Goal: Task Accomplishment & Management: Manage account settings

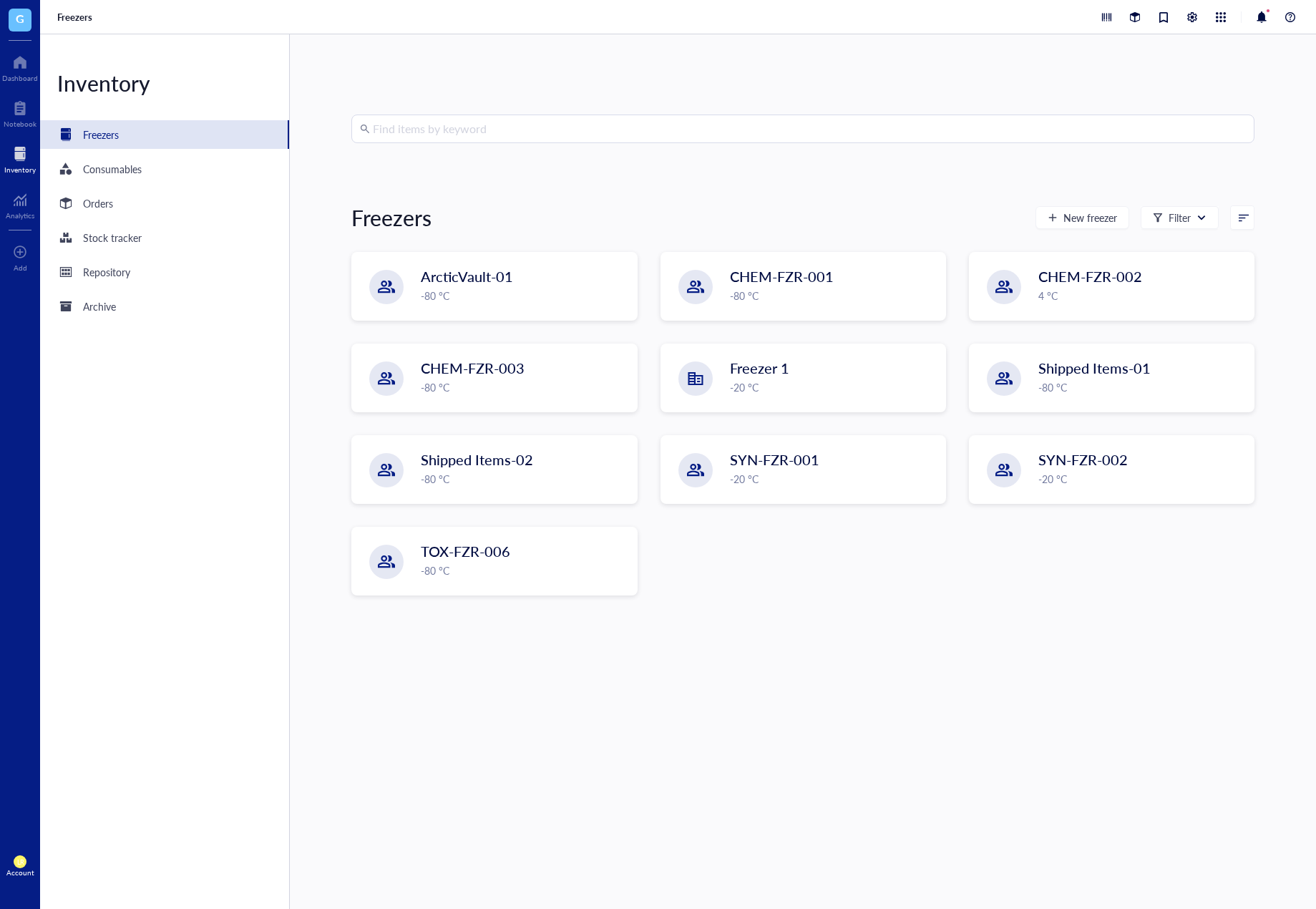
click at [1152, 711] on div "Find items by keyword Freezers New freezer Filter ArcticVault-01 -80 °C CHEM-FZ…" at bounding box center [802, 471] width 903 height 714
click at [524, 550] on div "TOX-FZR-006" at bounding box center [510, 551] width 177 height 20
click at [531, 288] on div "-80 °C" at bounding box center [524, 296] width 206 height 16
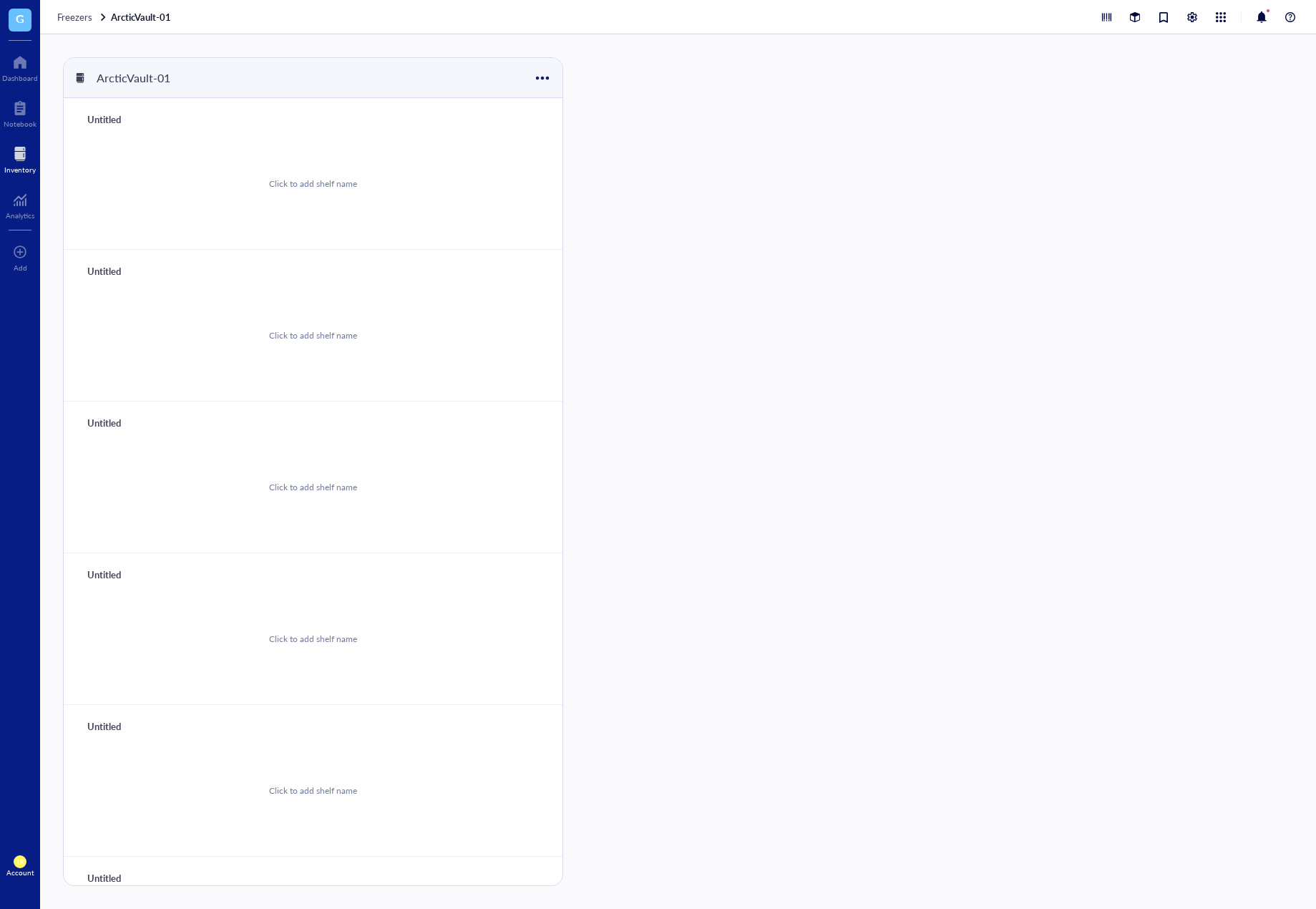
click at [118, 122] on div "Untitled" at bounding box center [124, 119] width 86 height 20
type input "ㄱ"
type input "R"
type input "Shelf 1"
click at [111, 268] on div "Untitled" at bounding box center [124, 271] width 86 height 20
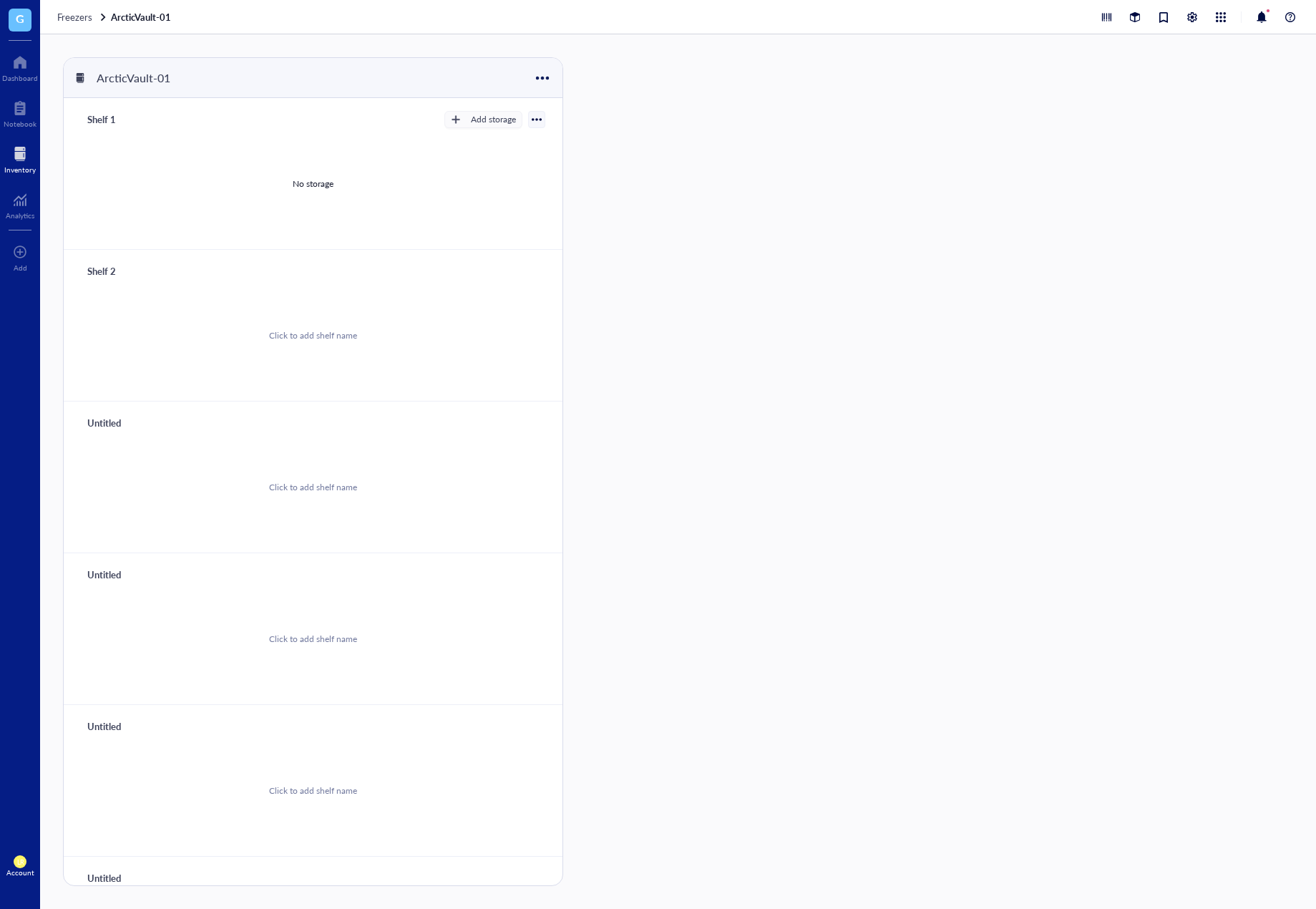
type input "Shelf 2"
click at [107, 416] on div "Untitled" at bounding box center [124, 423] width 86 height 20
type input "Shelf 3"
click at [105, 563] on div "Untitled Click to add shelf name" at bounding box center [313, 629] width 499 height 152
type input "Shelf 4"
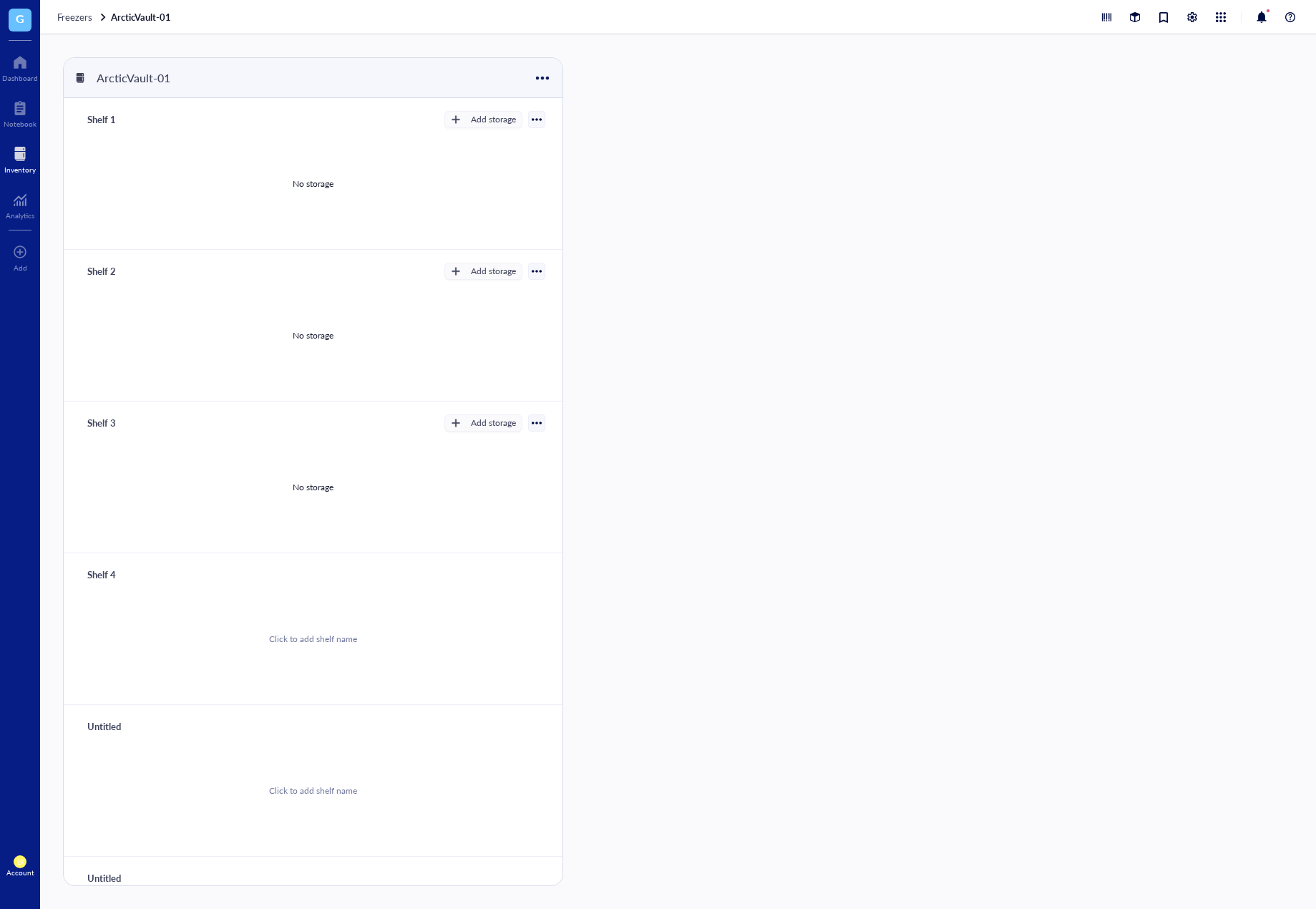
click at [104, 729] on div "Untitled" at bounding box center [124, 726] width 86 height 20
type input "Shelf 5"
click at [114, 872] on div "Untitled" at bounding box center [124, 878] width 86 height 20
type input "Shelf 6"
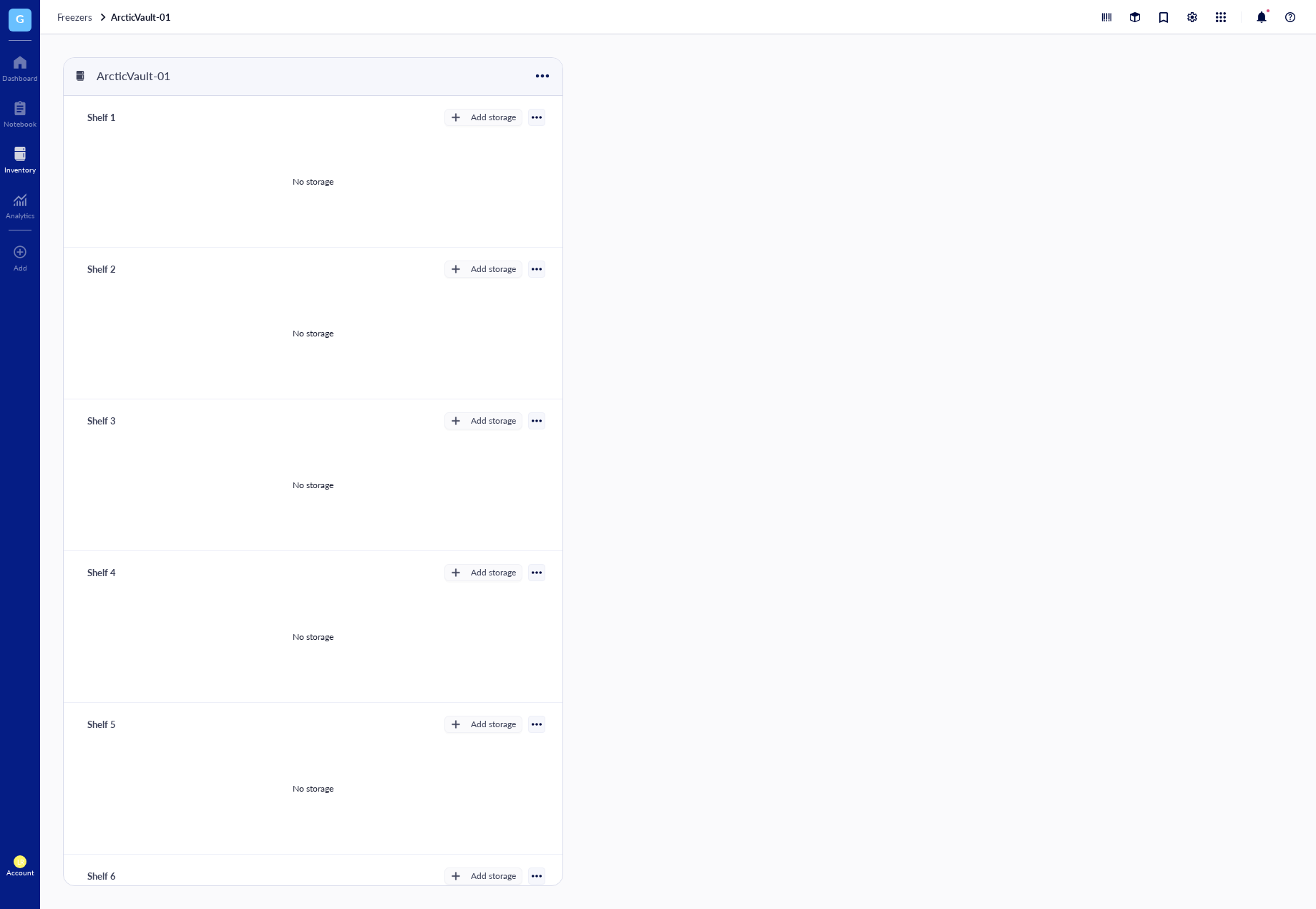
click at [629, 774] on div at bounding box center [627, 471] width 92 height 829
click at [458, 124] on button "Add storage" at bounding box center [484, 118] width 78 height 17
click at [465, 145] on span "Rack" at bounding box center [489, 142] width 82 height 16
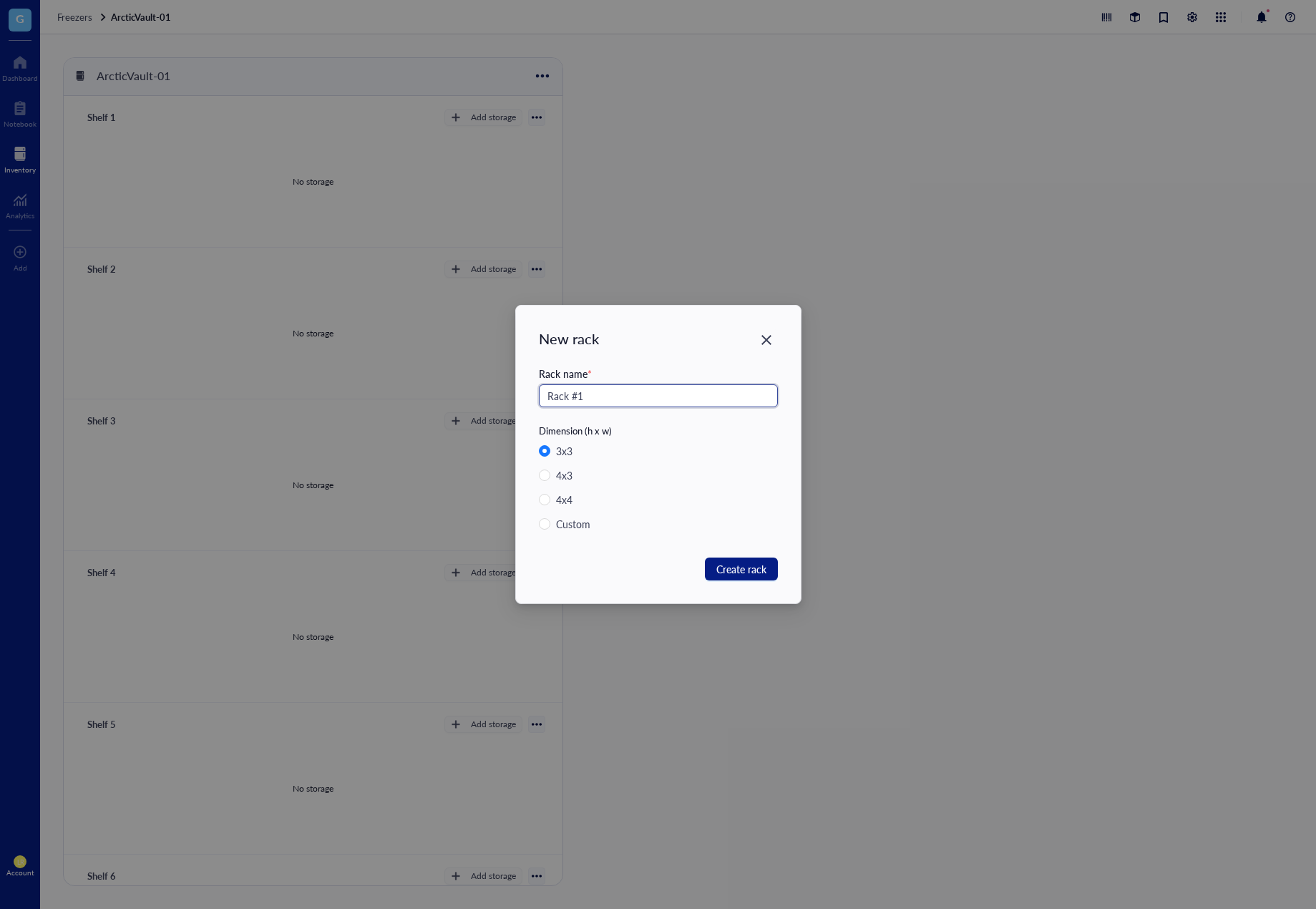
drag, startPoint x: 609, startPoint y: 396, endPoint x: 511, endPoint y: 394, distance: 98.0
click at [511, 394] on div "New rack Rack name * Rack #1 Dimension (h x w) 3 x 3 4 x 3 4 x 4 Custom Create …" at bounding box center [658, 454] width 1316 height 909
click at [597, 393] on input "Rack #1" at bounding box center [658, 396] width 239 height 23
click at [570, 396] on input "Rack #1" at bounding box center [658, 396] width 239 height 23
click at [578, 395] on input "Rack #1" at bounding box center [658, 396] width 239 height 23
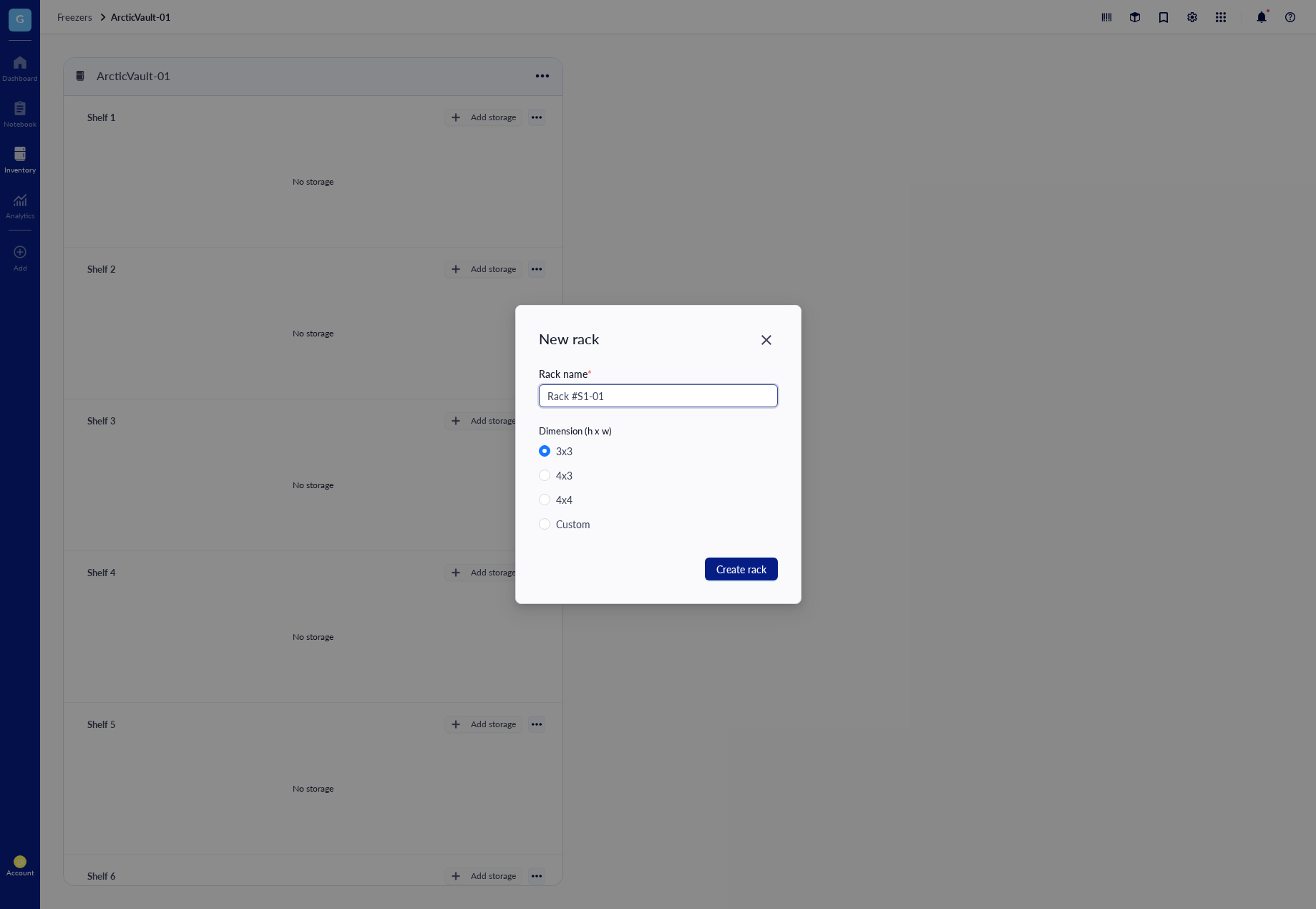
drag, startPoint x: 597, startPoint y: 393, endPoint x: 530, endPoint y: 402, distance: 67.6
click at [530, 402] on div "New rack Rack name * Rack #S1-01 Dimension (h x w) 3 x 3 4 x 3 4 x 4 Custom Cre…" at bounding box center [658, 454] width 285 height 298
type input "Rack #S1-01"
click at [756, 573] on span "Create rack" at bounding box center [741, 569] width 50 height 16
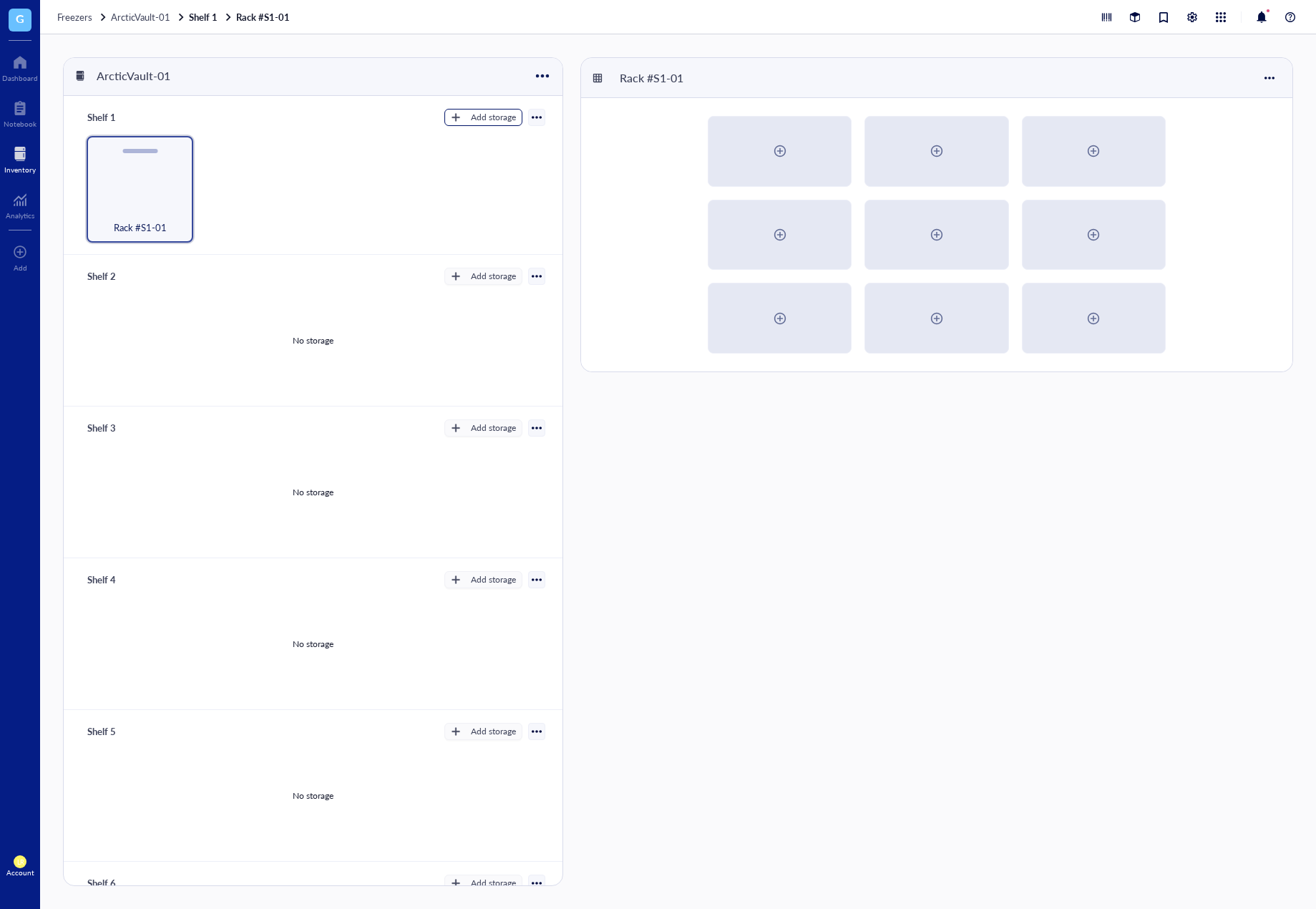
click at [481, 118] on div "Add storage" at bounding box center [493, 118] width 45 height 13
click at [493, 141] on span "Rack" at bounding box center [489, 142] width 82 height 16
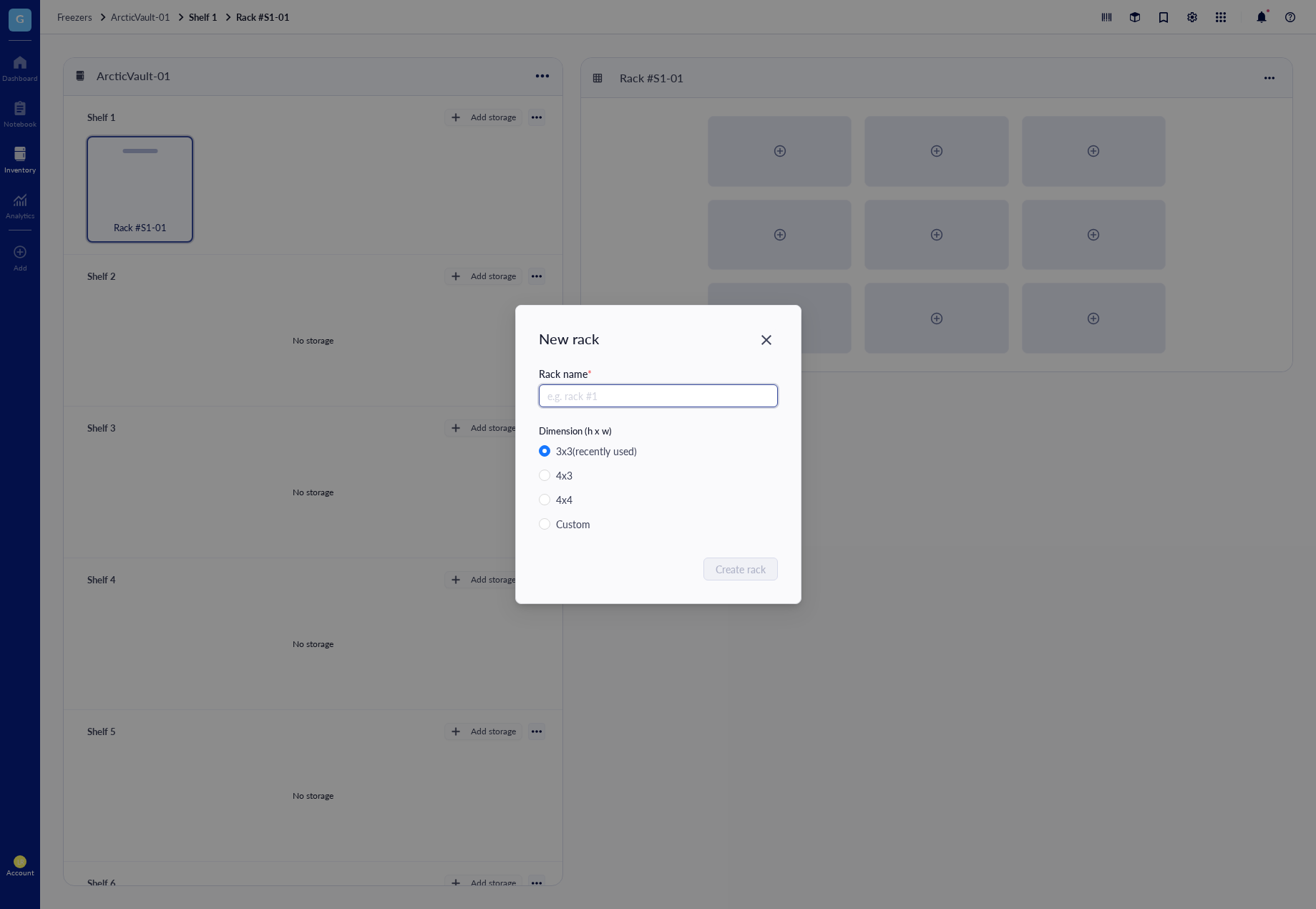
paste input "Rack #S1-0"
type input "Rack #S1-02"
click at [749, 561] on button "Create rack" at bounding box center [742, 569] width 73 height 23
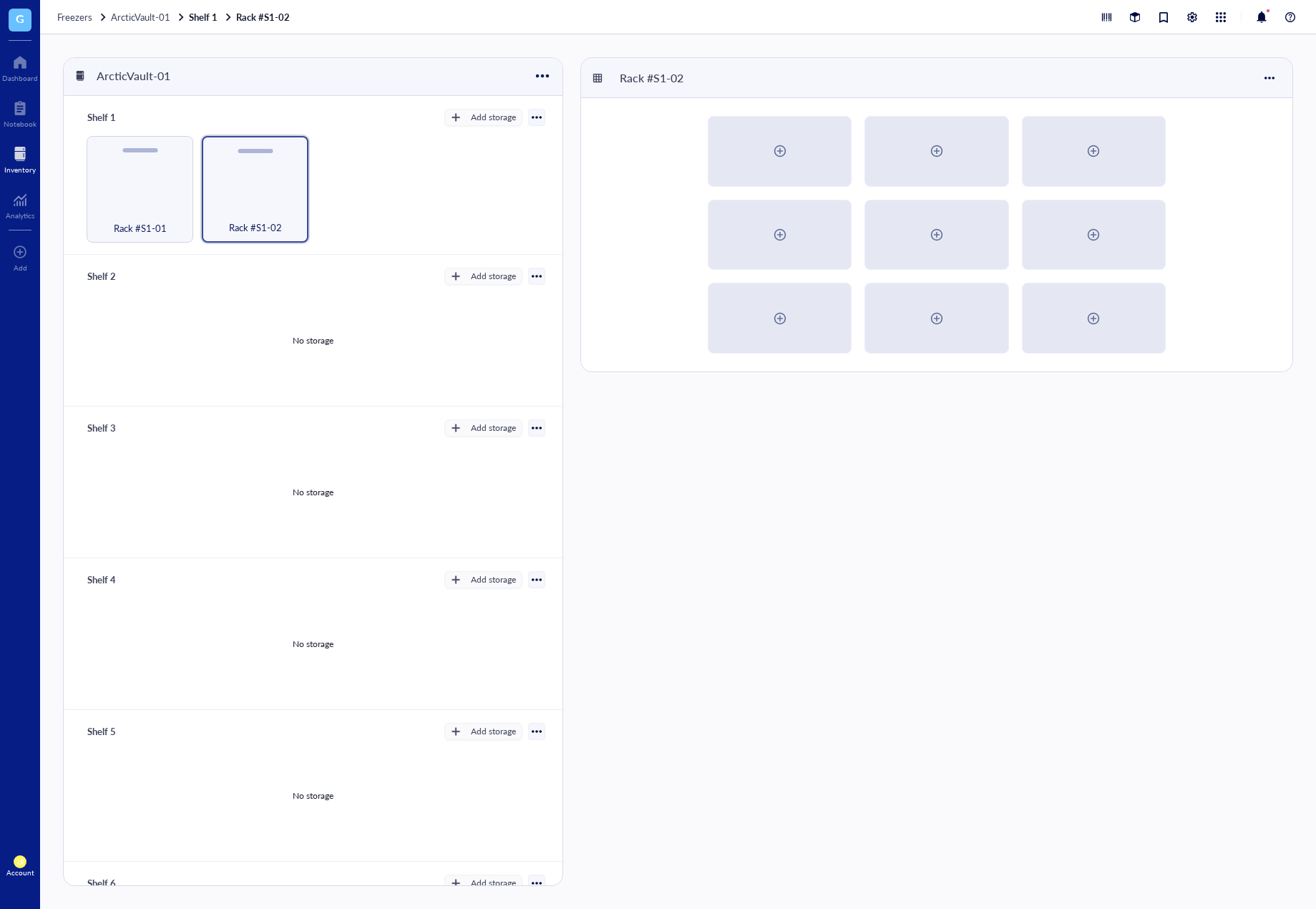
click at [479, 126] on div "Shelf 1 Add storage Rack Category" at bounding box center [313, 117] width 465 height 20
click at [480, 117] on div "Add storage" at bounding box center [493, 118] width 45 height 13
click at [503, 141] on span "Rack" at bounding box center [489, 142] width 82 height 16
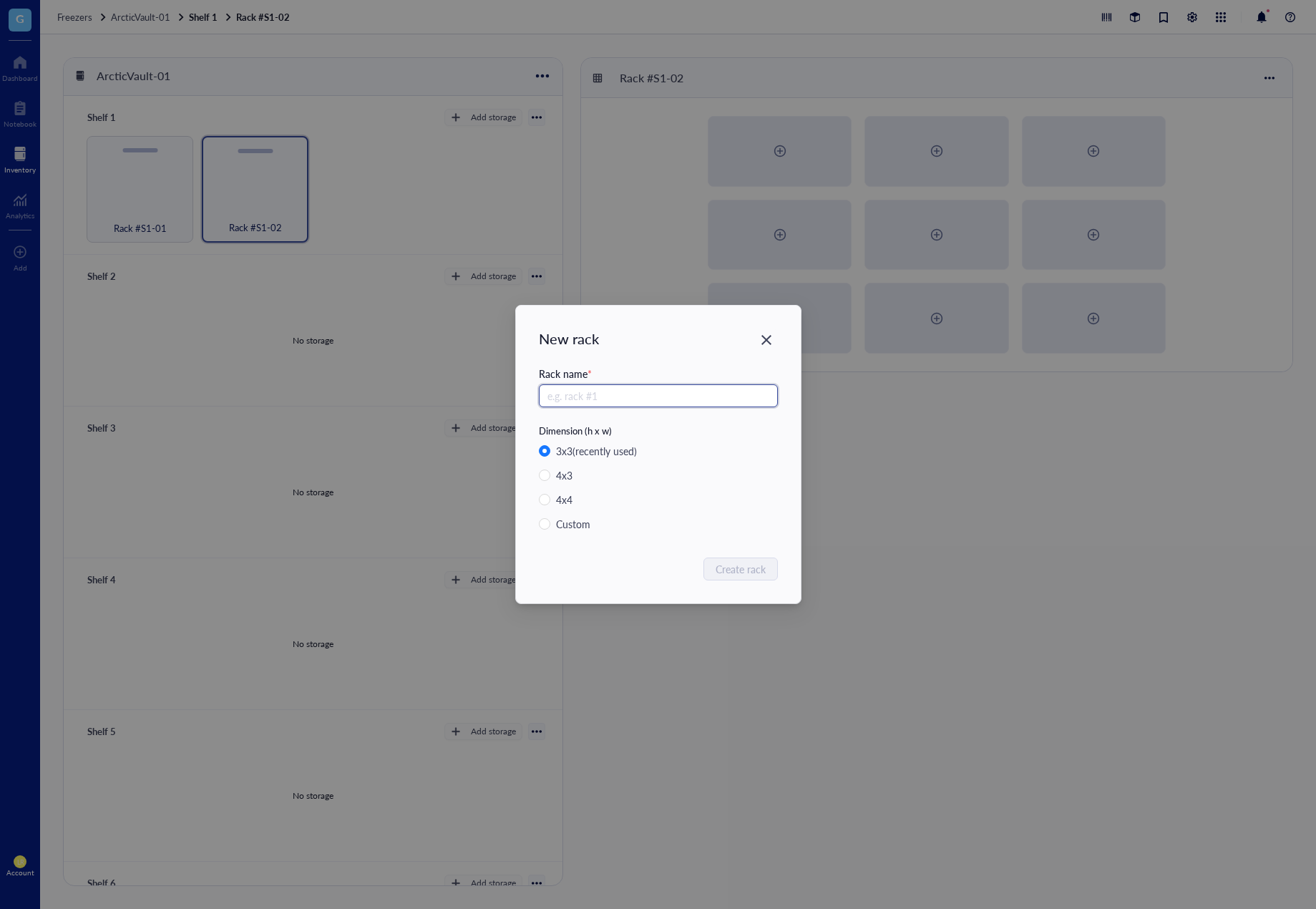
paste input "Rack #S1-0"
type input "Rack #S1-03"
click at [727, 571] on span "Create rack" at bounding box center [741, 569] width 50 height 16
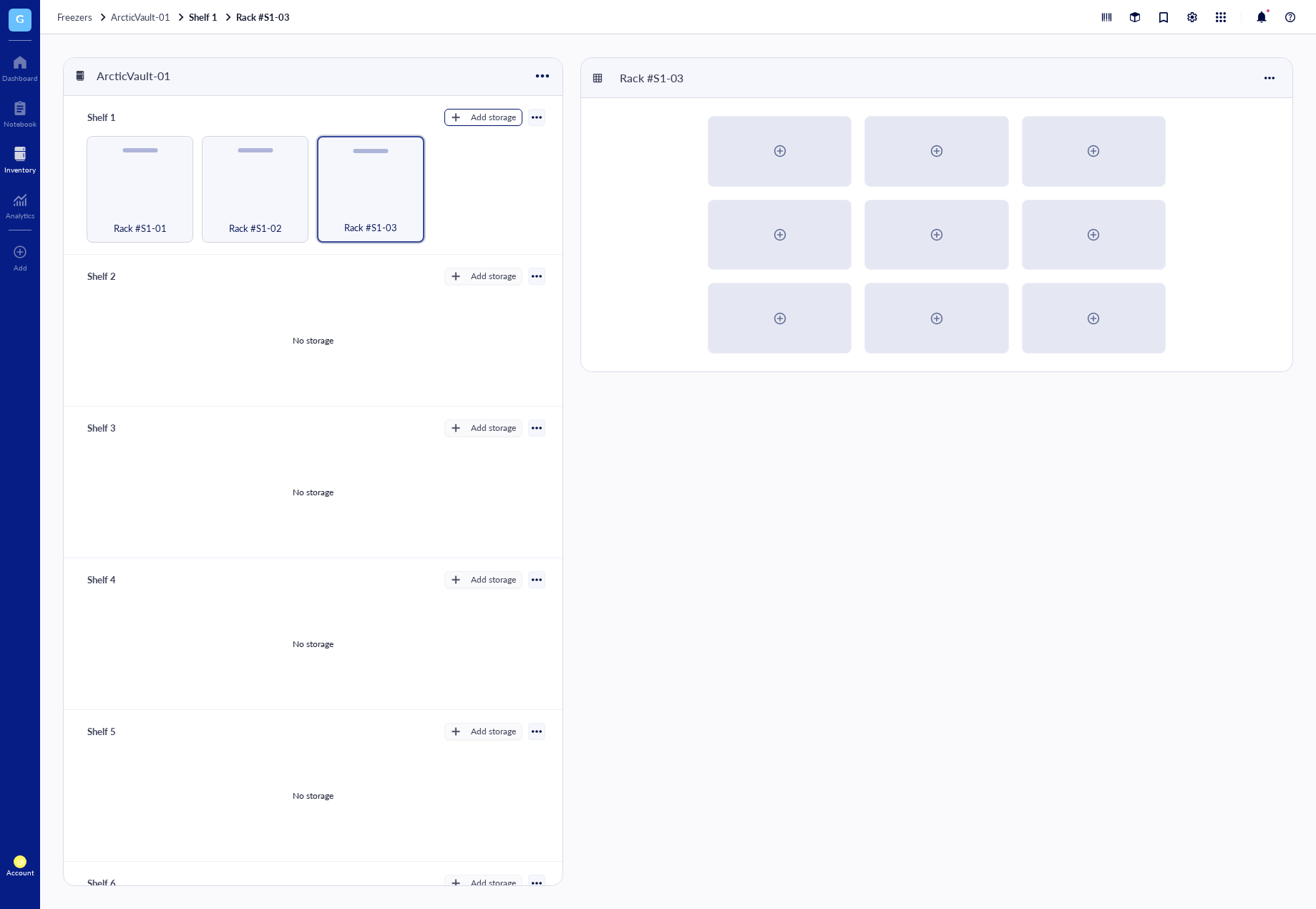
click at [485, 125] on button "Add storage" at bounding box center [484, 118] width 78 height 17
click at [490, 139] on span "Rack" at bounding box center [489, 142] width 82 height 16
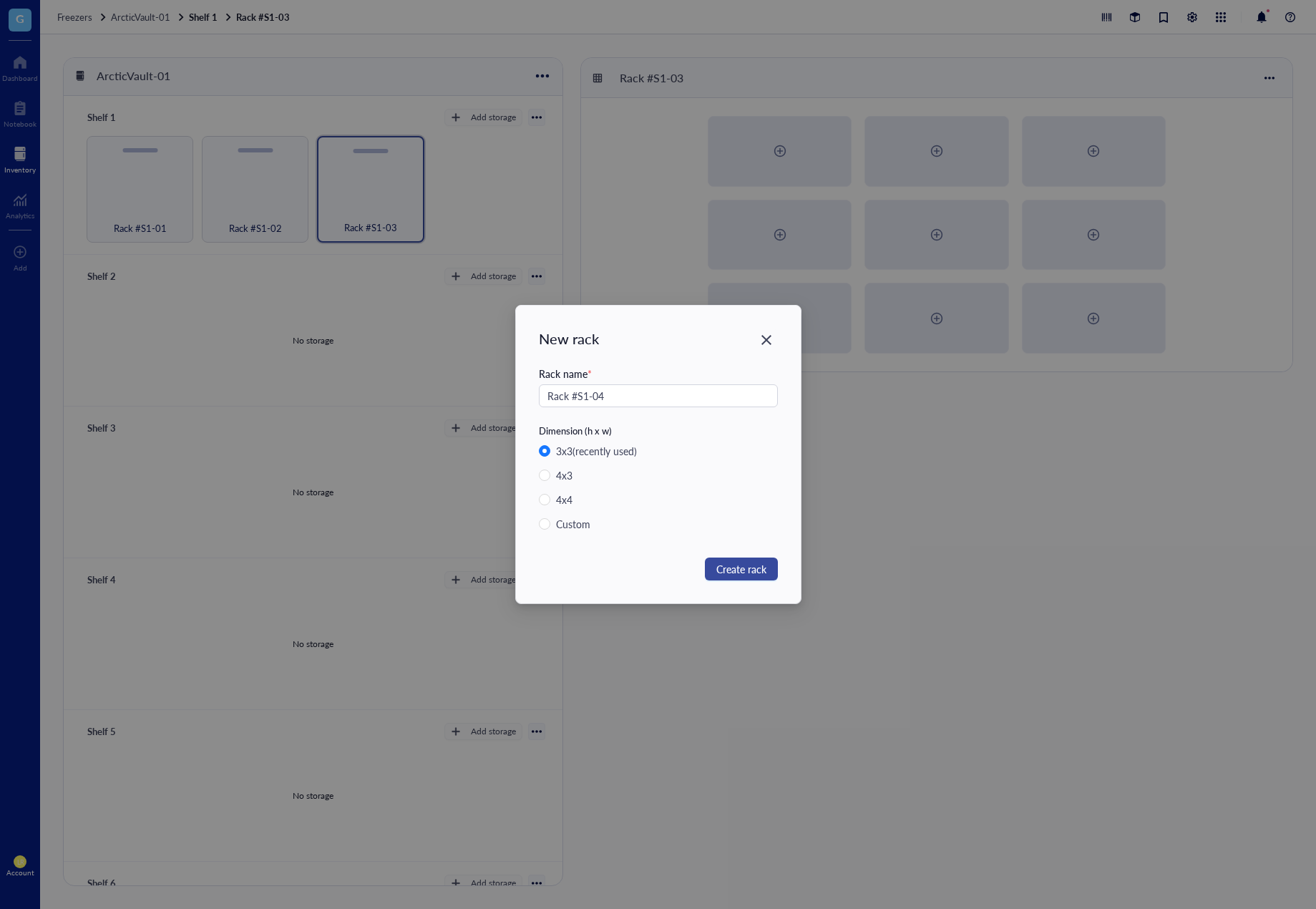
type input "Rack #S1-04"
click at [723, 575] on span "Create rack" at bounding box center [741, 569] width 50 height 16
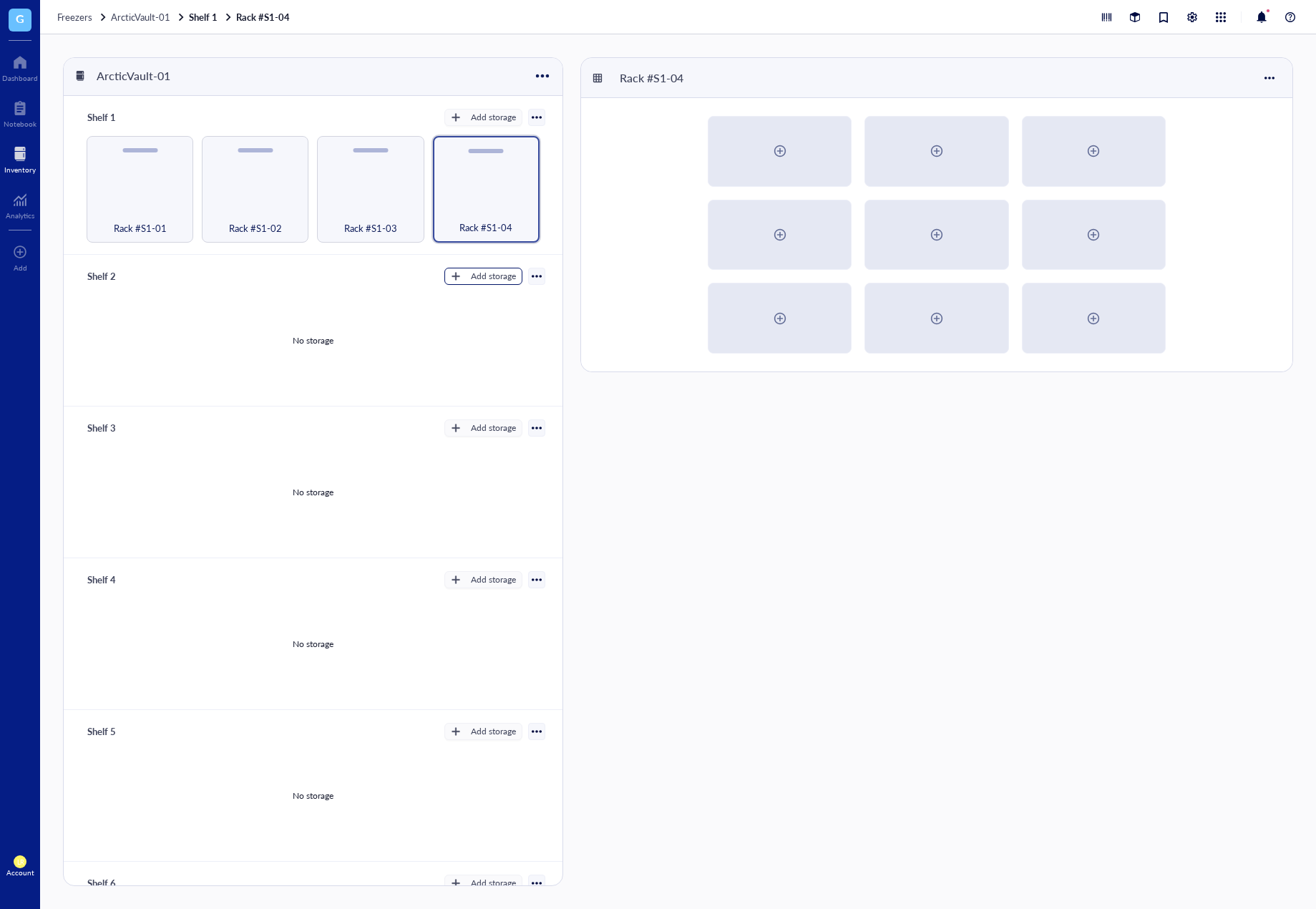
click at [484, 270] on div "Add storage" at bounding box center [493, 277] width 45 height 13
click at [467, 304] on span "Rack" at bounding box center [489, 300] width 82 height 16
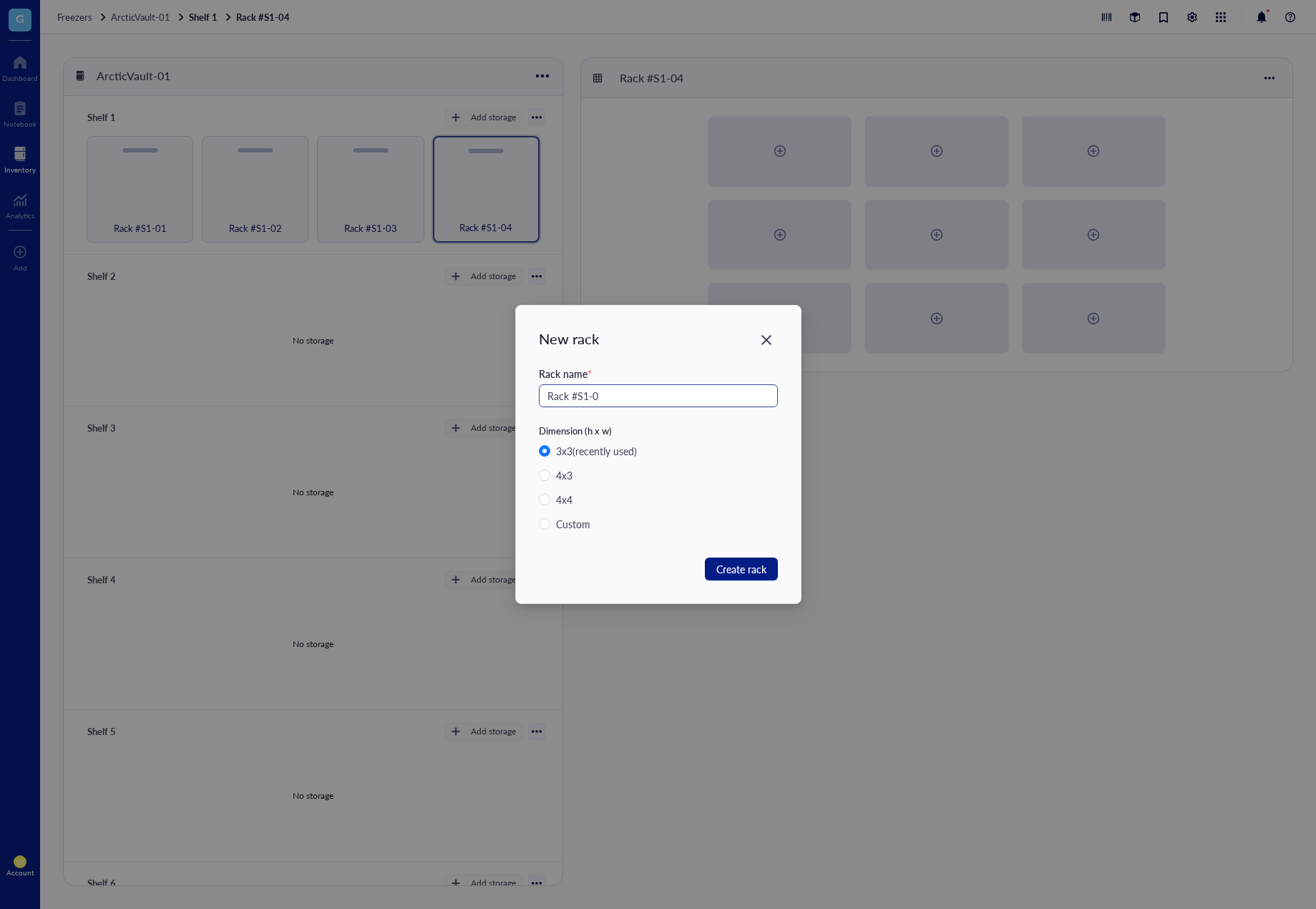
click at [587, 396] on input "Rack #S1-0" at bounding box center [658, 396] width 239 height 23
drag, startPoint x: 621, startPoint y: 399, endPoint x: 538, endPoint y: 400, distance: 83.0
click at [538, 400] on div "New rack Rack name * Rack #S2-0 Dimension (h x w) 3 x 3 (recently used) 4 x 3 4…" at bounding box center [658, 454] width 285 height 298
click at [619, 402] on input "Rack #S2-0" at bounding box center [658, 396] width 239 height 23
type input "1"
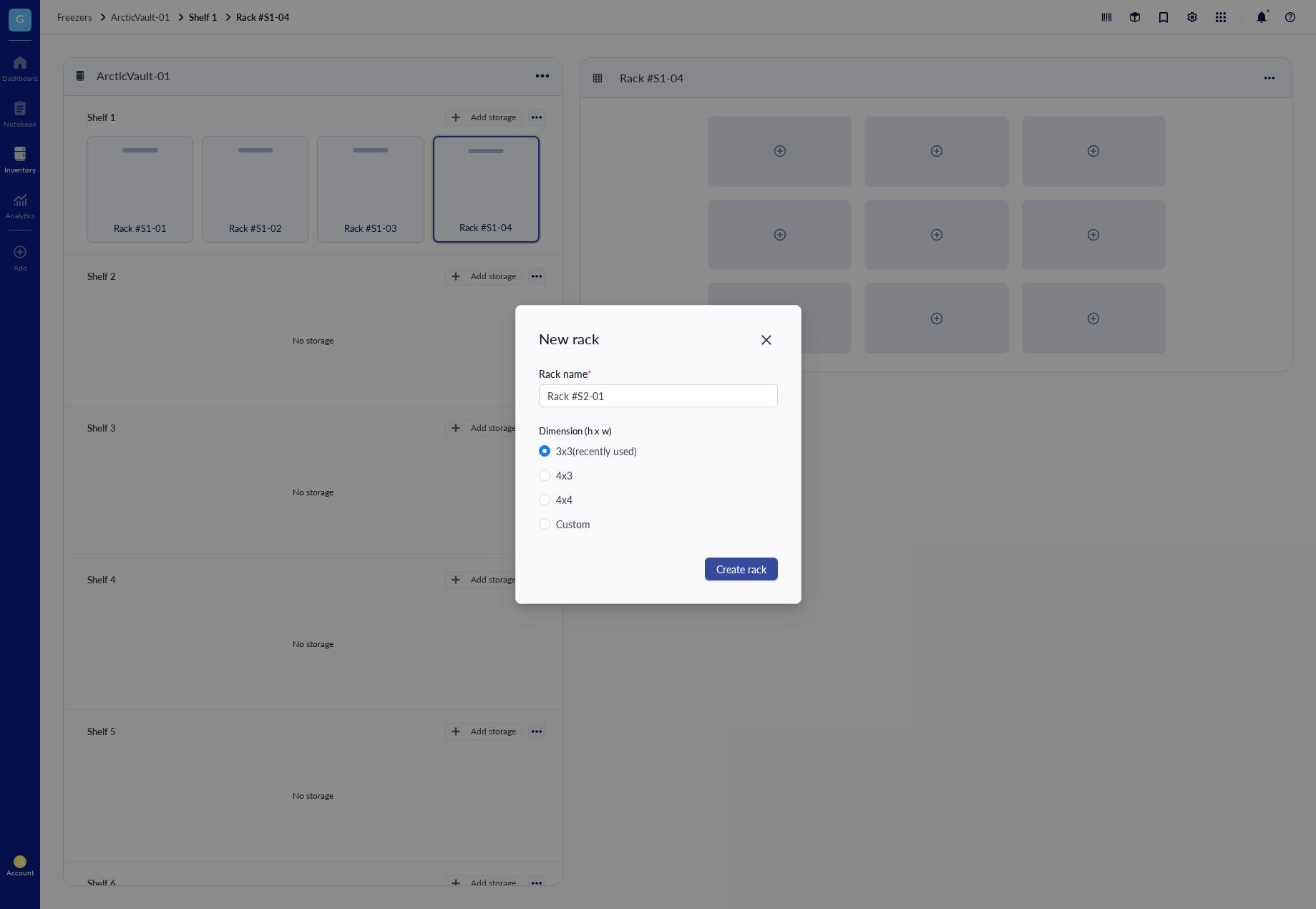
type input "Rack #S2-01"
click at [751, 571] on span "Create rack" at bounding box center [741, 569] width 50 height 16
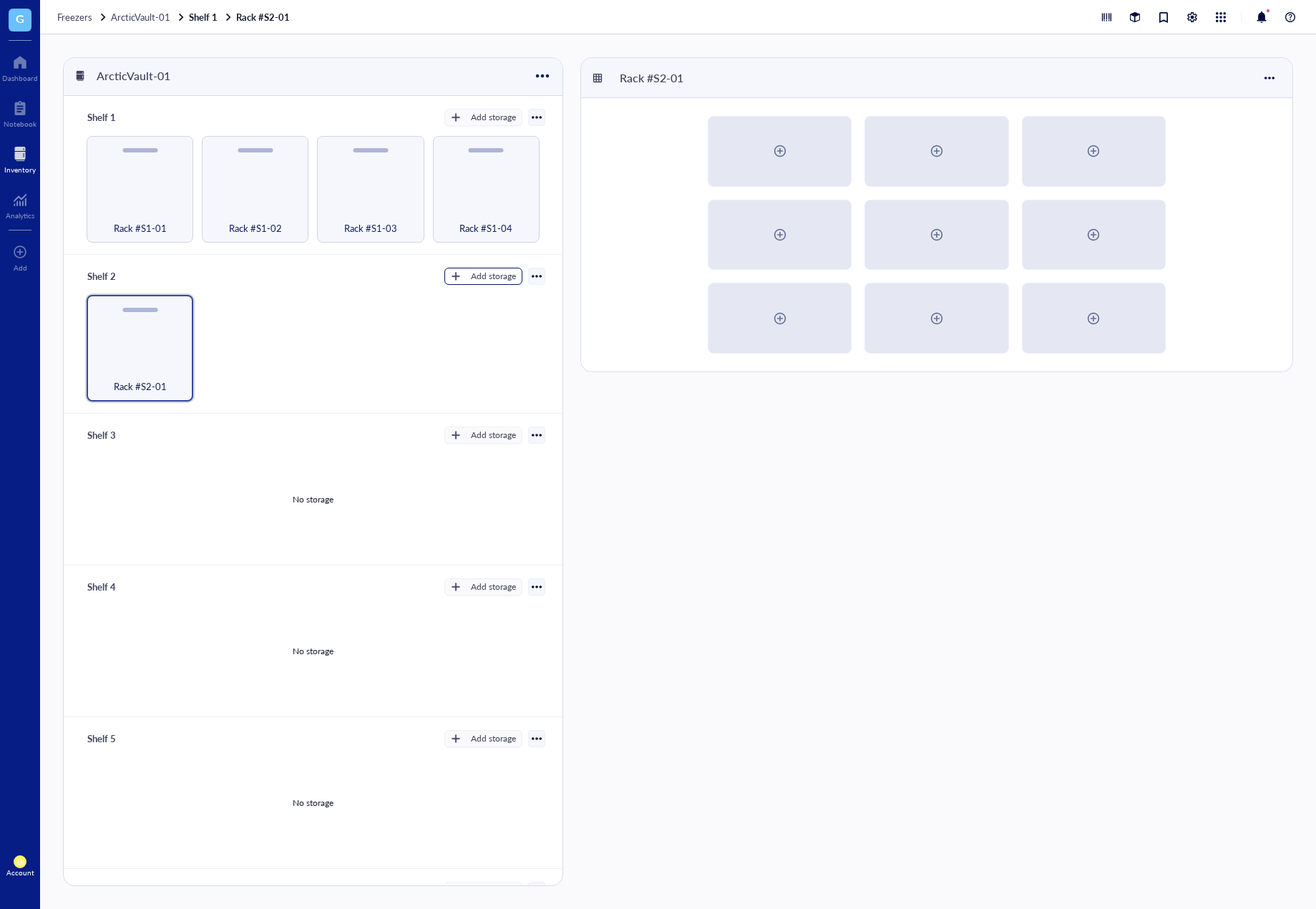
click at [471, 273] on div "Add storage" at bounding box center [493, 277] width 45 height 13
click at [481, 300] on span "Rack" at bounding box center [489, 300] width 82 height 16
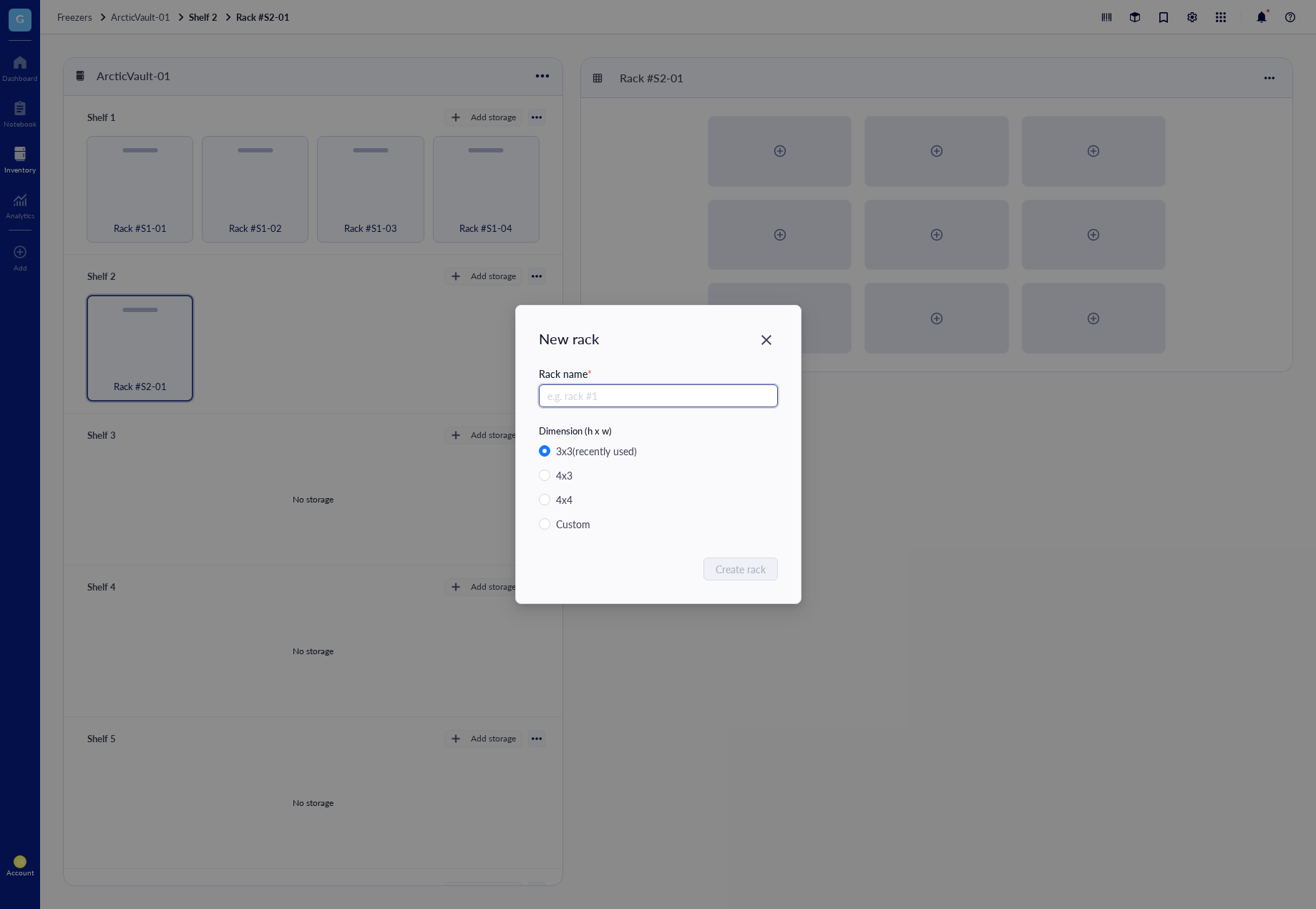
paste input "Rack #S2-0"
type input "Rack #S2-02"
click at [729, 575] on span "Create rack" at bounding box center [741, 569] width 50 height 16
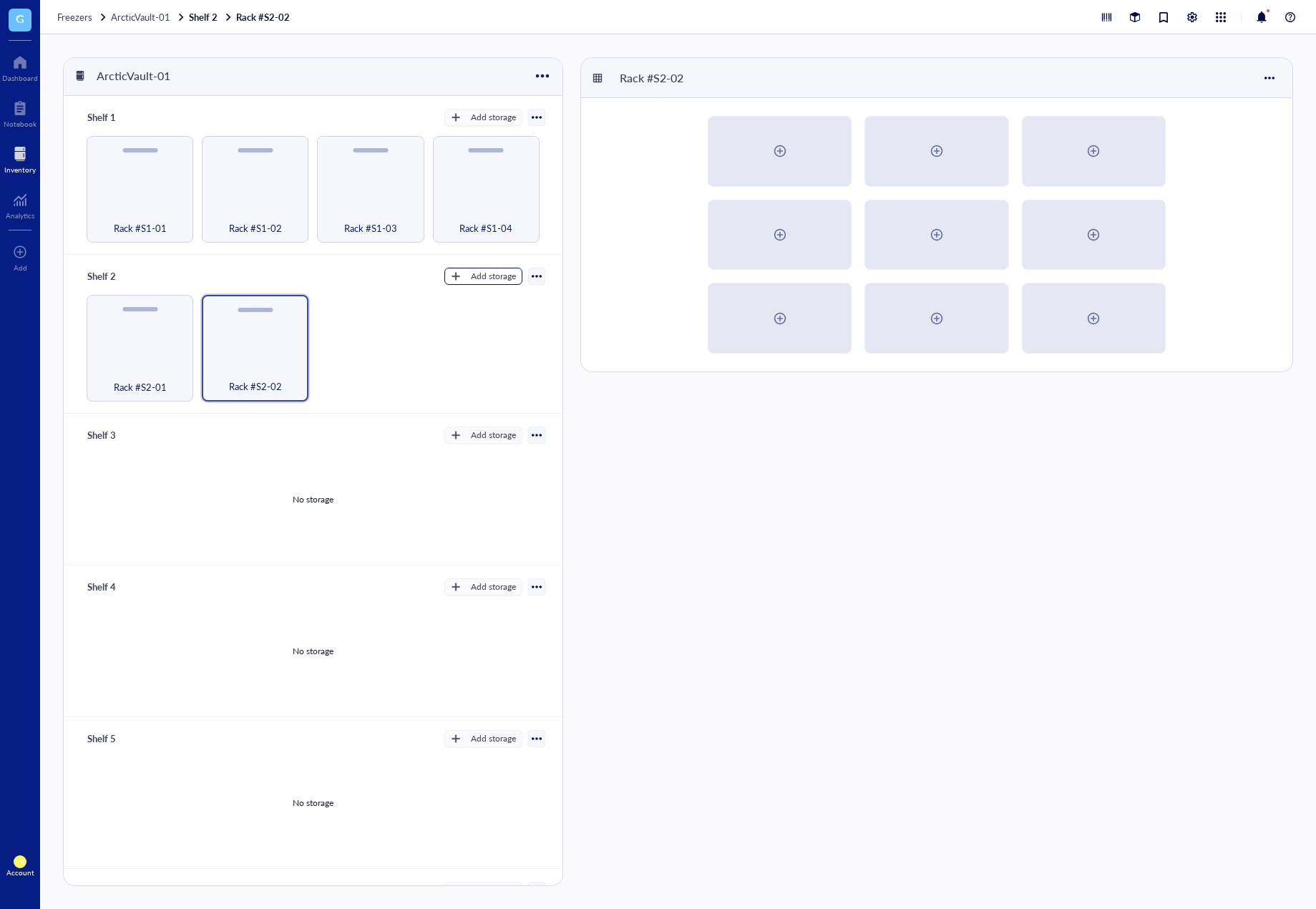
click at [484, 273] on div "Add storage" at bounding box center [493, 277] width 45 height 13
click at [502, 301] on span "Rack" at bounding box center [489, 300] width 82 height 16
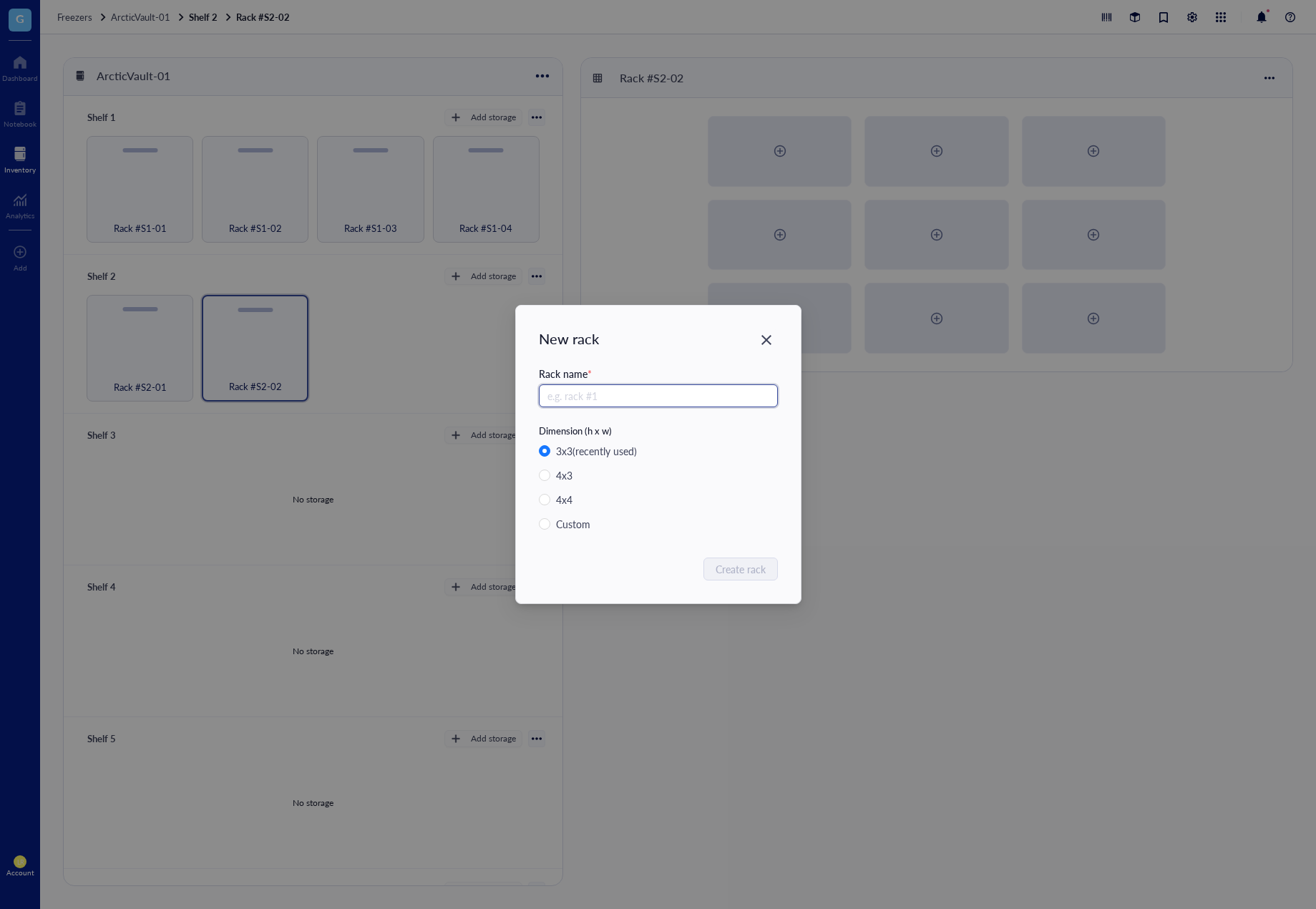
paste input "Rack #S2-0"
type input "Rack #S2-03"
click at [733, 569] on span "Create rack" at bounding box center [741, 569] width 50 height 16
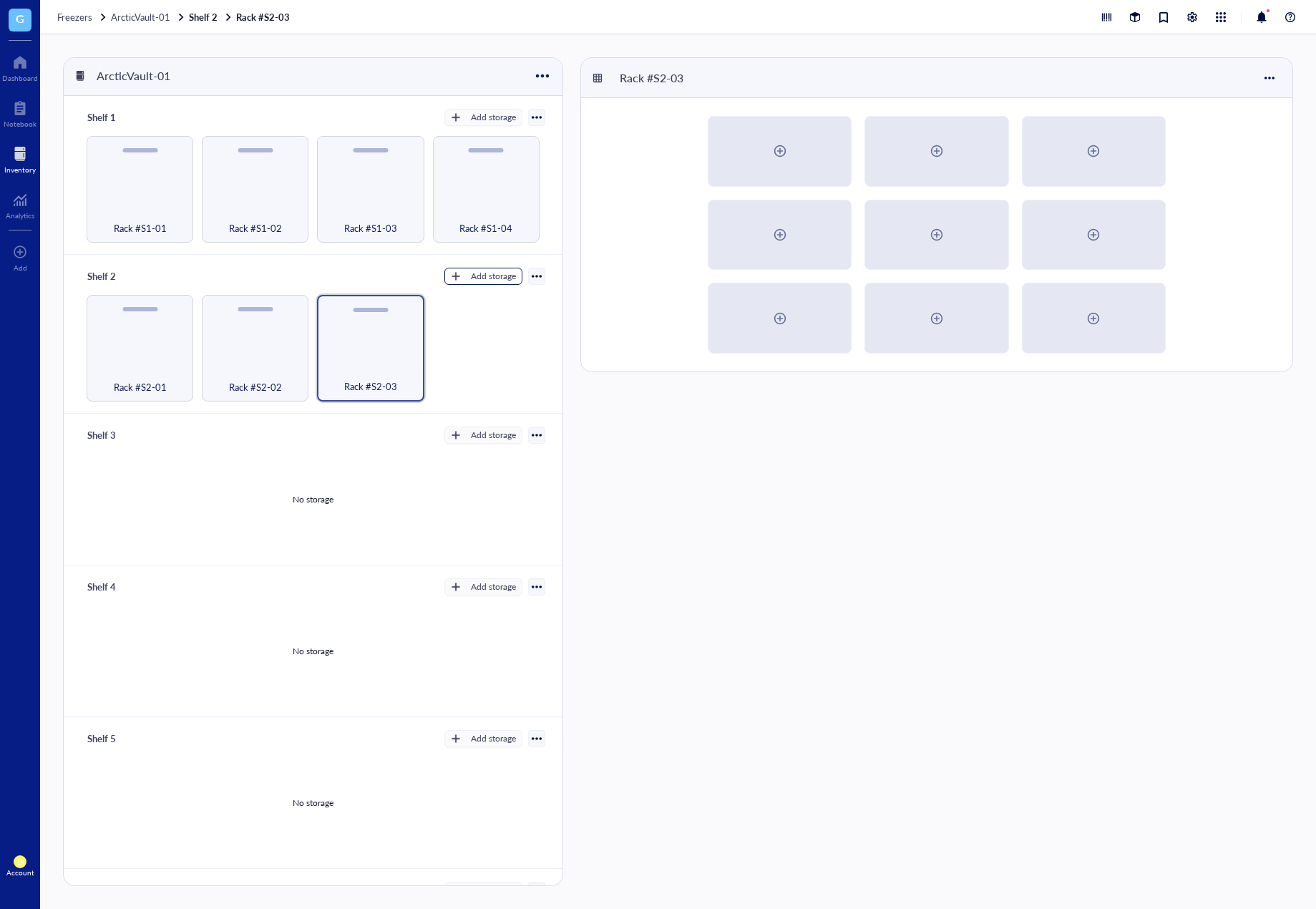
click at [475, 279] on div "Add storage" at bounding box center [493, 277] width 45 height 13
click at [497, 303] on span "Rack" at bounding box center [489, 300] width 82 height 16
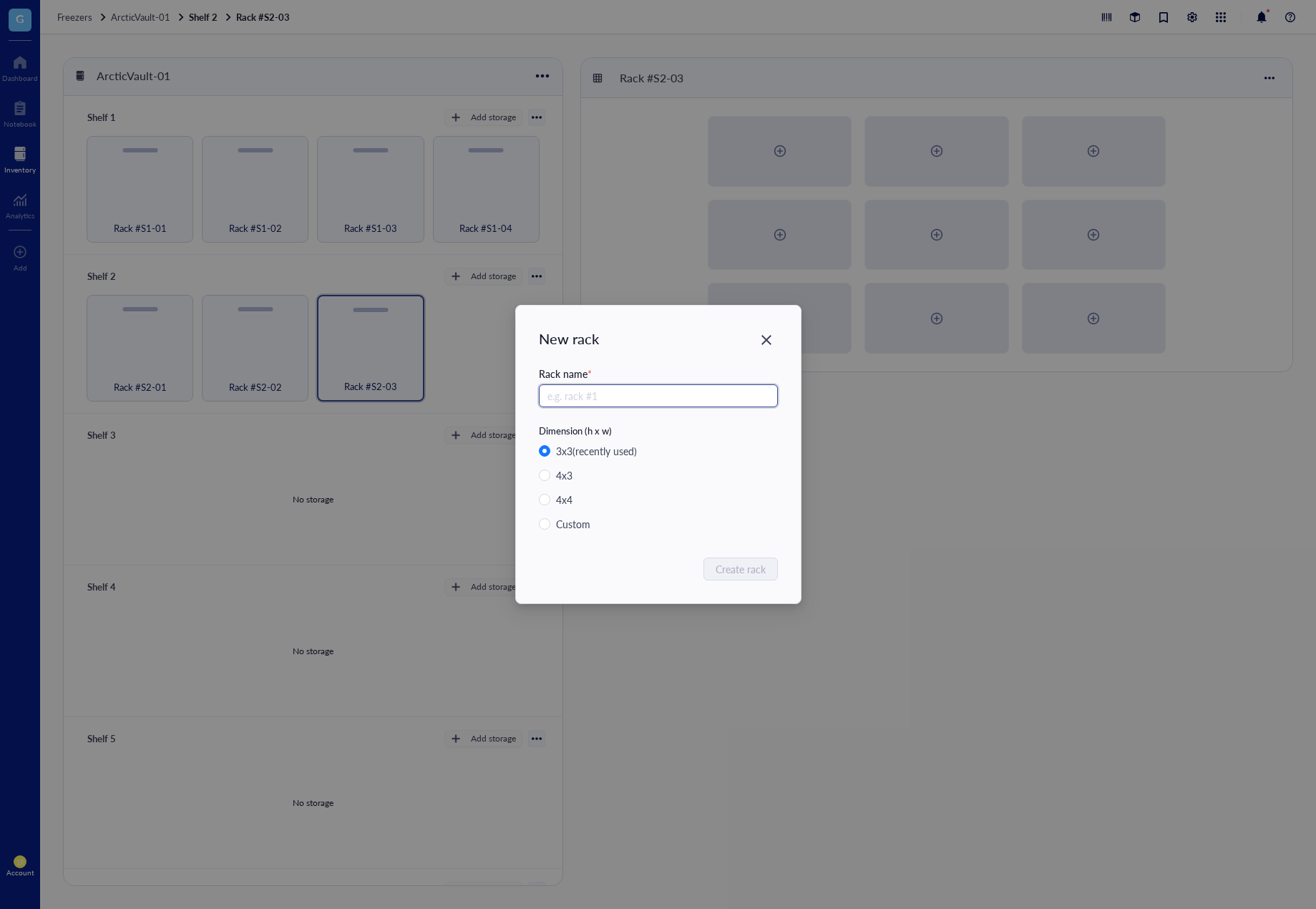
paste input "Rack #S2-0"
type input "Rack #S2-04"
click at [723, 575] on span "Create rack" at bounding box center [741, 569] width 50 height 16
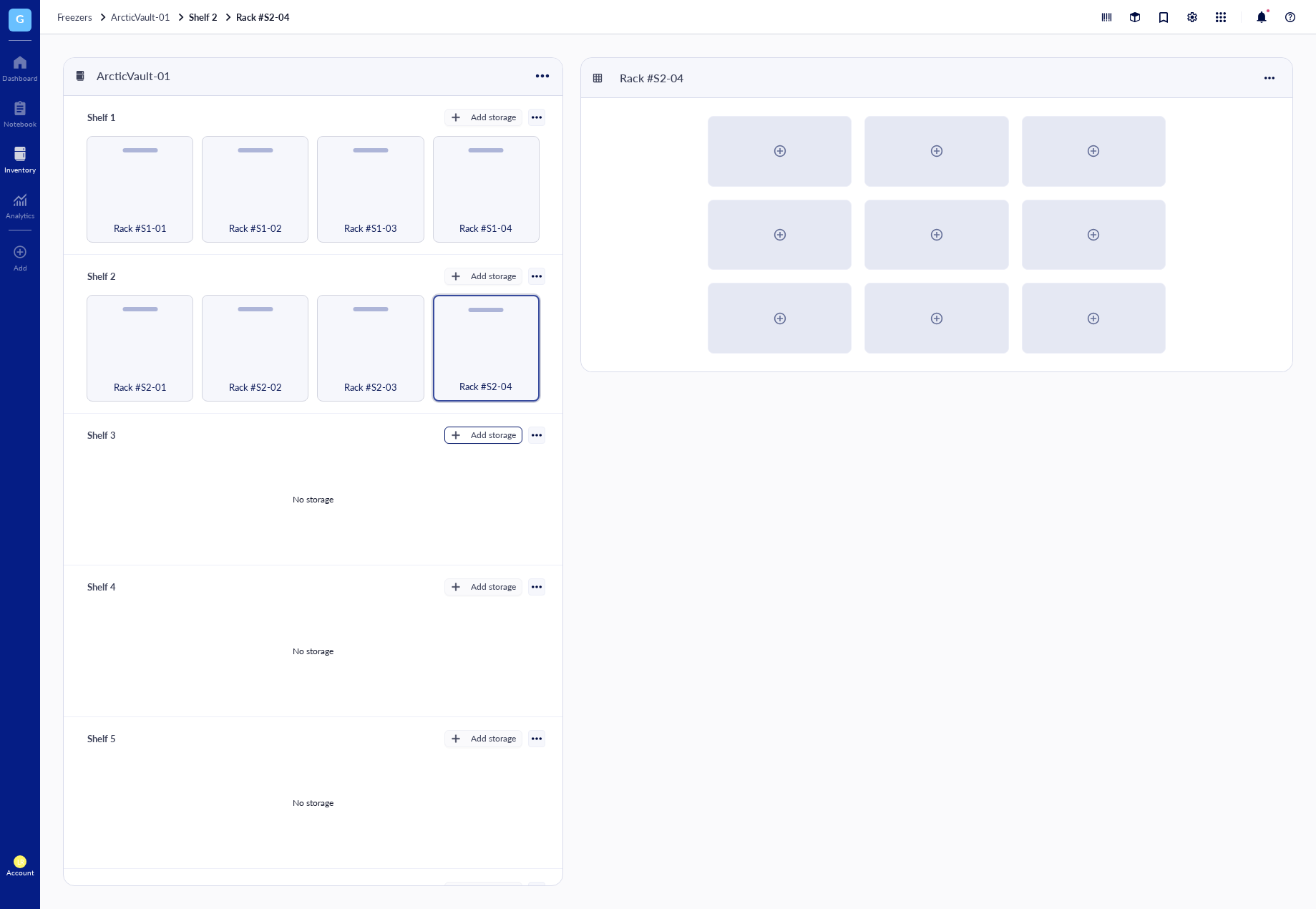
click at [463, 435] on button "Add storage" at bounding box center [484, 435] width 78 height 17
click at [518, 454] on span "Rack" at bounding box center [489, 457] width 82 height 16
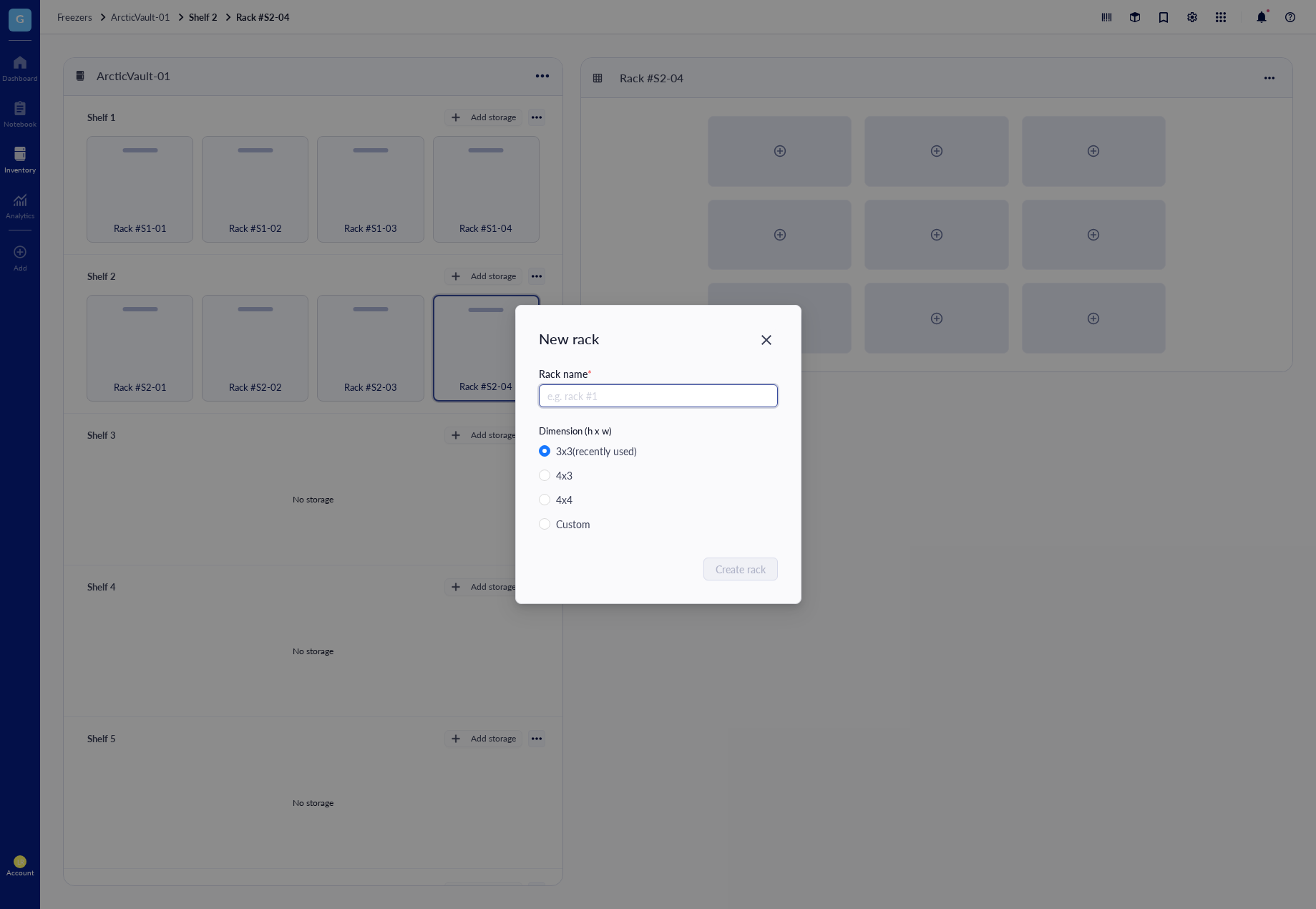
paste input "Rack #S2-0"
click at [584, 395] on input "Rack #S2-0" at bounding box center [658, 396] width 239 height 23
click at [582, 398] on input "Rack #S2-0" at bounding box center [658, 396] width 239 height 23
drag, startPoint x: 610, startPoint y: 390, endPoint x: 468, endPoint y: 395, distance: 142.1
click at [468, 395] on div "New rack Rack name * Rack #S3-0 Dimension (h x w) 3 x 3 (recently used) 4 x 3 4…" at bounding box center [658, 454] width 1316 height 909
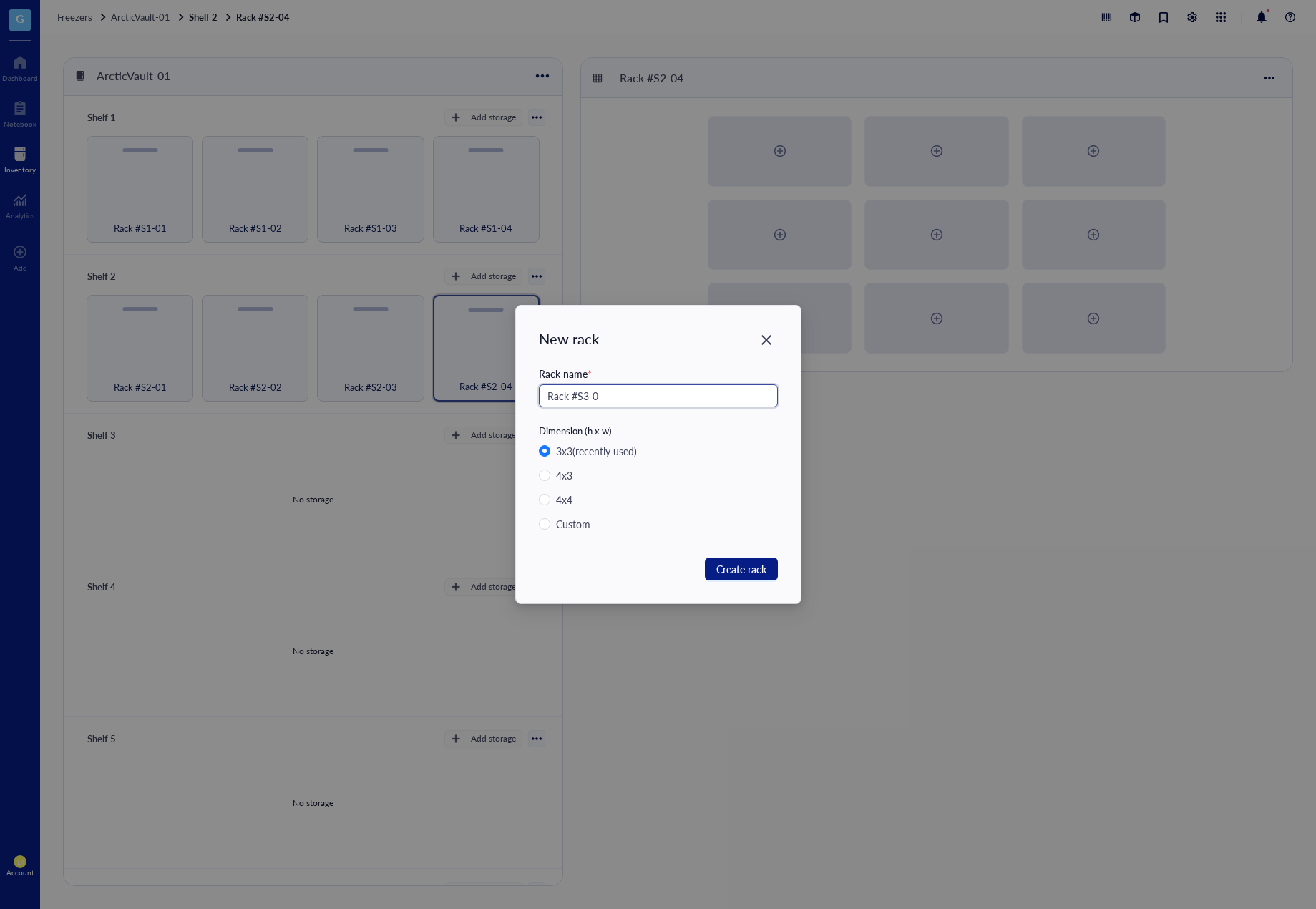
click at [696, 393] on input "Rack #S3-0" at bounding box center [658, 396] width 239 height 23
type input "1"
paste input "Rack #S3-0"
type input "Rack #S3-01"
click at [766, 565] on button "Create rack" at bounding box center [742, 569] width 73 height 23
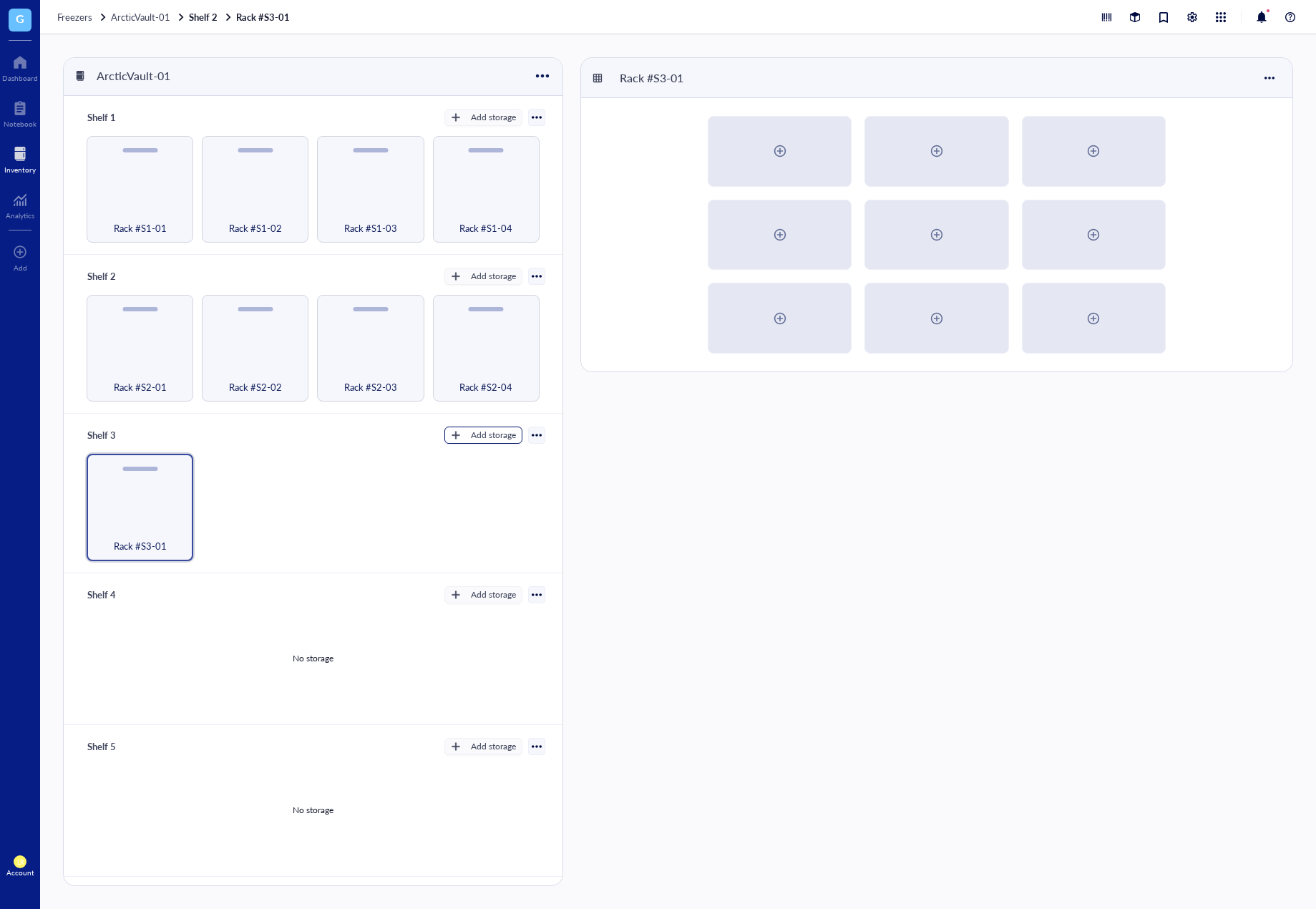
click at [480, 429] on div "Add storage" at bounding box center [493, 435] width 45 height 13
click at [482, 451] on span "Rack" at bounding box center [489, 457] width 82 height 16
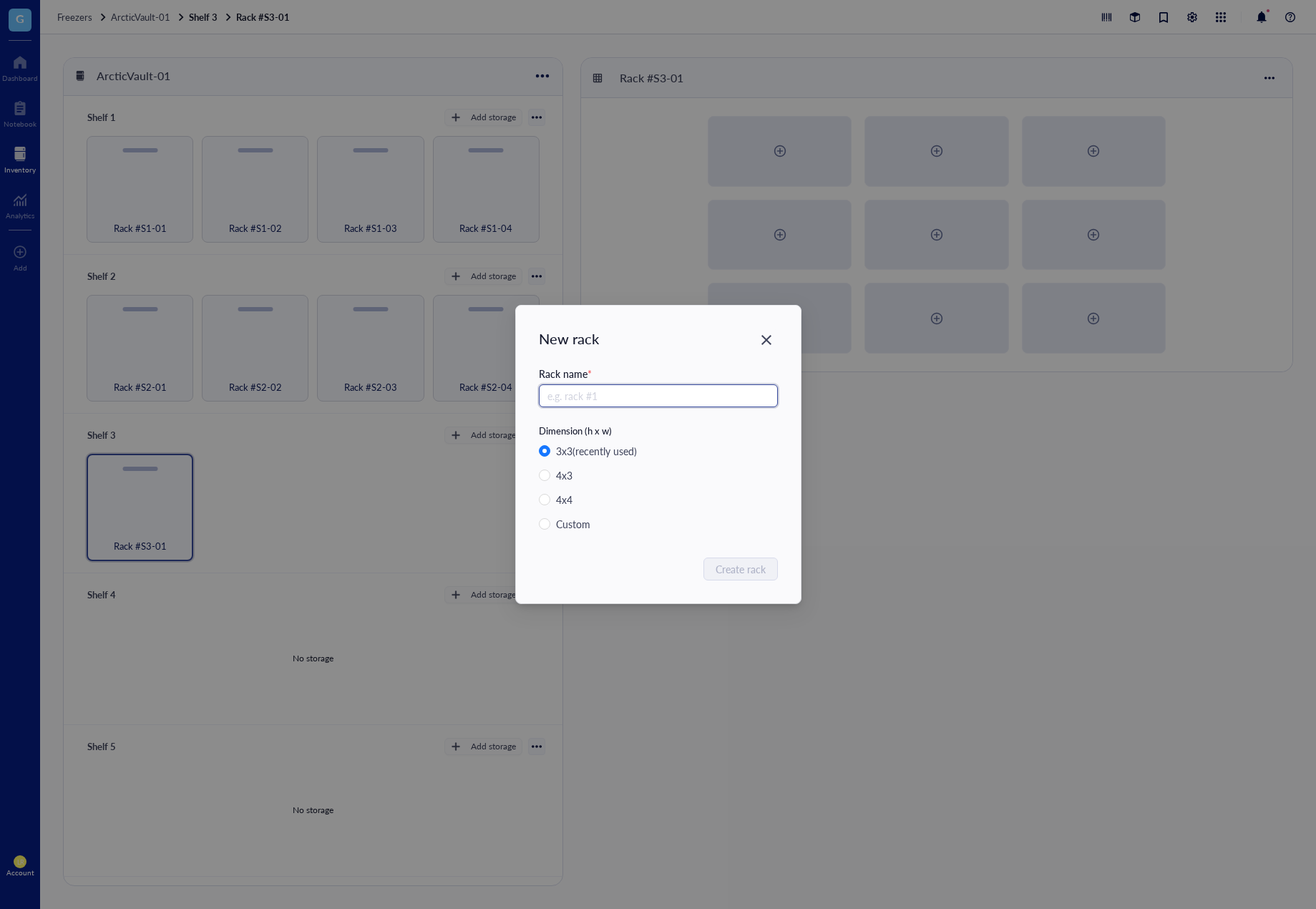
paste input "Rack #S3-0"
type input "Rack #S3-02"
click at [739, 571] on span "Create rack" at bounding box center [741, 569] width 50 height 16
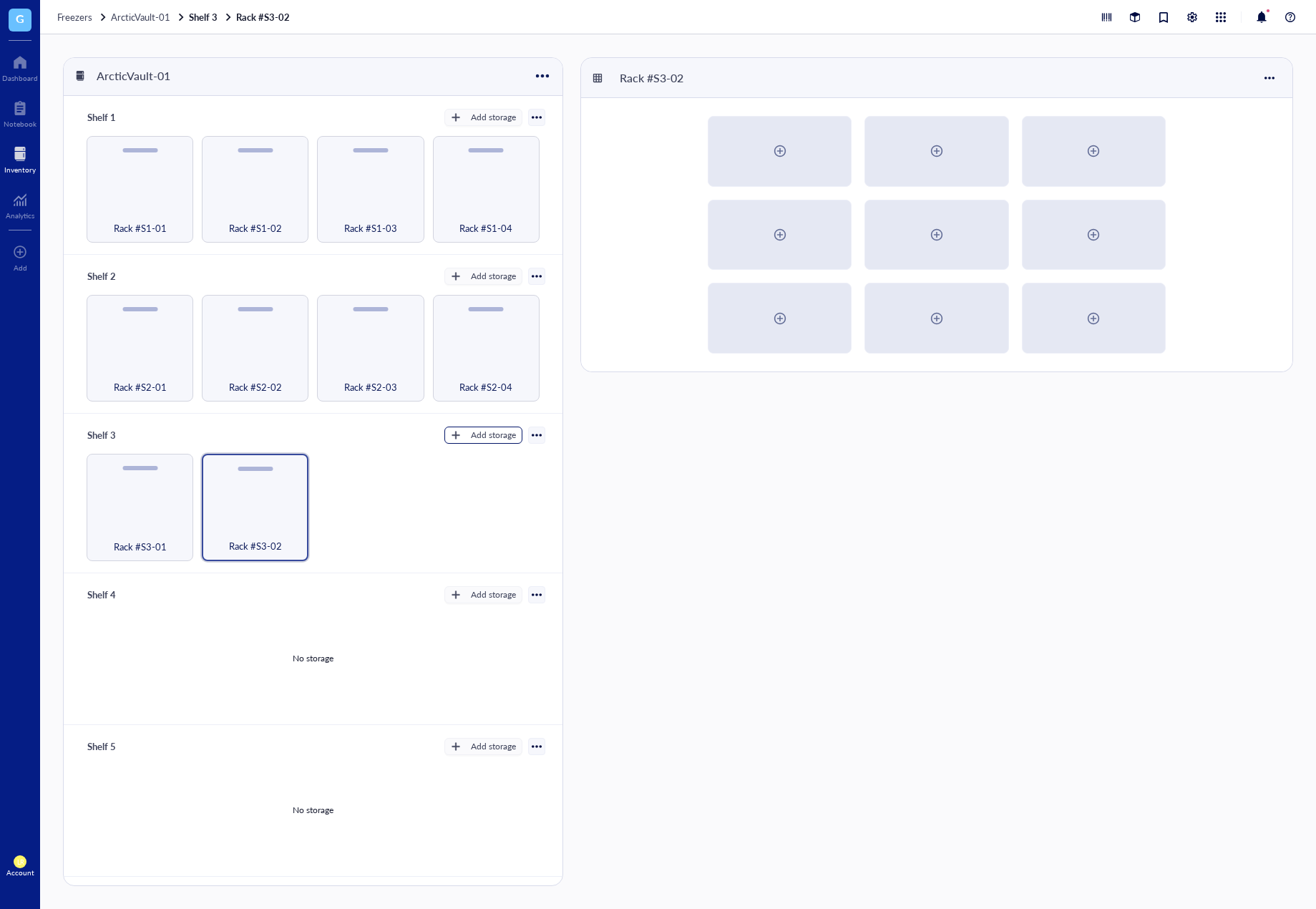
click at [483, 431] on div "Add storage" at bounding box center [493, 435] width 45 height 13
click at [496, 457] on span "Rack" at bounding box center [489, 457] width 82 height 16
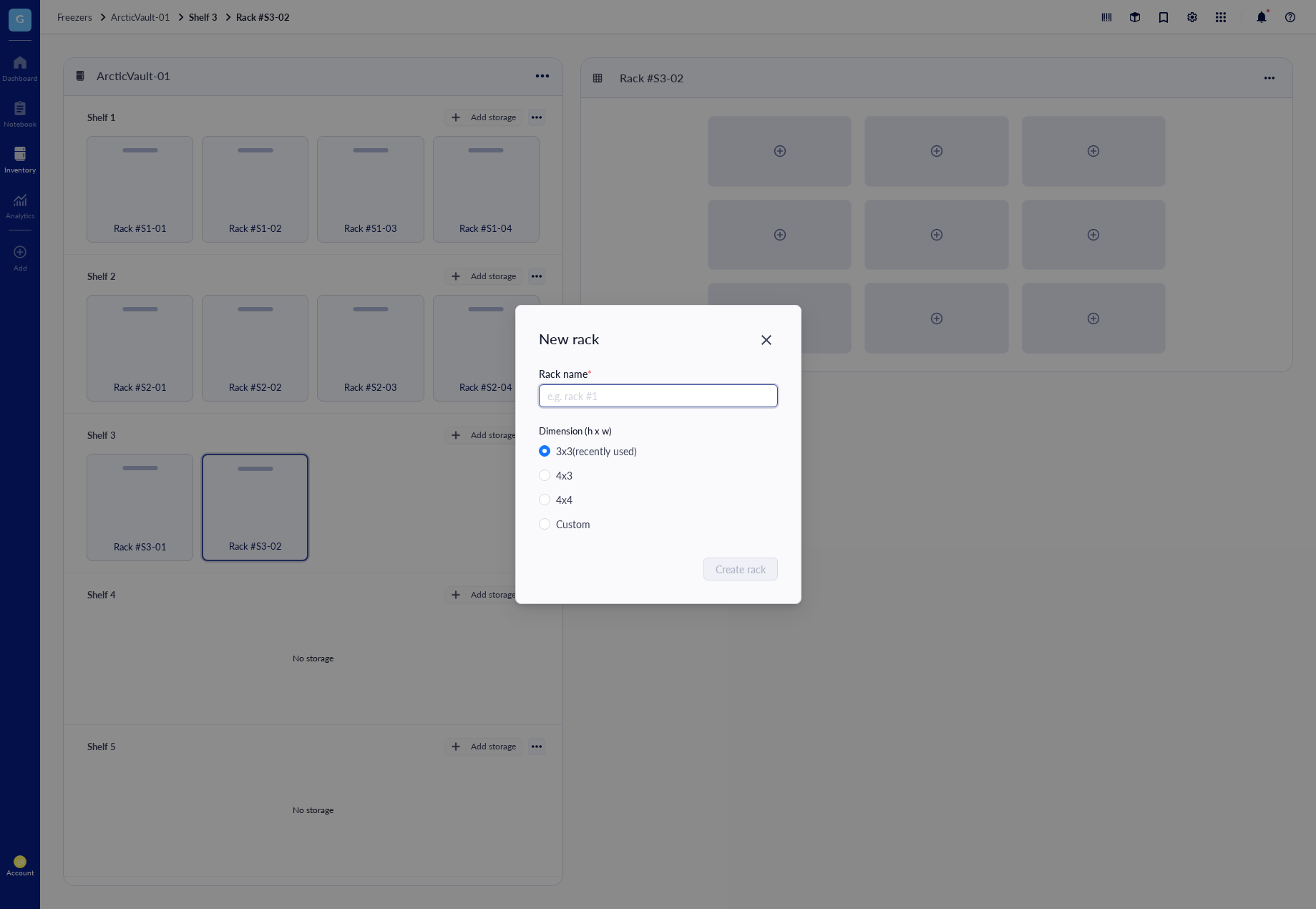
paste input "Rack #S3-0"
type input "Rack #S3-03"
click at [735, 576] on span "Create rack" at bounding box center [741, 569] width 50 height 16
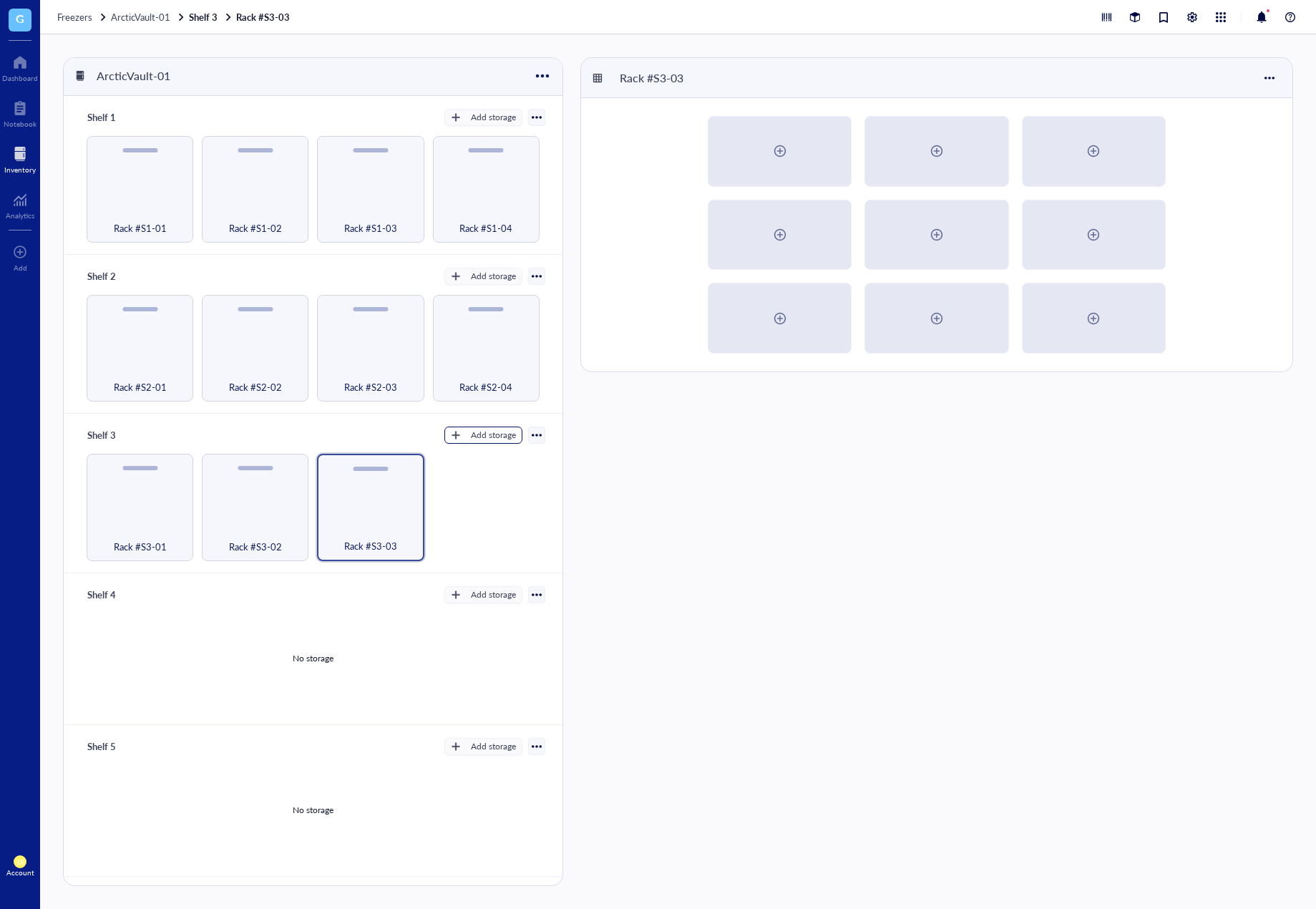
click at [480, 431] on div "Add storage" at bounding box center [493, 435] width 45 height 13
click at [485, 448] on li "Rack" at bounding box center [489, 456] width 100 height 23
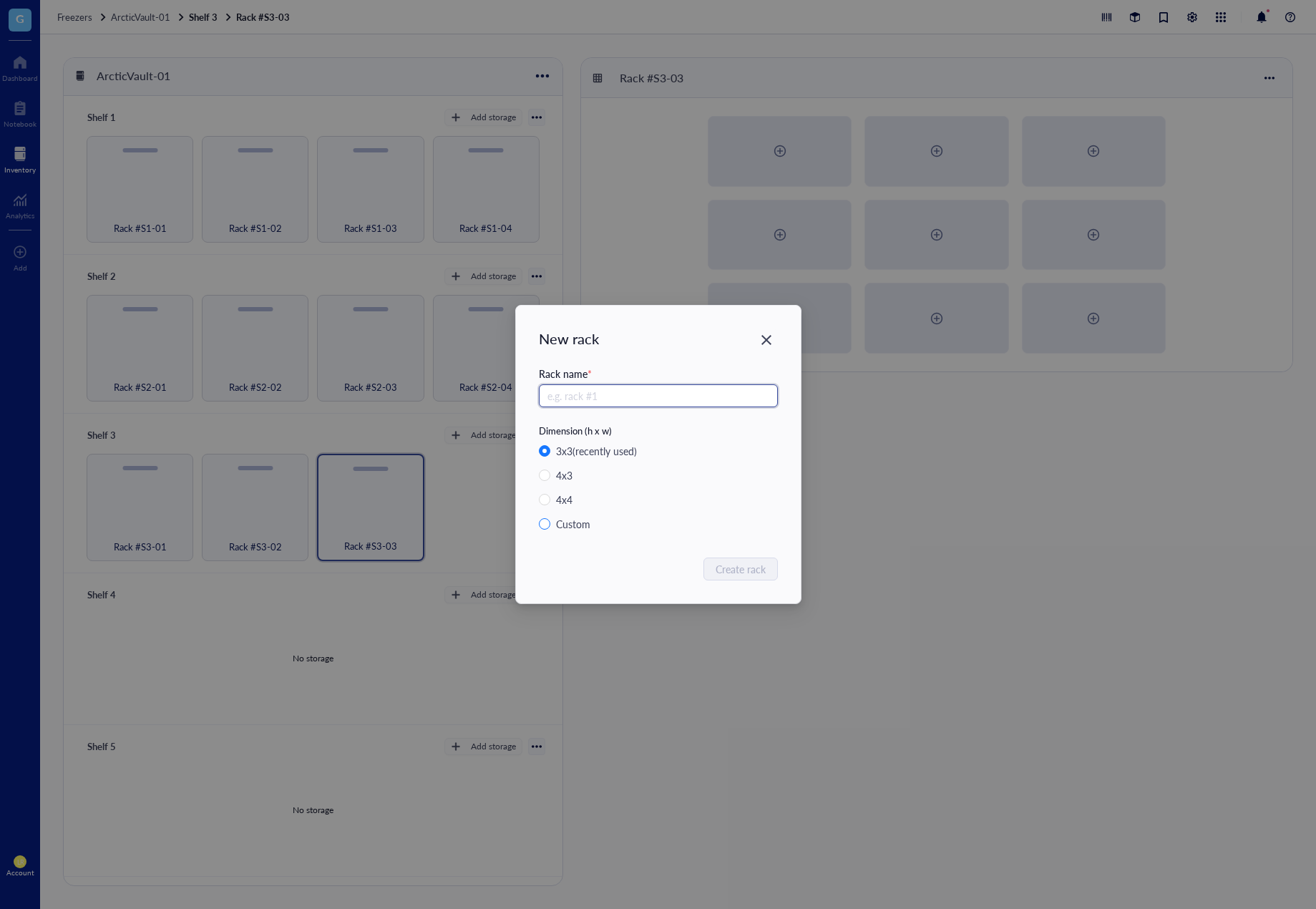
paste input "Rack #S3-0"
type input "Rack #S3-04"
click at [730, 573] on span "Create rack" at bounding box center [741, 569] width 50 height 16
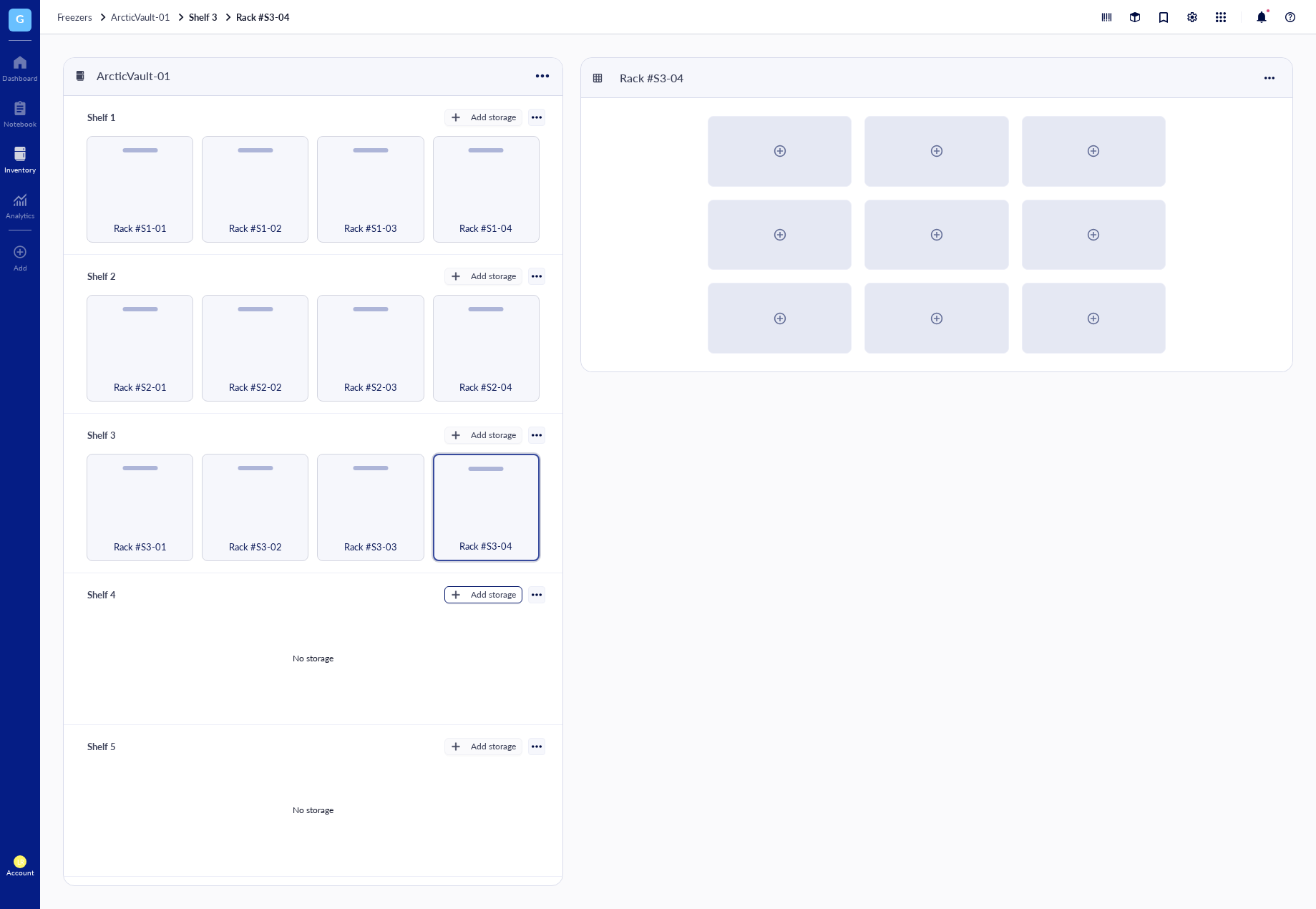
click at [476, 594] on div "Add storage" at bounding box center [493, 595] width 45 height 13
click at [488, 609] on span "Rack" at bounding box center [489, 615] width 82 height 16
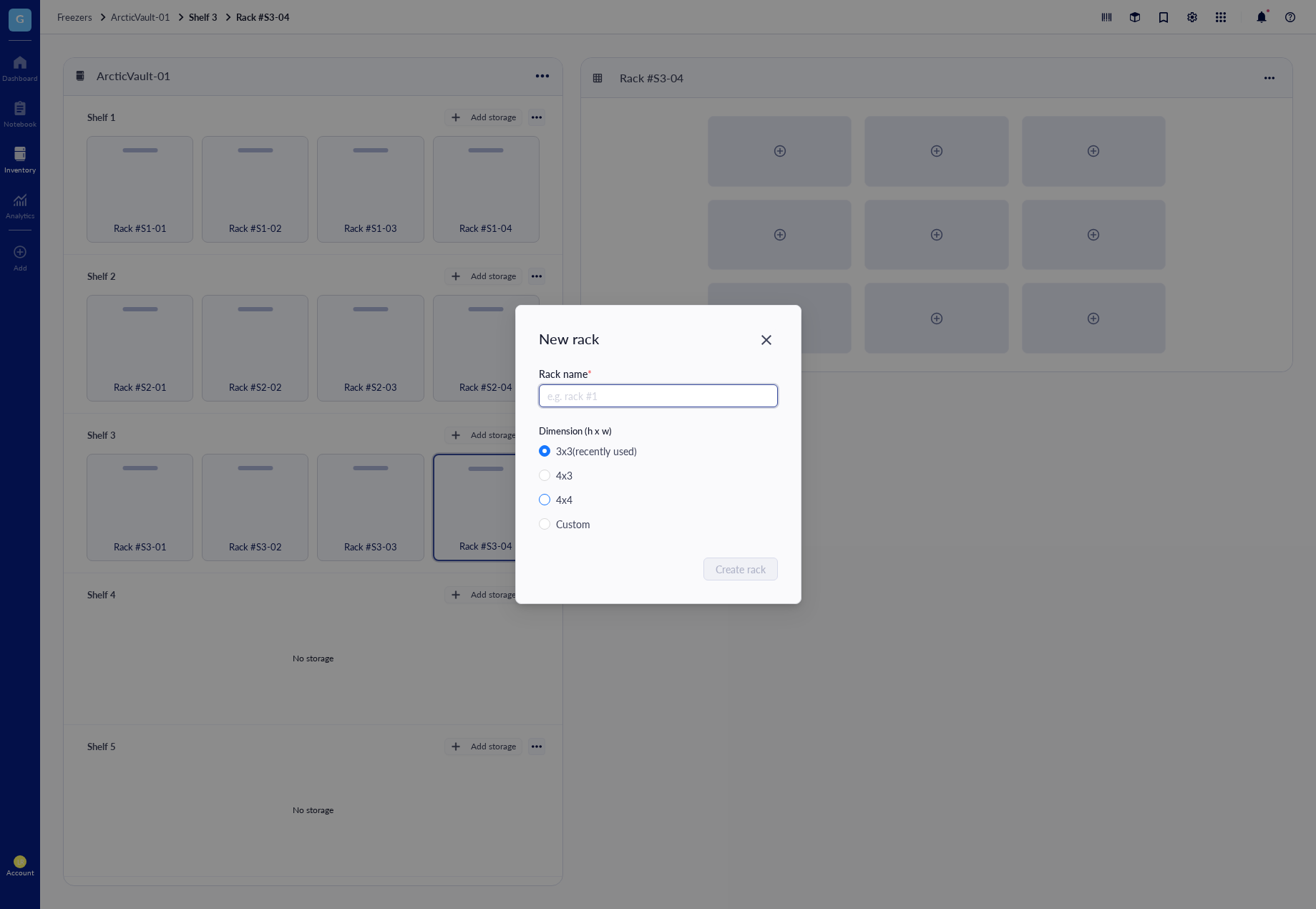
paste input "Rack #S3-0"
click at [585, 398] on input "Rack #S3-0" at bounding box center [658, 396] width 239 height 23
drag, startPoint x: 610, startPoint y: 396, endPoint x: 554, endPoint y: 398, distance: 56.0
click at [554, 398] on input "Rack #S4-0" at bounding box center [658, 396] width 239 height 23
click at [612, 397] on input "Rack #S4-0" at bounding box center [658, 396] width 239 height 23
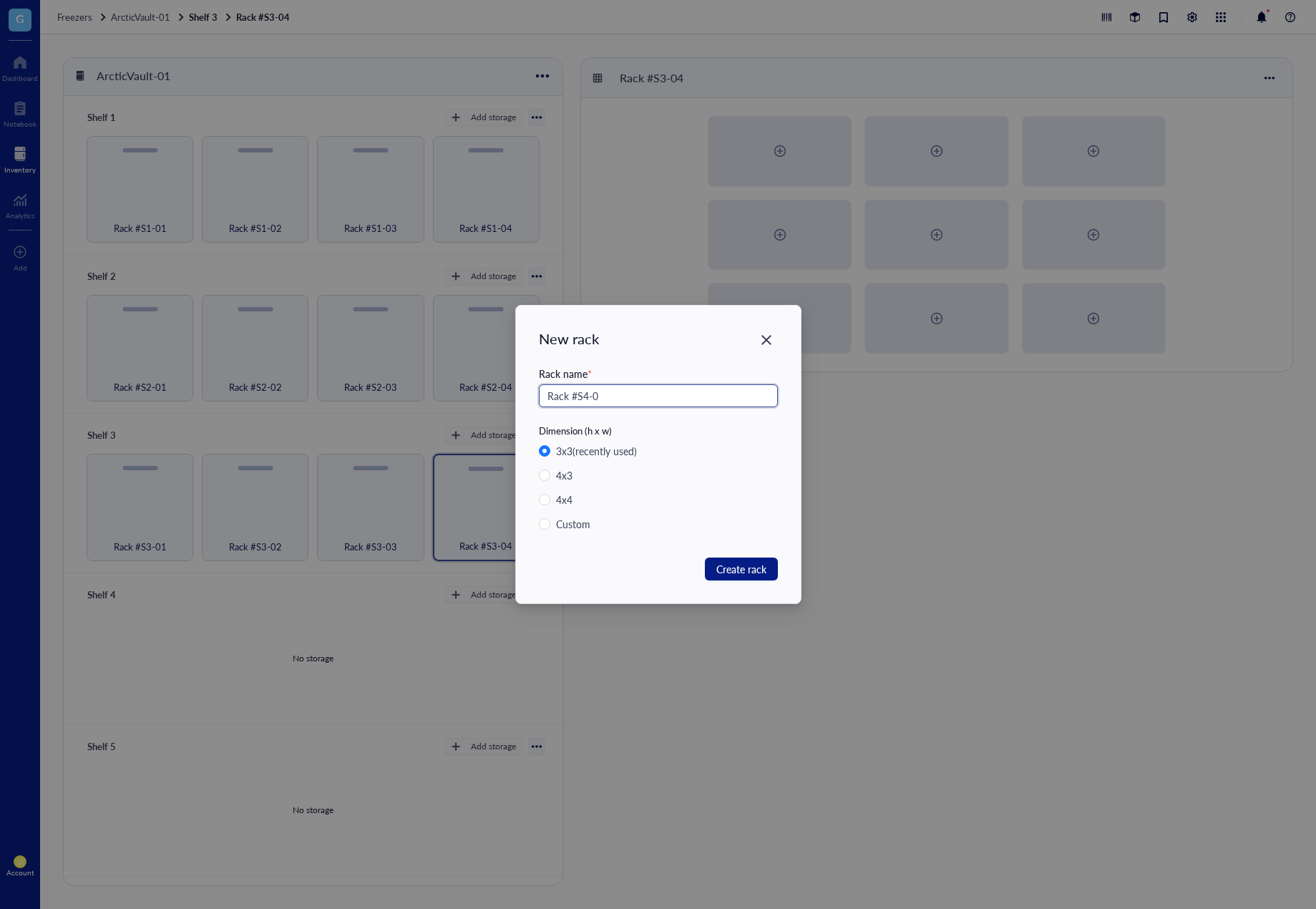
drag, startPoint x: 618, startPoint y: 397, endPoint x: 515, endPoint y: 405, distance: 103.3
click at [516, 405] on div "New rack Rack name * Rack #S4-0 Dimension (h x w) 3 x 3 (recently used) 4 x 3 4…" at bounding box center [658, 454] width 285 height 298
click at [612, 403] on input "Rack #S4-0" at bounding box center [658, 396] width 239 height 23
type input "Rack #S4-01"
click at [720, 561] on button "Create rack" at bounding box center [742, 569] width 73 height 23
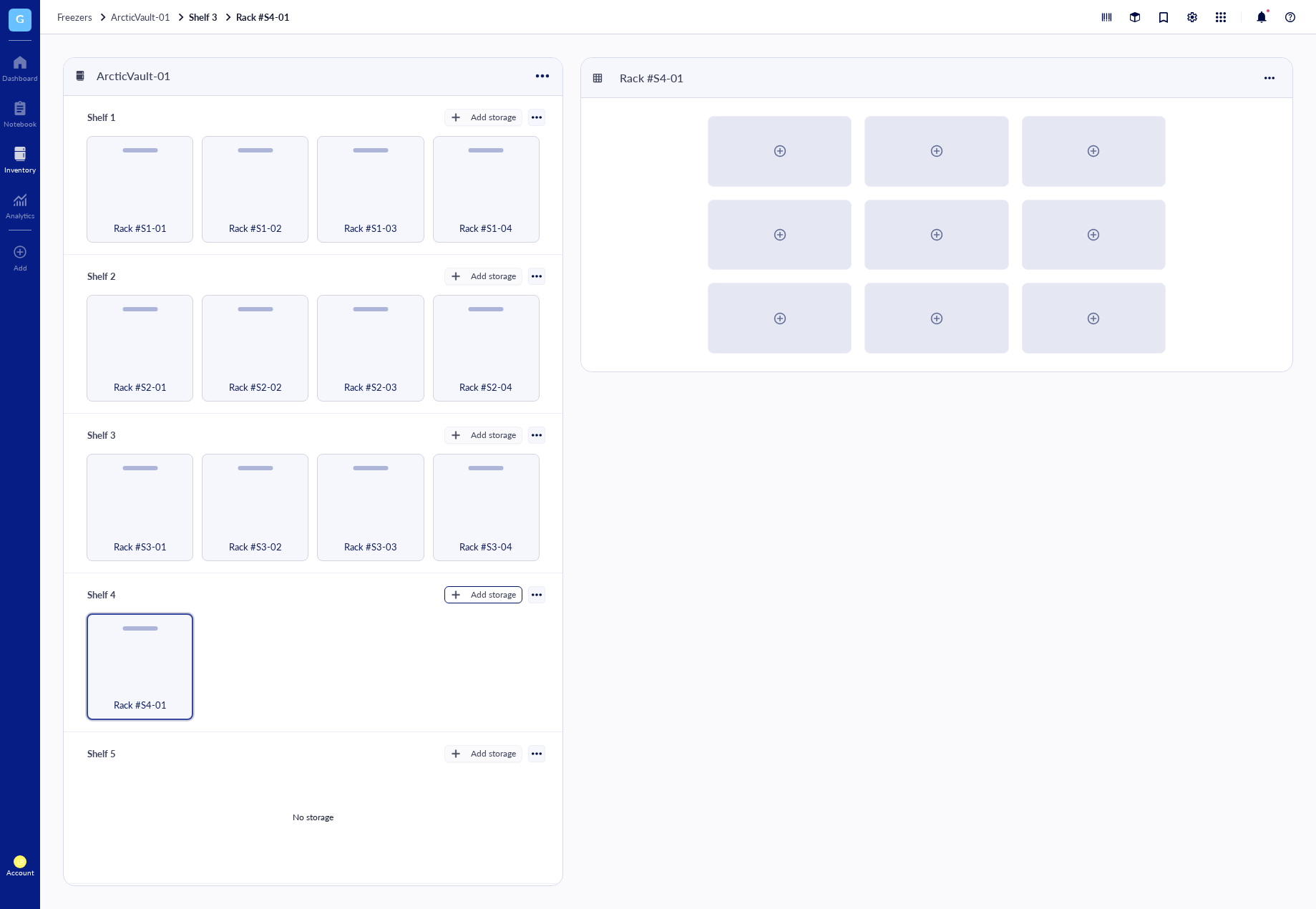
click at [471, 592] on div "Add storage" at bounding box center [493, 595] width 45 height 13
click at [473, 621] on span "Rack" at bounding box center [489, 615] width 82 height 16
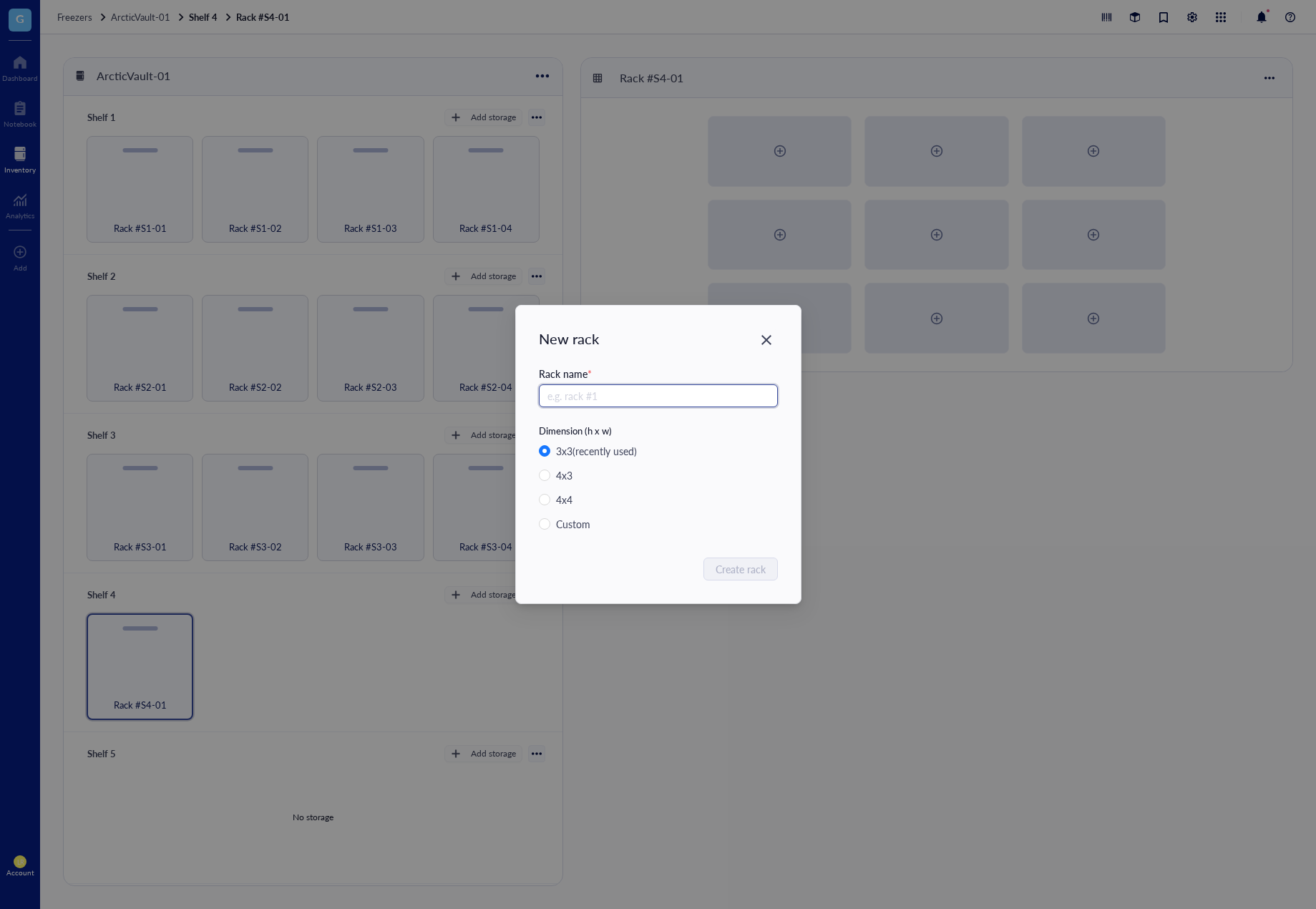
paste input "Rack #S4-0"
type input "Rack #S4-02"
click at [721, 570] on span "Create rack" at bounding box center [741, 569] width 50 height 16
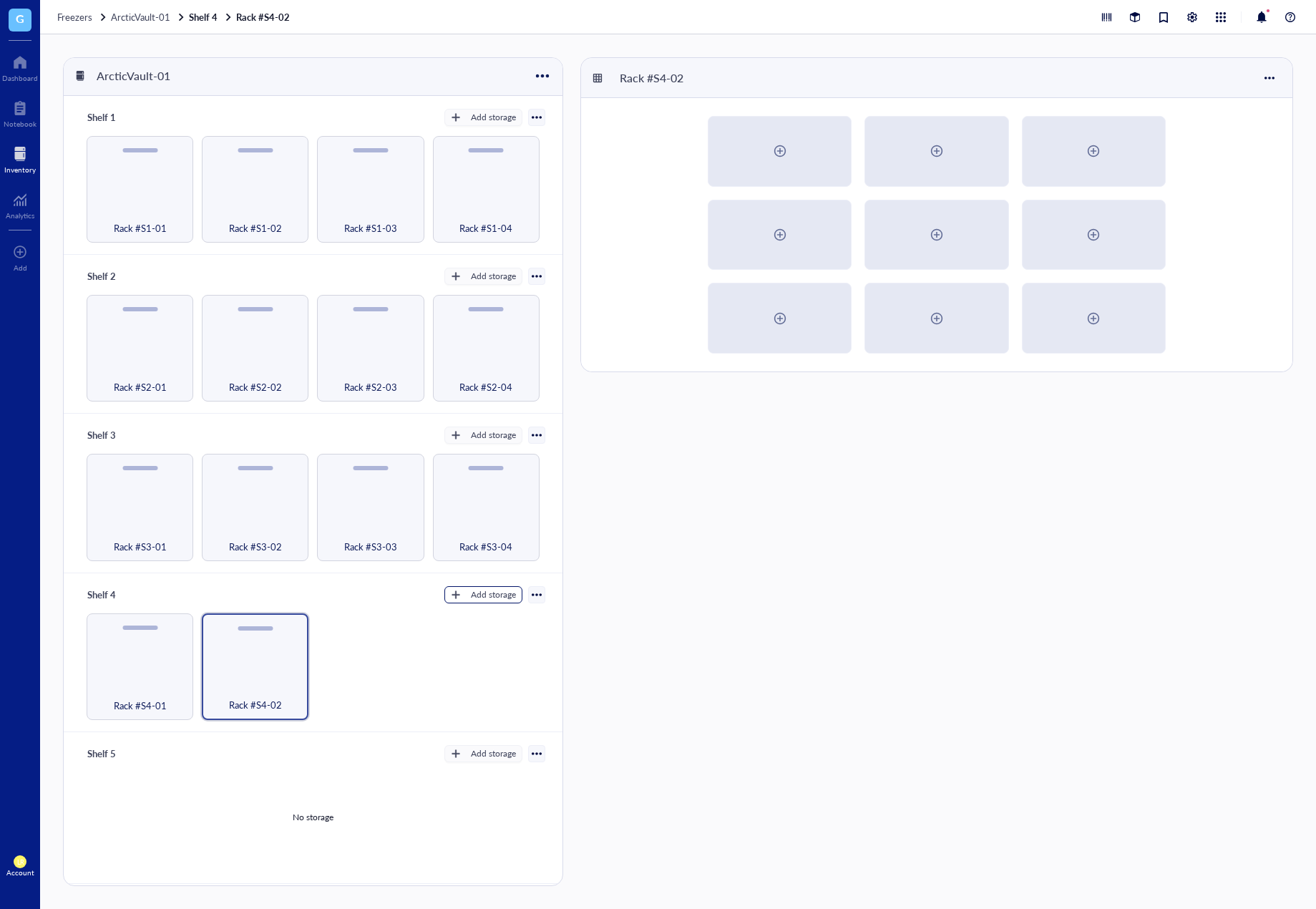
click at [481, 598] on button "Add storage" at bounding box center [484, 595] width 78 height 17
click at [489, 619] on span "Rack" at bounding box center [489, 615] width 82 height 16
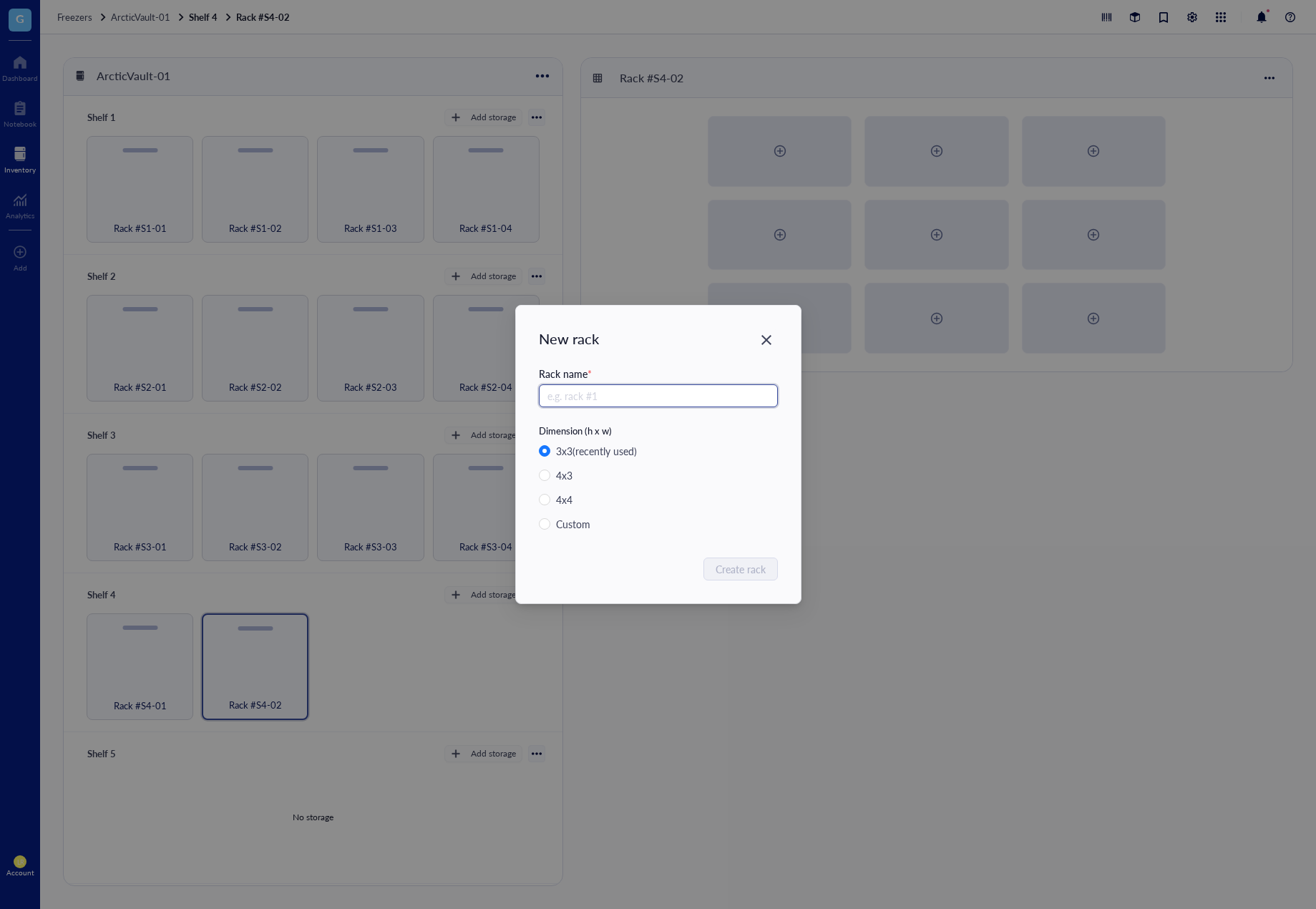
paste input "Rack #S4-0"
type input "Rack #S4-03"
click at [739, 567] on span "Create rack" at bounding box center [741, 569] width 50 height 16
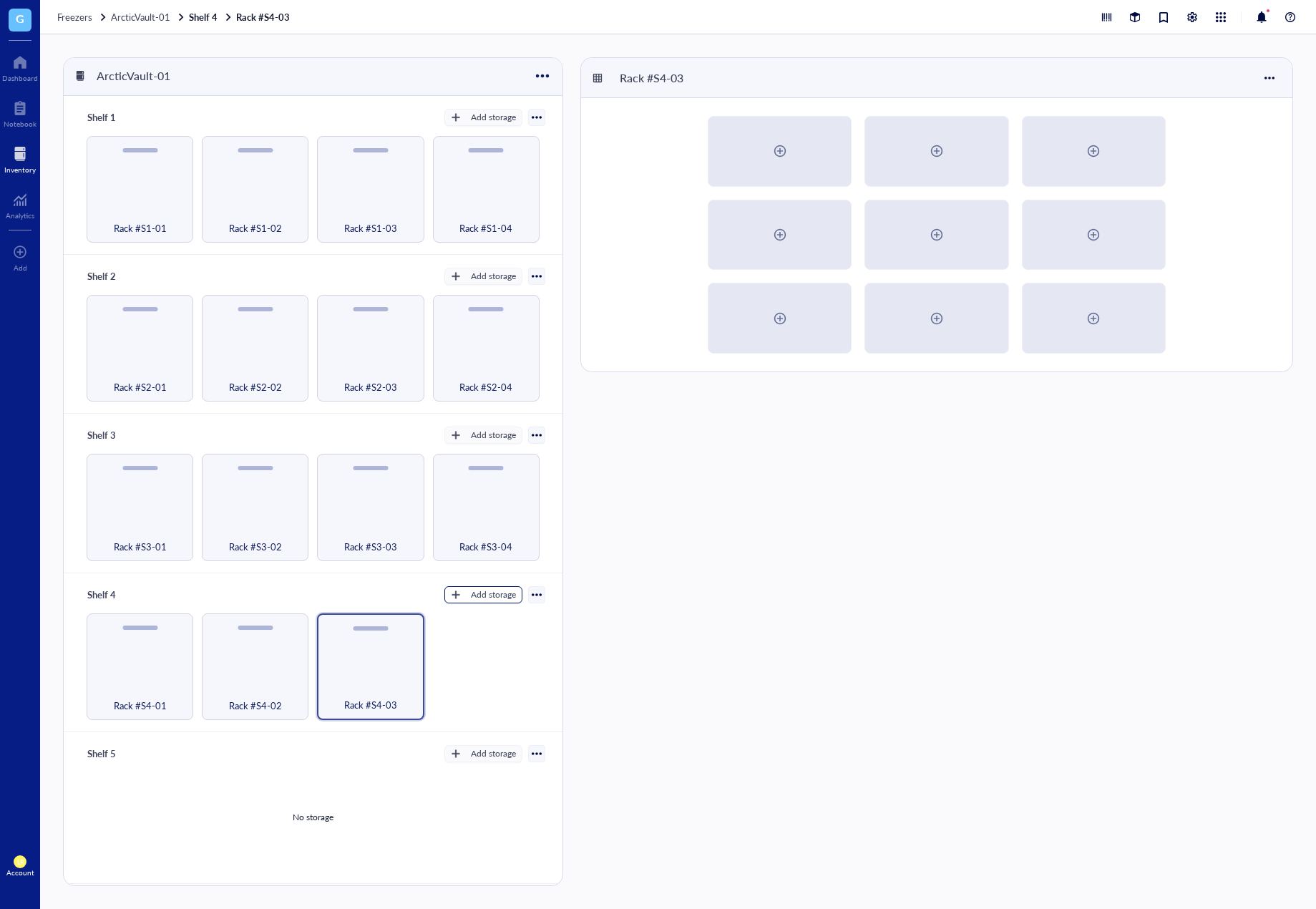
click at [471, 591] on div "Add storage" at bounding box center [493, 595] width 45 height 13
click at [484, 606] on li "Rack" at bounding box center [489, 615] width 100 height 23
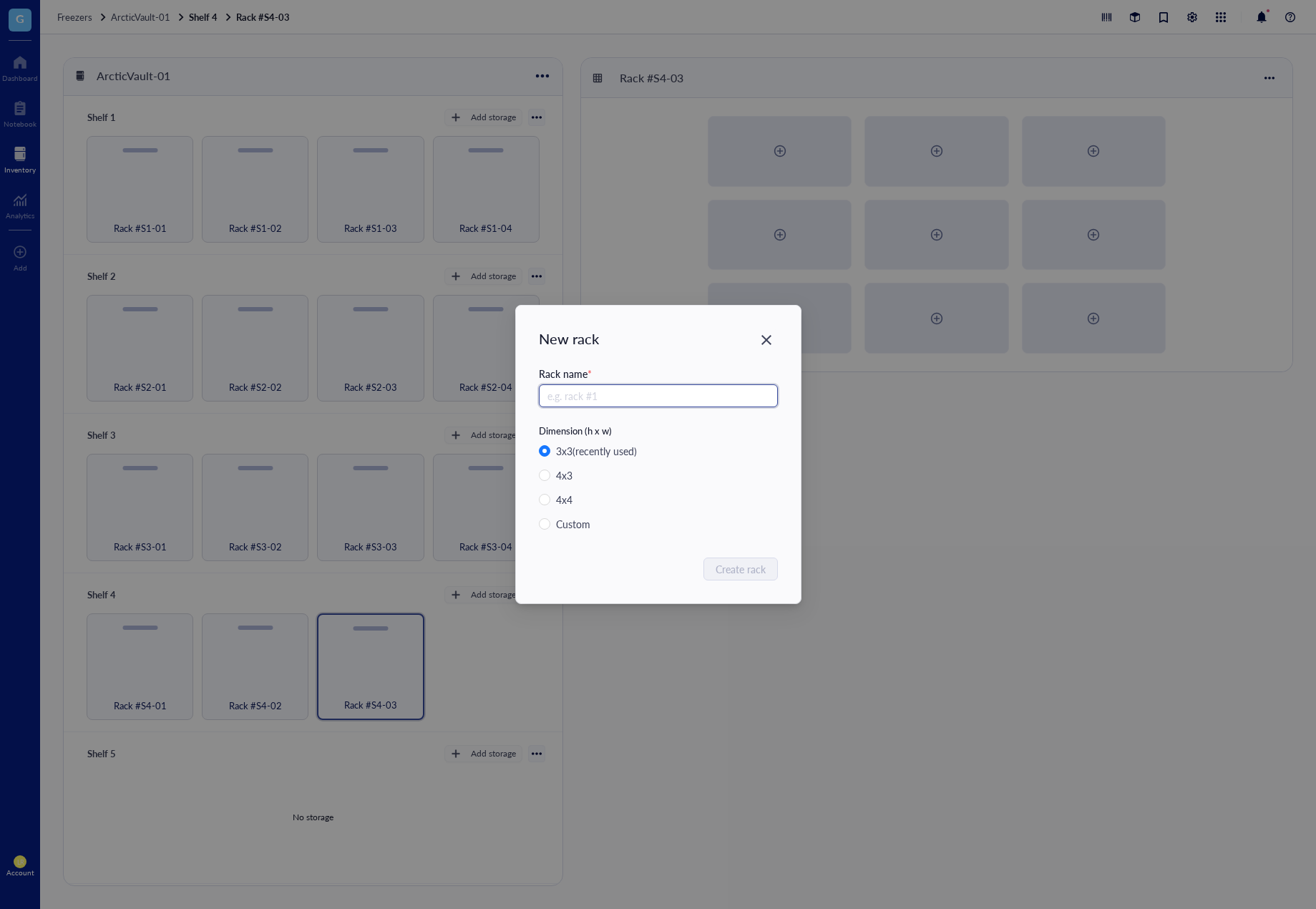
paste input "Rack #S4-0"
type input "Rack #S4-04"
click at [721, 561] on span "Create rack" at bounding box center [741, 569] width 50 height 16
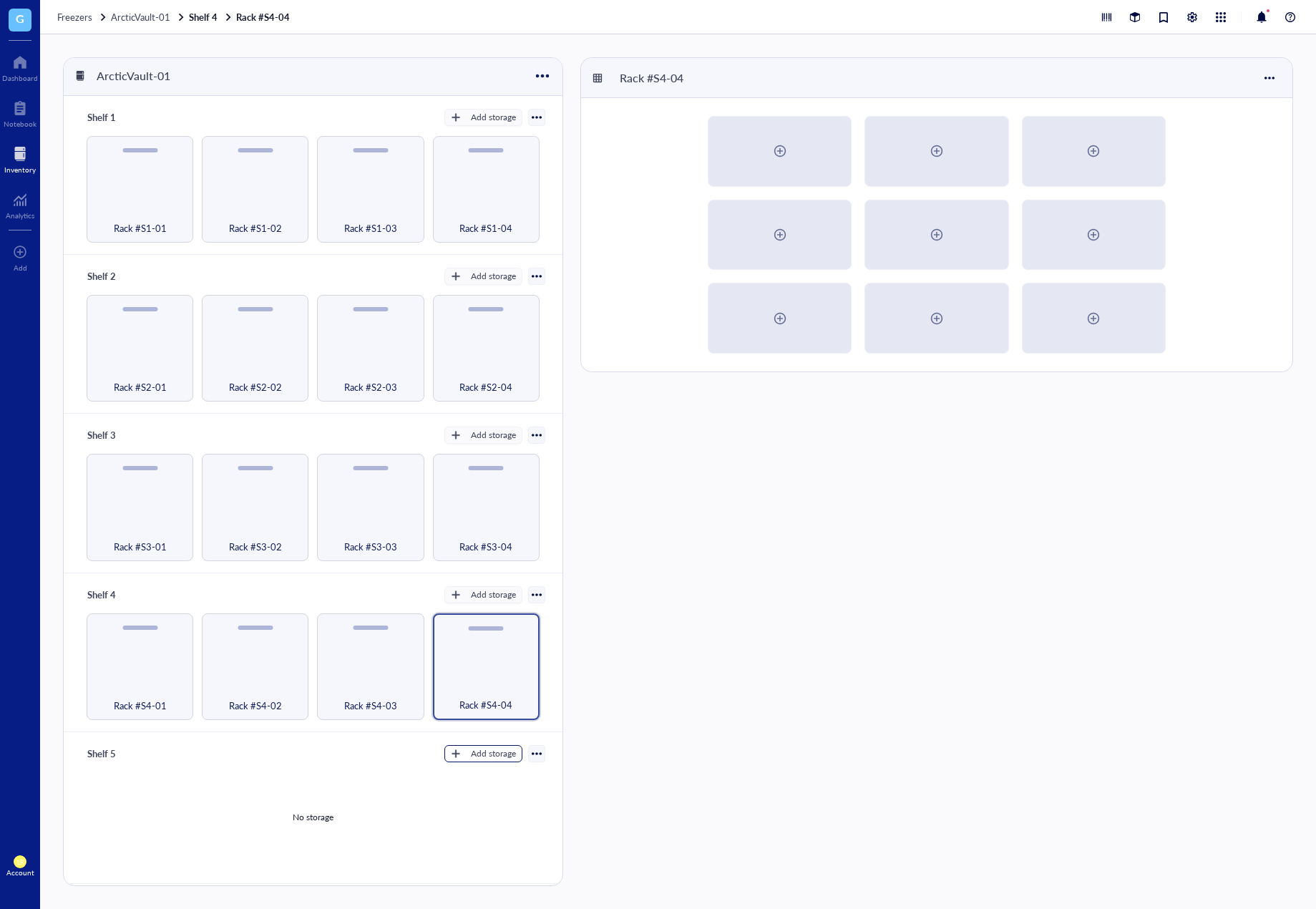
click at [473, 751] on div "Add storage" at bounding box center [493, 754] width 45 height 13
click at [472, 771] on span "Rack" at bounding box center [489, 772] width 82 height 16
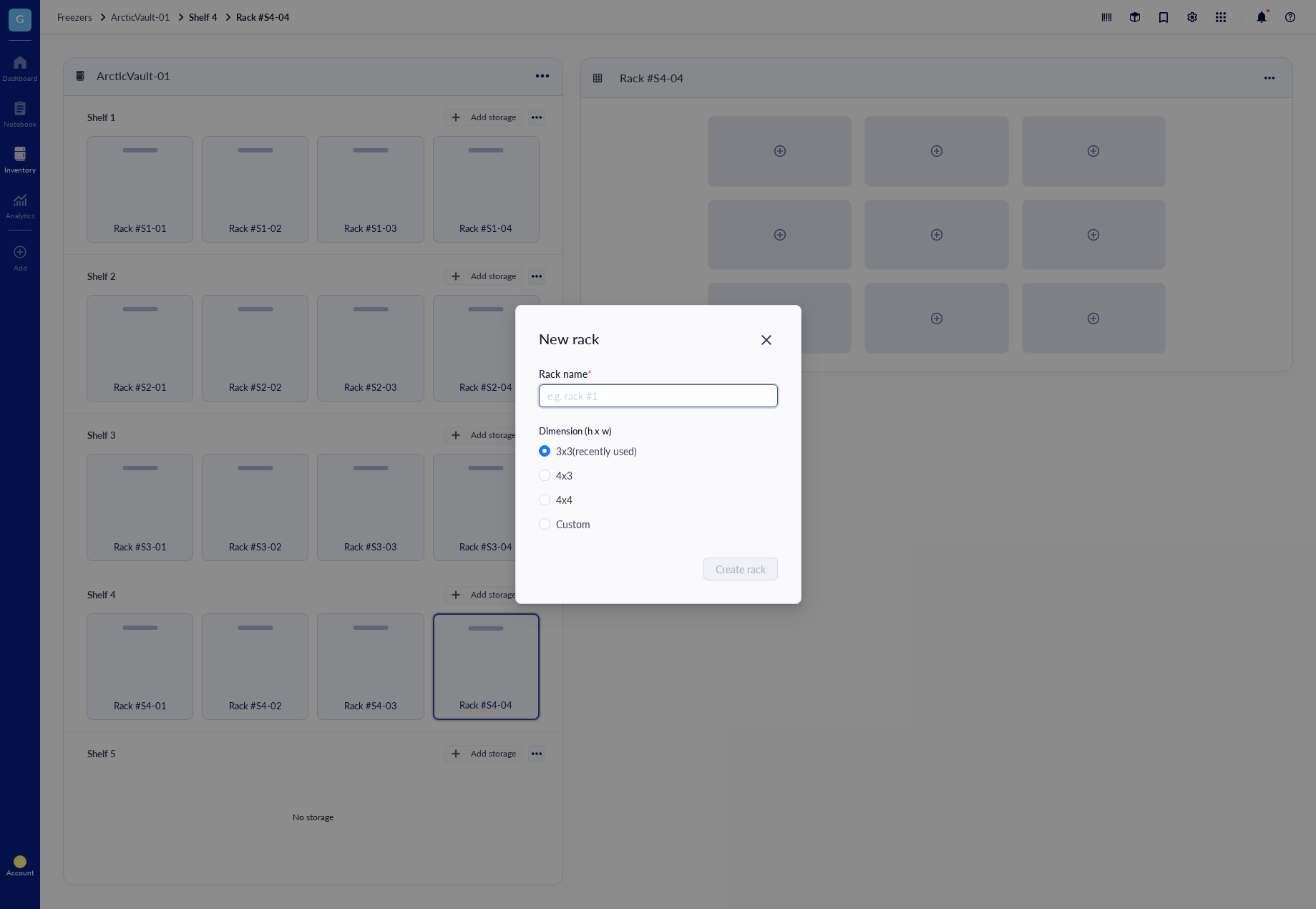
paste input "Rack #S4-0"
click at [589, 394] on input "Rack #S4-0" at bounding box center [658, 396] width 239 height 23
click at [598, 400] on input "Rack #S5-0" at bounding box center [658, 396] width 239 height 23
drag, startPoint x: 619, startPoint y: 400, endPoint x: 531, endPoint y: 406, distance: 88.2
click at [531, 406] on div "New rack Rack name * Rack #S5-01 Dimension (h x w) 3 x 3 (recently used) 4 x 3 …" at bounding box center [658, 454] width 285 height 298
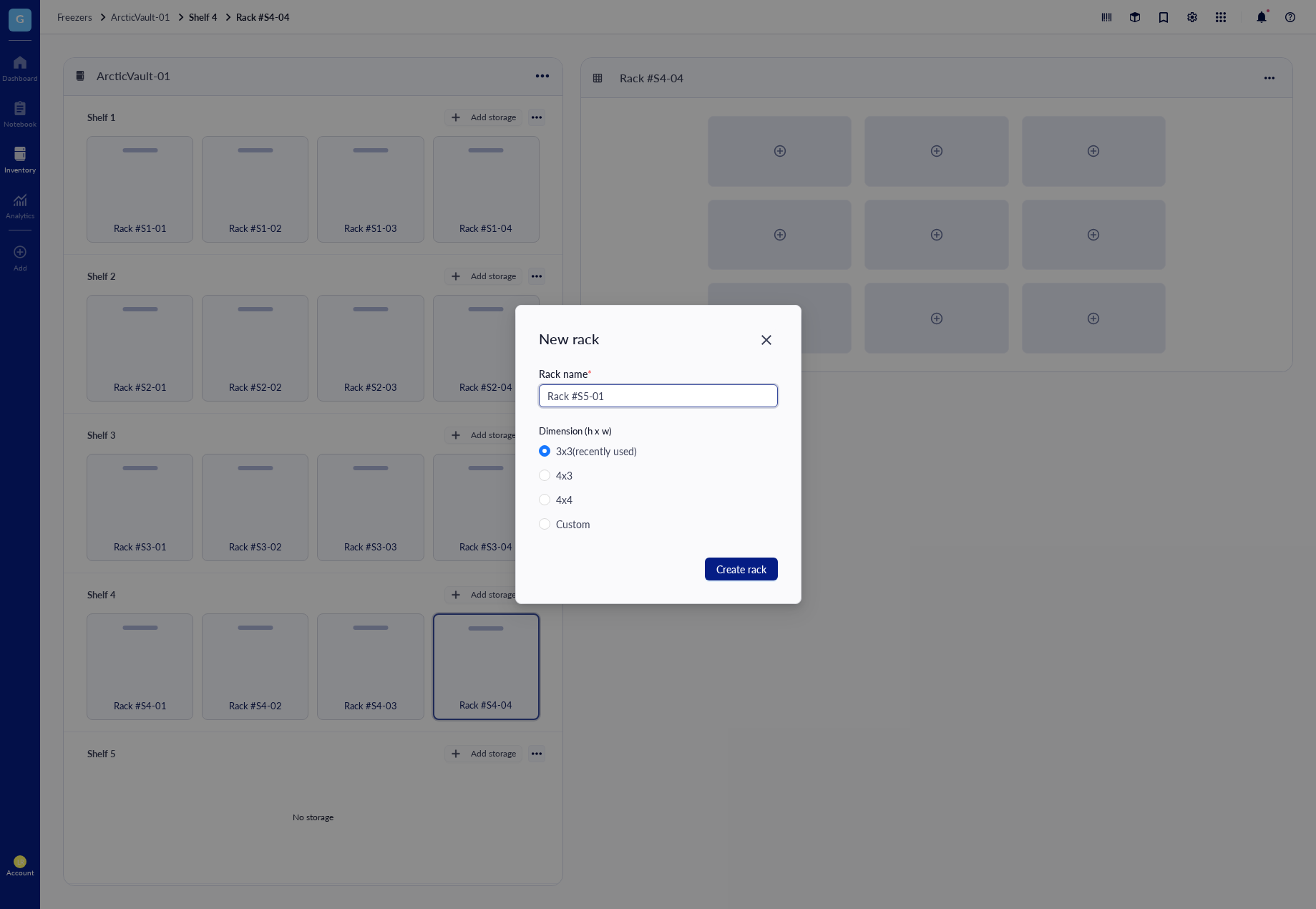
click at [597, 398] on input "Rack #S5-01" at bounding box center [658, 396] width 239 height 23
click at [597, 390] on input "Rack #S5-01" at bounding box center [658, 396] width 239 height 23
drag, startPoint x: 595, startPoint y: 397, endPoint x: 527, endPoint y: 399, distance: 68.0
click at [527, 399] on div "New rack Rack name * Rack #S5-01 Dimension (h x w) 3 x 3 (recently used) 4 x 3 …" at bounding box center [658, 454] width 285 height 298
type input "Rack #S5-01"
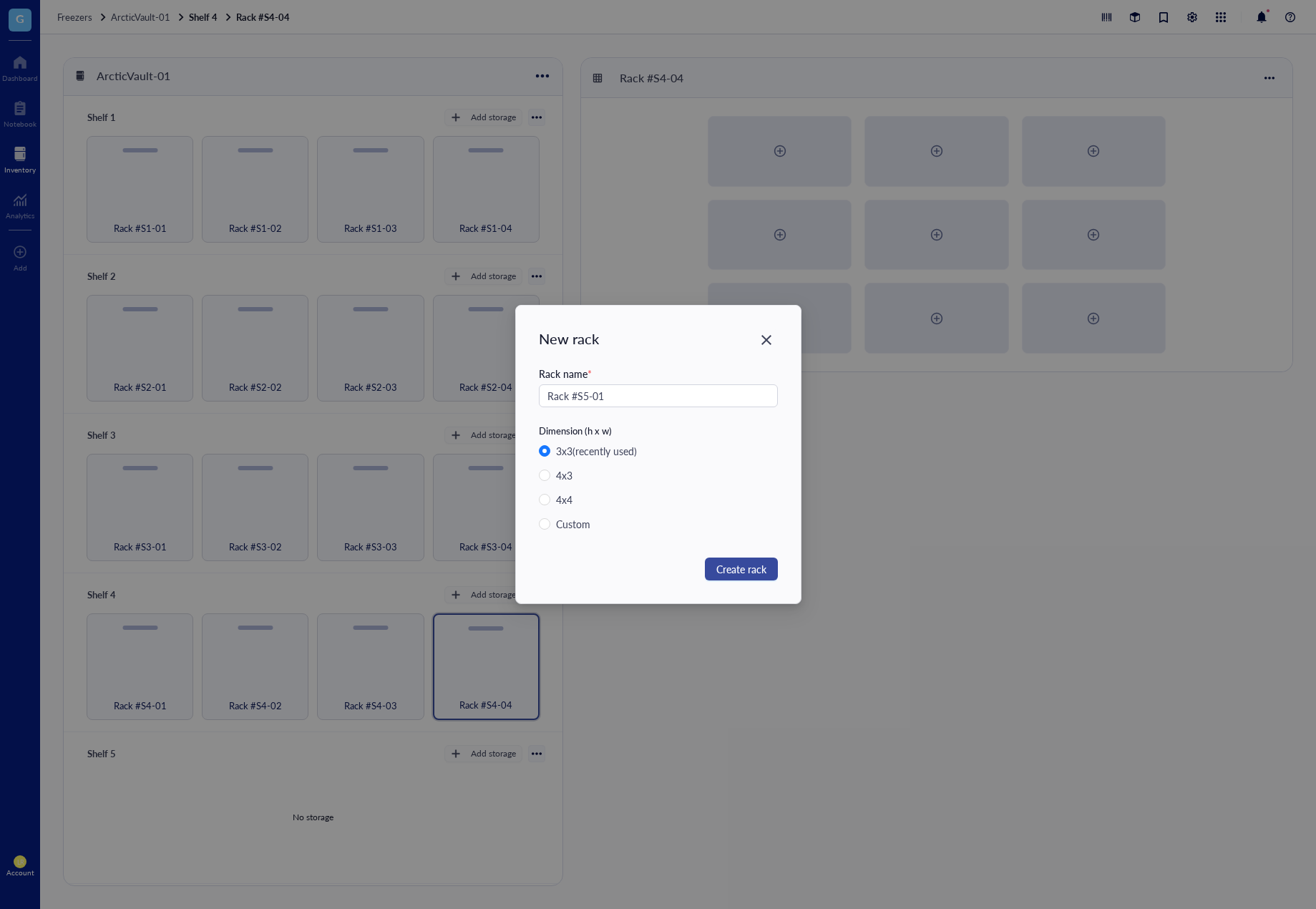
click at [724, 574] on span "Create rack" at bounding box center [741, 569] width 50 height 16
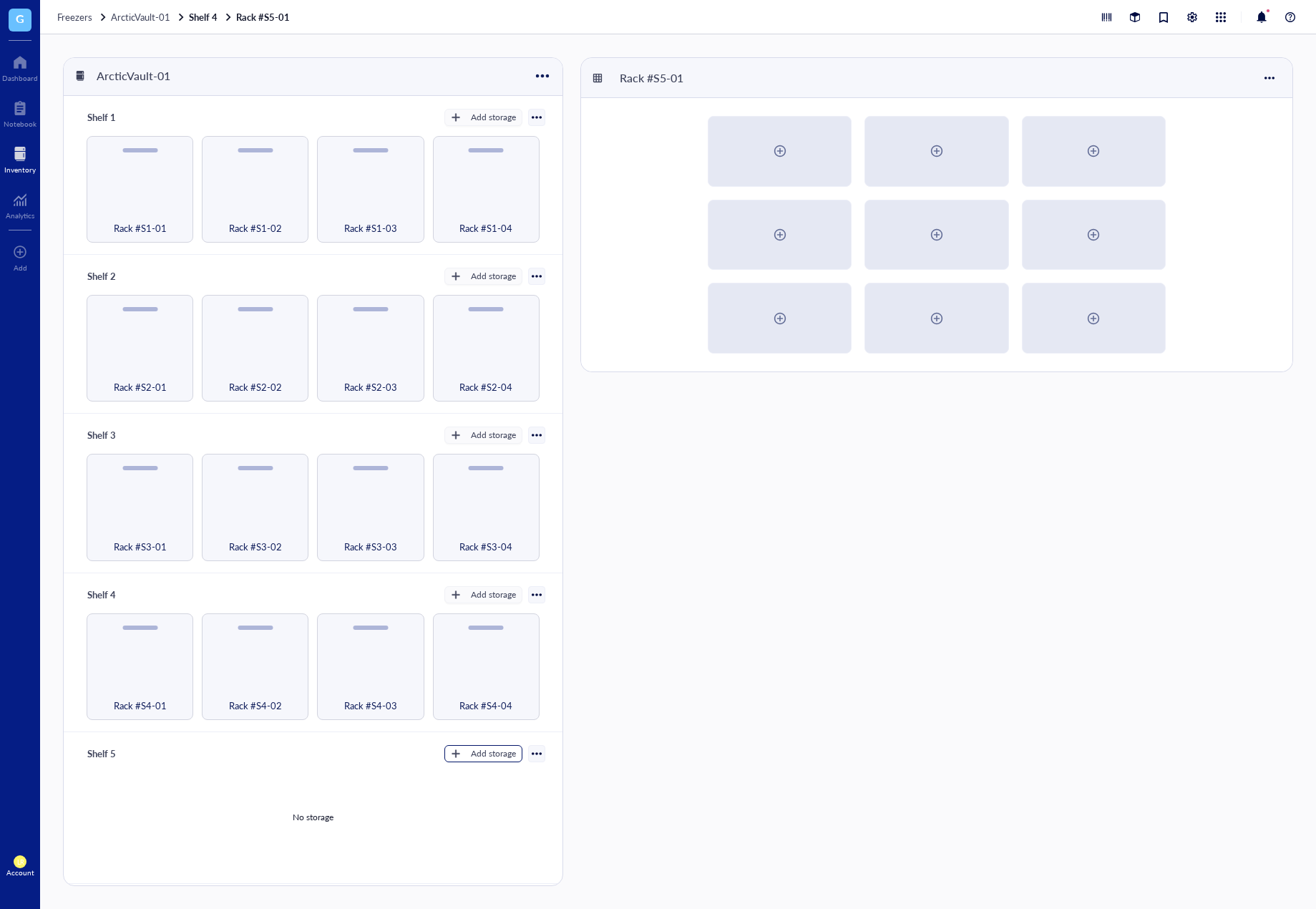
click at [477, 750] on div "Add storage" at bounding box center [493, 754] width 45 height 13
click at [485, 776] on span "Rack" at bounding box center [489, 772] width 82 height 16
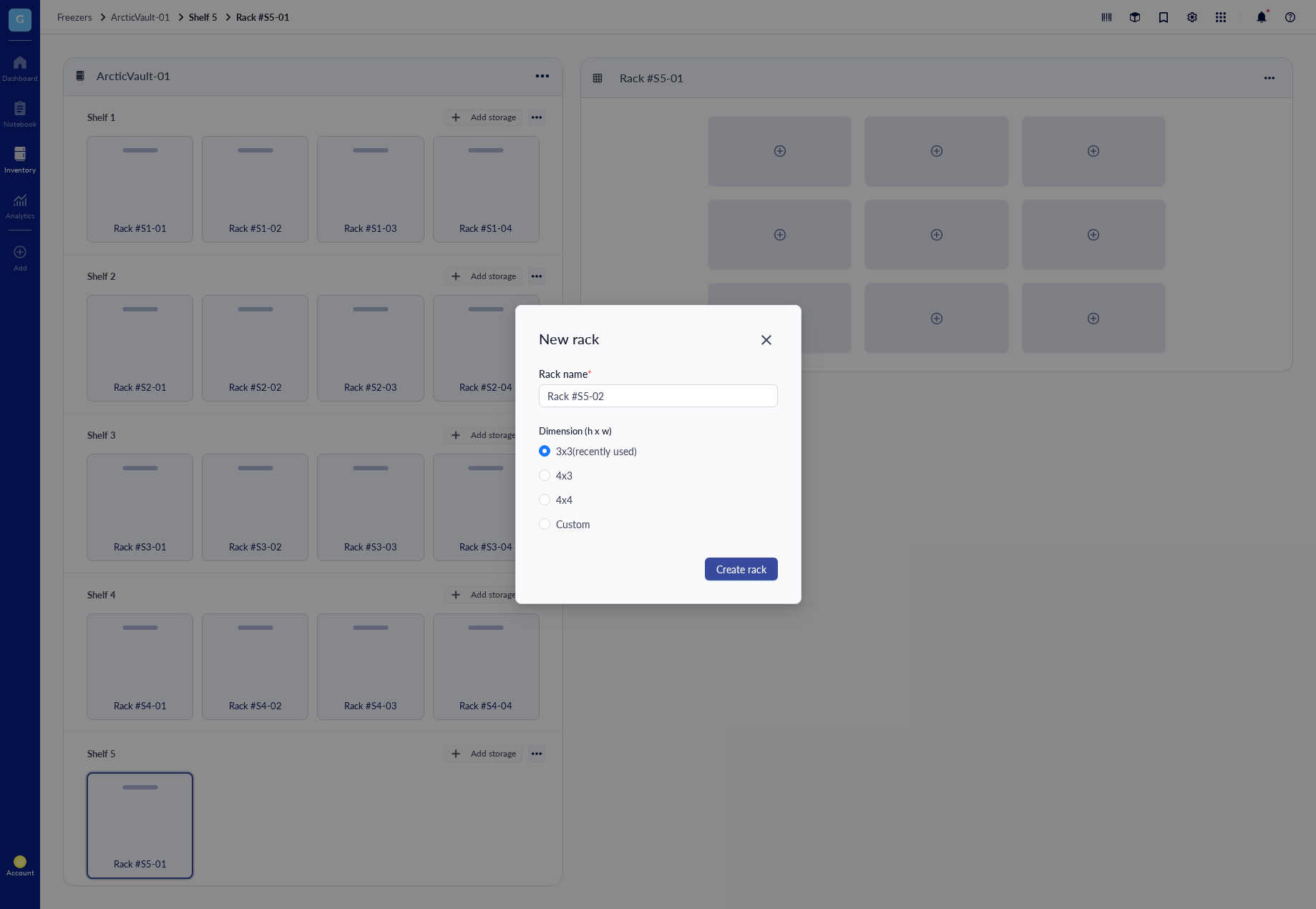
type input "Rack #S5-02"
click at [707, 577] on button "Create rack" at bounding box center [742, 569] width 73 height 23
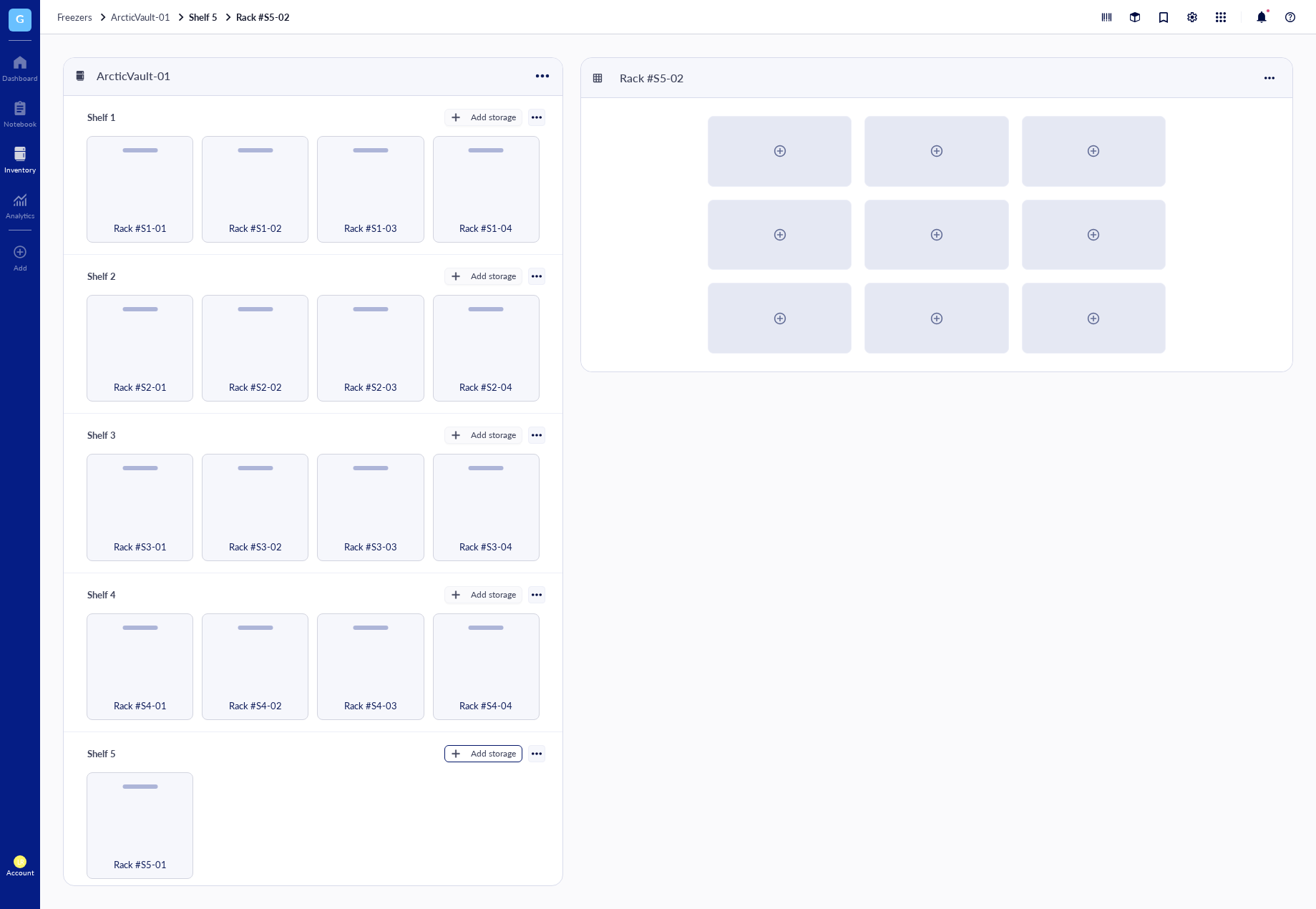
click at [484, 750] on div "Add storage" at bounding box center [493, 754] width 45 height 13
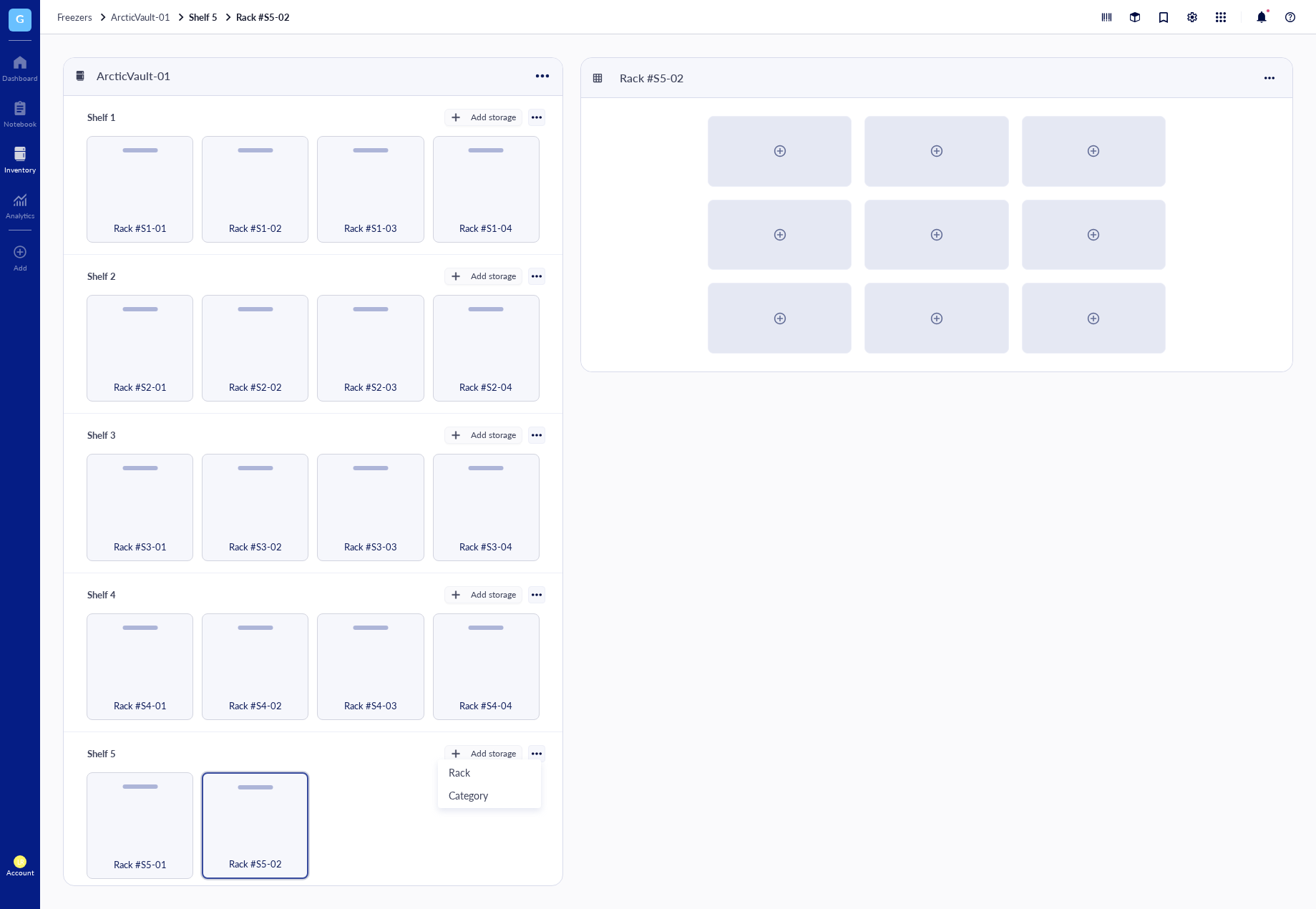
click at [495, 760] on ul "Rack Category" at bounding box center [489, 783] width 103 height 48
click at [492, 768] on span "Rack" at bounding box center [489, 772] width 82 height 16
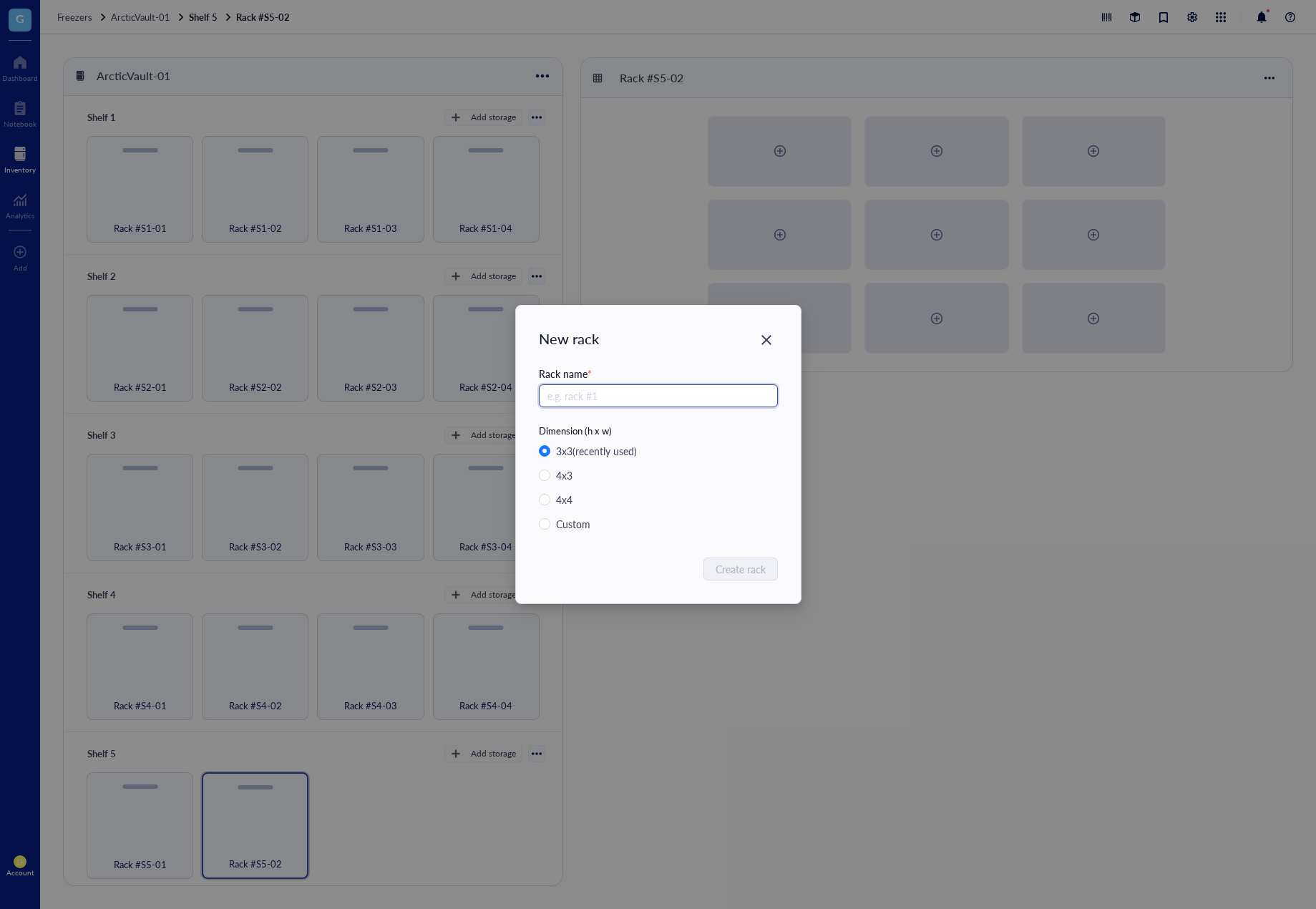
paste input "Rack #S5-0"
type input "Rack #S5-03"
click at [751, 574] on span "Create rack" at bounding box center [741, 569] width 50 height 16
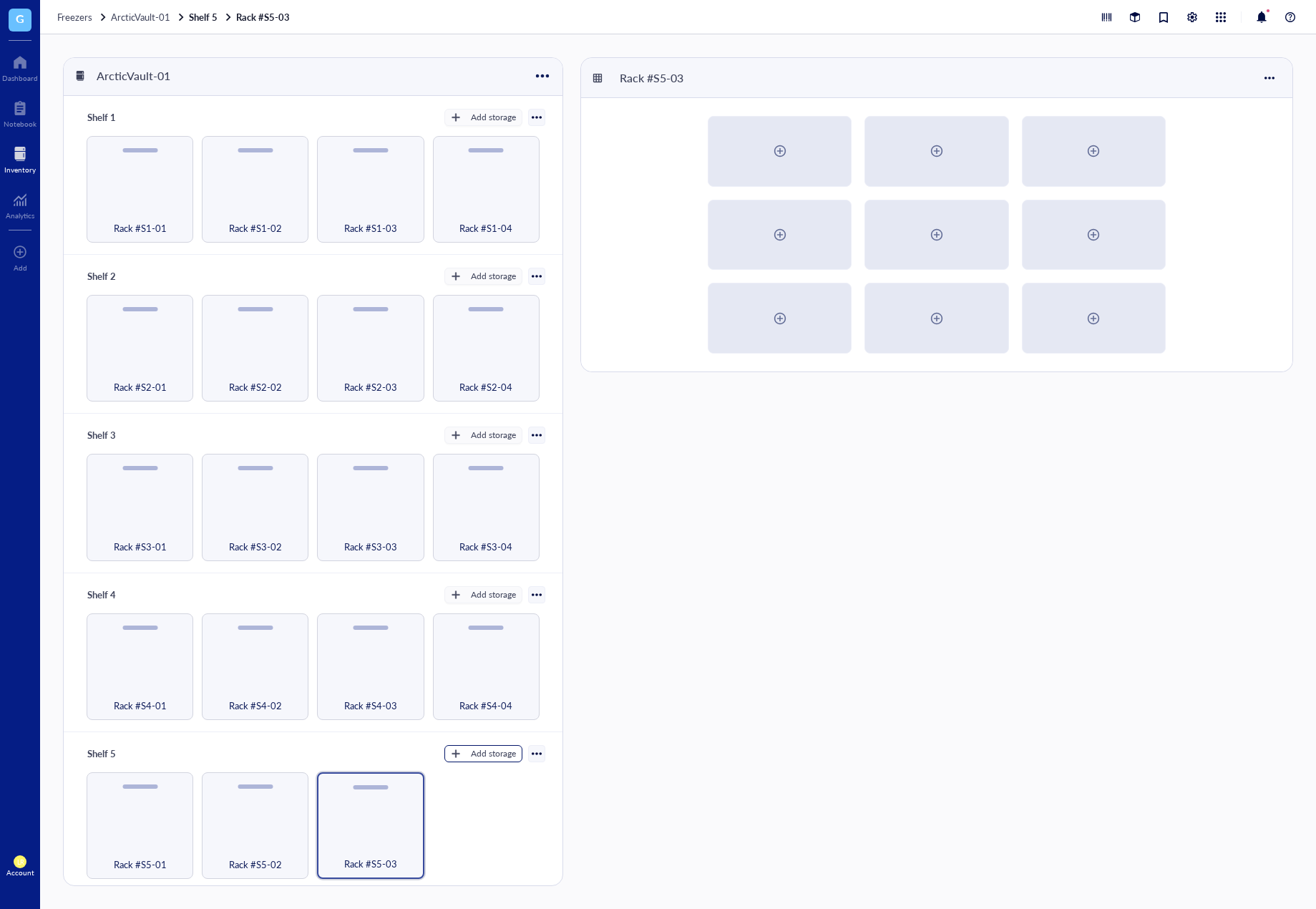
click at [488, 751] on div "Add storage" at bounding box center [493, 754] width 45 height 13
click at [492, 764] on span "Rack" at bounding box center [489, 772] width 82 height 16
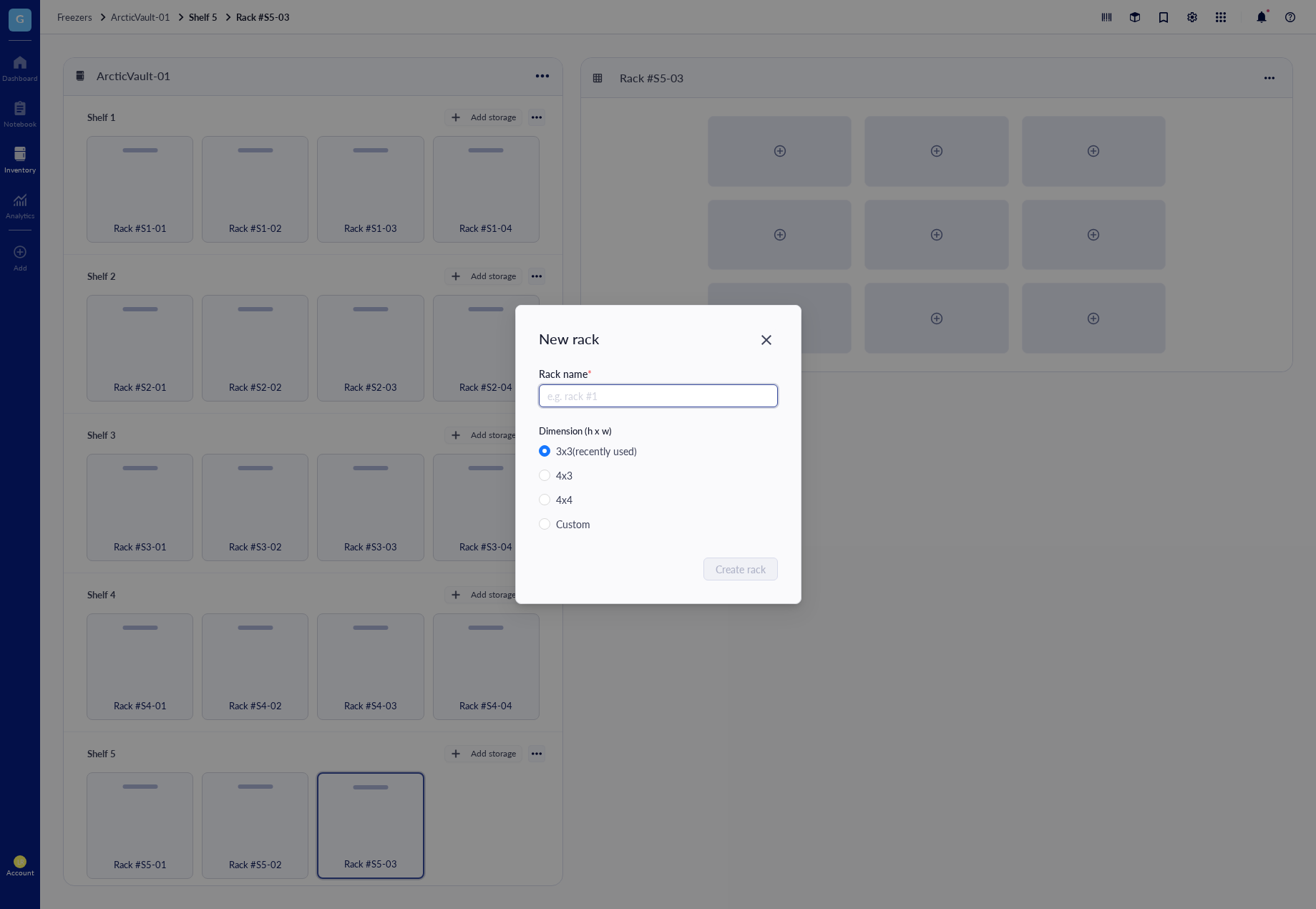
paste input "Rack #S5-0"
type input "Rack #S5-04"
click at [735, 569] on span "Create rack" at bounding box center [741, 569] width 50 height 16
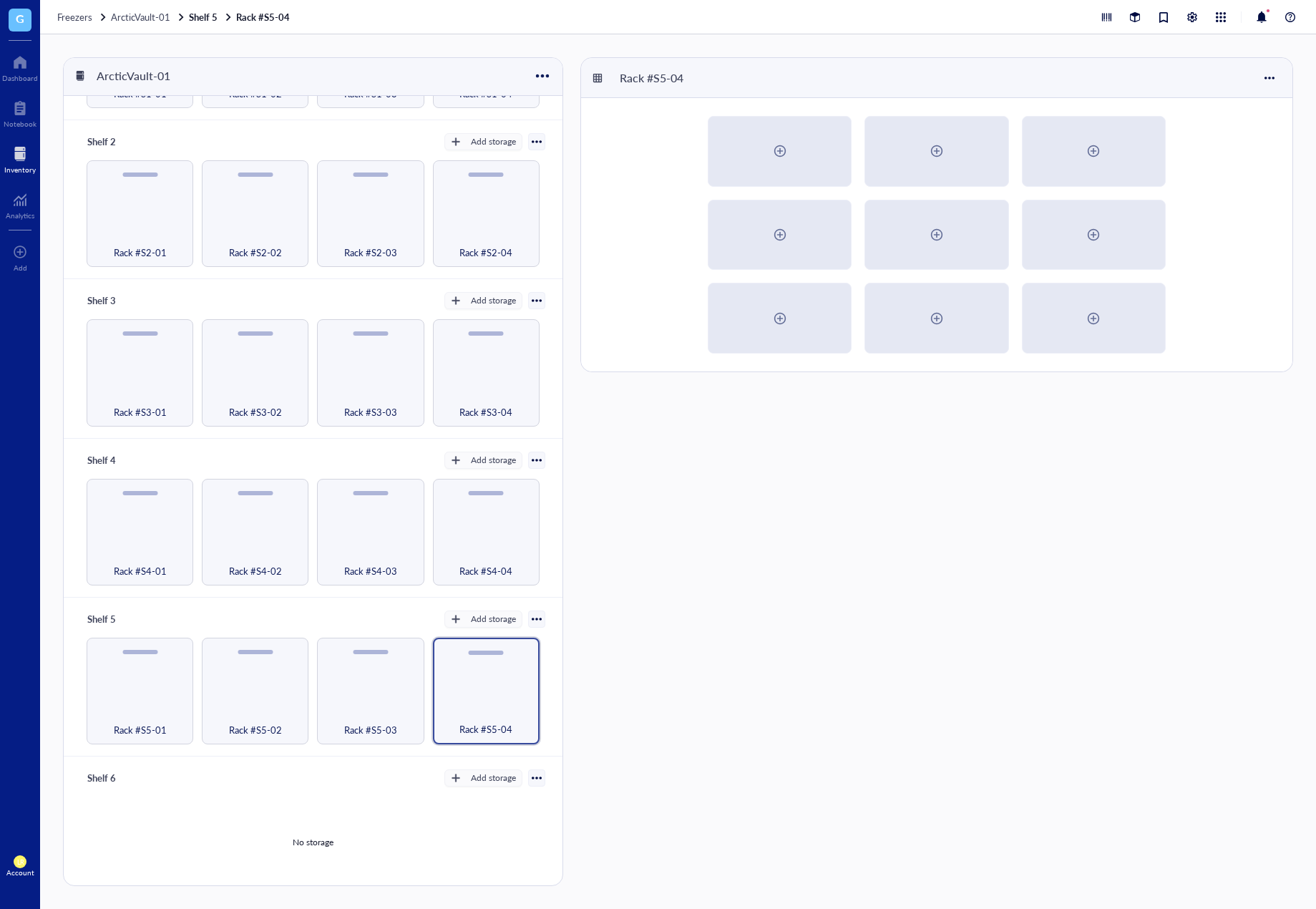
scroll to position [141, 0]
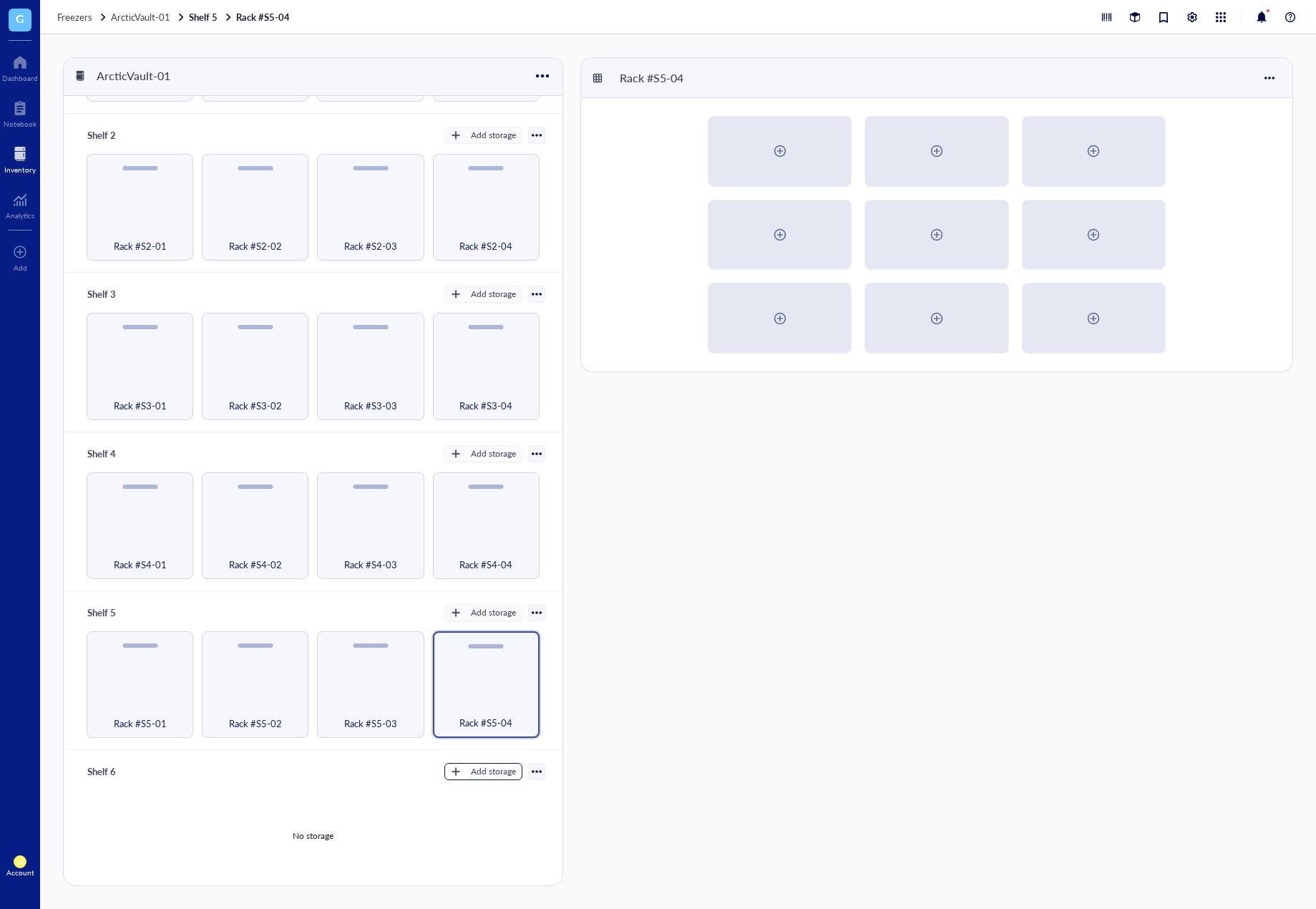
click at [477, 765] on div "Add storage" at bounding box center [493, 772] width 45 height 13
click at [481, 780] on li "Rack" at bounding box center [489, 789] width 100 height 23
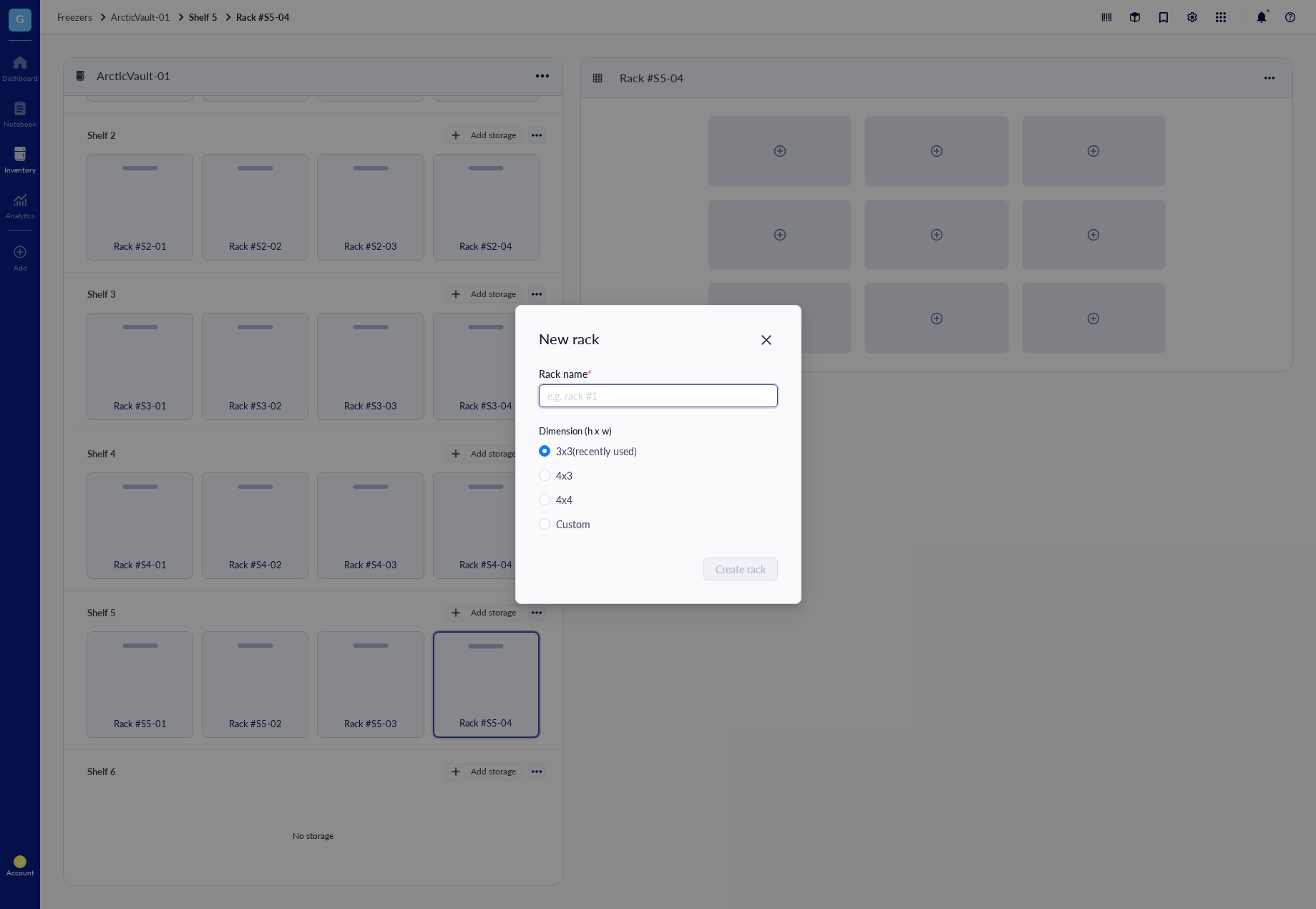
paste input "Rack #S5-0"
click at [581, 396] on input "Rack #S5-0" at bounding box center [658, 396] width 239 height 23
drag, startPoint x: 608, startPoint y: 396, endPoint x: 500, endPoint y: 395, distance: 108.0
click at [500, 394] on div "New rack Rack name * Rack #S6-0 Dimension (h x w) 3 x 3 (recently used) 4 x 3 4…" at bounding box center [658, 454] width 1316 height 909
click at [650, 383] on div "Rack name * Rack #S6-0" at bounding box center [658, 395] width 239 height 59
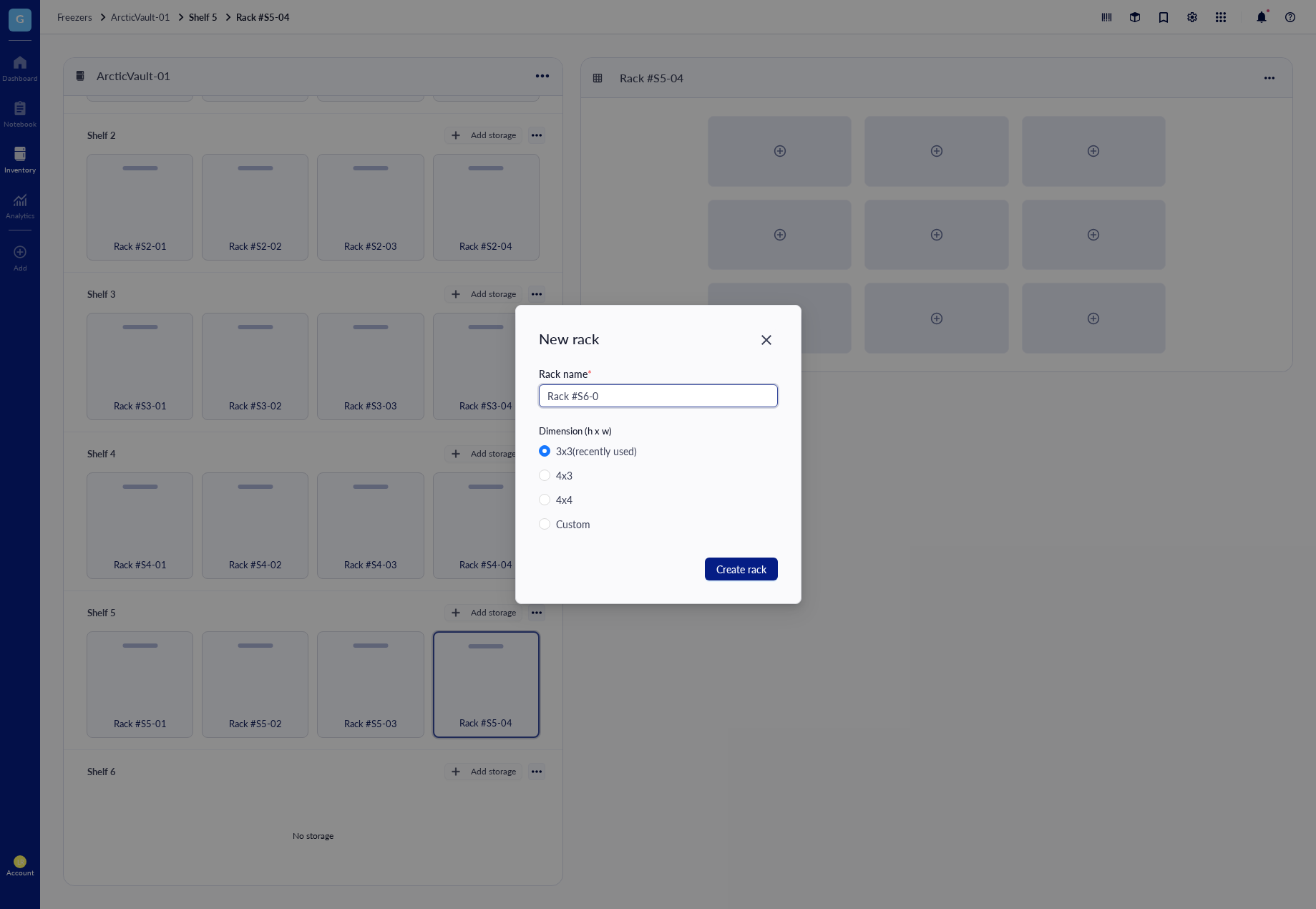
click at [658, 390] on input "Rack #S6-0" at bounding box center [658, 396] width 239 height 23
type input "Rack #S6-01"
click at [721, 575] on span "Create rack" at bounding box center [741, 569] width 50 height 16
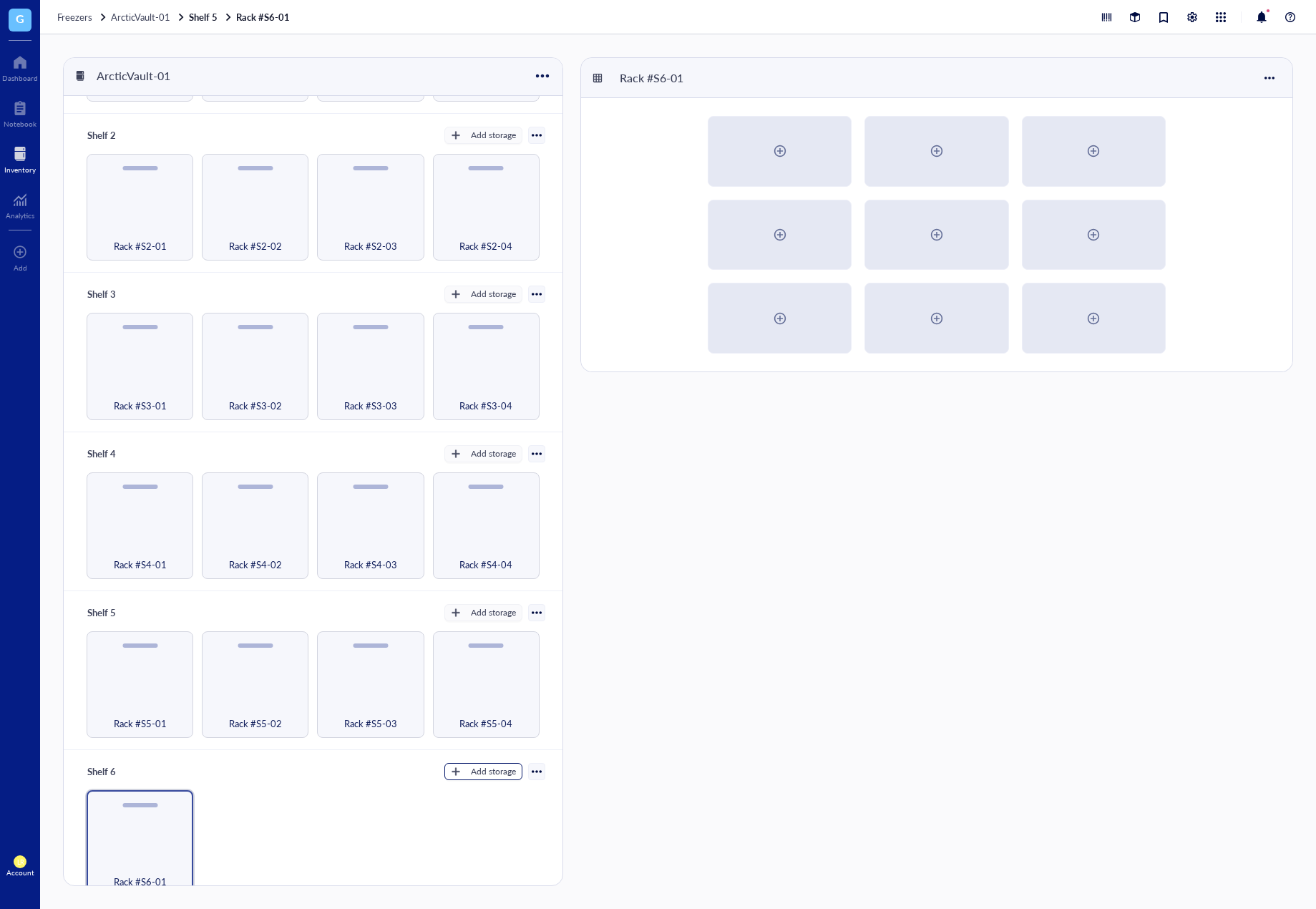
click at [471, 768] on div "Add storage" at bounding box center [493, 772] width 45 height 13
click at [474, 788] on span "Rack" at bounding box center [489, 789] width 82 height 16
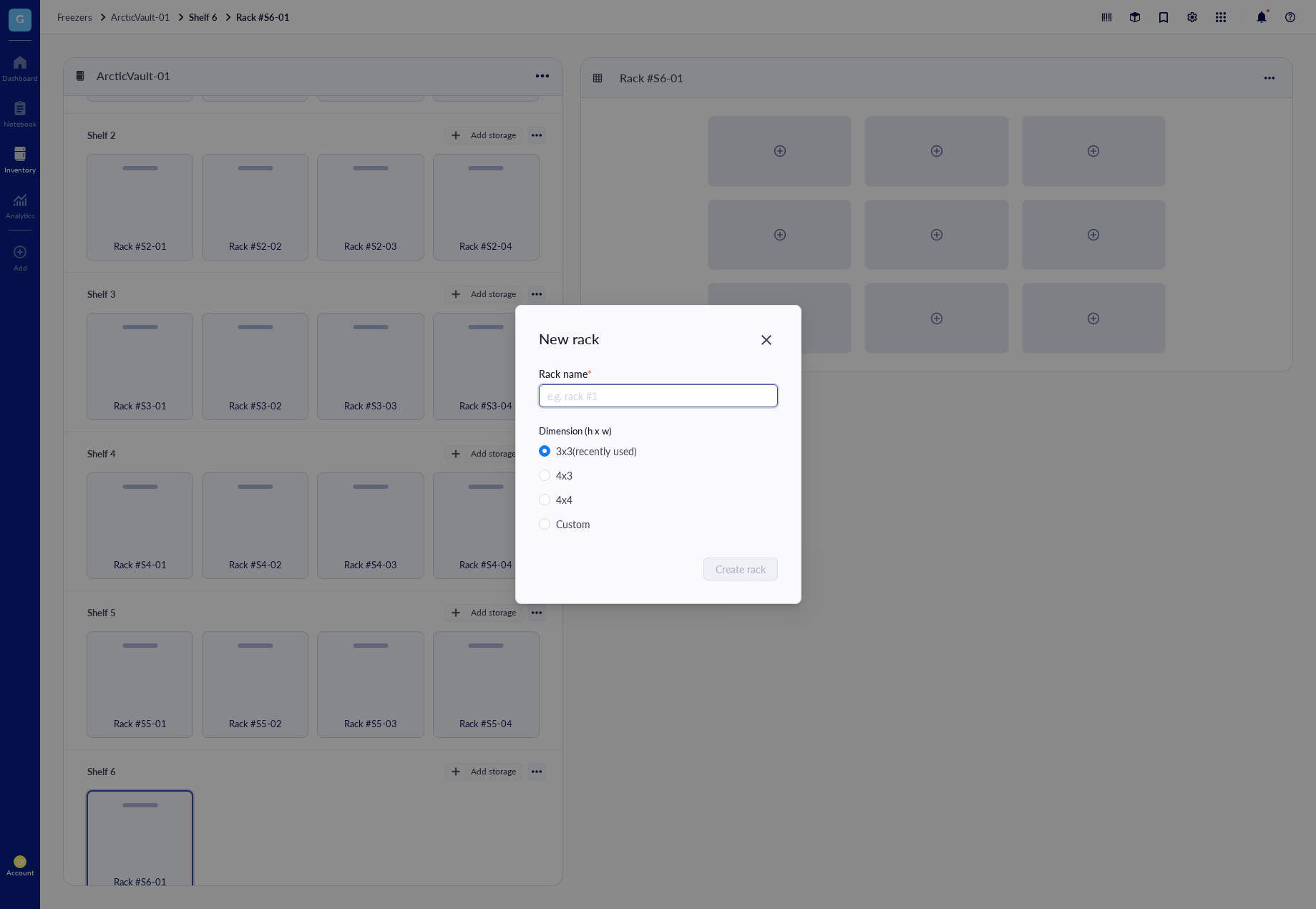
paste input "Rack #S6-0"
type input "Rack #S6-02"
click at [734, 566] on span "Create rack" at bounding box center [741, 569] width 50 height 16
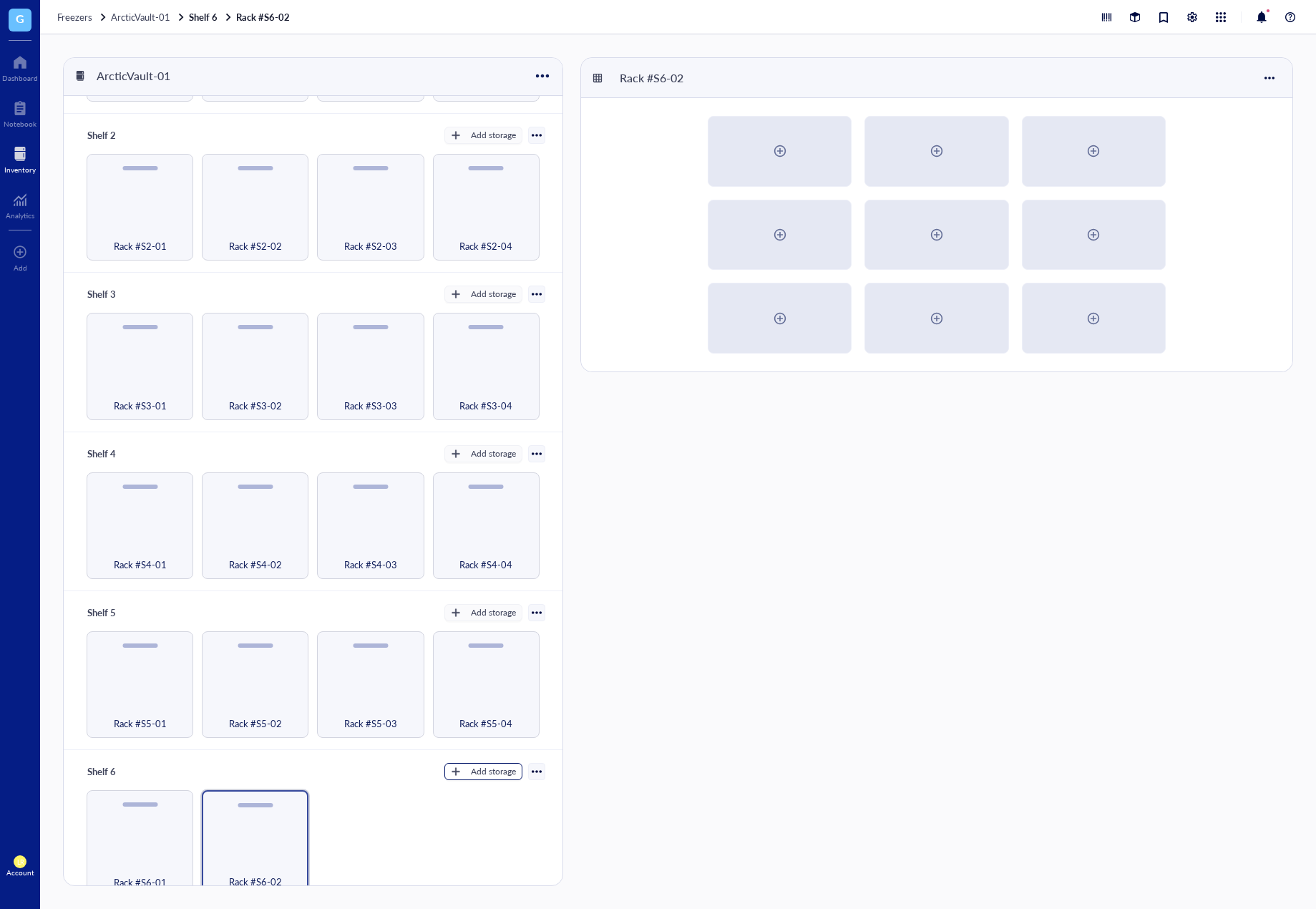
click at [481, 766] on div "Add storage" at bounding box center [493, 772] width 45 height 13
click at [480, 795] on span "Rack" at bounding box center [489, 789] width 82 height 16
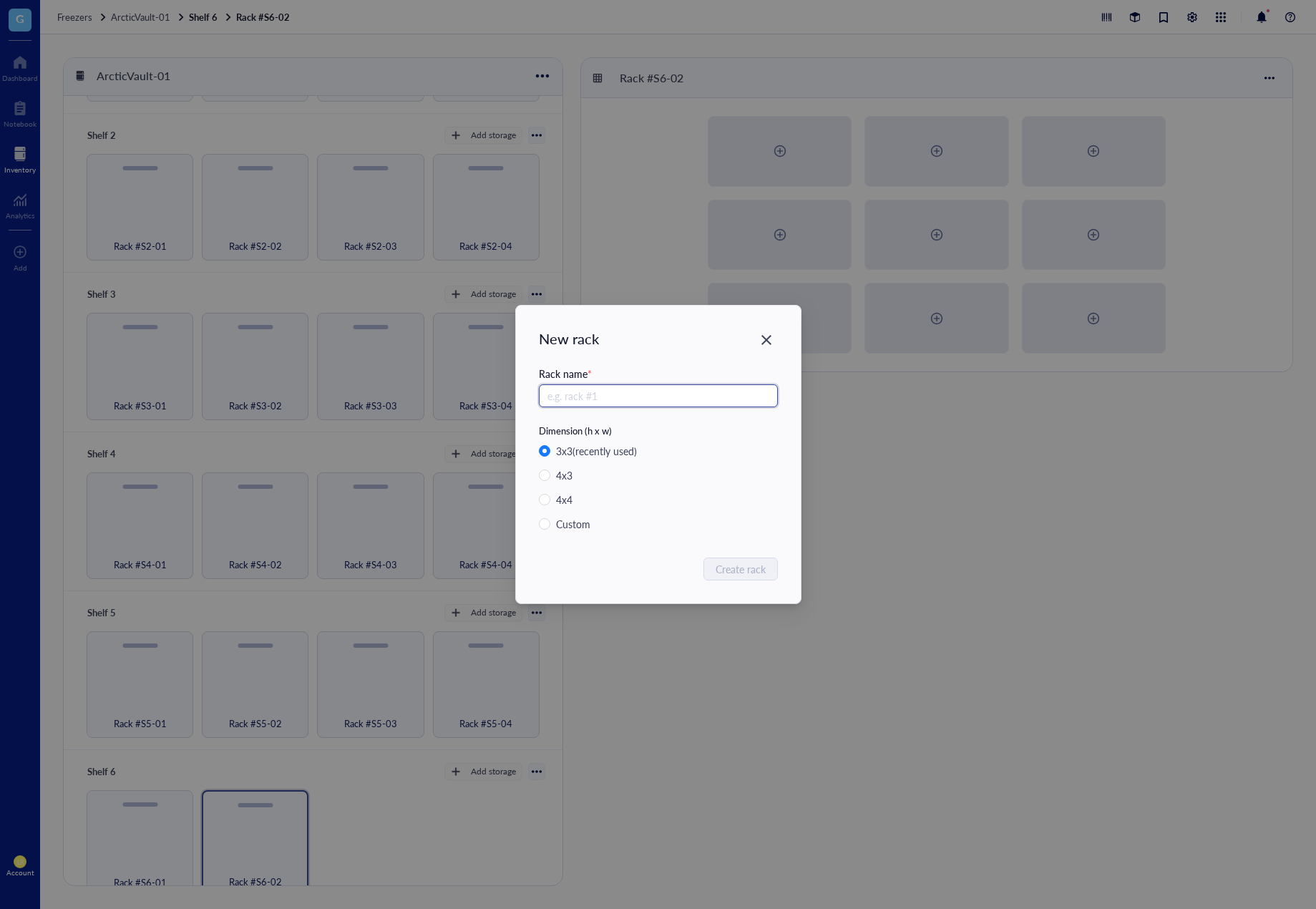
paste input "Rack #S6-0"
type input "Rack #S6-03"
click at [740, 570] on span "Create rack" at bounding box center [741, 569] width 50 height 16
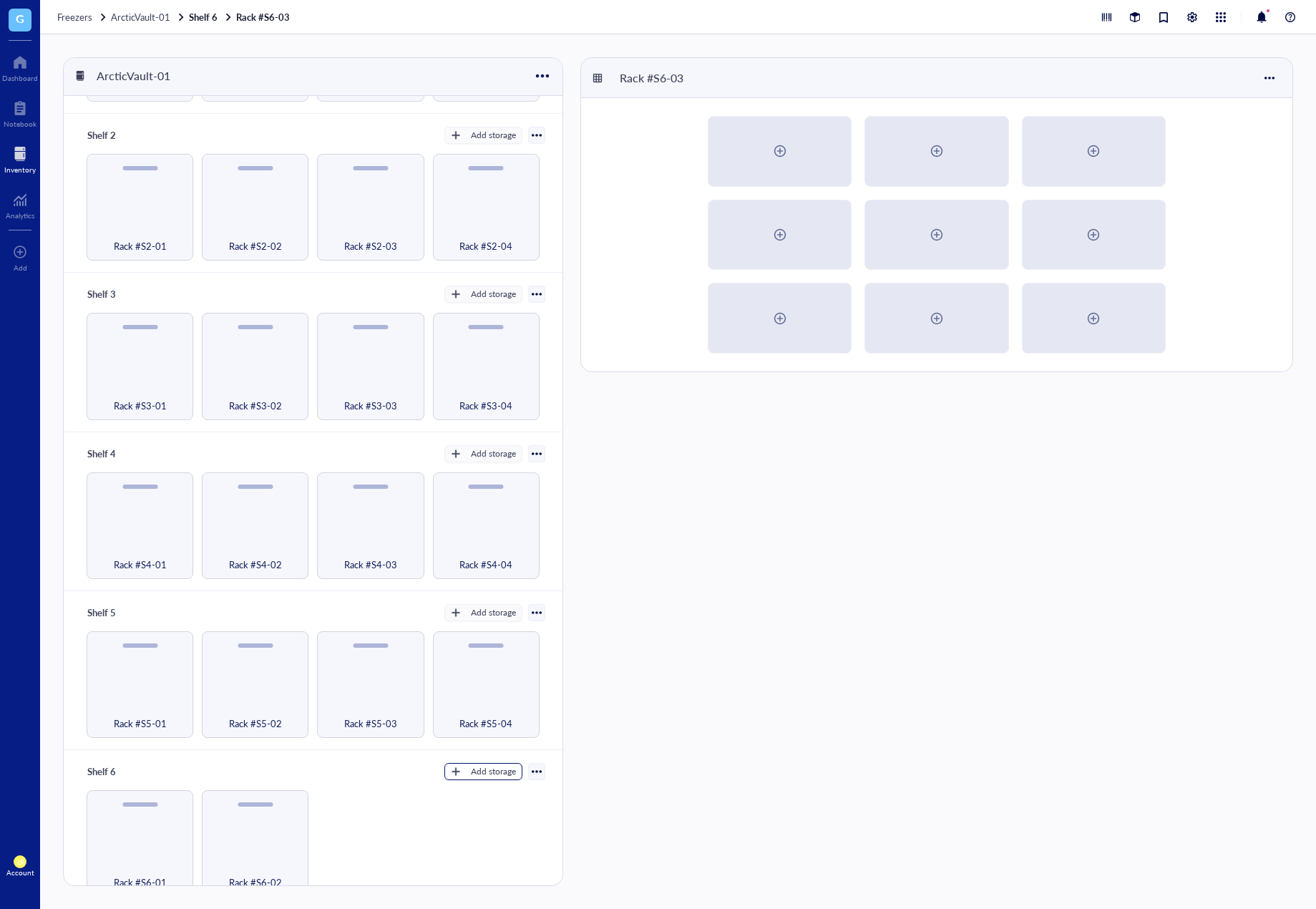
click at [471, 765] on div "Add storage" at bounding box center [493, 772] width 45 height 13
click at [474, 787] on span "Rack" at bounding box center [489, 789] width 82 height 16
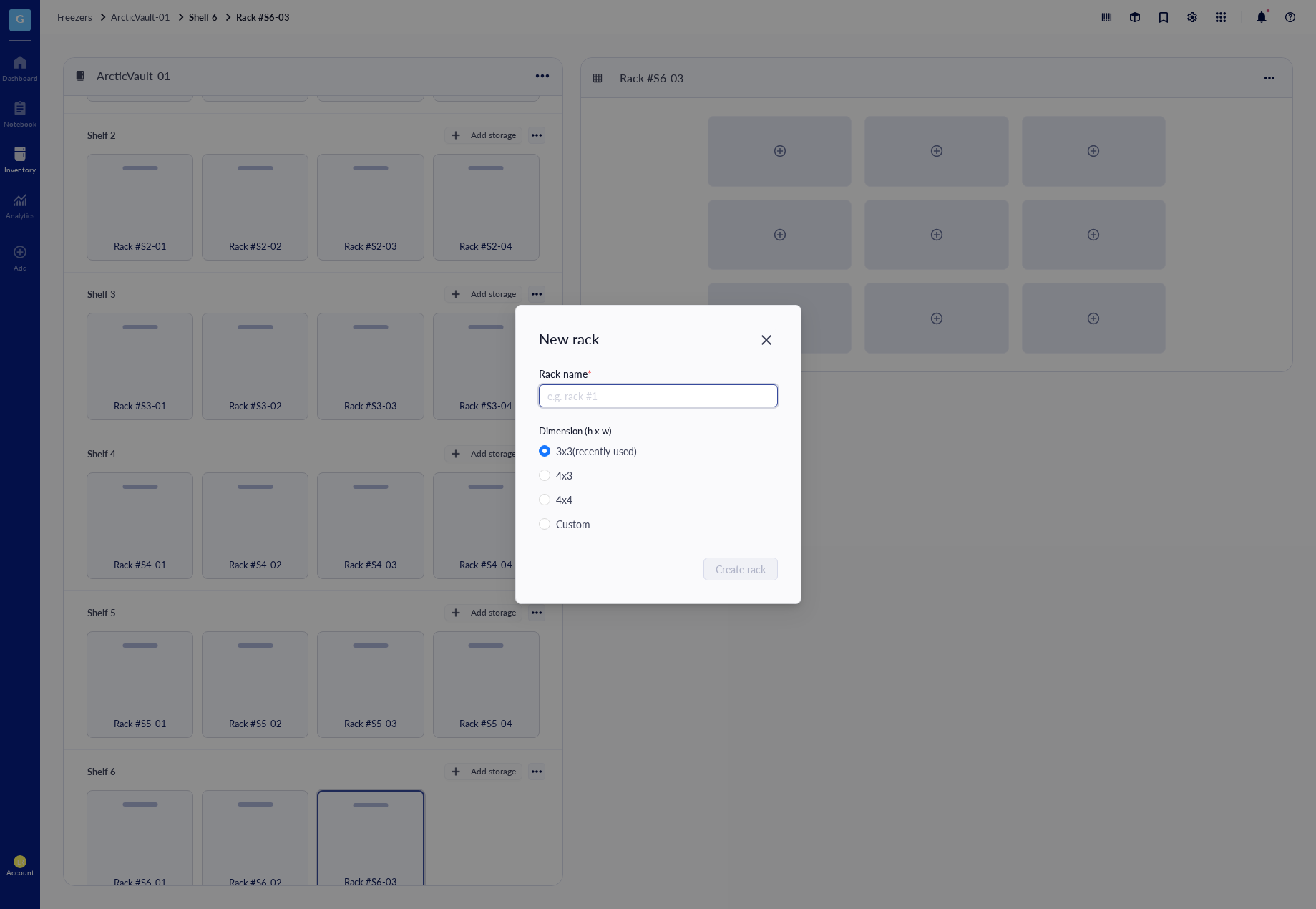
paste input "Rack #S6-0"
type input "Rack #S6-04"
click at [737, 573] on span "Create rack" at bounding box center [741, 569] width 50 height 16
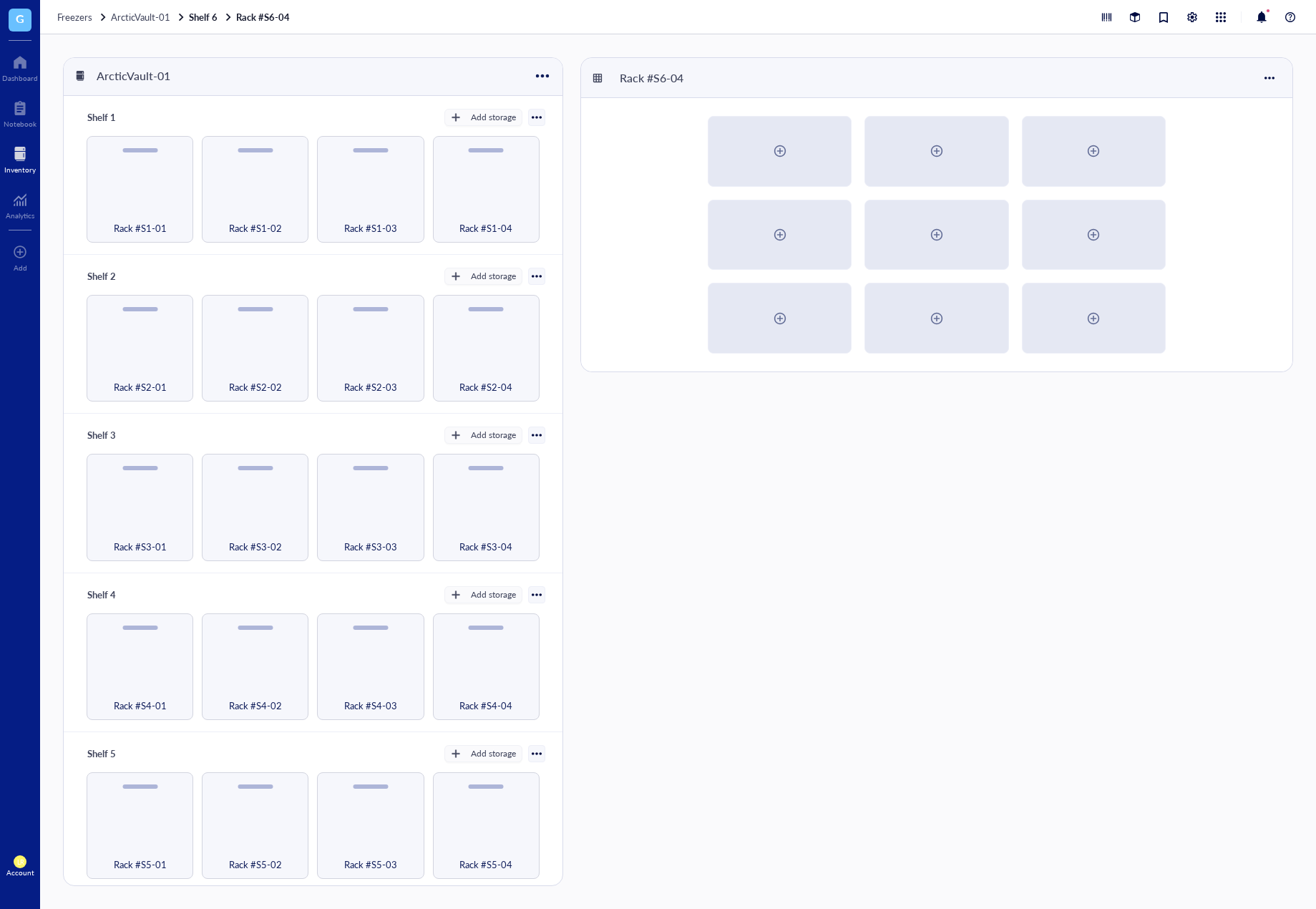
click at [705, 623] on div "Rack #S6-04" at bounding box center [936, 471] width 712 height 829
click at [133, 205] on div "Rack #S1-01" at bounding box center [140, 220] width 92 height 32
click at [777, 150] on div at bounding box center [780, 151] width 23 height 23
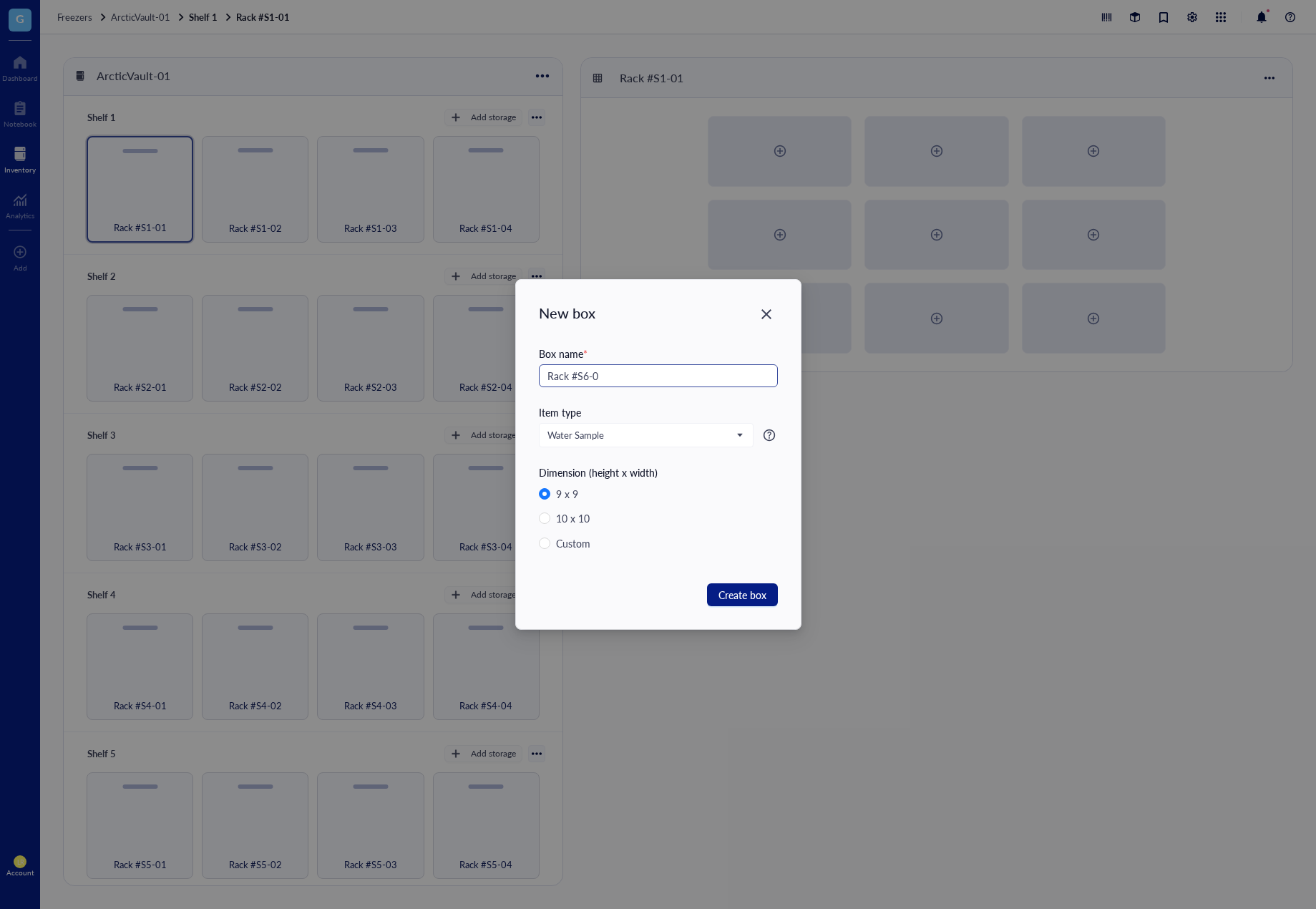
click at [588, 377] on input "Rack #S6-0" at bounding box center [658, 376] width 239 height 23
drag, startPoint x: 601, startPoint y: 377, endPoint x: 592, endPoint y: 377, distance: 9.0
click at [592, 377] on input "Rack #S1-0" at bounding box center [658, 376] width 239 height 23
drag, startPoint x: 633, startPoint y: 379, endPoint x: 511, endPoint y: 376, distance: 122.0
click at [511, 376] on div "New box Box name * Rack #S1-R1-Box-01 Item type Water Sample Dimension (height …" at bounding box center [658, 454] width 1316 height 909
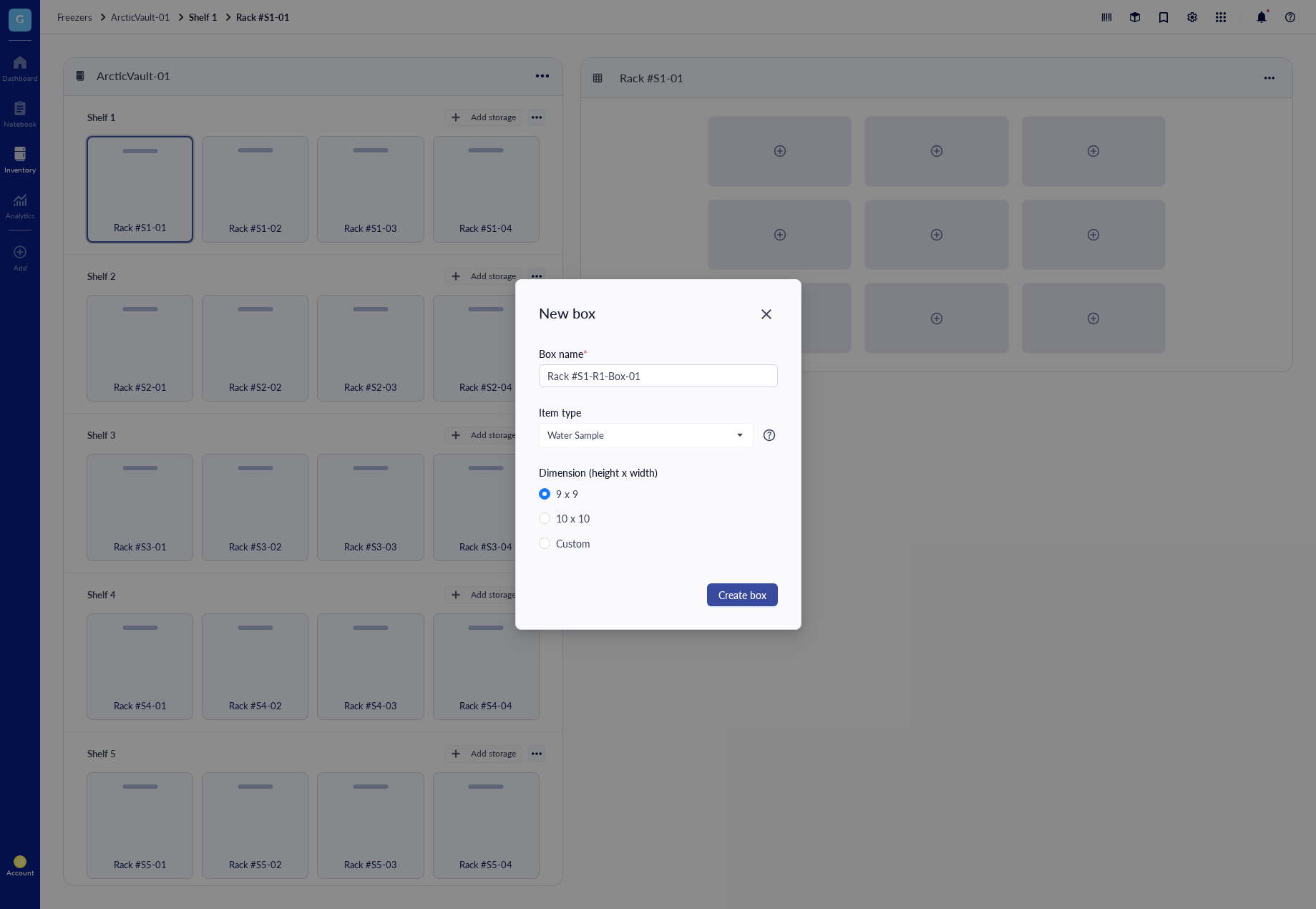
type input "Rack #S1-R1-Box-01"
click at [733, 598] on span "Create box" at bounding box center [743, 595] width 48 height 16
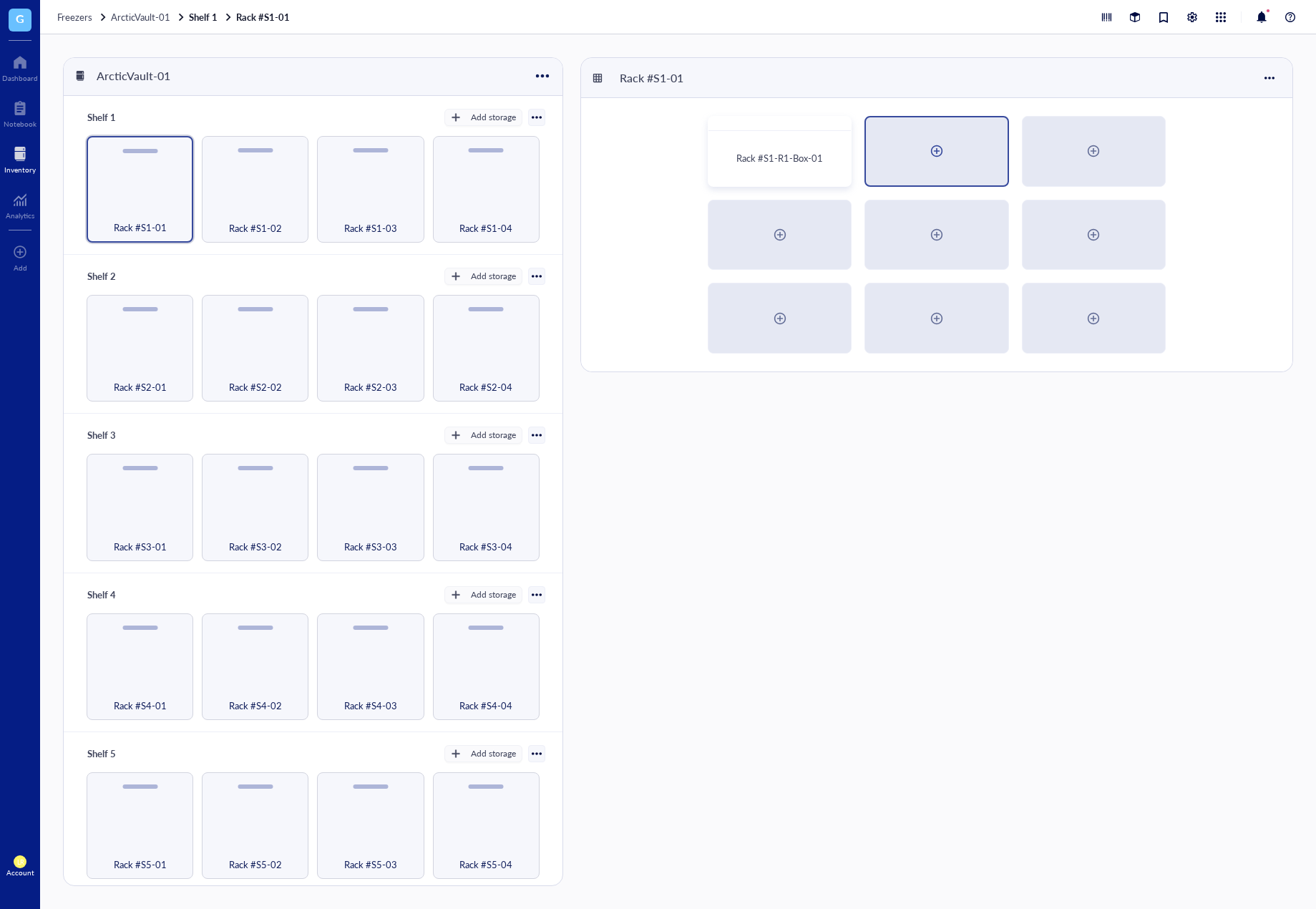
click at [928, 156] on div at bounding box center [936, 151] width 23 height 23
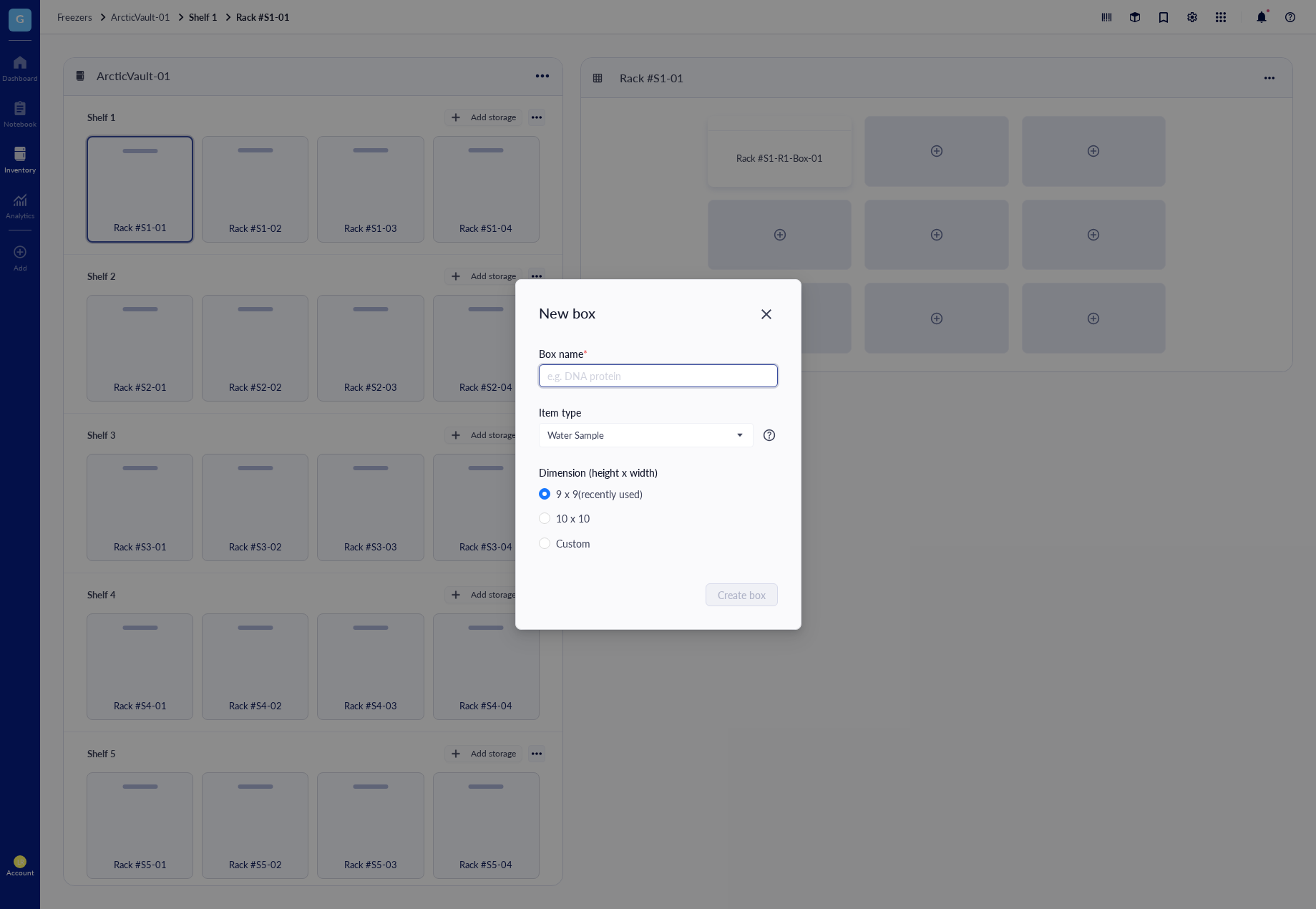
paste input "Rack #S1-R1-Box-0"
type input "Rack #S1-R1-Box-02"
click at [725, 600] on span "Create box" at bounding box center [743, 595] width 48 height 16
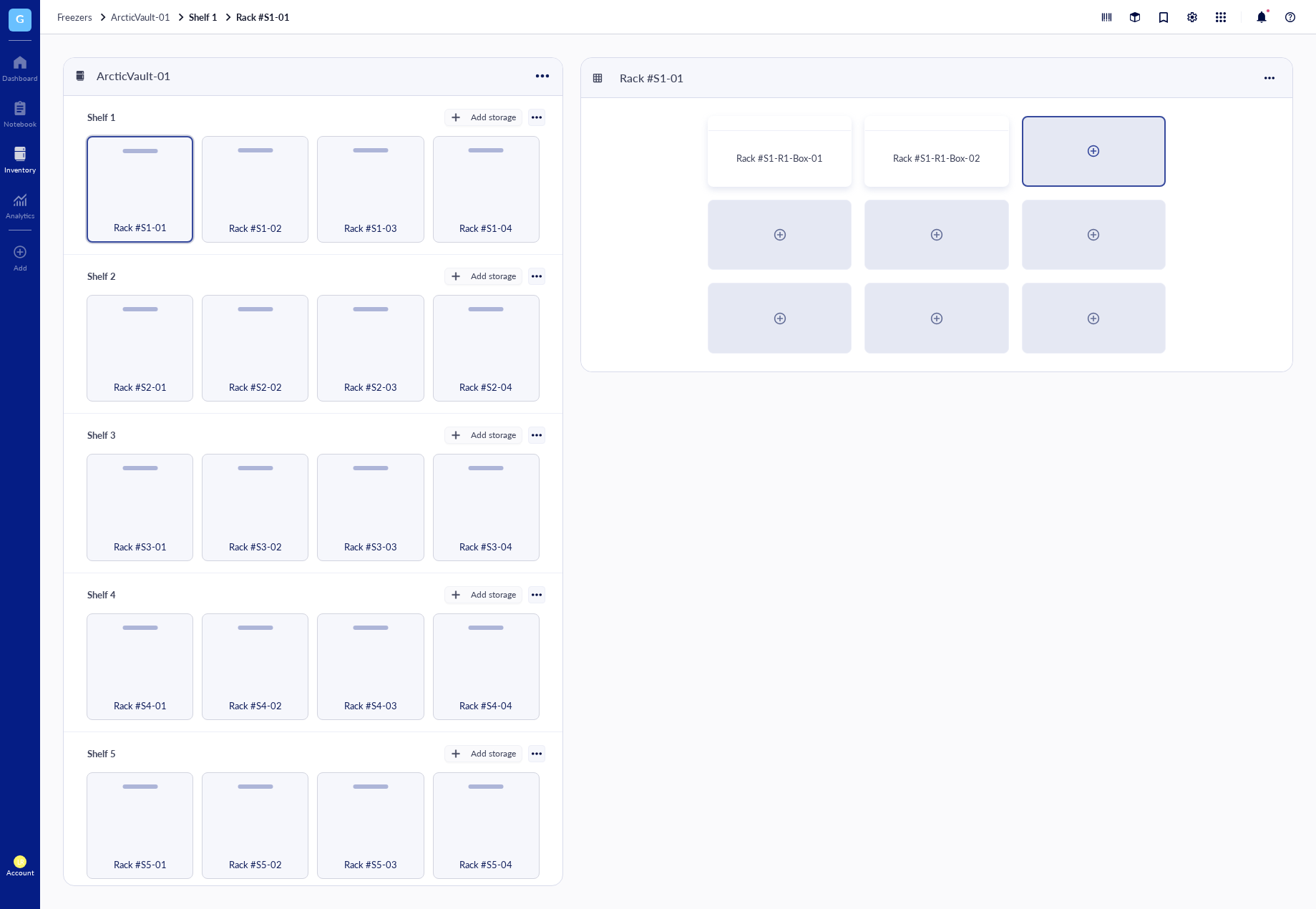
click at [1070, 162] on div at bounding box center [1094, 152] width 141 height 68
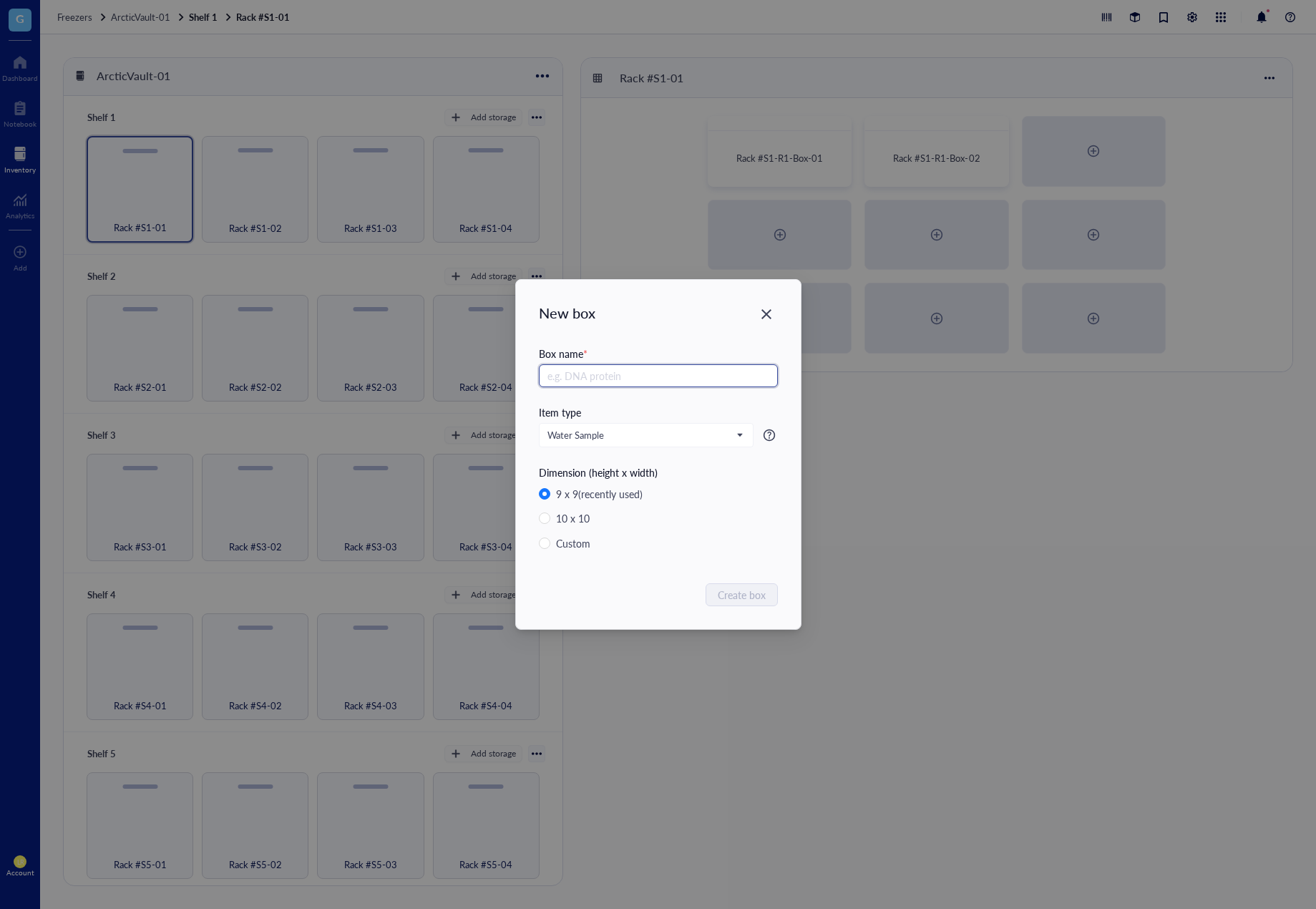
paste input "Rack #S1-R1-Box-0"
type input "Rack #S1-R1-Box-03"
click at [727, 599] on span "Create box" at bounding box center [743, 595] width 48 height 16
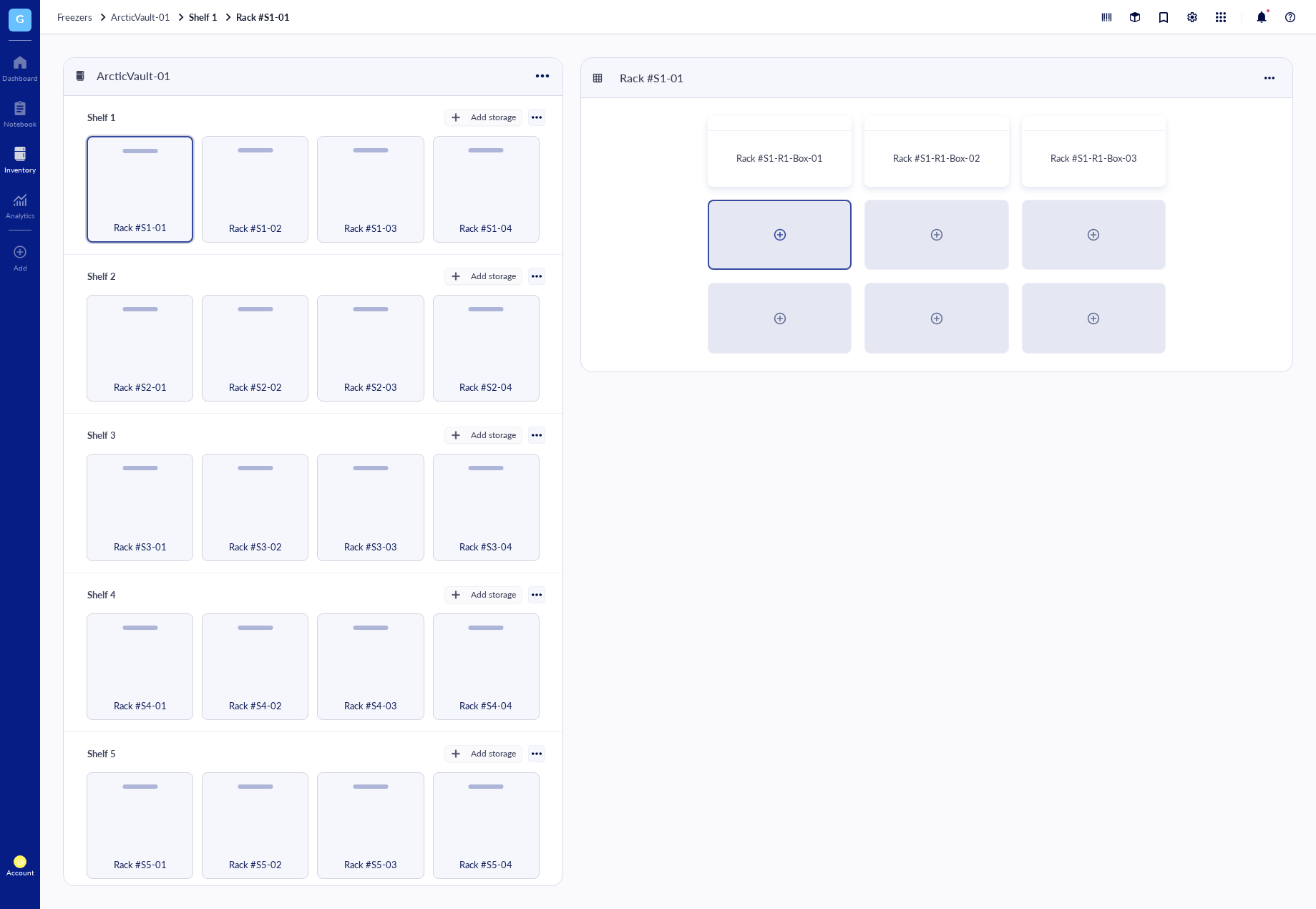
click at [788, 226] on div at bounding box center [780, 234] width 23 height 23
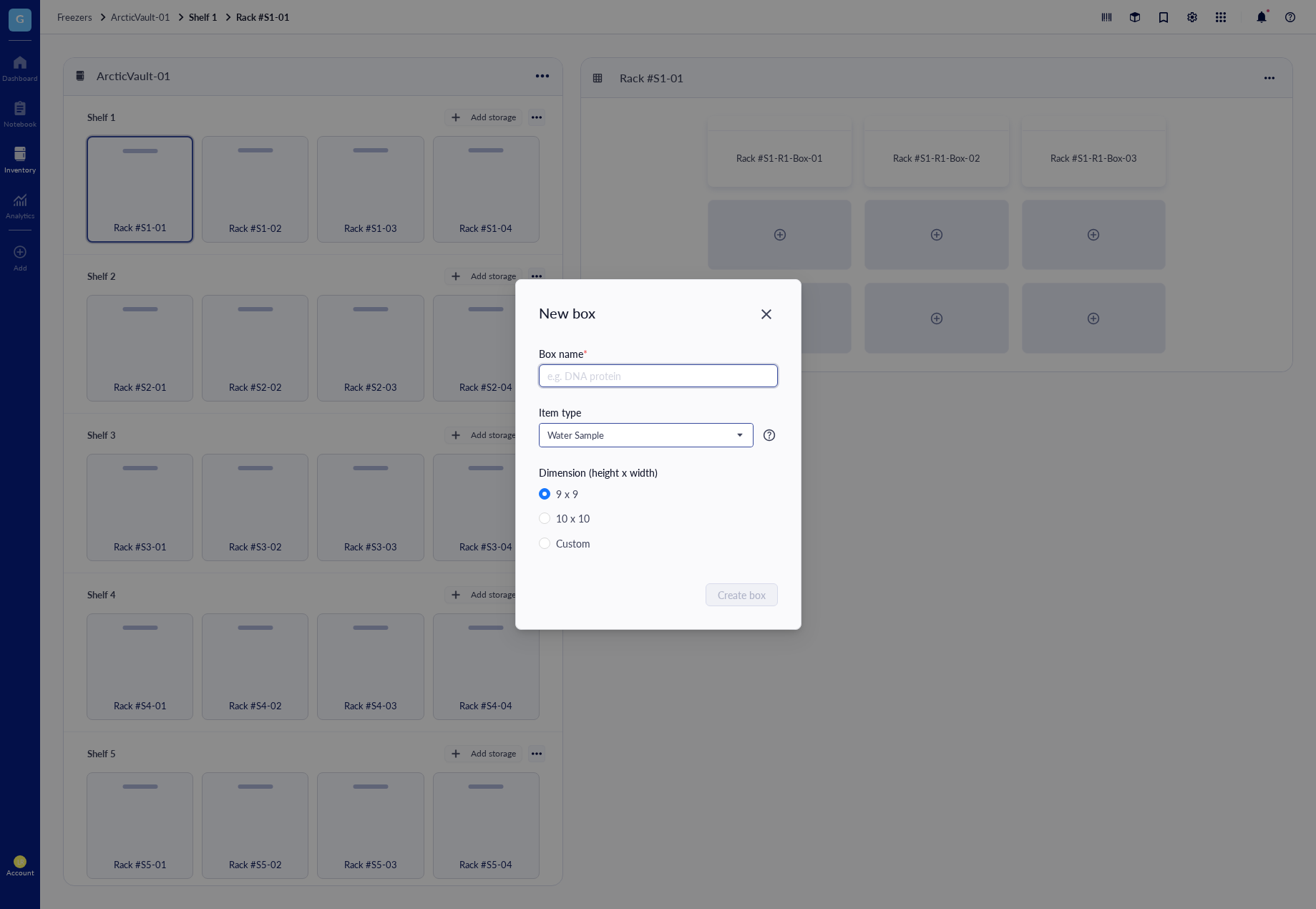
paste input "Rack #S1-R1-Box-0"
type input "Rack #S1-R1-Box-04"
click at [726, 598] on span "Create box" at bounding box center [743, 595] width 48 height 16
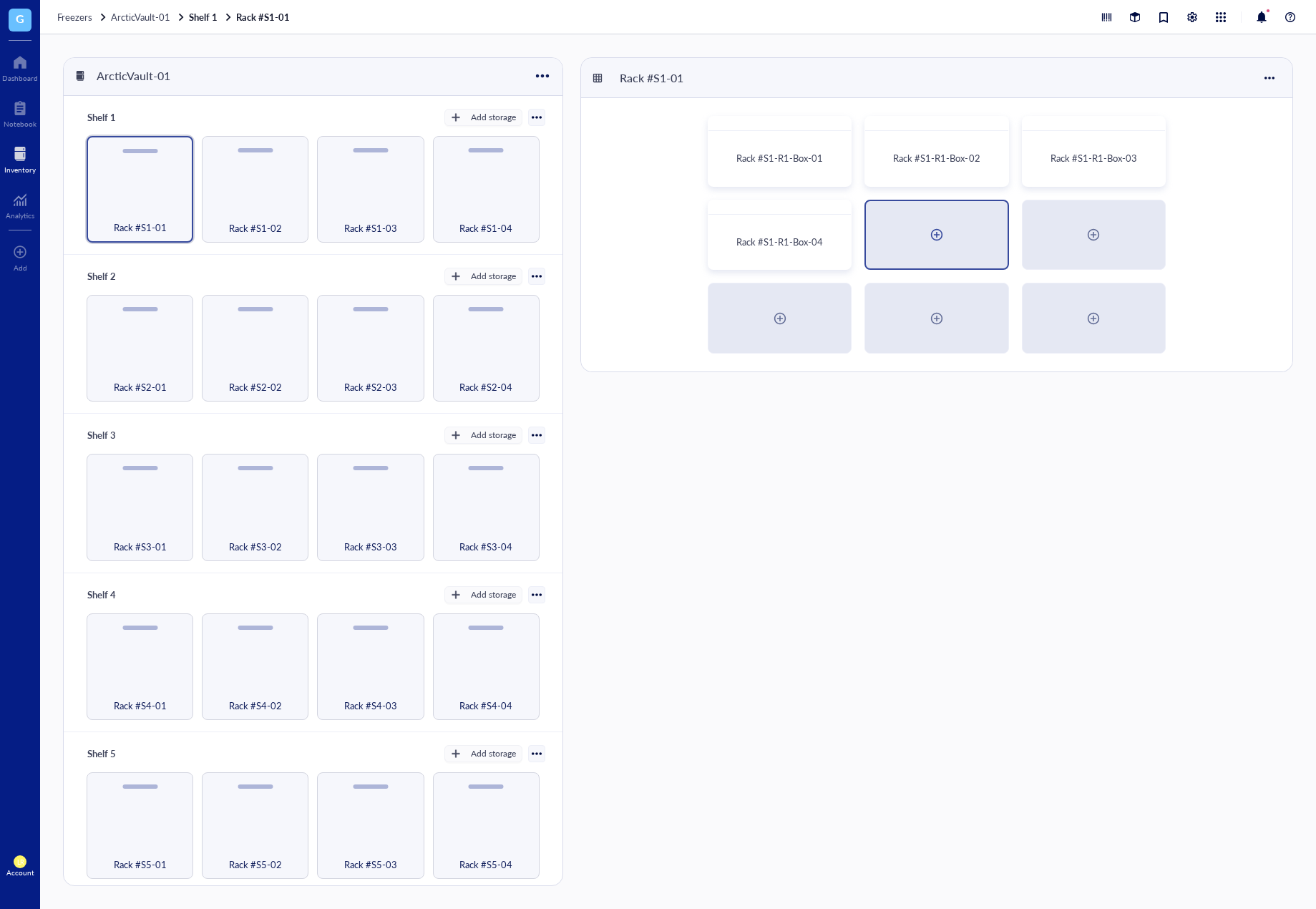
click at [926, 223] on div at bounding box center [936, 234] width 23 height 23
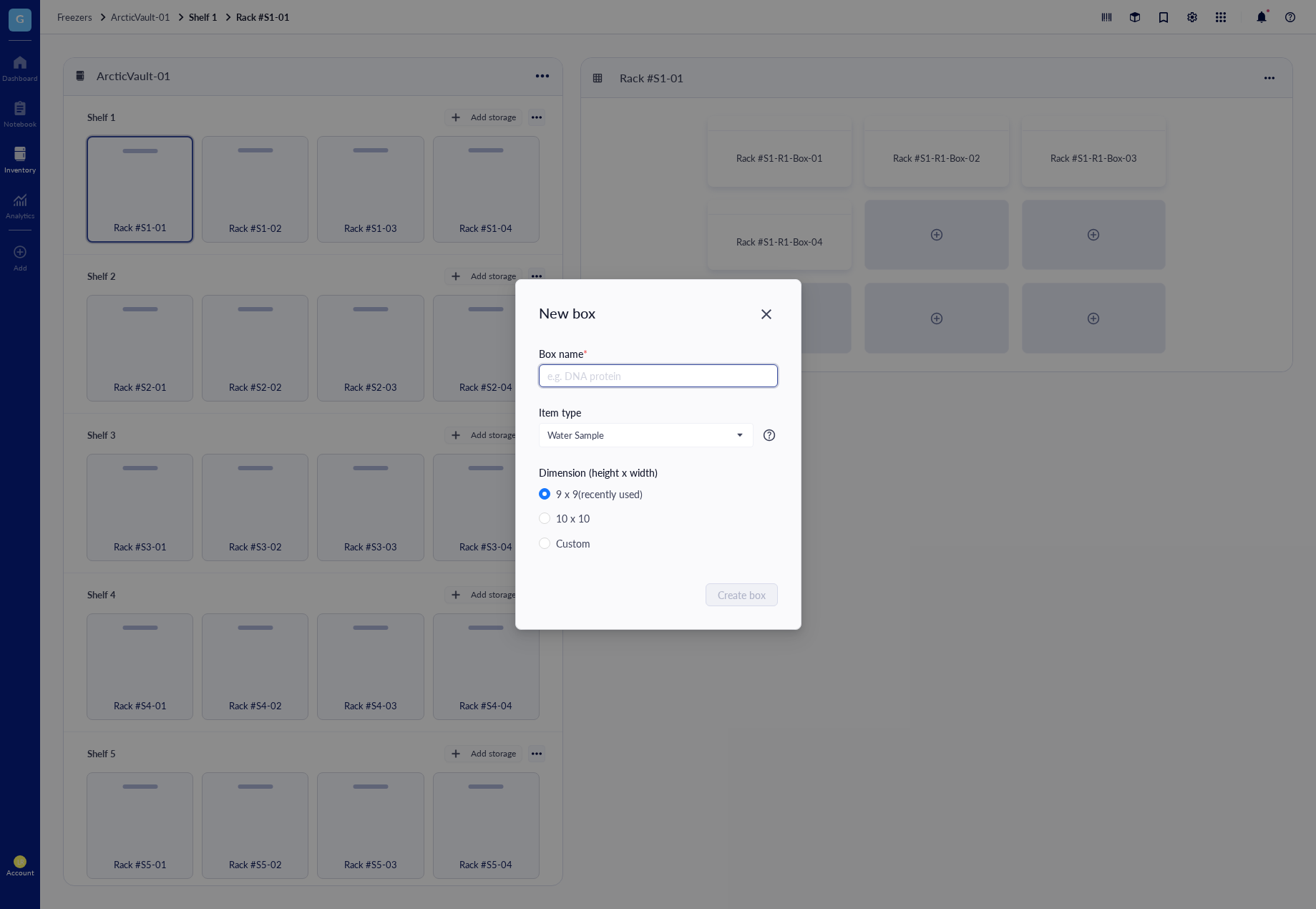
type input "5"
paste input "Rack #S1-R1-Box-0"
type input "Rack #S1-R1-Box-05"
click at [751, 591] on span "Create box" at bounding box center [743, 595] width 48 height 16
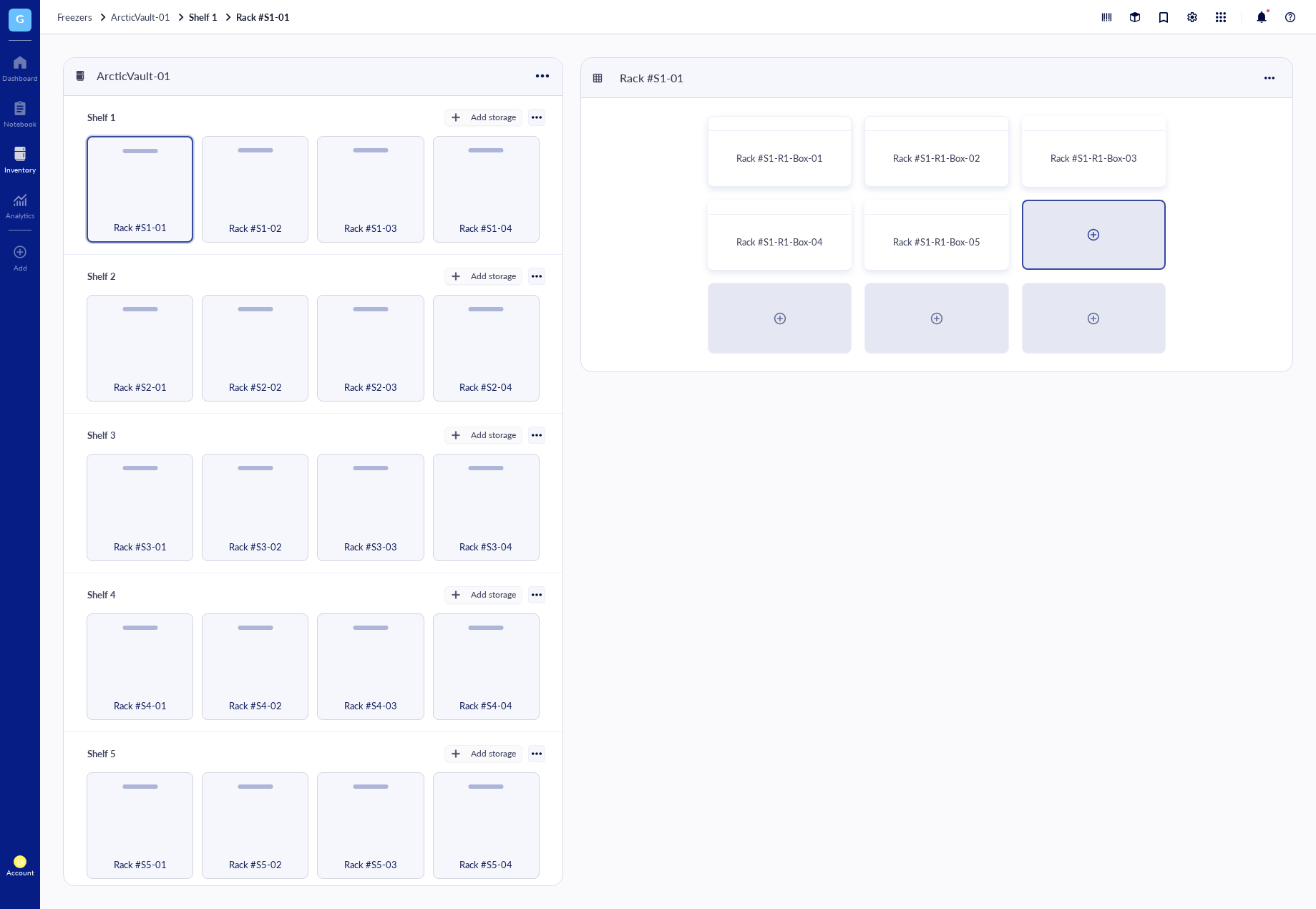
click at [1094, 223] on div at bounding box center [1093, 234] width 23 height 23
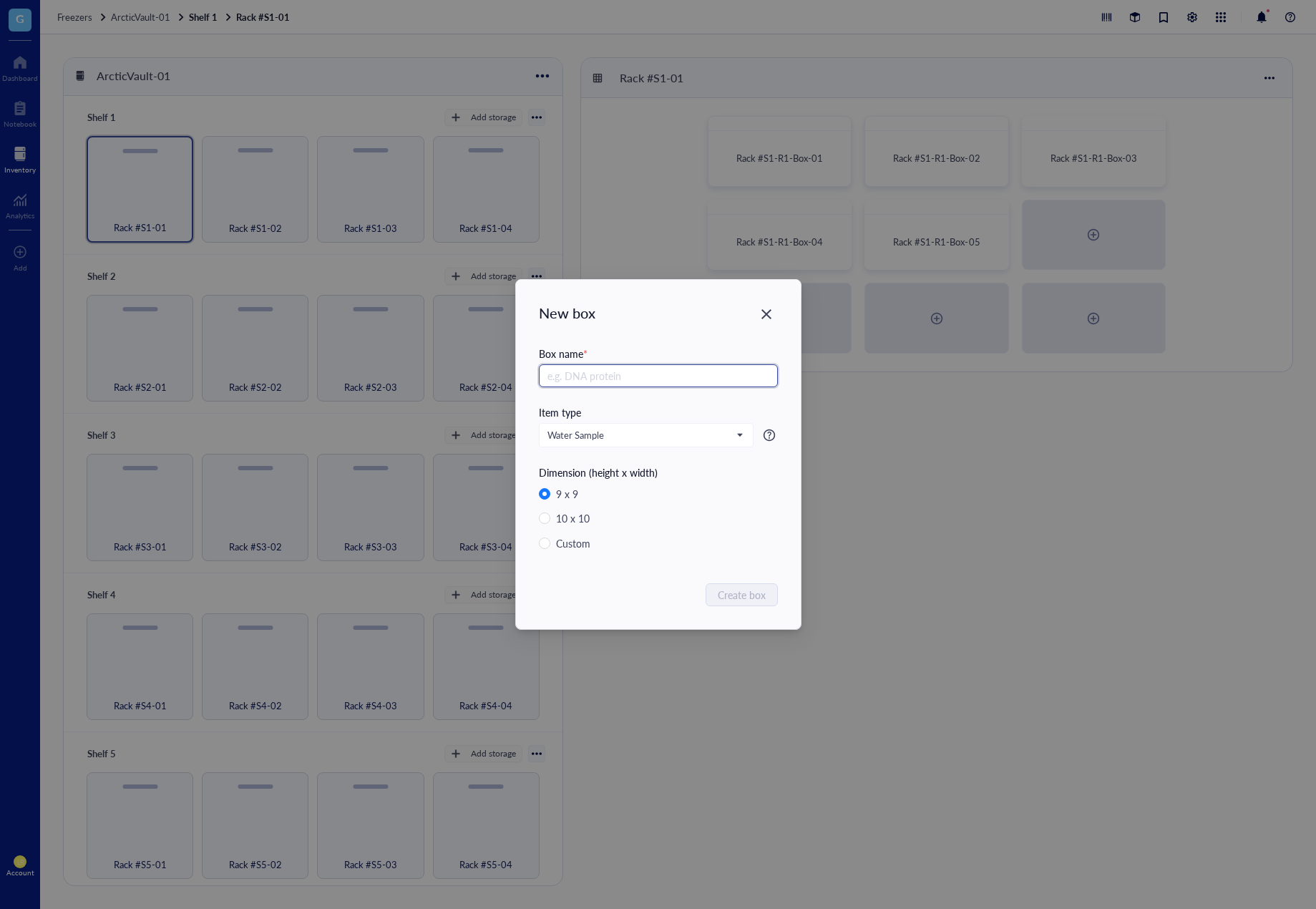
paste input "Rack #S1-R1-Box-0"
type input "Rack #S1-R1-Box-06"
click at [758, 601] on span "Create box" at bounding box center [743, 595] width 48 height 16
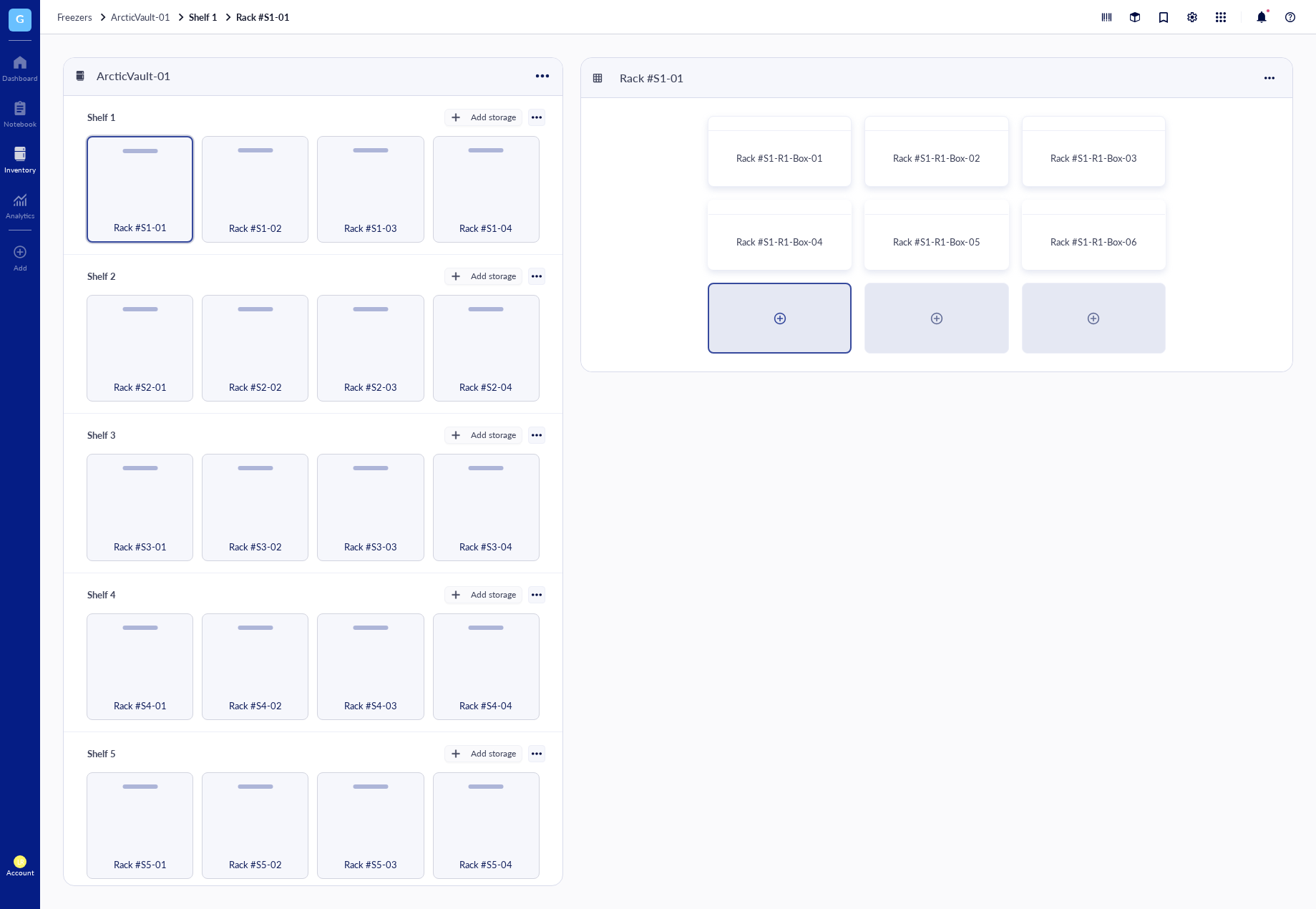
click at [806, 292] on div at bounding box center [780, 319] width 141 height 68
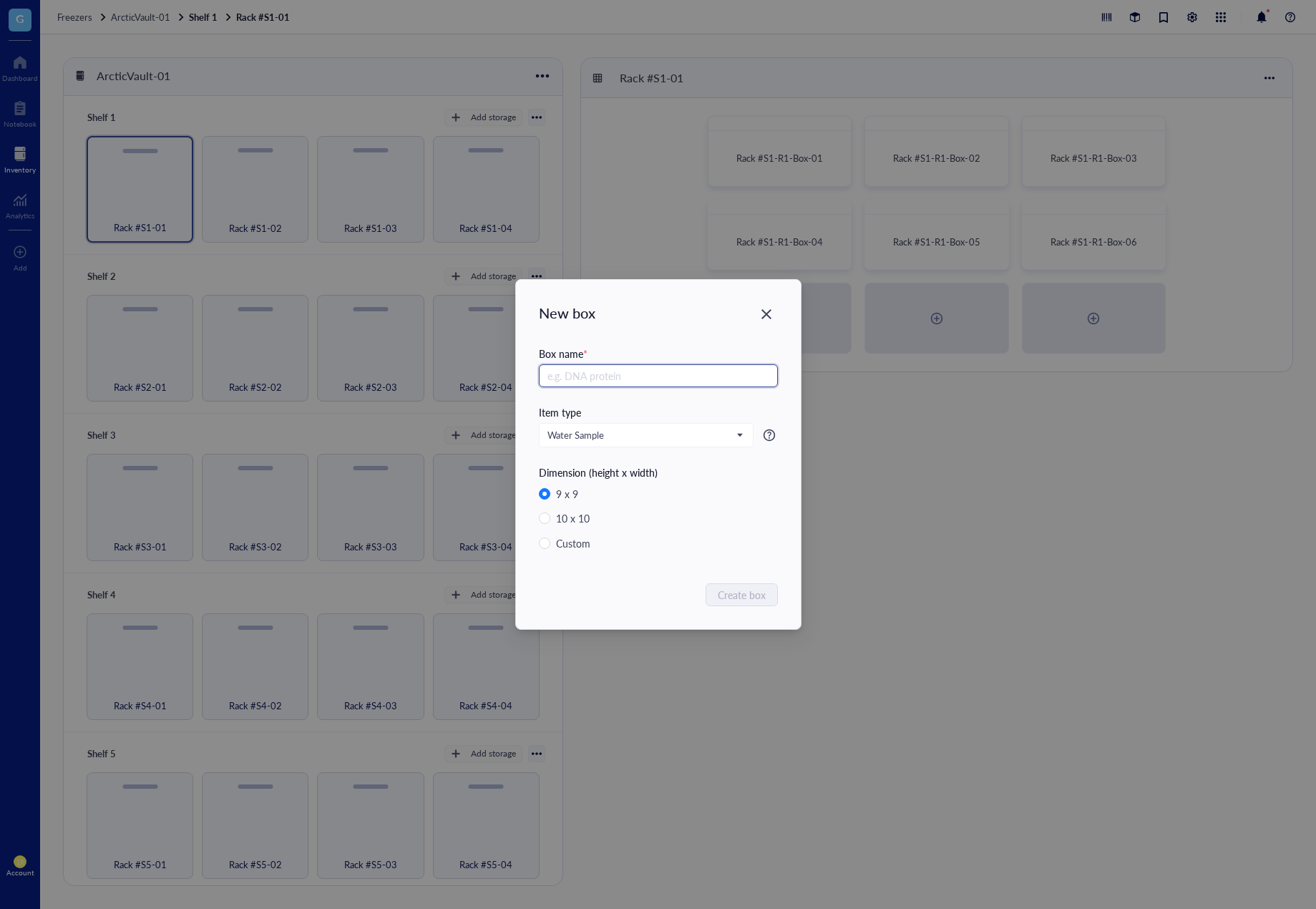
paste input "Rack #S1-R1-Box-0"
type input "Rack #S1-R1-Box-07"
click at [731, 601] on span "Create box" at bounding box center [743, 595] width 48 height 16
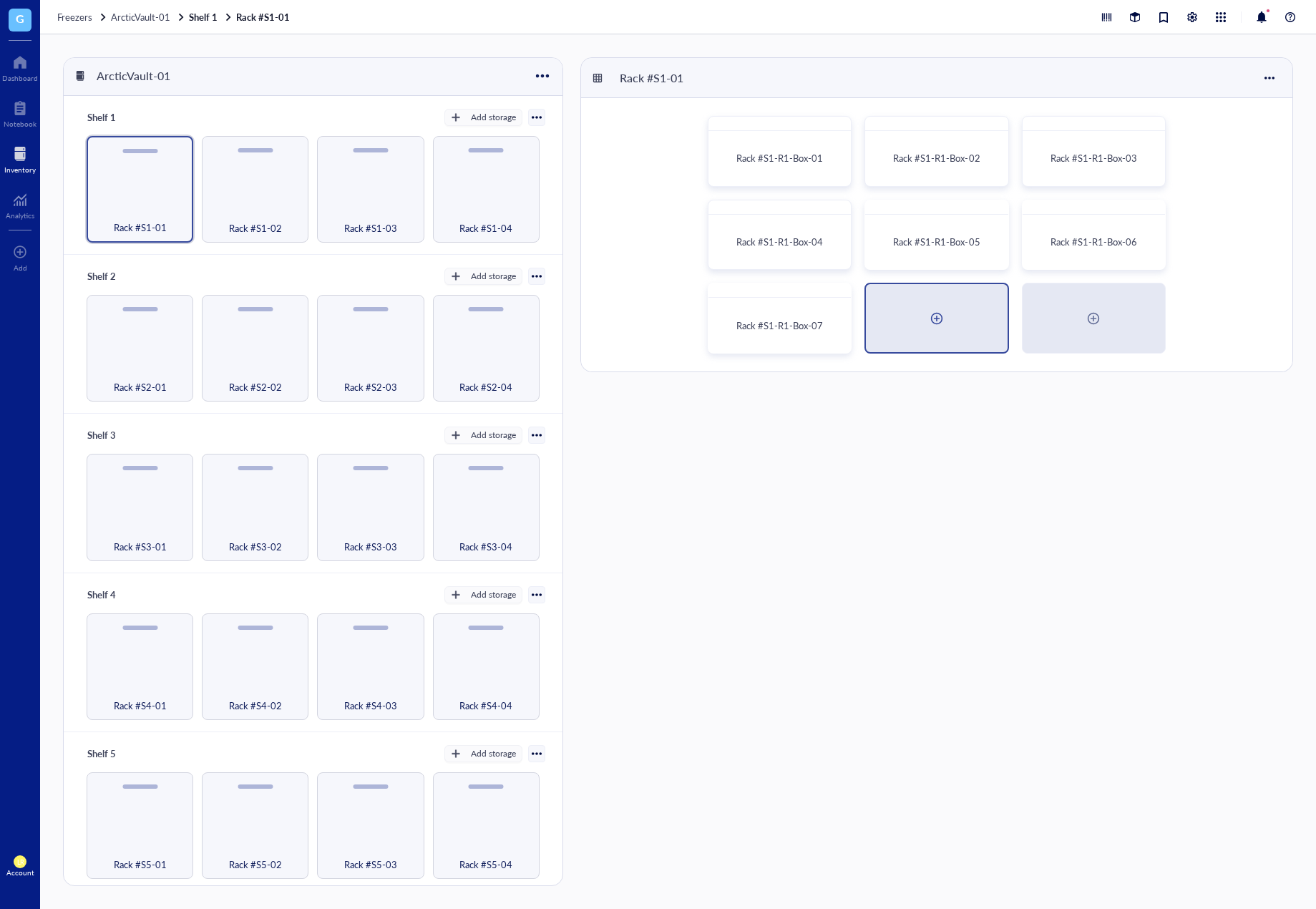
click at [921, 312] on div at bounding box center [936, 319] width 141 height 68
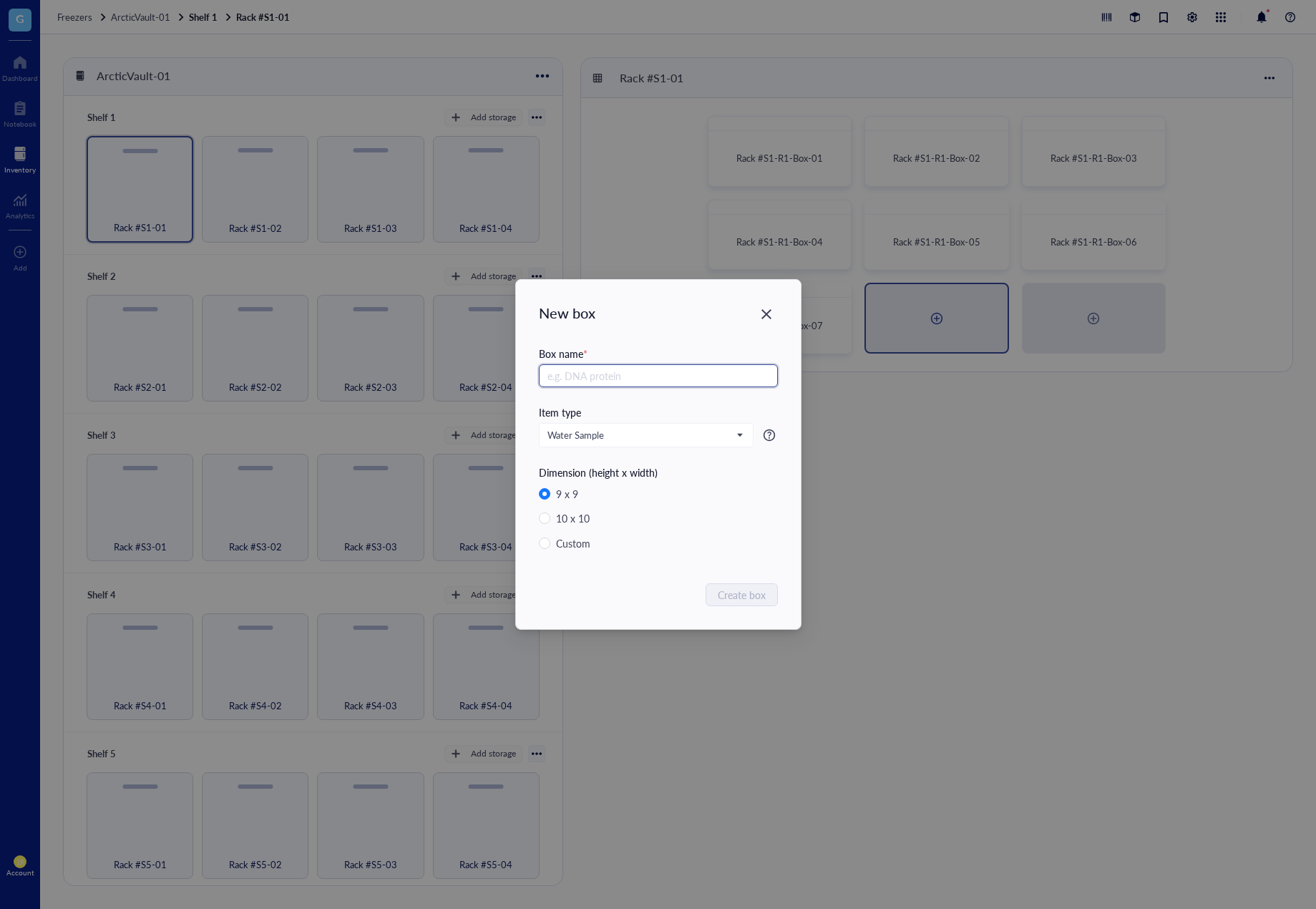
paste input "Rack #S1-R1-Box-0"
type input "Rack #S1-R1-Box-08"
click at [744, 596] on span "Create box" at bounding box center [743, 595] width 48 height 16
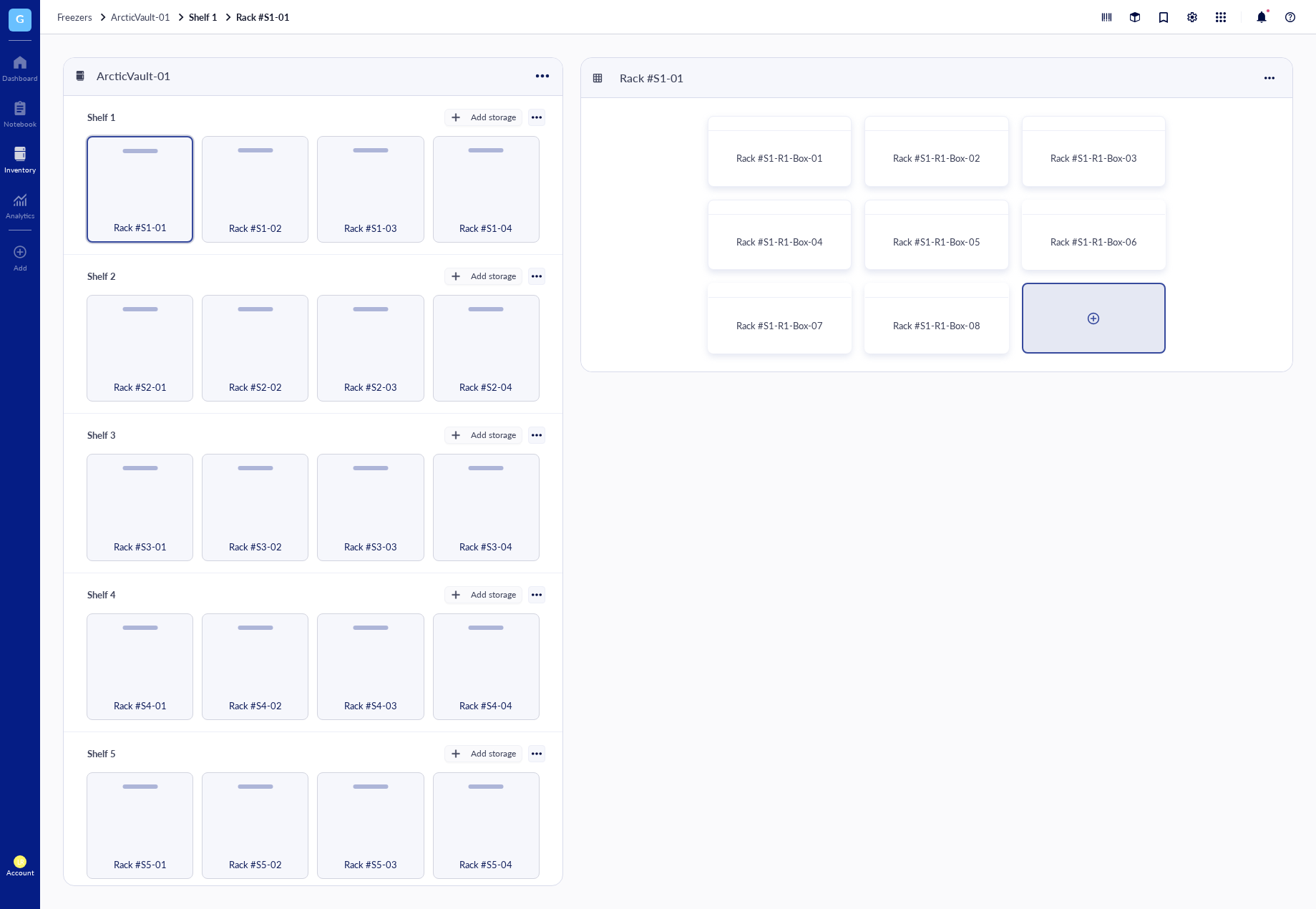
click at [1102, 319] on div at bounding box center [1093, 319] width 23 height 23
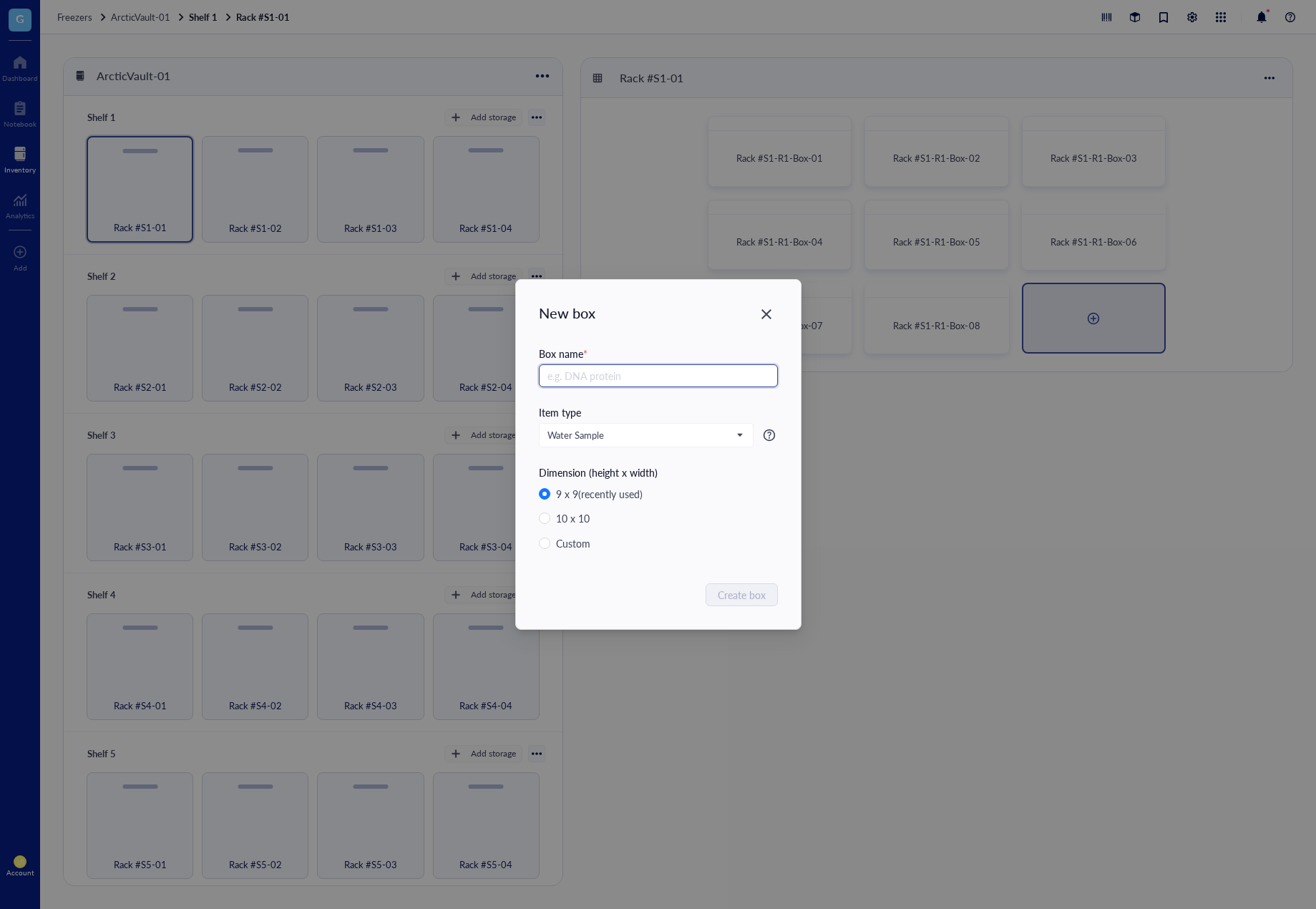
paste input "Rack #S1-R1-Box-0"
type input "Rack #S1-R1-Box-09"
click at [763, 587] on span "Create box" at bounding box center [743, 595] width 48 height 16
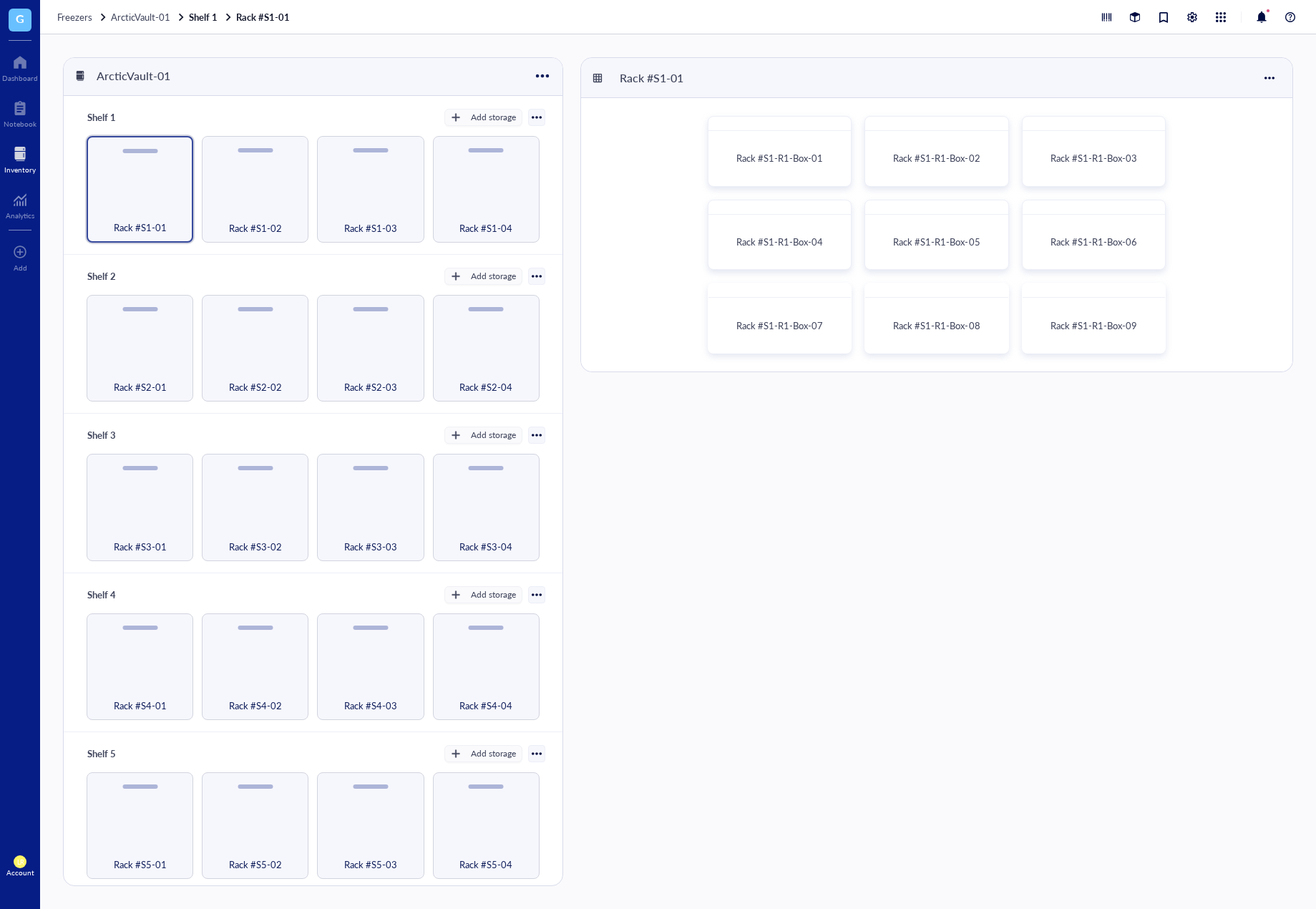
drag, startPoint x: 1272, startPoint y: 501, endPoint x: 1314, endPoint y: 452, distance: 64.5
click at [1272, 502] on div "Rack #S1-01 Rack #S1-R1-Box-01 Rack #S1-R1-Box-02 Rack #S1-R1-Box-03 Rack #S1-R…" at bounding box center [936, 471] width 712 height 829
click at [1156, 452] on div "Rack #S1-01 Rack #S1-R1-Box-01 Rack #S1-R1-Box-02 Rack #S1-R1-Box-03 Rack #S1-R…" at bounding box center [936, 471] width 712 height 829
click at [793, 167] on div "Rack #S1-R1-Box-01" at bounding box center [779, 158] width 129 height 42
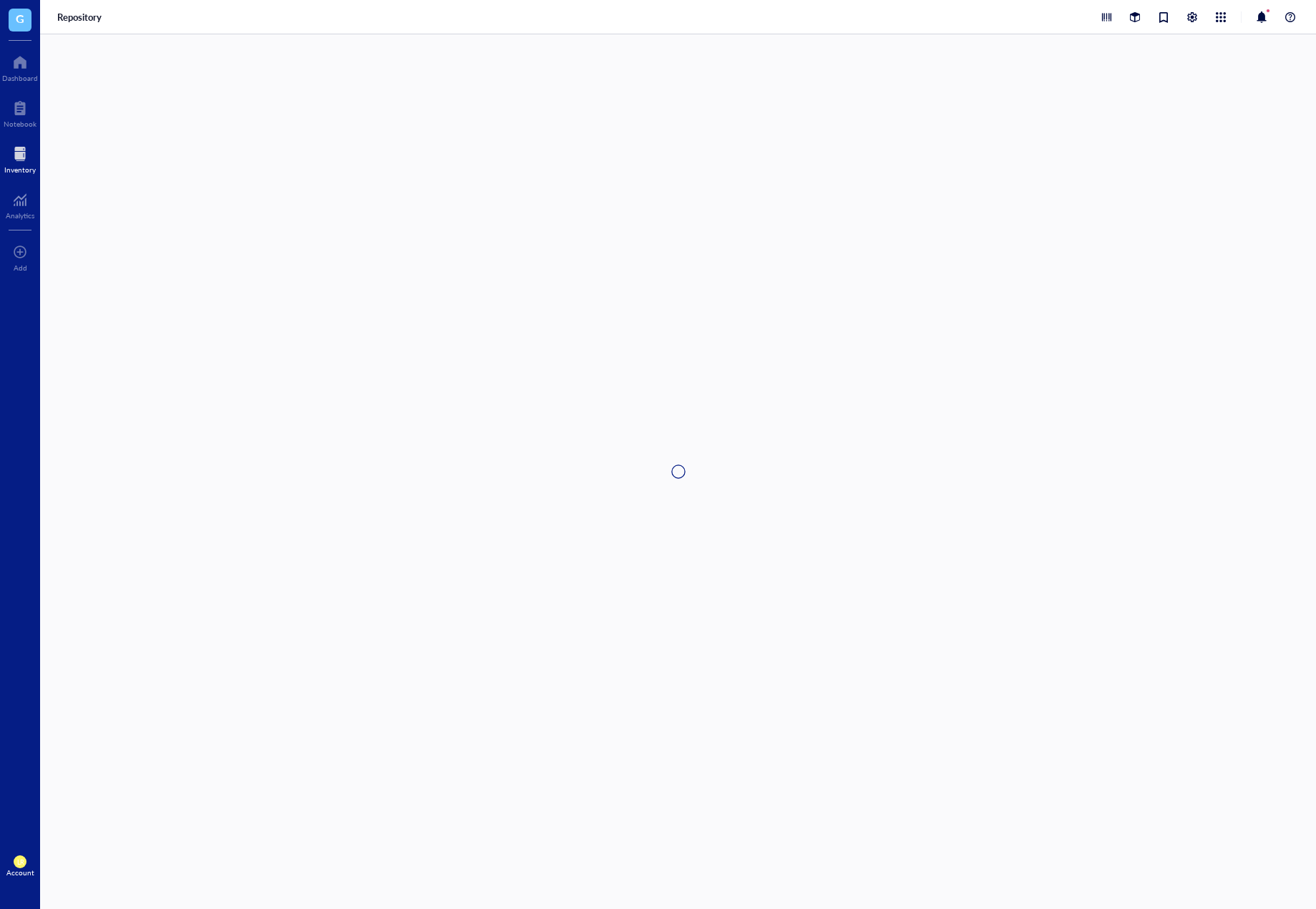
type textarea "Keep everyone on the same page…"
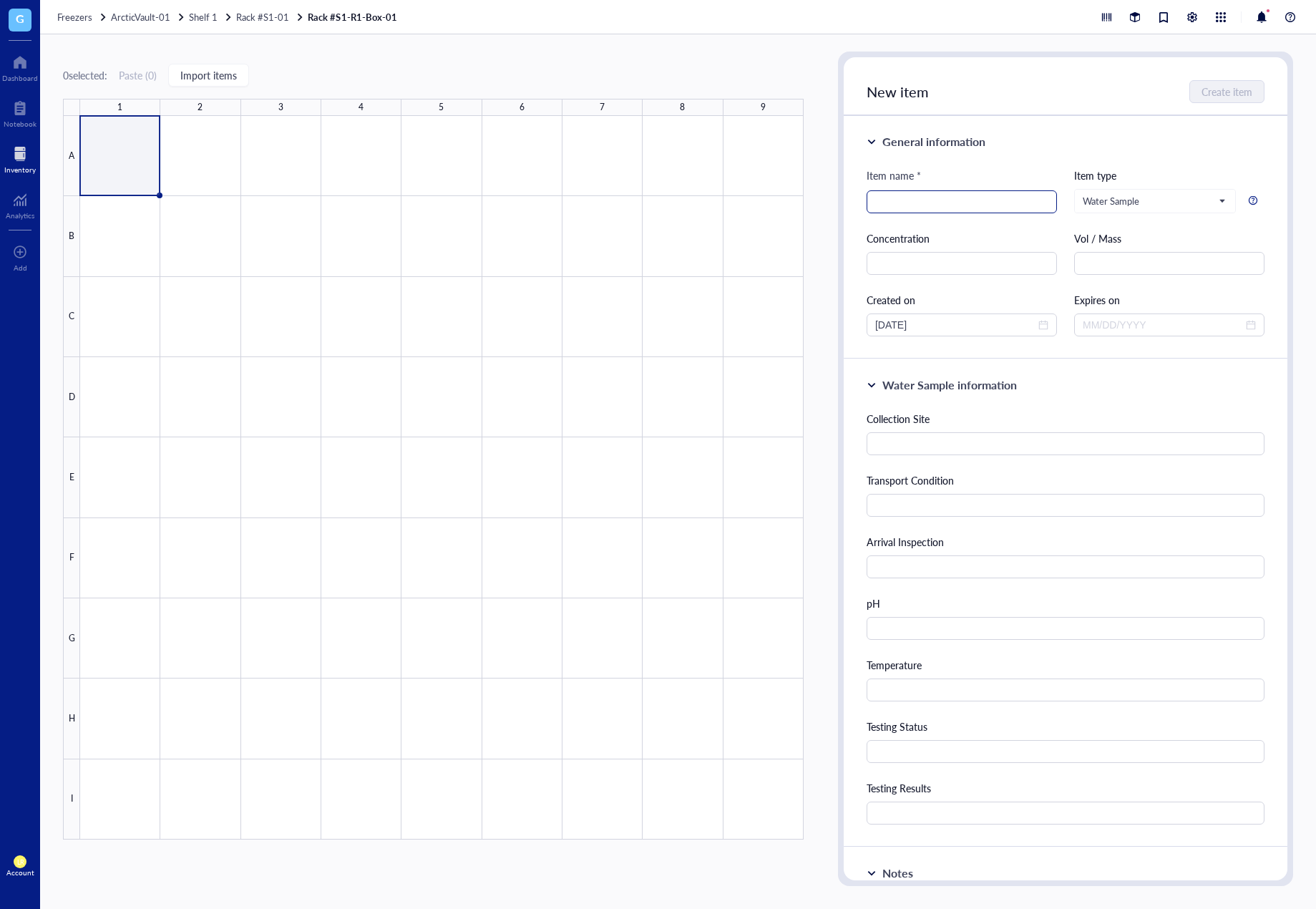
click at [949, 206] on input "search" at bounding box center [962, 202] width 173 height 21
paste input "WO-2025-001"
type input "WO-2025-001"
click at [978, 261] on input "text" at bounding box center [962, 263] width 191 height 23
click at [1035, 292] on div "Item name * WO-2025-001 Item type Water Sample Concentration Vol / Mass Created…" at bounding box center [1065, 252] width 398 height 169
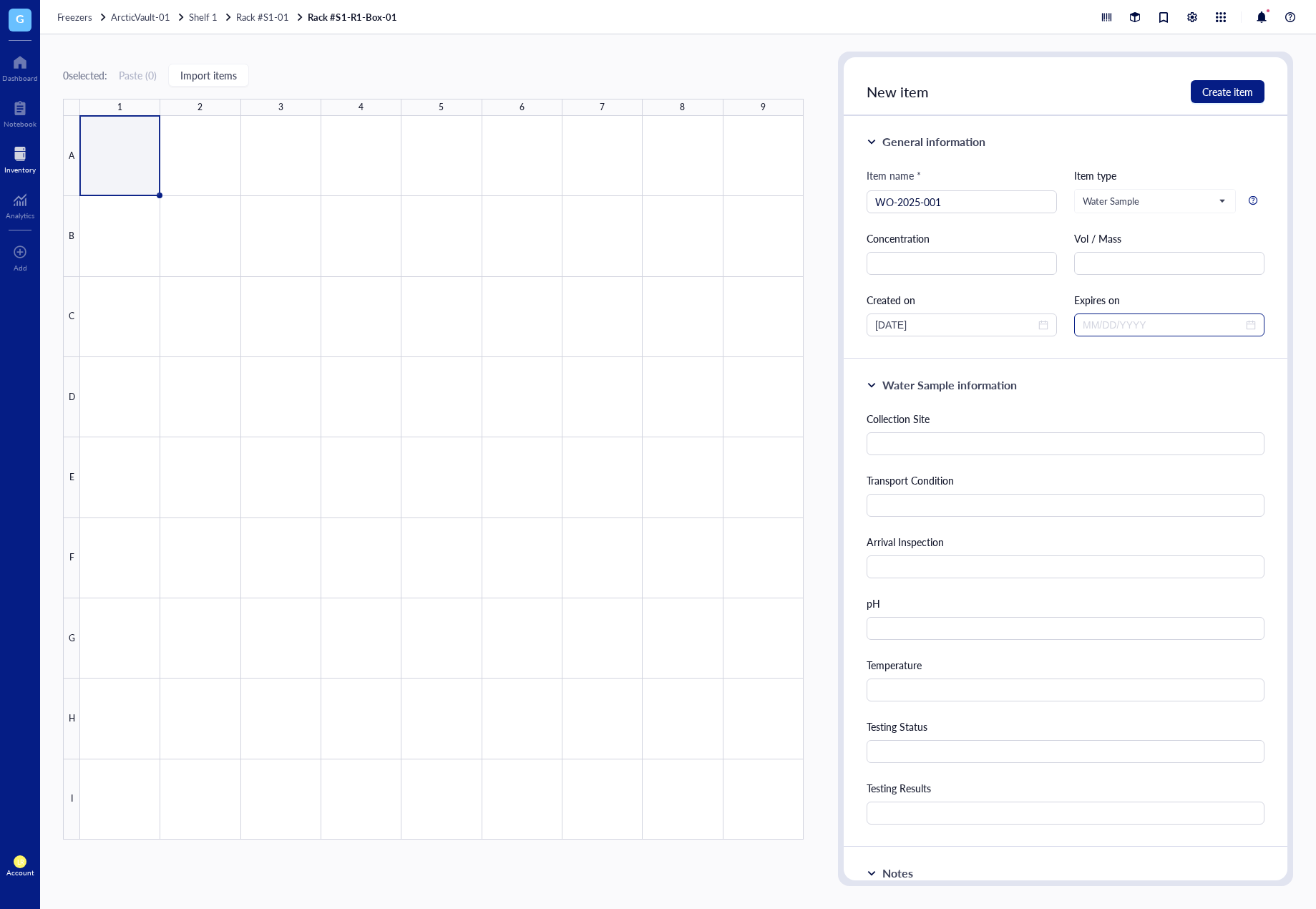
click at [1242, 327] on div at bounding box center [1169, 325] width 173 height 16
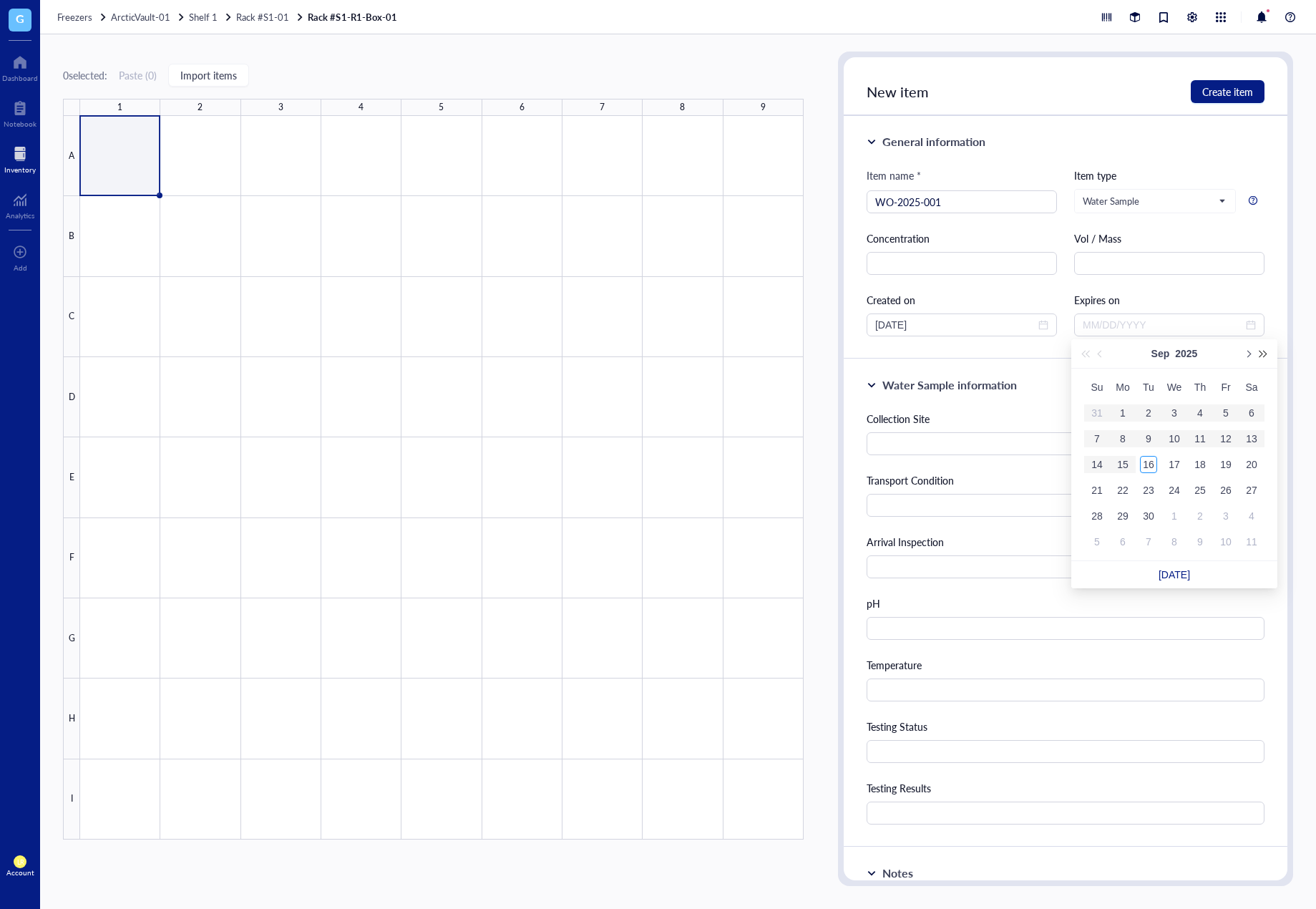
click at [1263, 351] on span "Next year (Control + right)" at bounding box center [1264, 354] width 7 height 7
type input "[DATE]"
drag, startPoint x: 1168, startPoint y: 464, endPoint x: 1100, endPoint y: 462, distance: 68.0
click at [1167, 464] on div "16" at bounding box center [1175, 465] width 17 height 17
click at [1133, 445] on input "text" at bounding box center [1065, 443] width 398 height 23
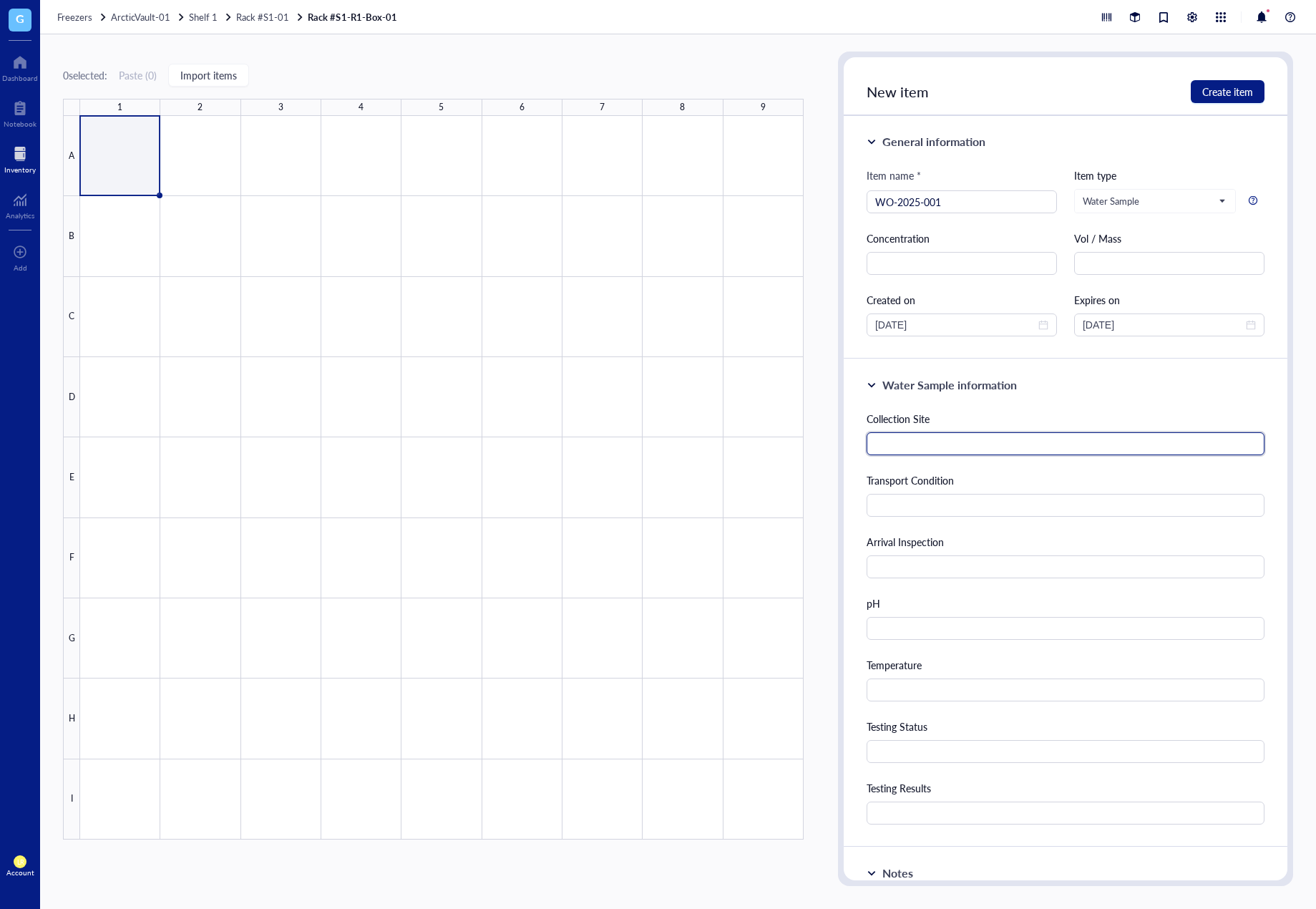
paste input "Well-[GEOGRAPHIC_DATA], [US_STATE], [GEOGRAPHIC_DATA]"
type input "Well-[GEOGRAPHIC_DATA], [US_STATE], [GEOGRAPHIC_DATA]"
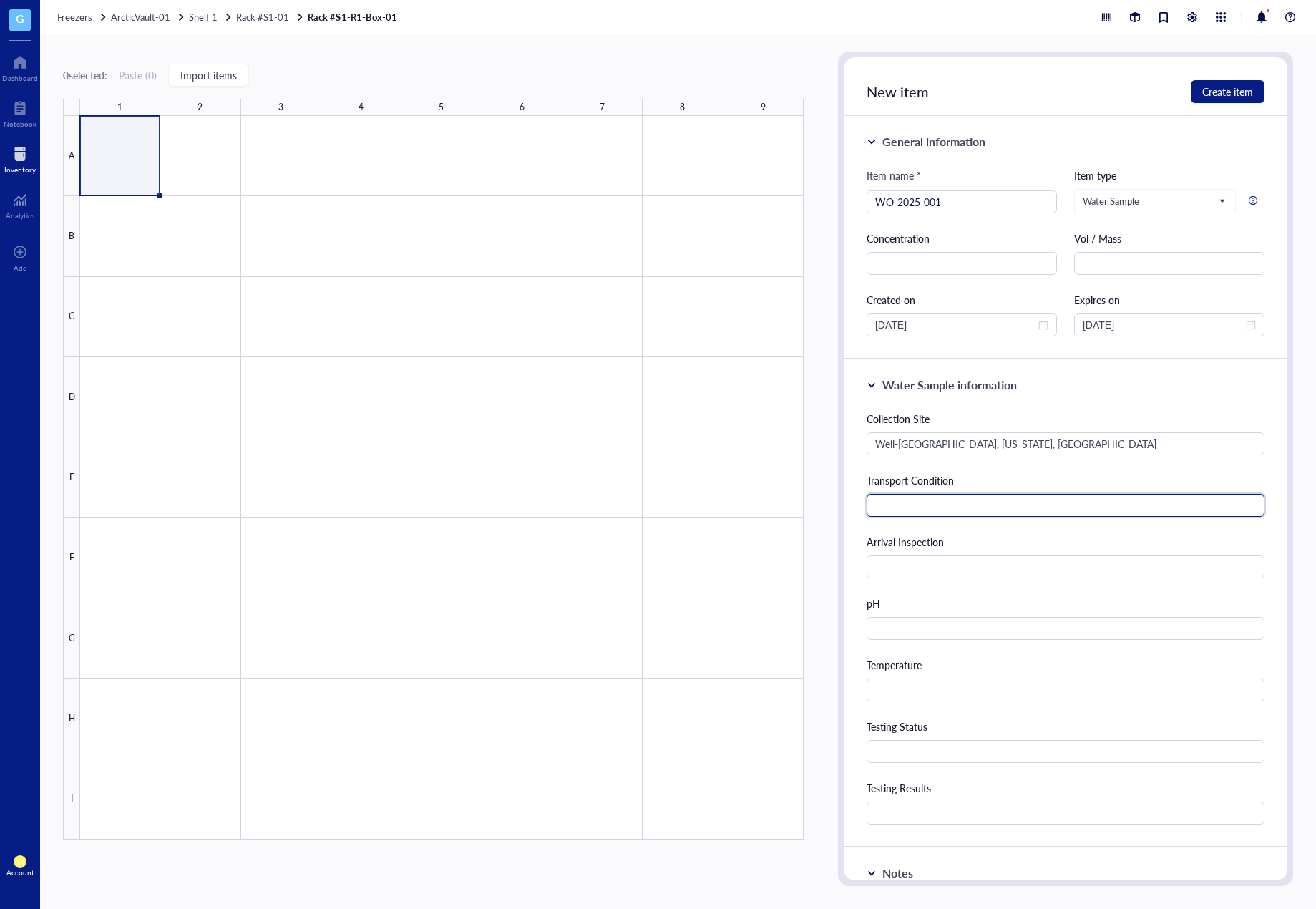
click at [1063, 513] on input "text" at bounding box center [1065, 505] width 398 height 23
paste input "Cold chain, 4°C"
type input "Cold chain, 4°C"
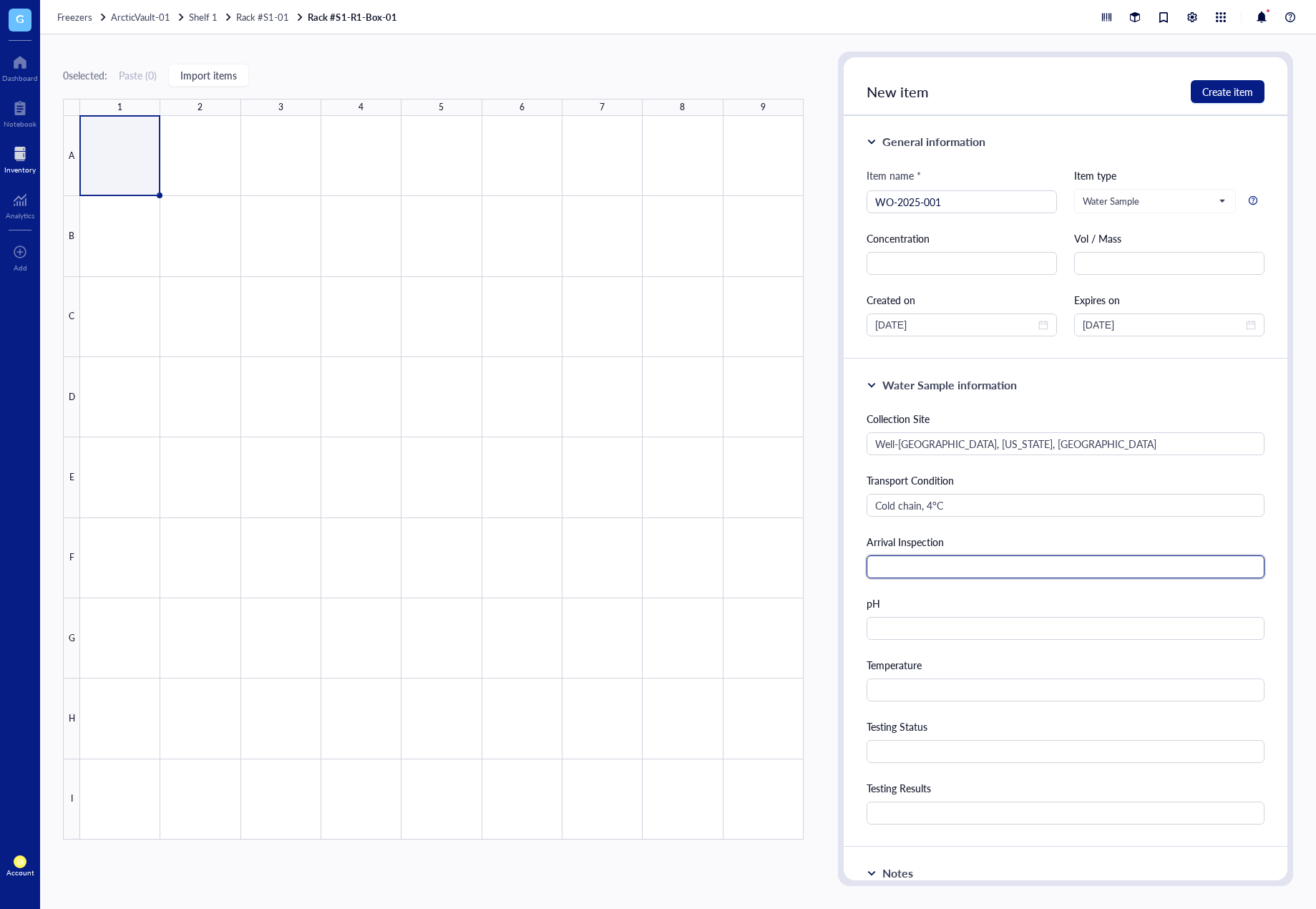
click at [974, 571] on input "text" at bounding box center [1065, 567] width 398 height 23
paste input "Clear, no turbidity"
type input "Clear, no turbidity"
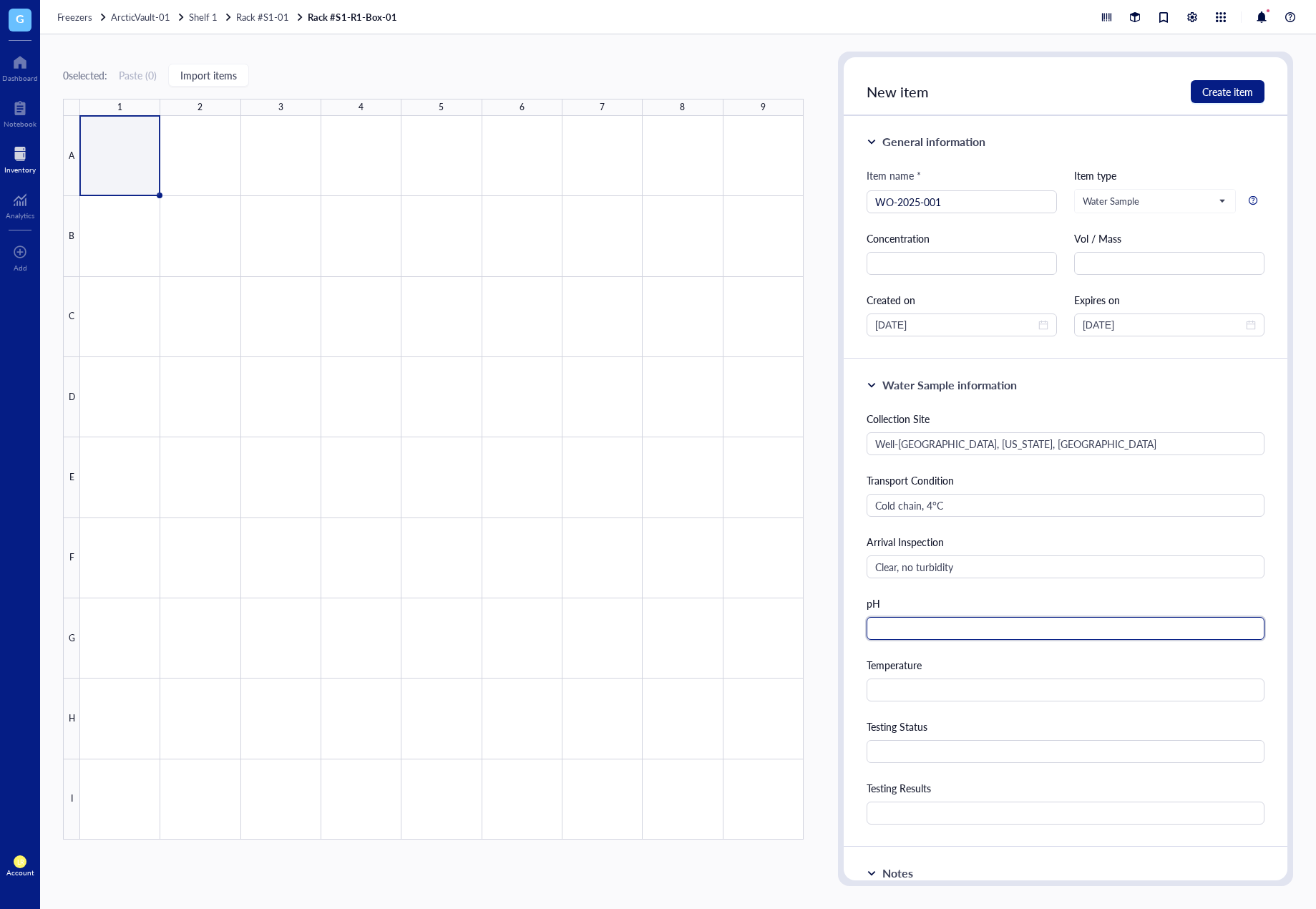
click at [1072, 625] on input "text" at bounding box center [1065, 629] width 398 height 23
paste input "7.2"
type input "7.2"
click at [909, 676] on div "Temperature" at bounding box center [1065, 679] width 398 height 44
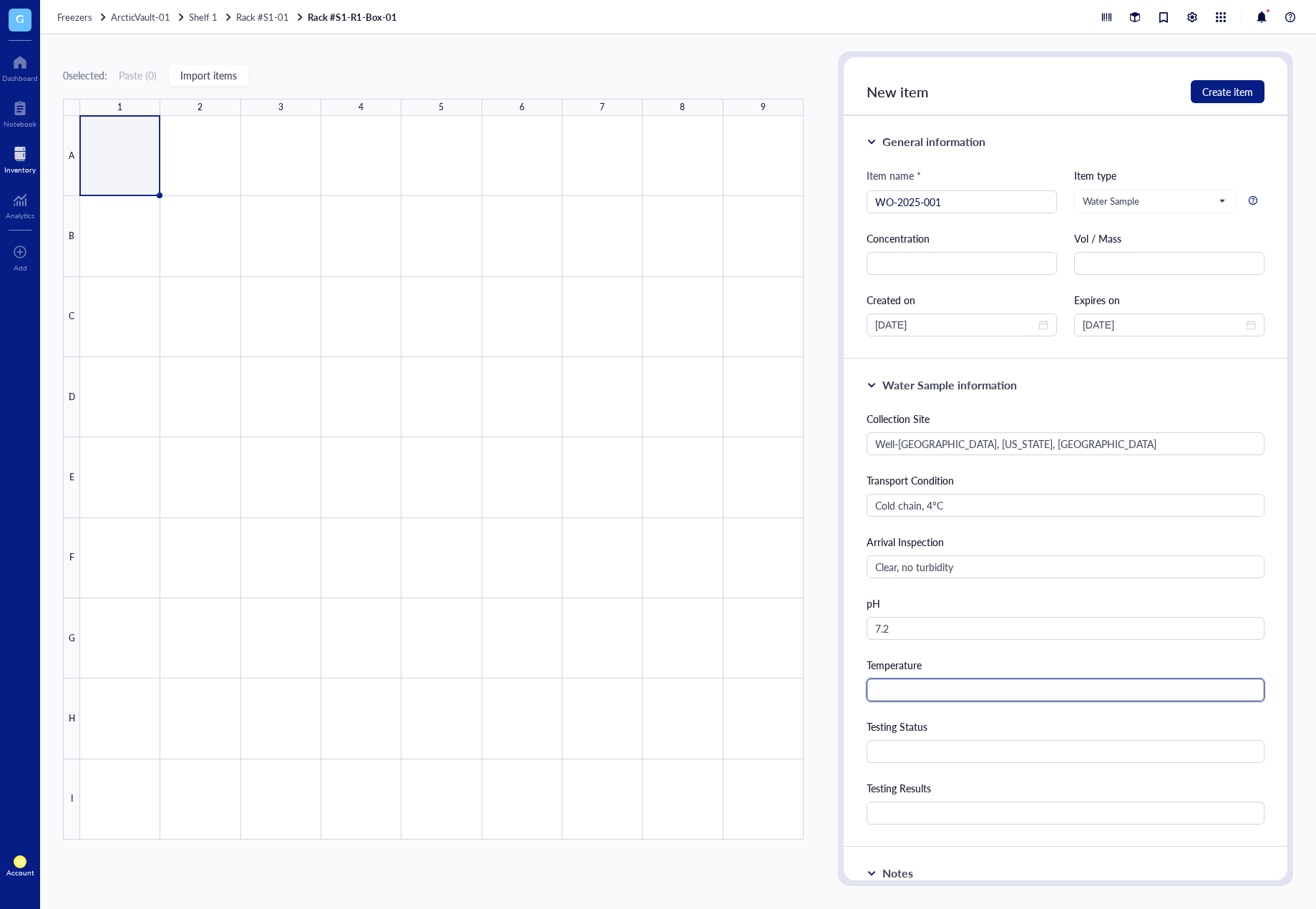
click at [911, 691] on input "text" at bounding box center [1065, 690] width 398 height 23
paste input "21.0"
type input "21.0"
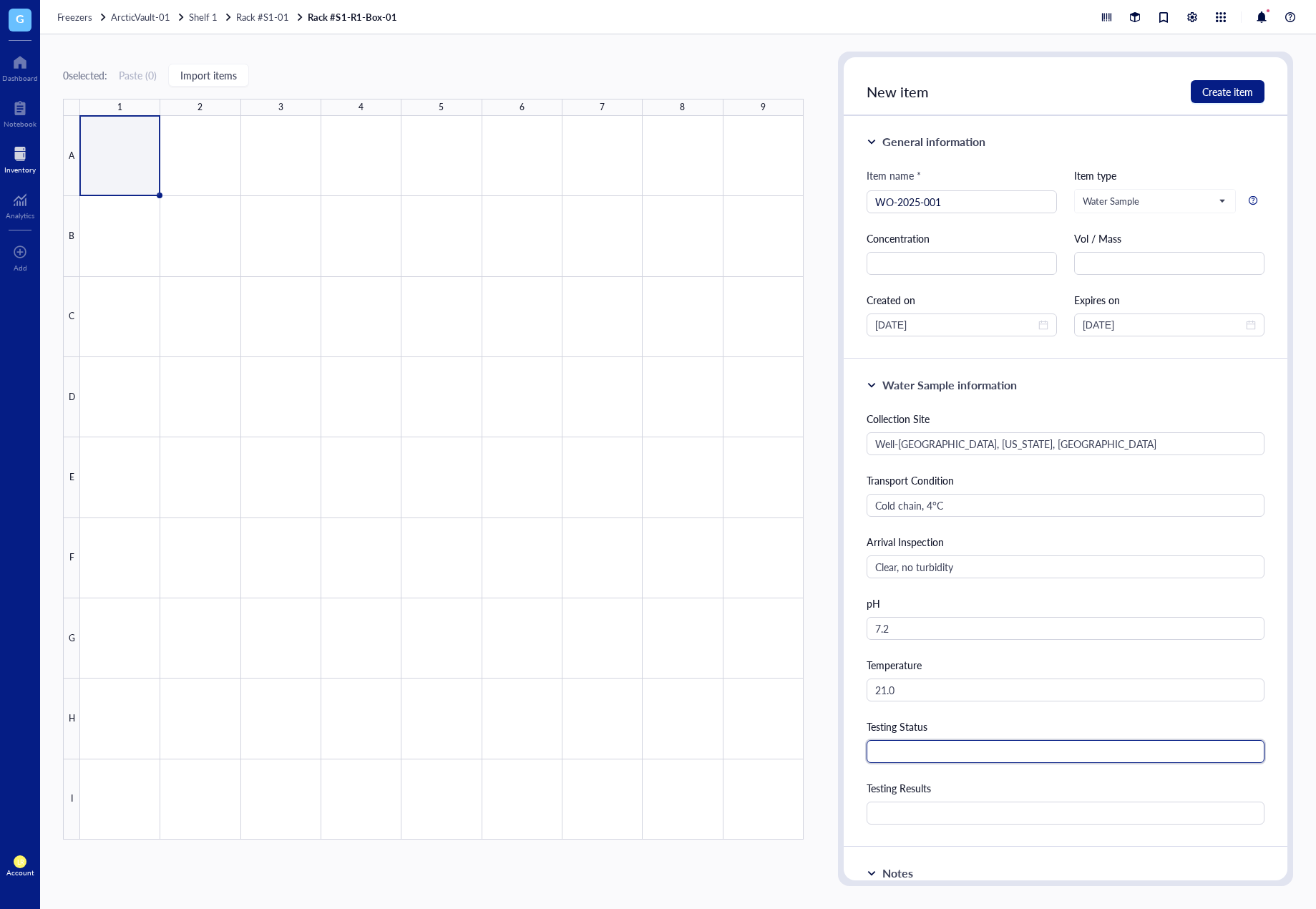
click at [901, 752] on input "text" at bounding box center [1065, 752] width 398 height 23
paste input "Growth Studies (70%)"
type input "Growth Studies (70%)"
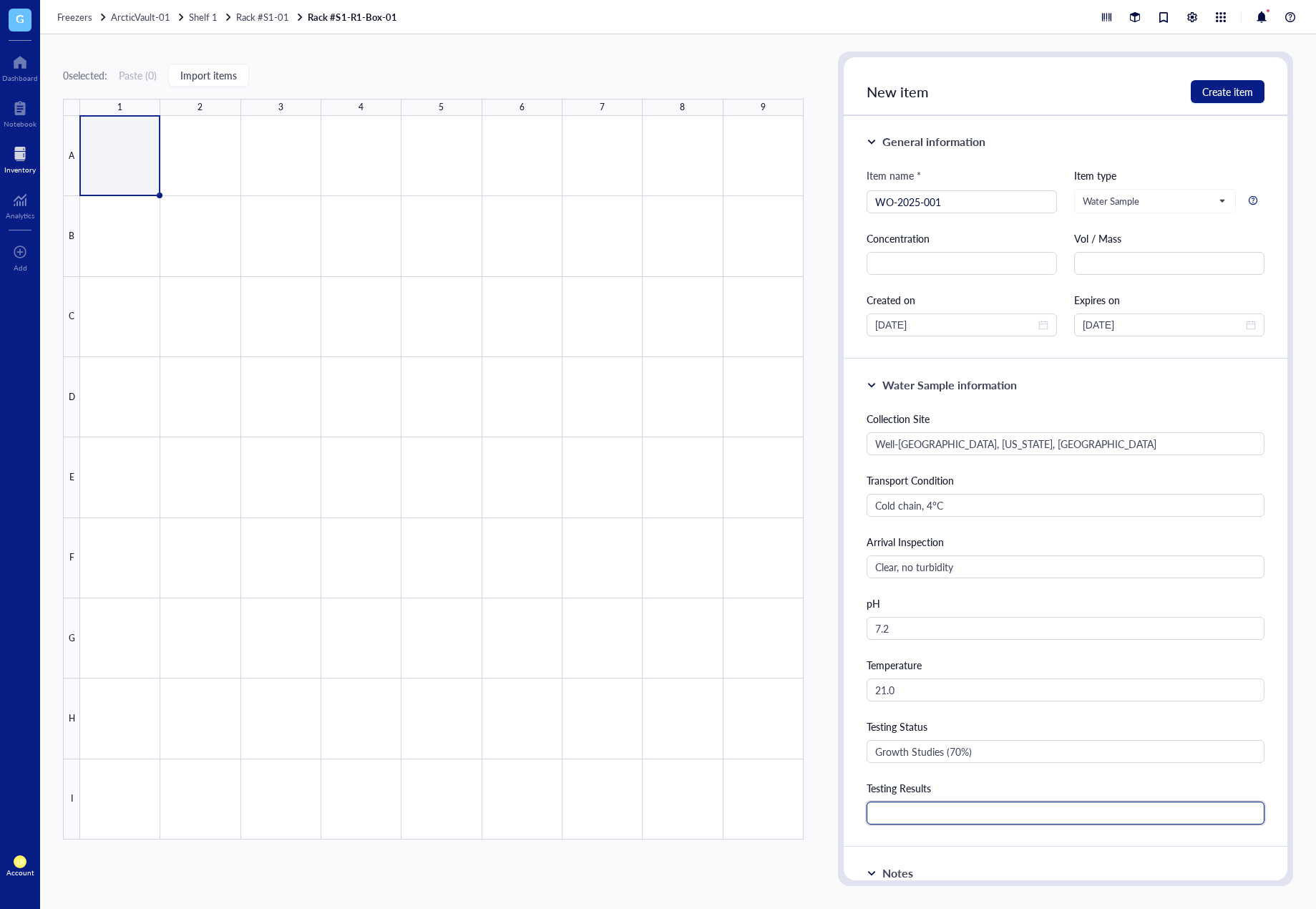
click at [902, 807] on input "text" at bounding box center [1065, 813] width 398 height 23
paste input "ArcticVault-01 / WorldWater_Box_A1 / A1"
type input "ArcticVault-01 / WorldWater_Box_A1 / A1"
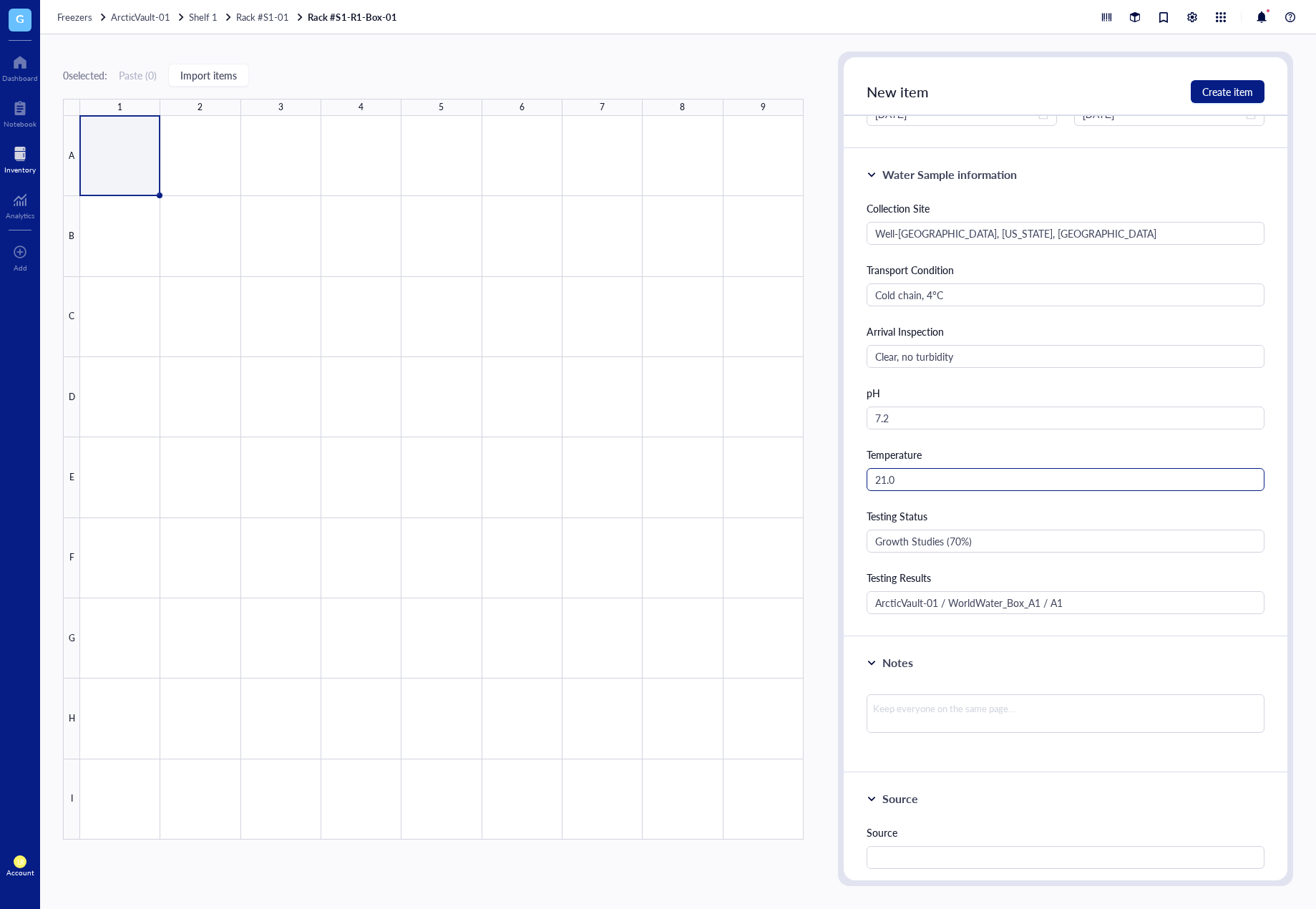
scroll to position [215, 0]
click at [1089, 726] on textarea at bounding box center [1065, 710] width 398 height 39
click at [1227, 97] on span "Create item" at bounding box center [1228, 91] width 51 height 11
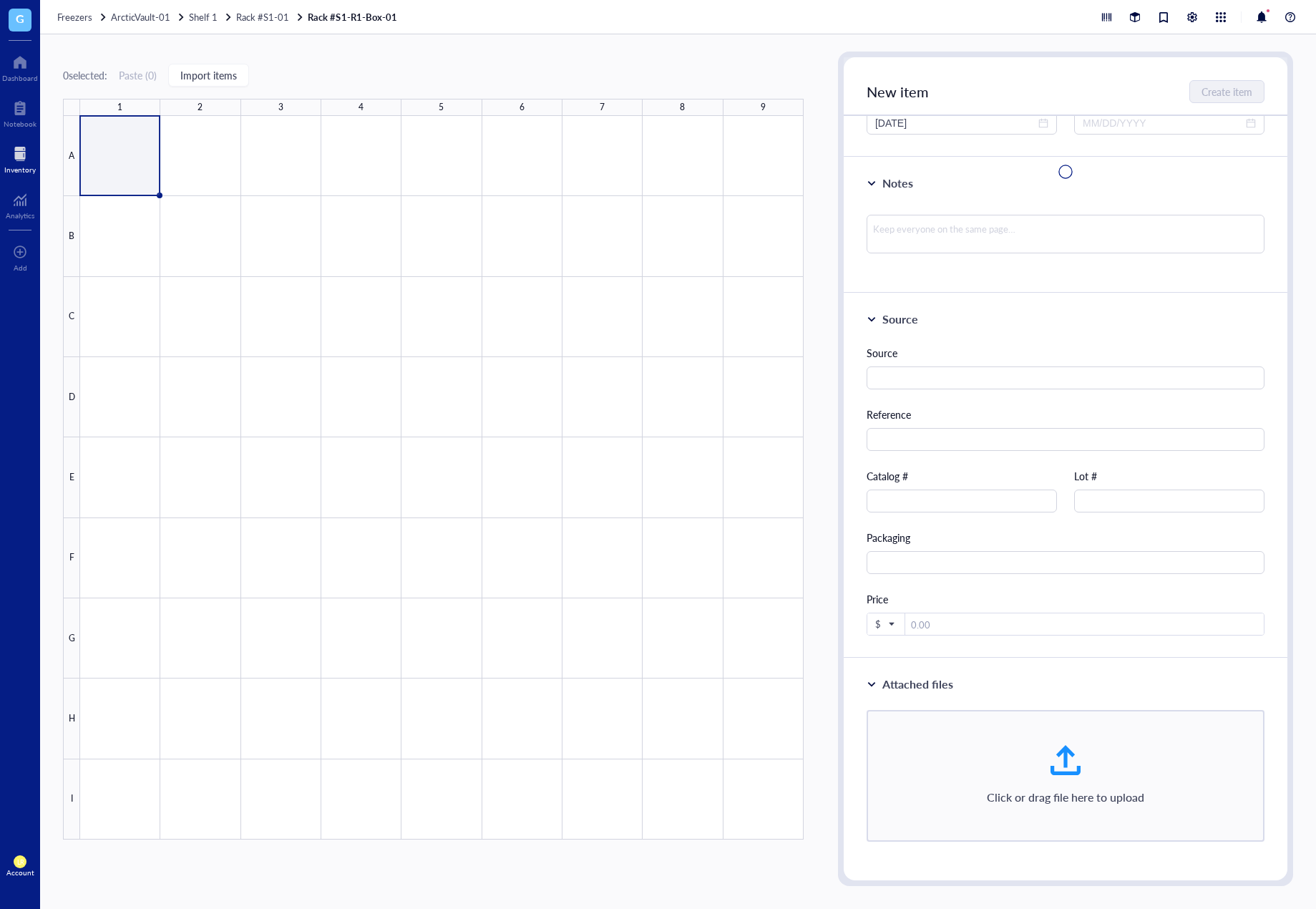
scroll to position [202, 0]
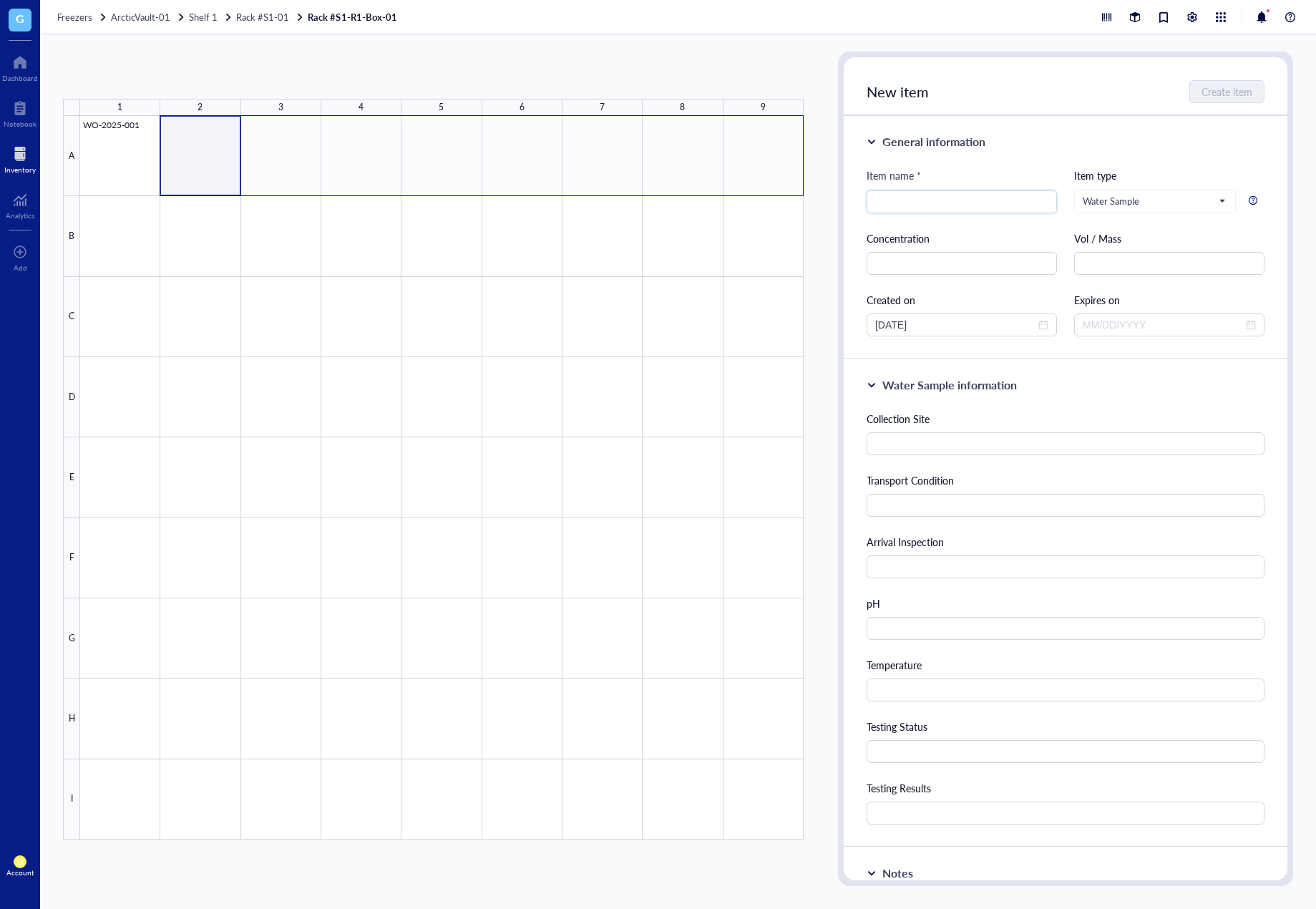
drag, startPoint x: 198, startPoint y: 153, endPoint x: 783, endPoint y: 161, distance: 585.1
click at [783, 161] on div at bounding box center [442, 478] width 724 height 724
click at [117, 153] on div at bounding box center [442, 478] width 724 height 724
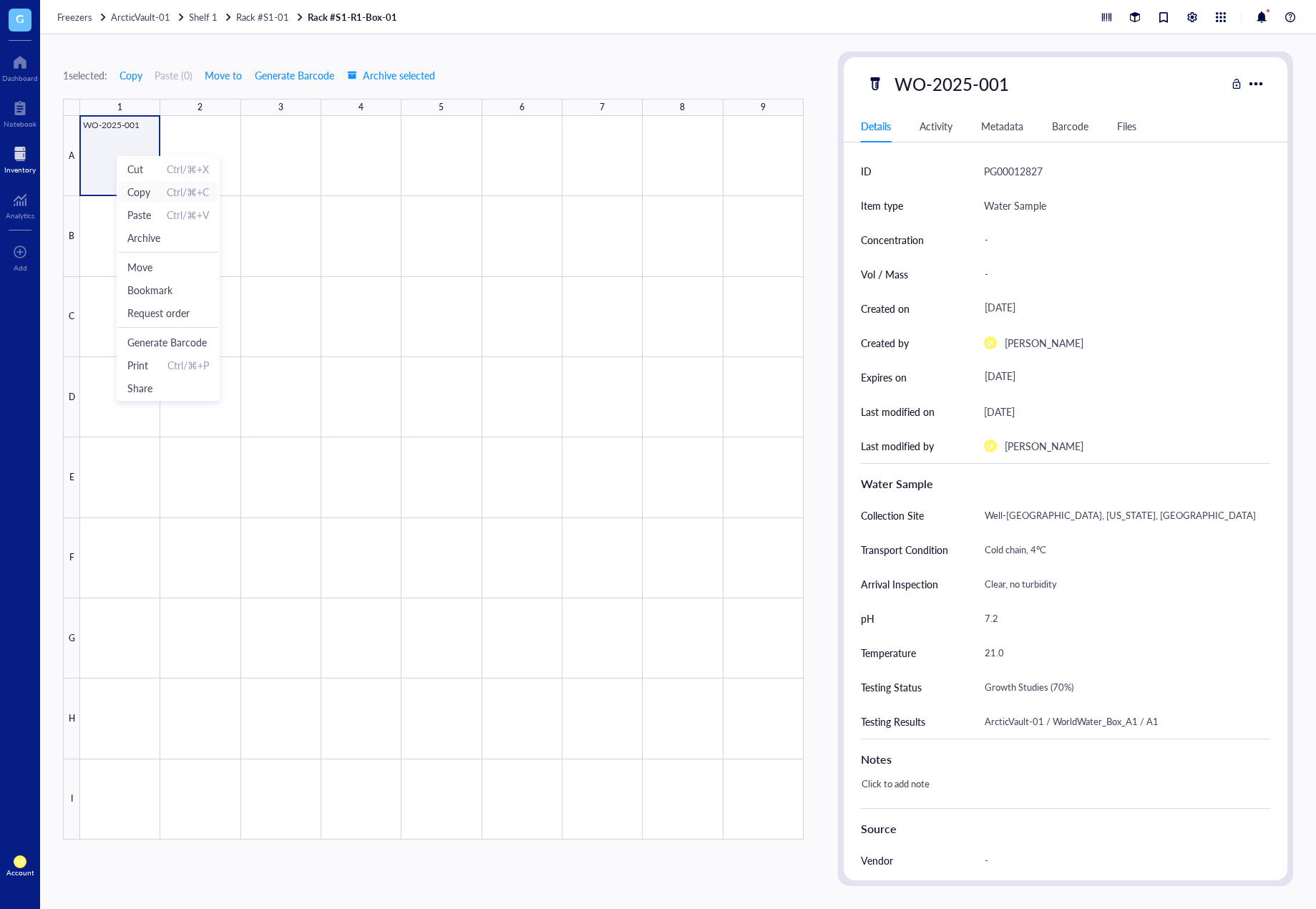
click at [144, 185] on span "Copy" at bounding box center [138, 192] width 23 height 16
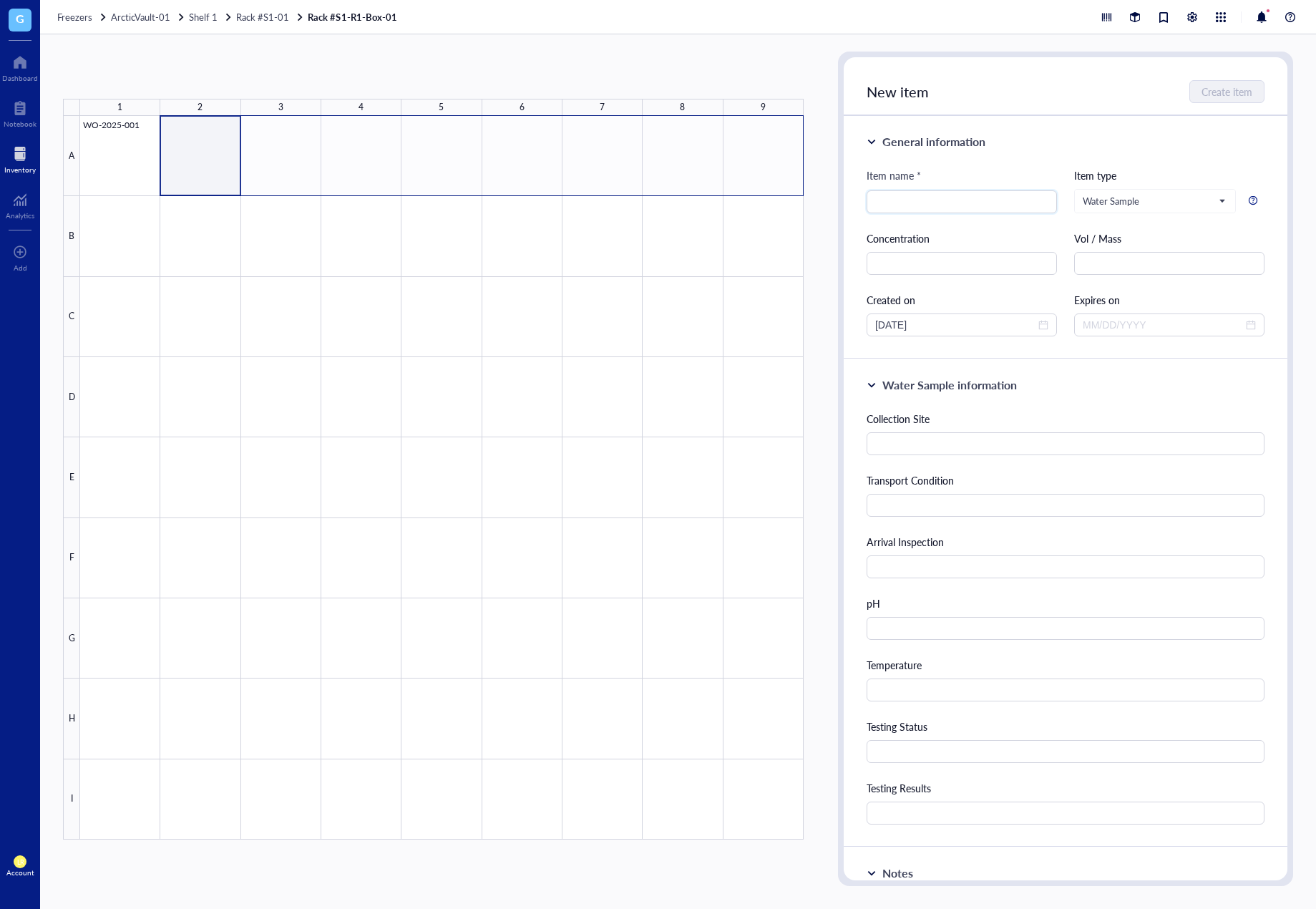
drag, startPoint x: 194, startPoint y: 142, endPoint x: 761, endPoint y: 154, distance: 567.1
click at [761, 154] on div at bounding box center [442, 478] width 724 height 724
click at [515, 70] on div "0 selected: Paste ( 1 ) Import items" at bounding box center [433, 75] width 741 height 13
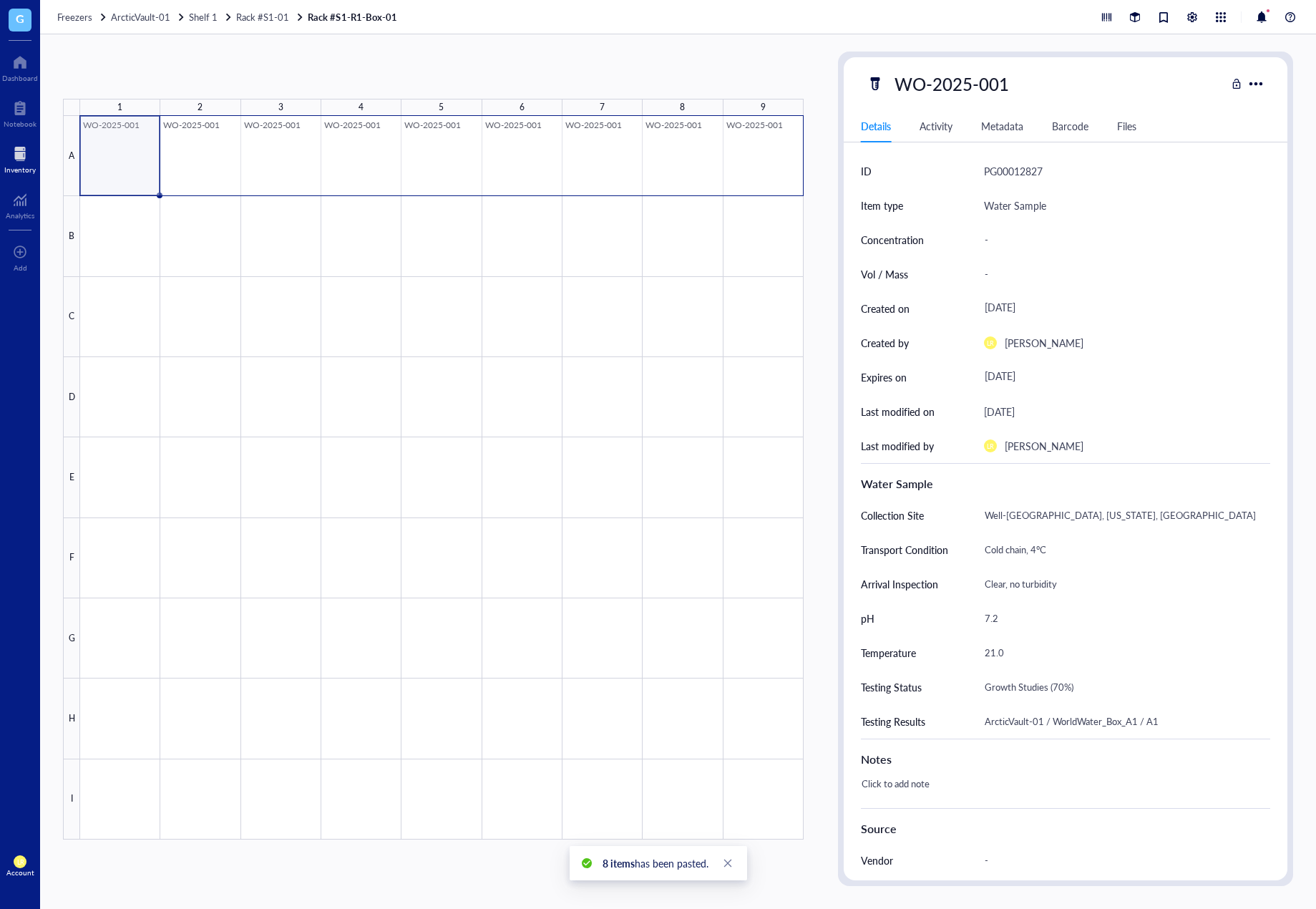
drag, startPoint x: 134, startPoint y: 161, endPoint x: 753, endPoint y: 156, distance: 619.0
click at [753, 156] on div at bounding box center [442, 478] width 724 height 724
drag, startPoint x: 801, startPoint y: 195, endPoint x: 790, endPoint y: 813, distance: 618.1
click at [0, 0] on div "WO-2025-001 WO-2025-001 WO-2025-001 WO-2025-001 WO-2025-001 WO-2025-001 WO-2025…" at bounding box center [0, 0] width 0 height 0
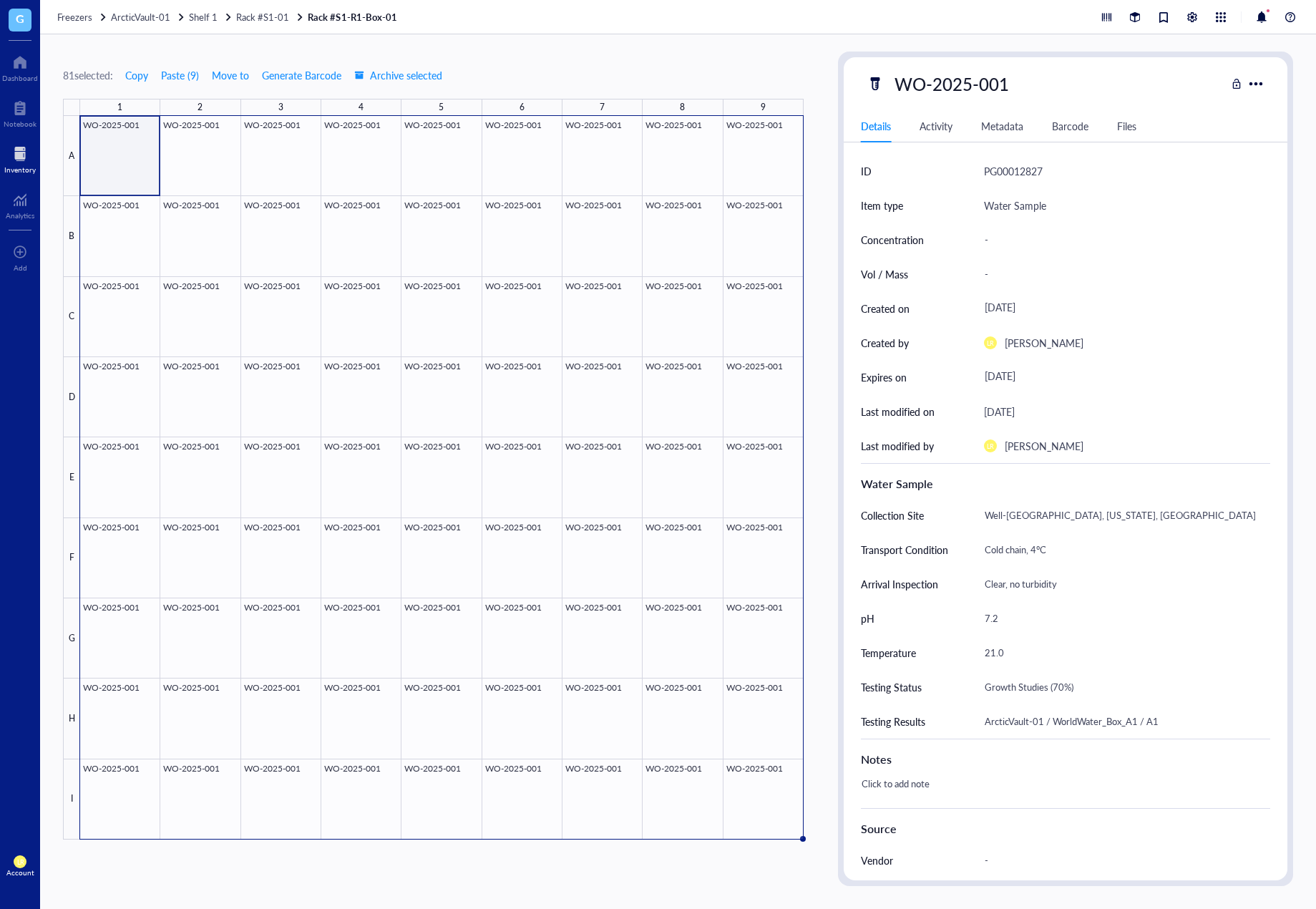
click at [756, 94] on div "81 selected: Copy Paste ( 9 ) Move to Generate Barcode Archive selected 1 2 3 4…" at bounding box center [433, 469] width 741 height 835
click at [264, 19] on span "Rack #S1-01" at bounding box center [262, 17] width 53 height 14
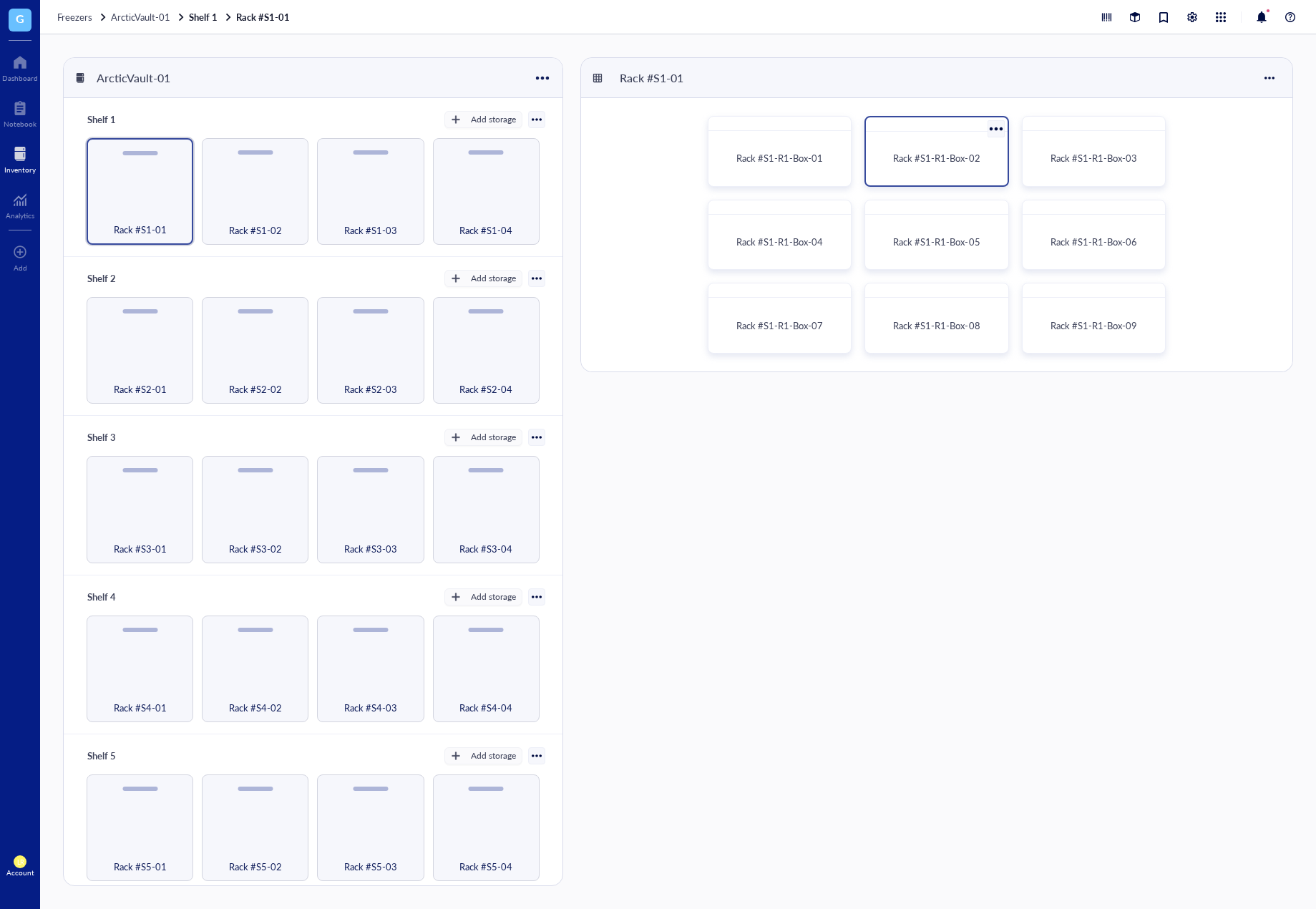
click at [954, 168] on div "Rack #S1-R1-Box-02" at bounding box center [936, 158] width 129 height 42
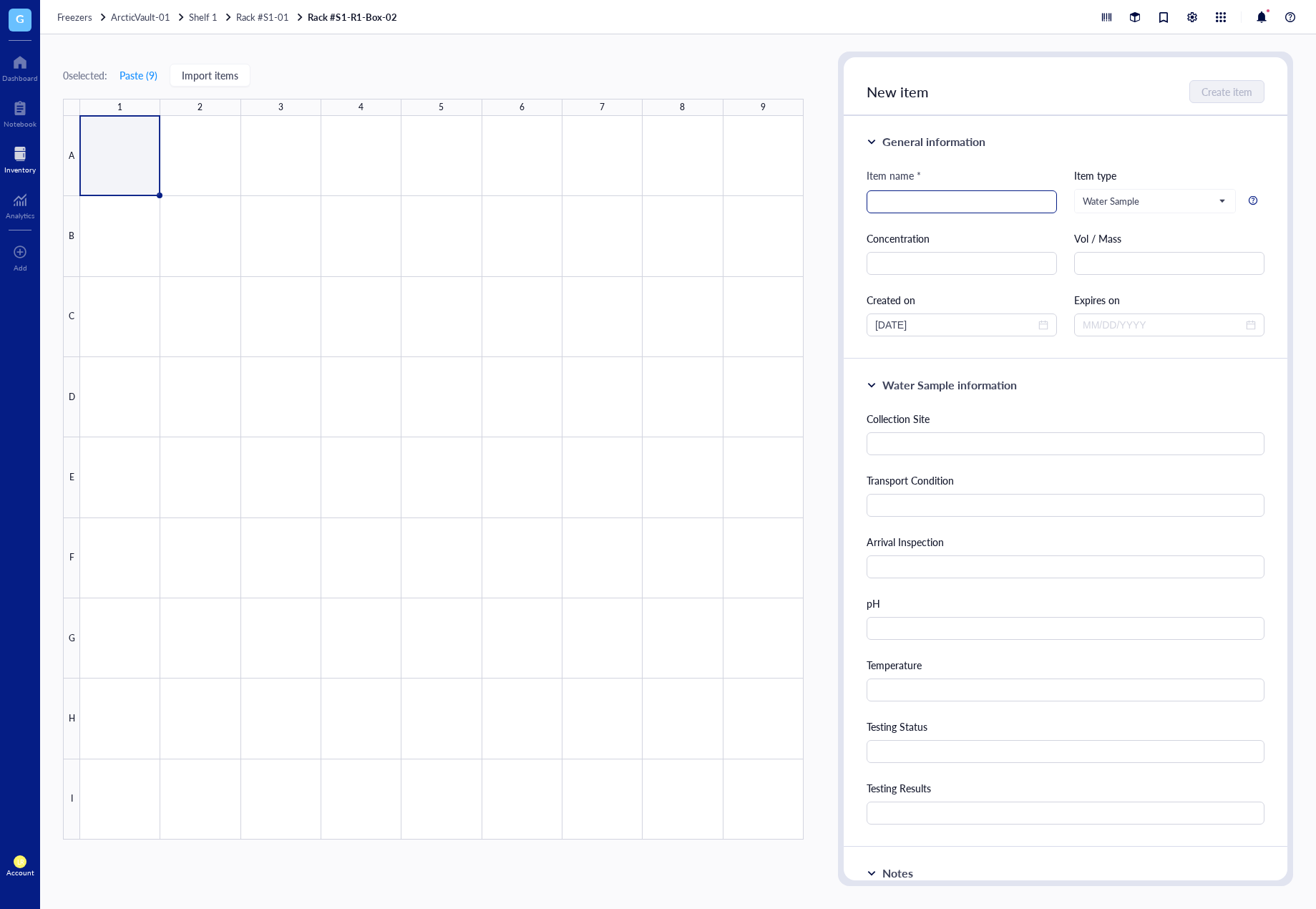
click at [1013, 197] on input "search" at bounding box center [962, 202] width 173 height 21
paste input "WO-2025-002"
type input "WO-2025-002"
click at [1017, 449] on input "text" at bounding box center [1065, 443] width 398 height 23
paste input "Well-Beta, [GEOGRAPHIC_DATA], [GEOGRAPHIC_DATA]"
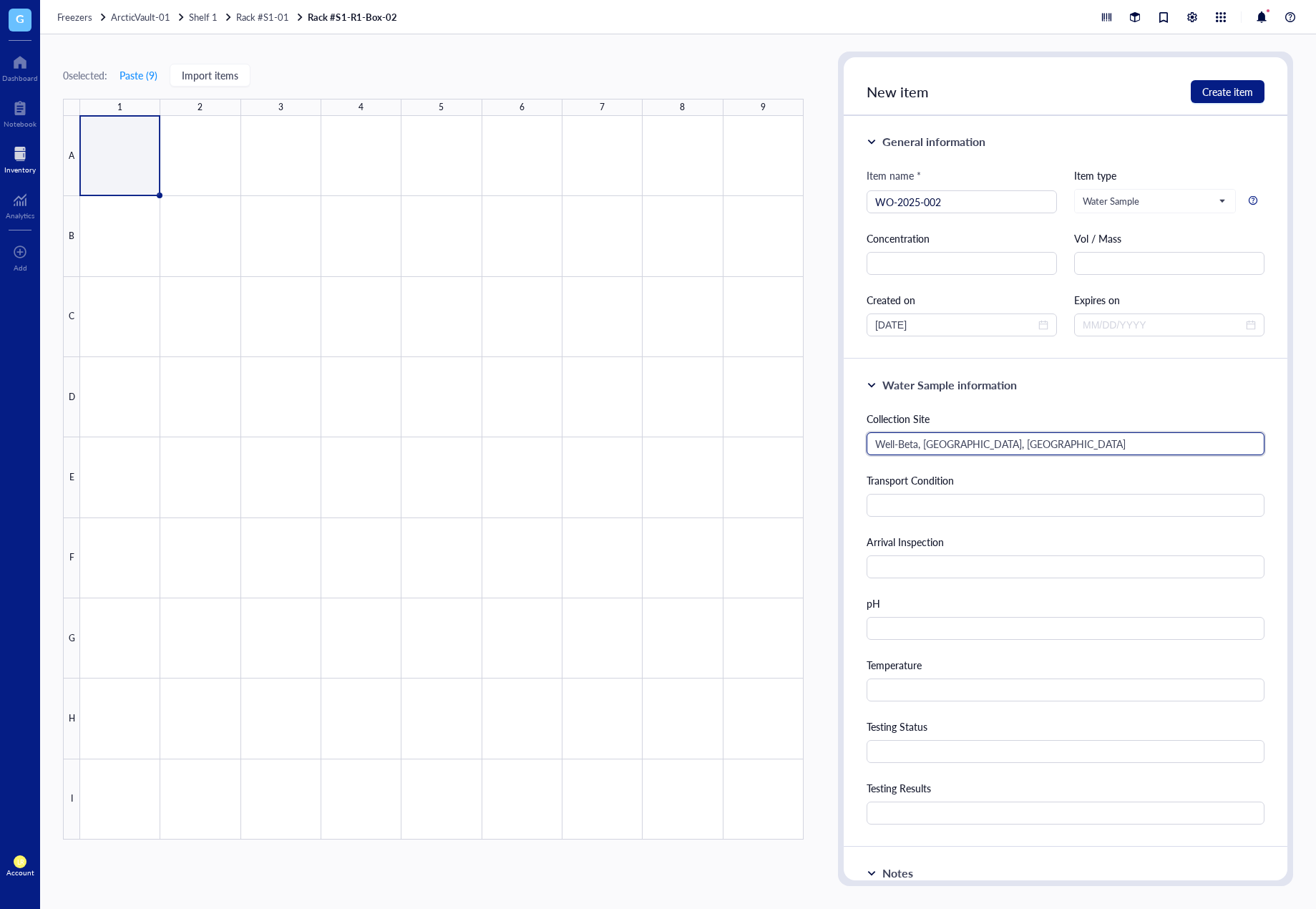
type input "Well-Beta, [GEOGRAPHIC_DATA], [GEOGRAPHIC_DATA]"
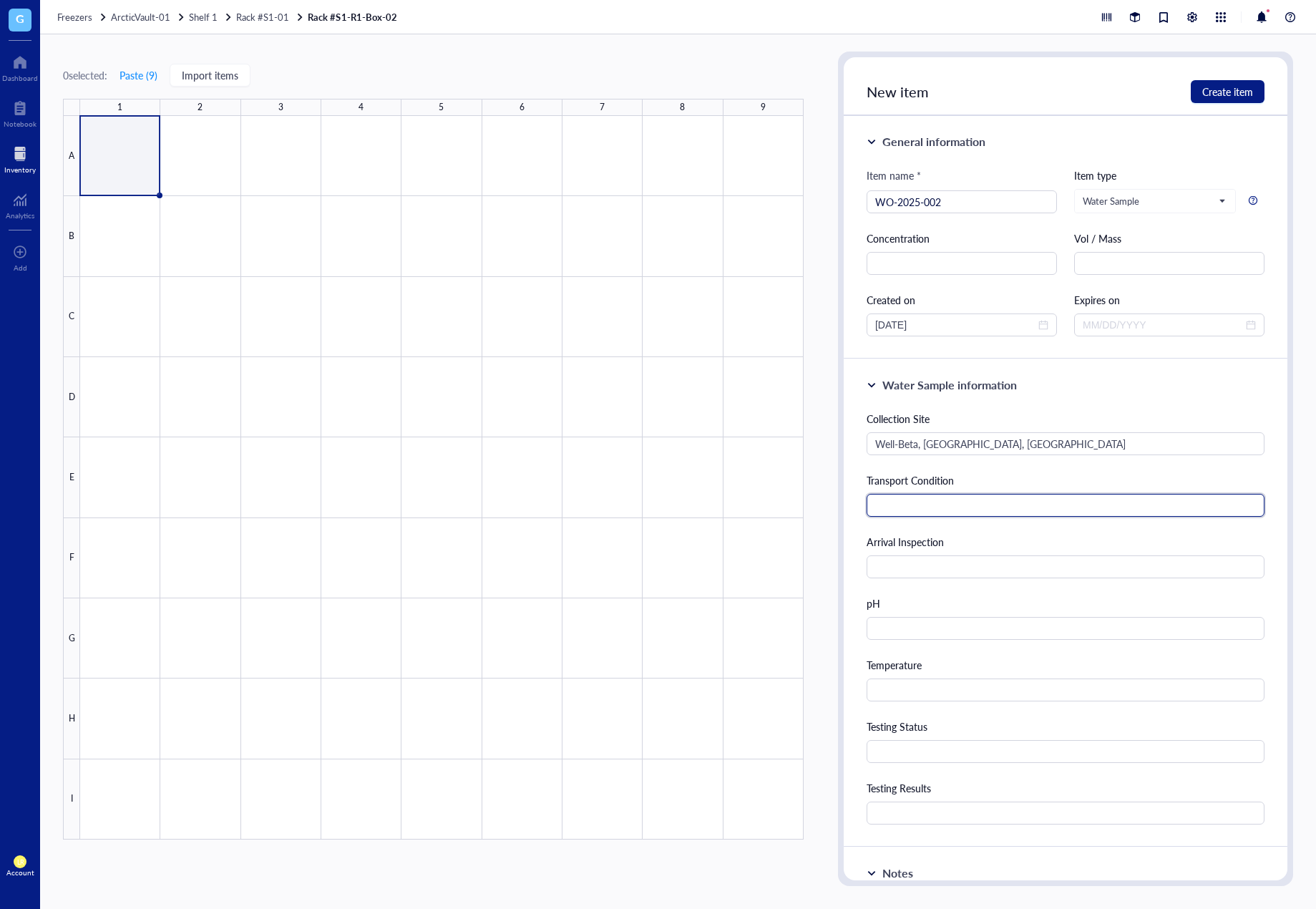
click at [1109, 502] on input "text" at bounding box center [1065, 505] width 398 height 23
paste input "Ice-packed"
type input "Ice-packed"
click at [1146, 327] on input at bounding box center [1163, 325] width 160 height 16
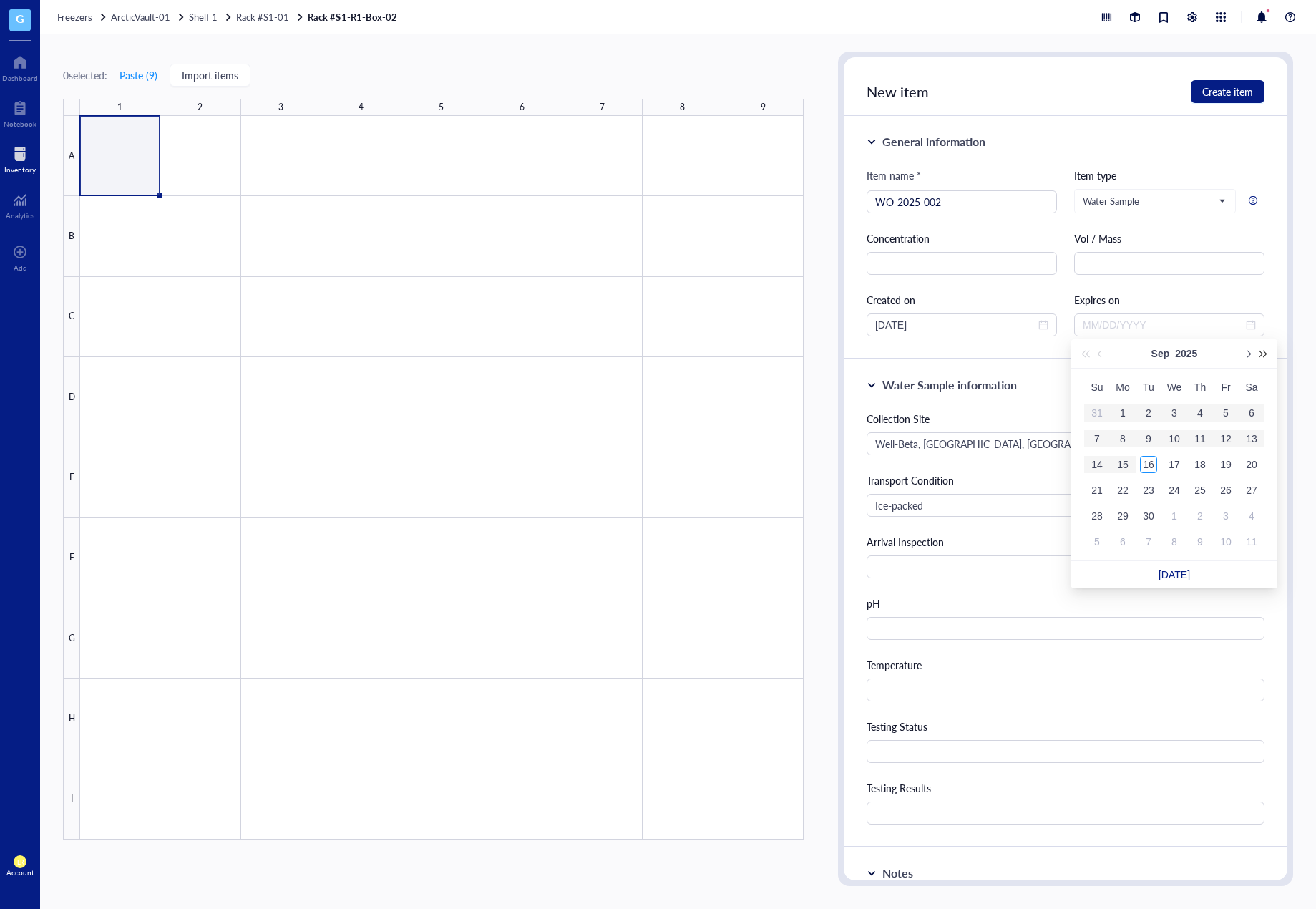
click at [1267, 357] on button "Next year (Control + right)" at bounding box center [1264, 354] width 16 height 29
type input "[DATE]"
click at [1174, 460] on div "16" at bounding box center [1175, 465] width 17 height 17
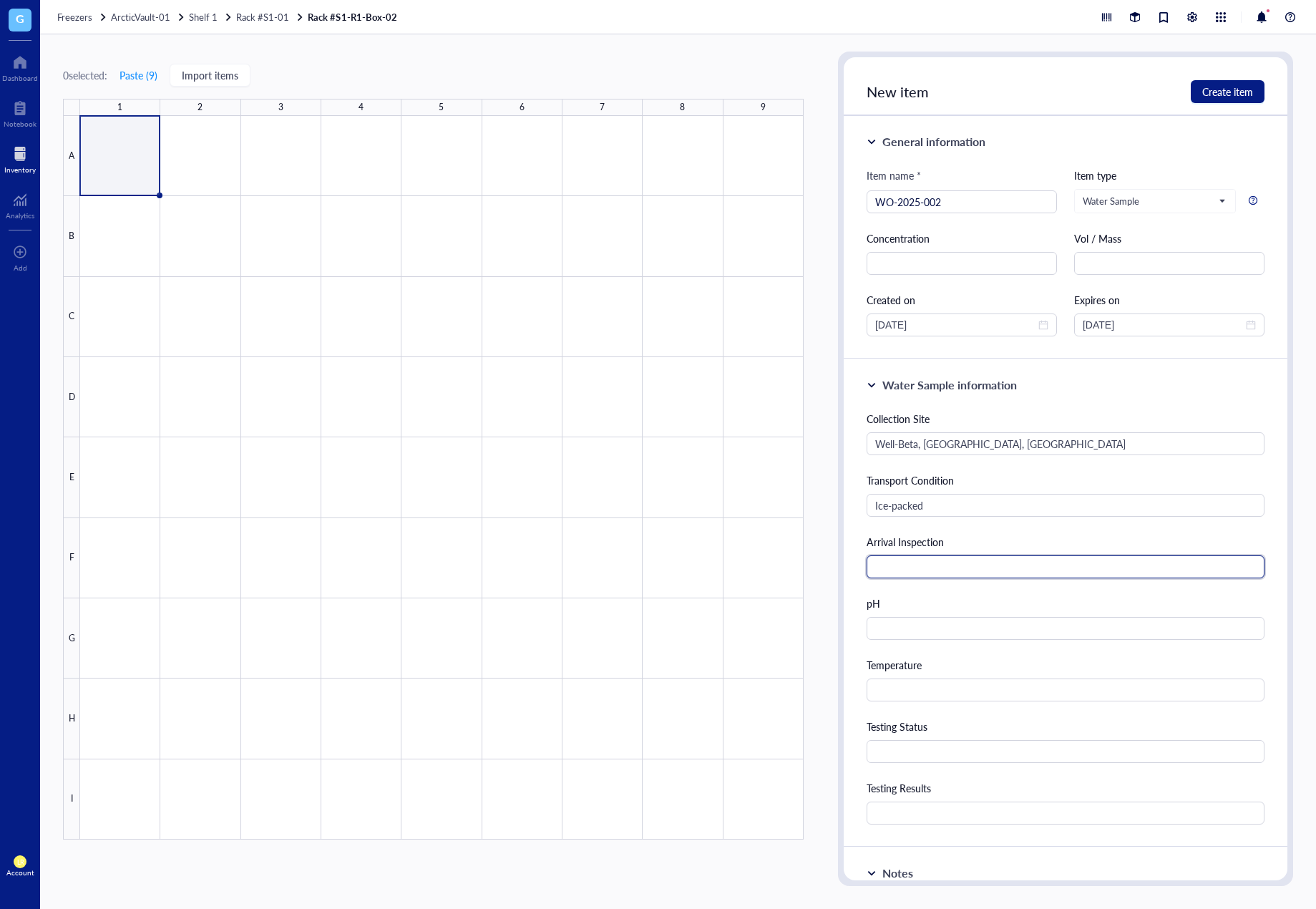
click at [981, 572] on input "text" at bounding box center [1065, 567] width 398 height 23
paste input "Slightly turbid"
type input "Slightly turbid"
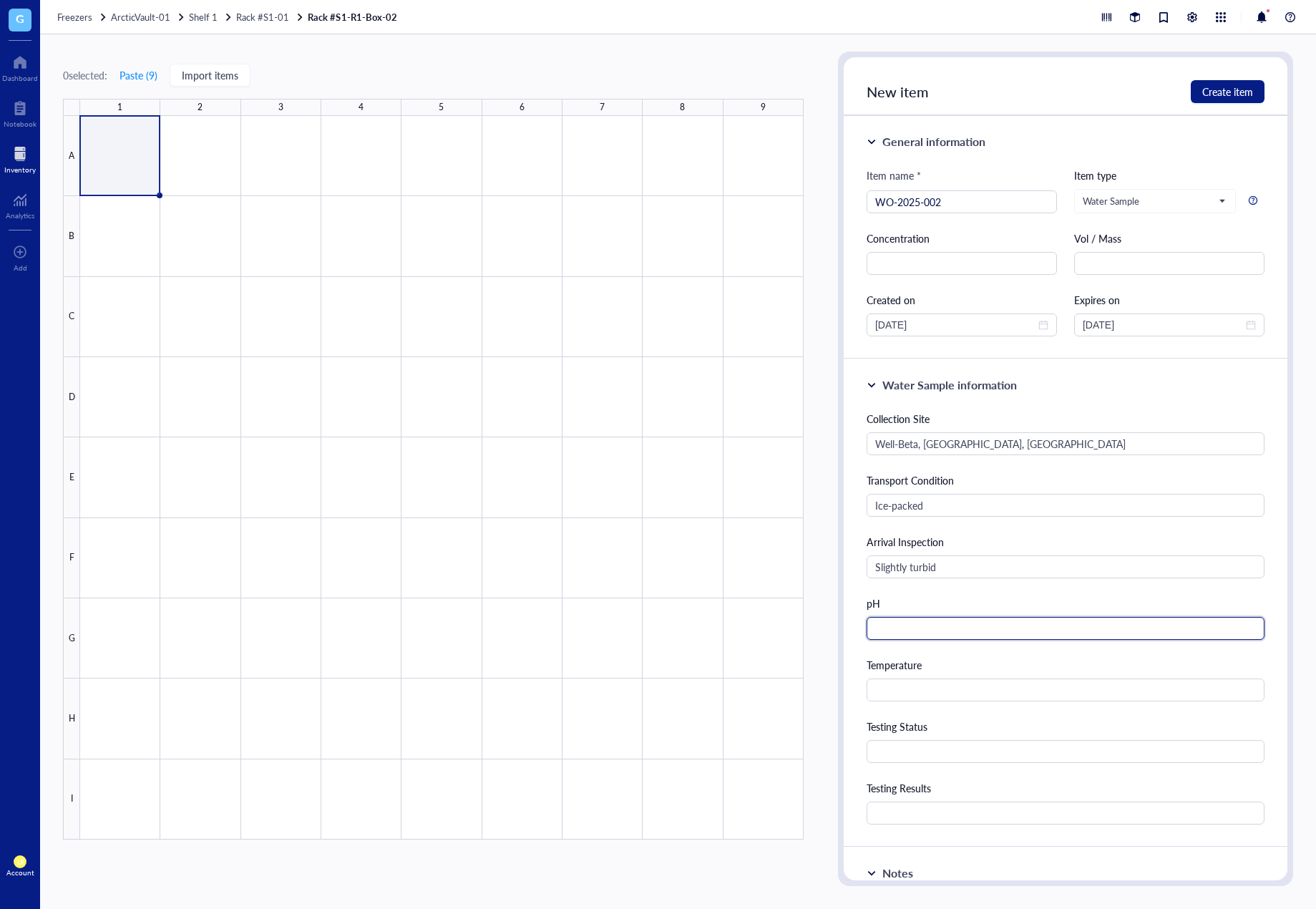
click at [930, 637] on input "text" at bounding box center [1065, 629] width 398 height 23
paste input "6.8"
type input "6.8"
click at [931, 665] on div "Temperature" at bounding box center [1065, 665] width 398 height 16
click at [942, 675] on div "Temperature" at bounding box center [1065, 679] width 398 height 44
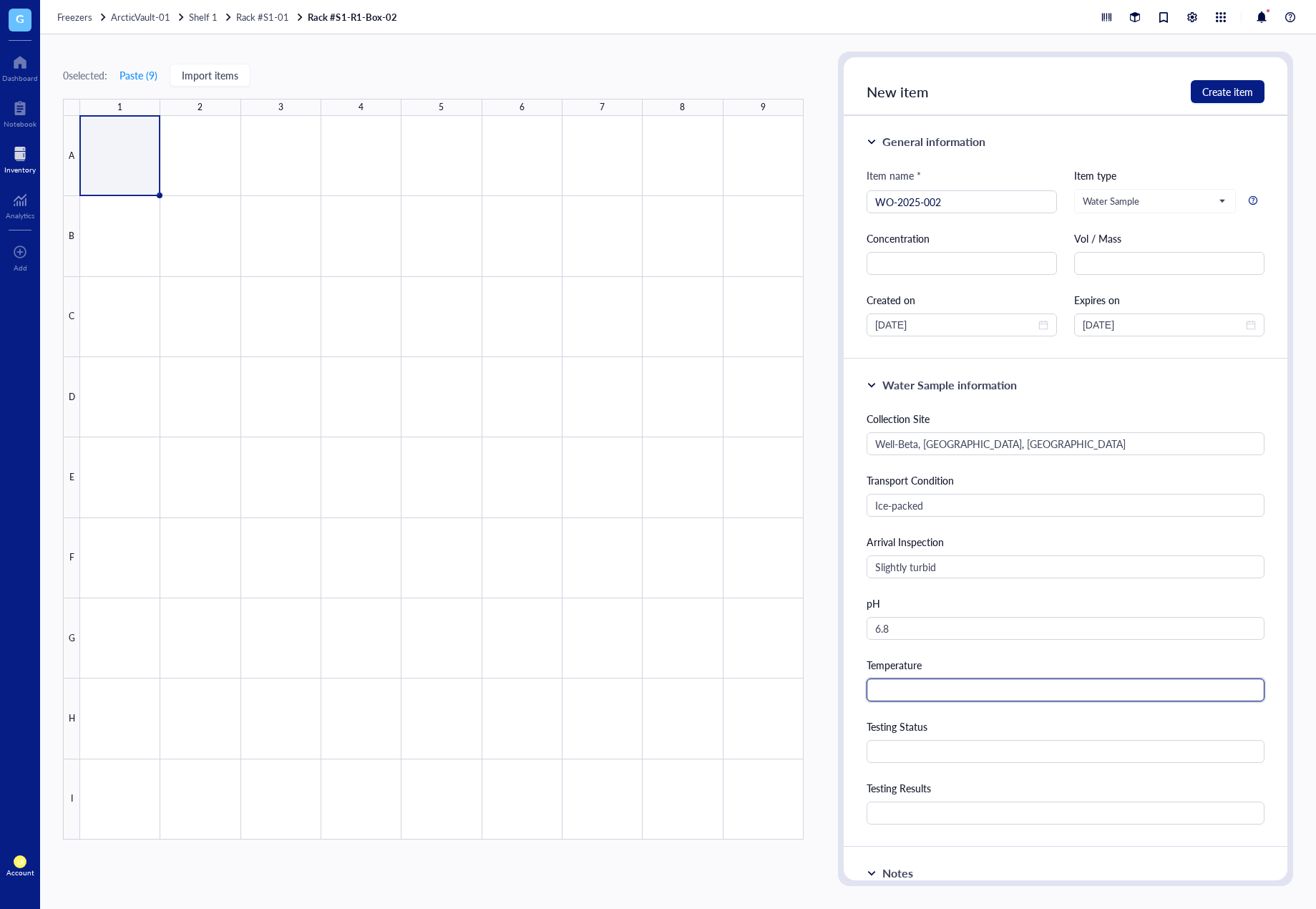
click at [952, 691] on input "text" at bounding box center [1065, 690] width 398 height 23
paste input "18.5"
type input "18.5"
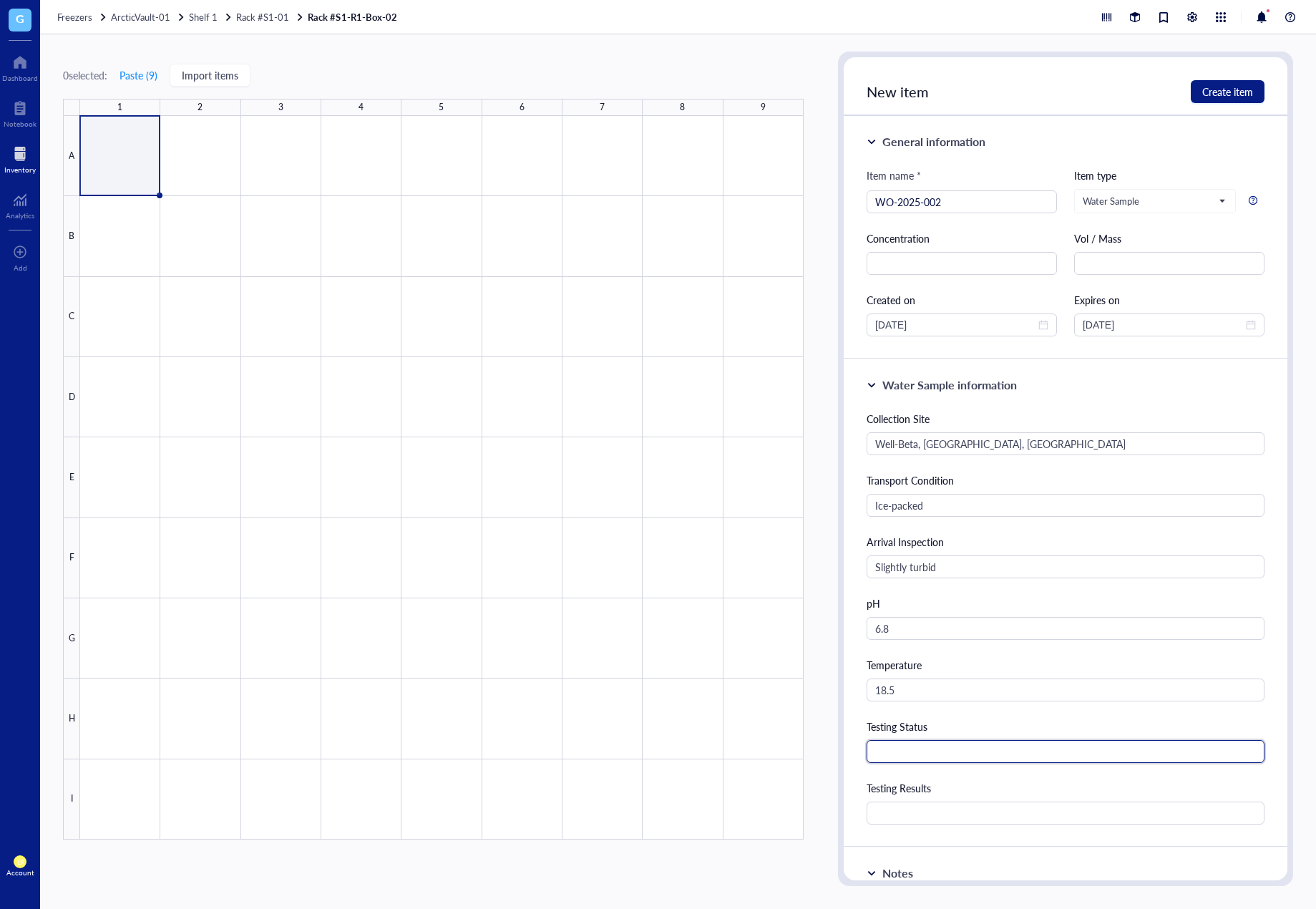
click at [974, 745] on input "text" at bounding box center [1065, 752] width 398 height 23
paste input "Genetic ID (100%)"
type input "Genetic ID (100%)"
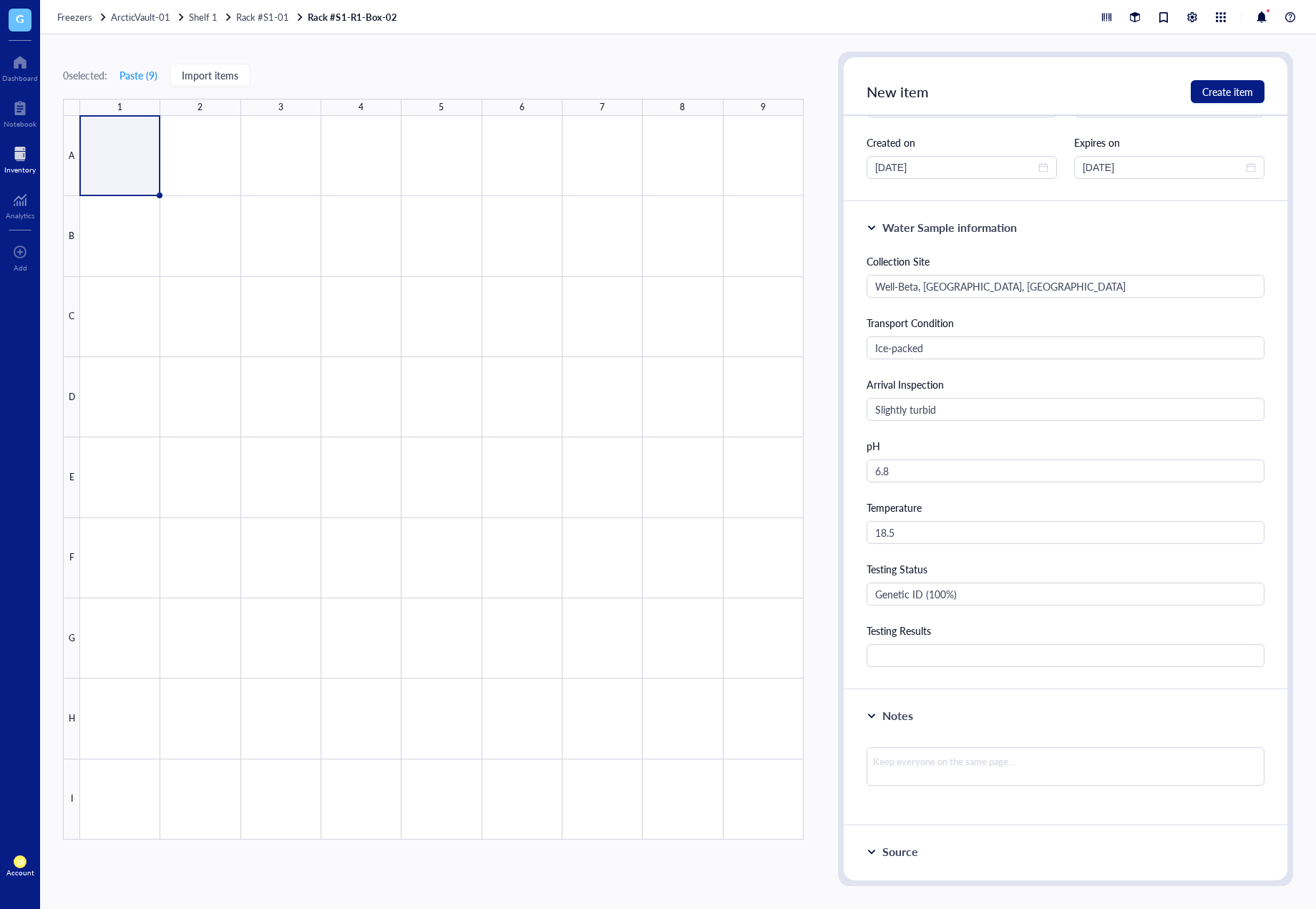
scroll to position [286, 0]
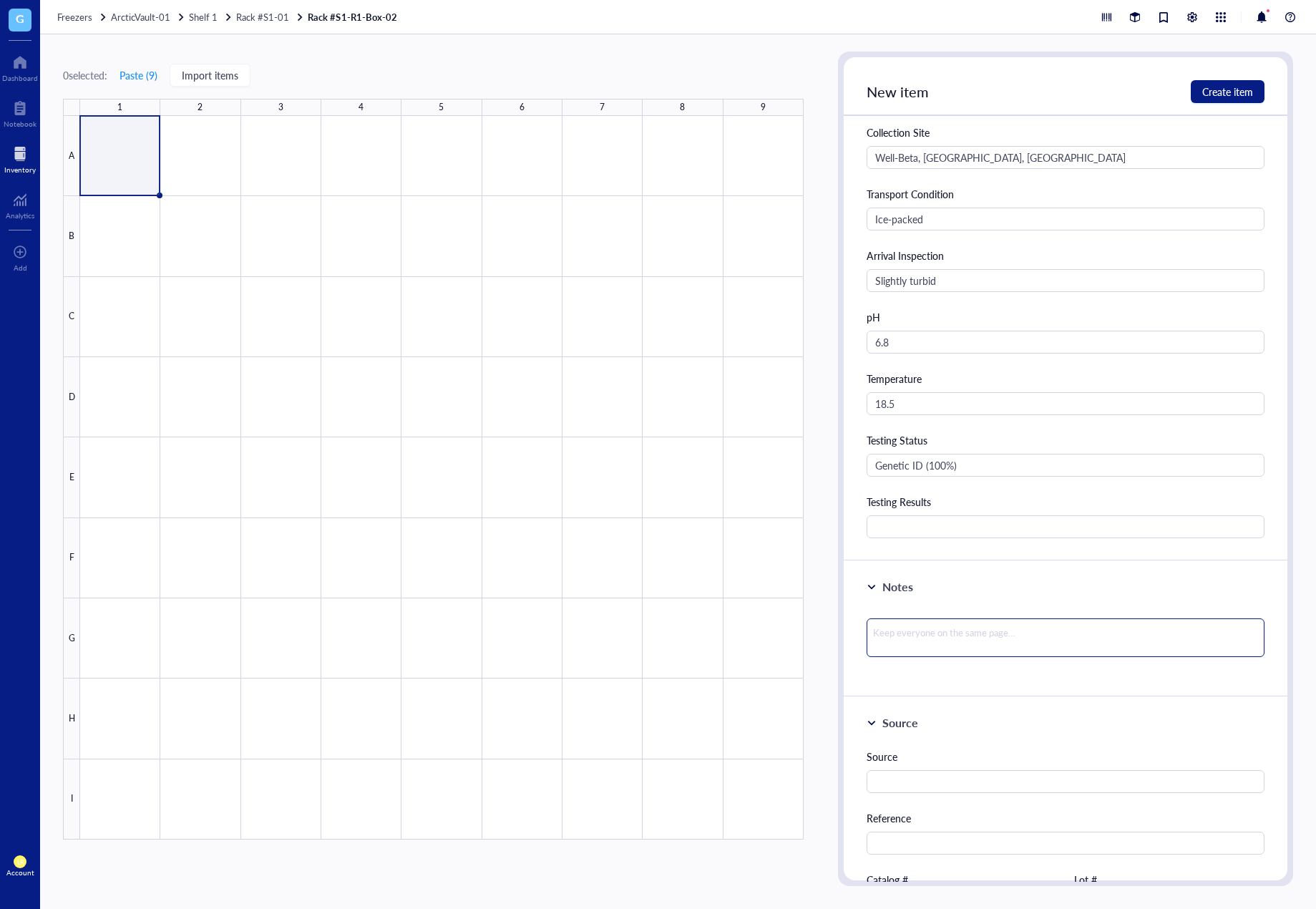
click at [1035, 640] on textarea at bounding box center [1065, 638] width 398 height 39
paste textarea "Step 1: ✅ Viable Step 2: ✅ 95% viability Step 3: ✅ Strong growth at both temper…"
type textarea "Step 1: ✅ Viable Step 2: ✅ 95% viability Step 3: ✅ Strong growth at both temper…"
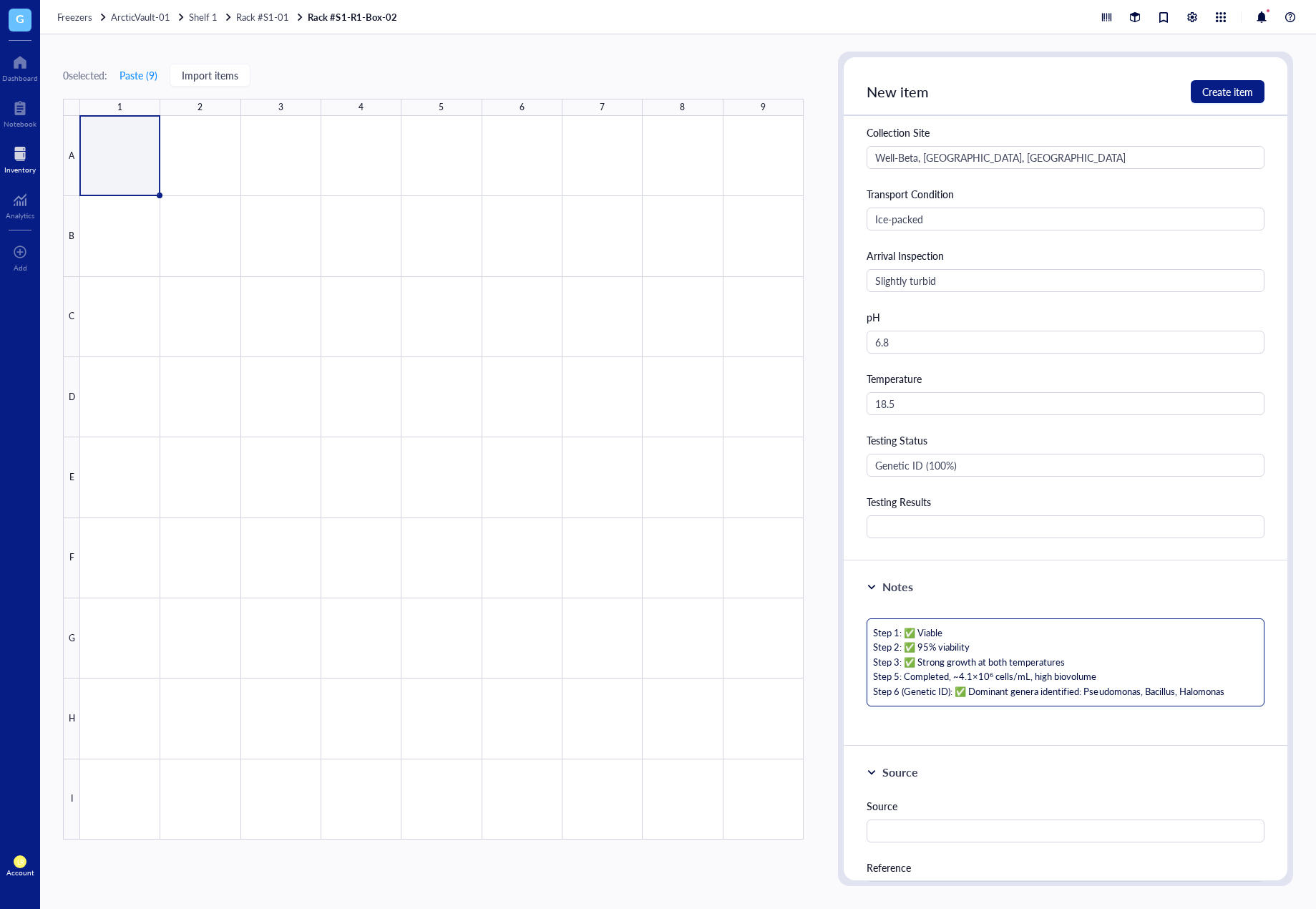
scroll to position [0, 0]
click at [1097, 661] on textarea "Step 1: ✅ Viable Step 2: ✅ 95% viability Step 3: ✅ Strong growth at both temper…" at bounding box center [1065, 663] width 398 height 88
type textarea "Step 1: ✅ Viable Step 2: ✅ 95% viability Step 3: ✅ Strong growth at both temper…"
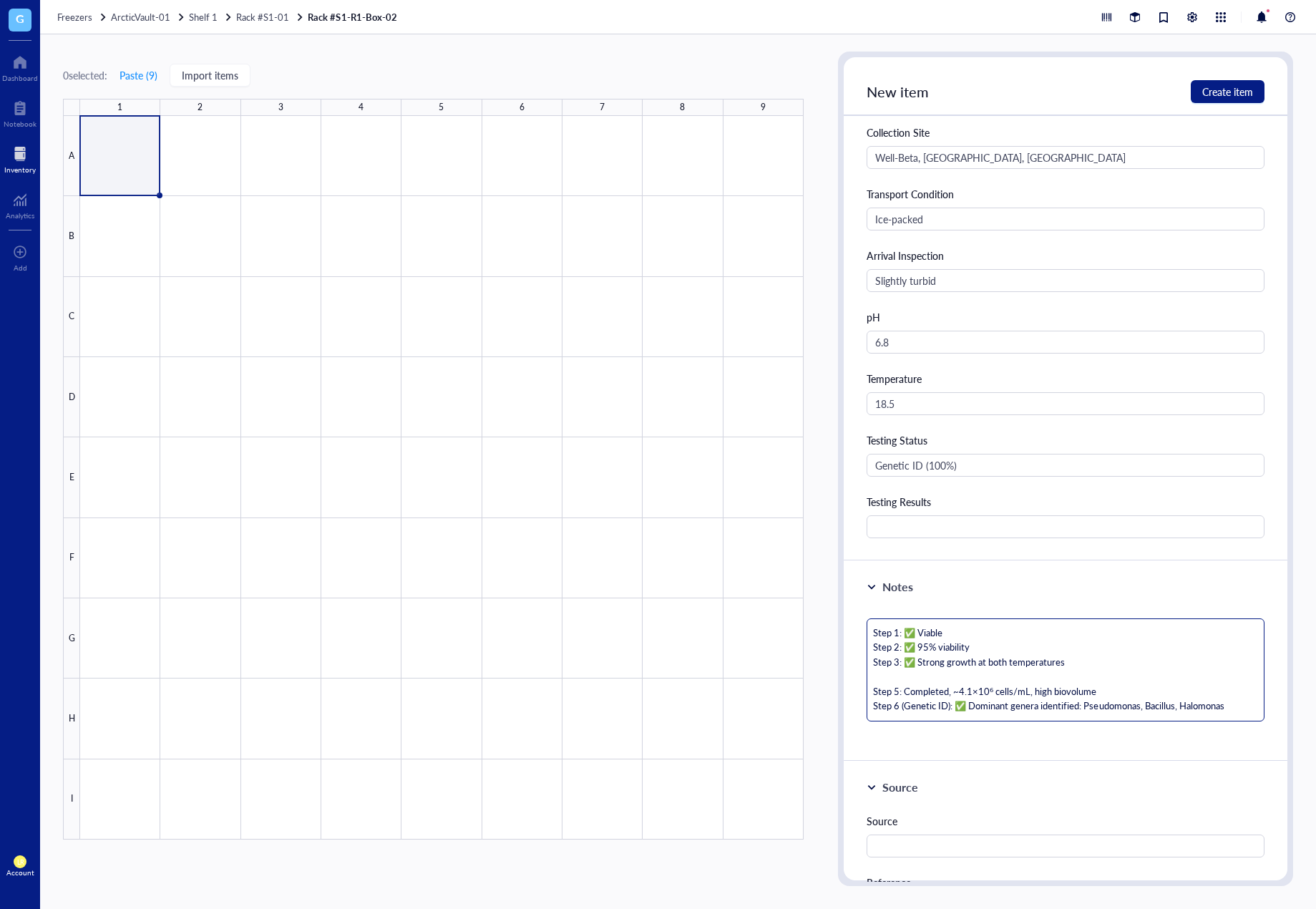
type textarea "Step 1: ✅ Viable Step 2: ✅ 95% viability Step 3: ✅ Strong growth at both temper…"
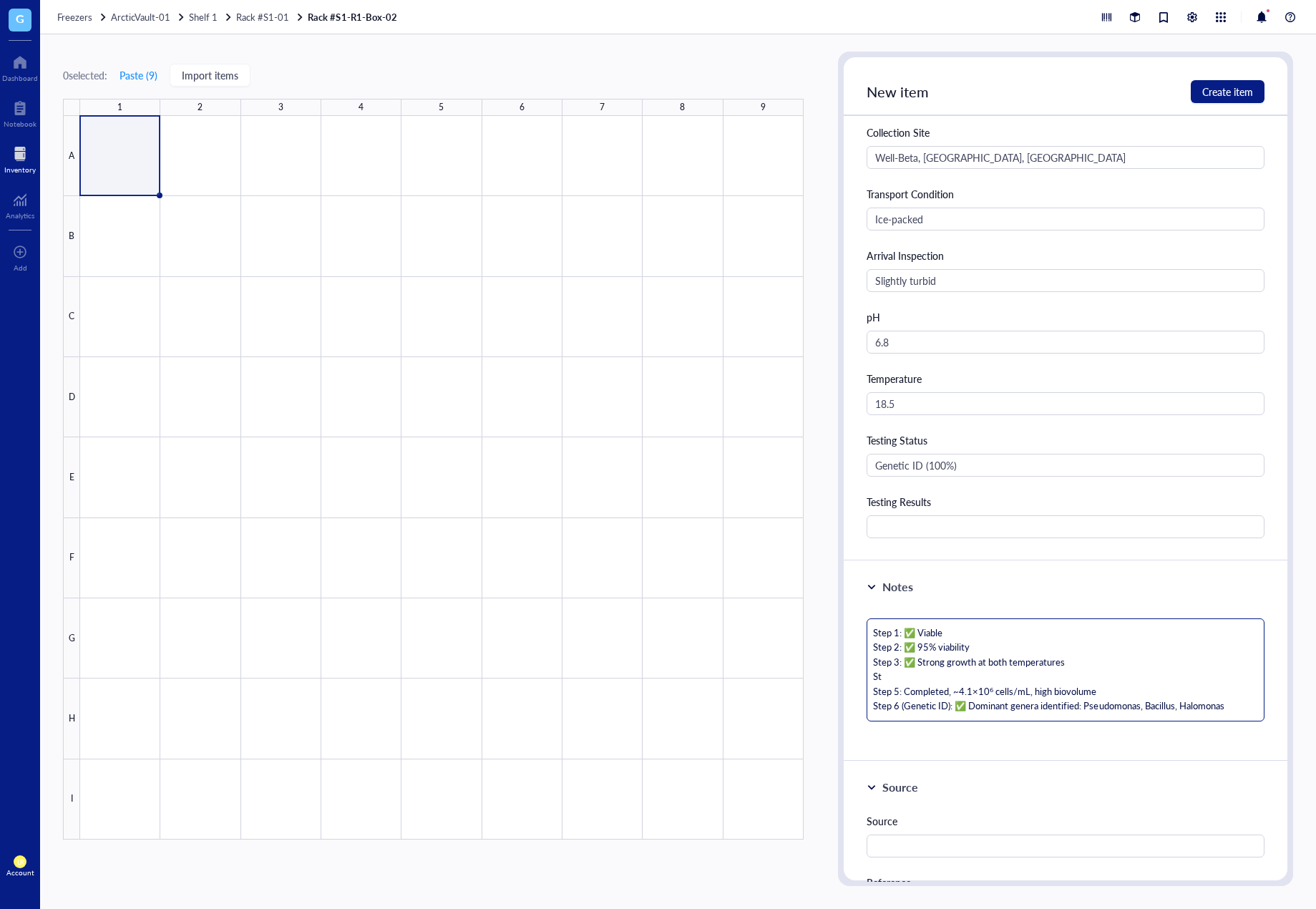
type textarea "Step 1: ✅ Viable Step 2: ✅ 95% viability Step 3: ✅ Strong growth at both temper…"
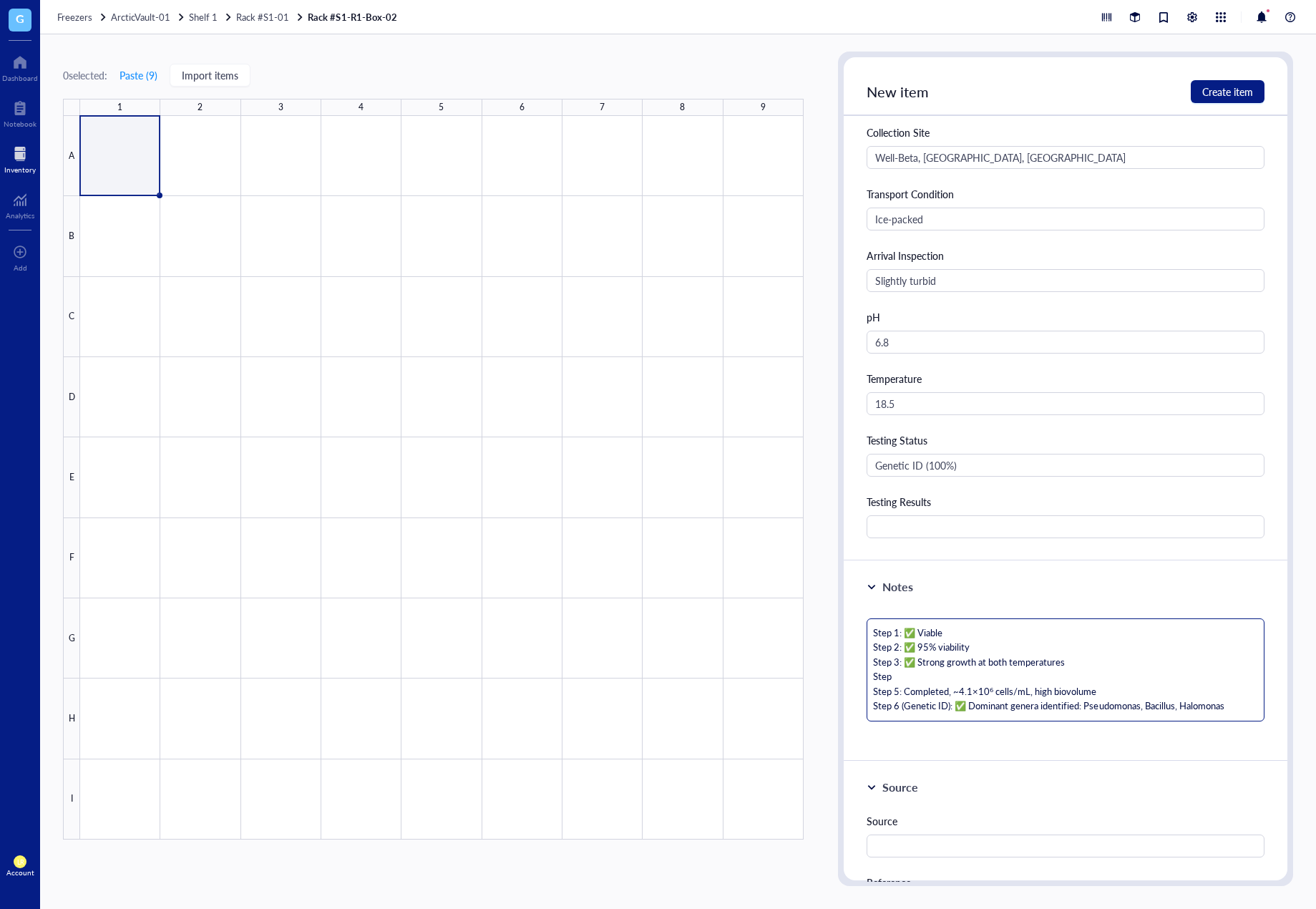
type textarea "Step 1: ✅ Viable Step 2: ✅ 95% viability Step 3: ✅ Strong growth at both temper…"
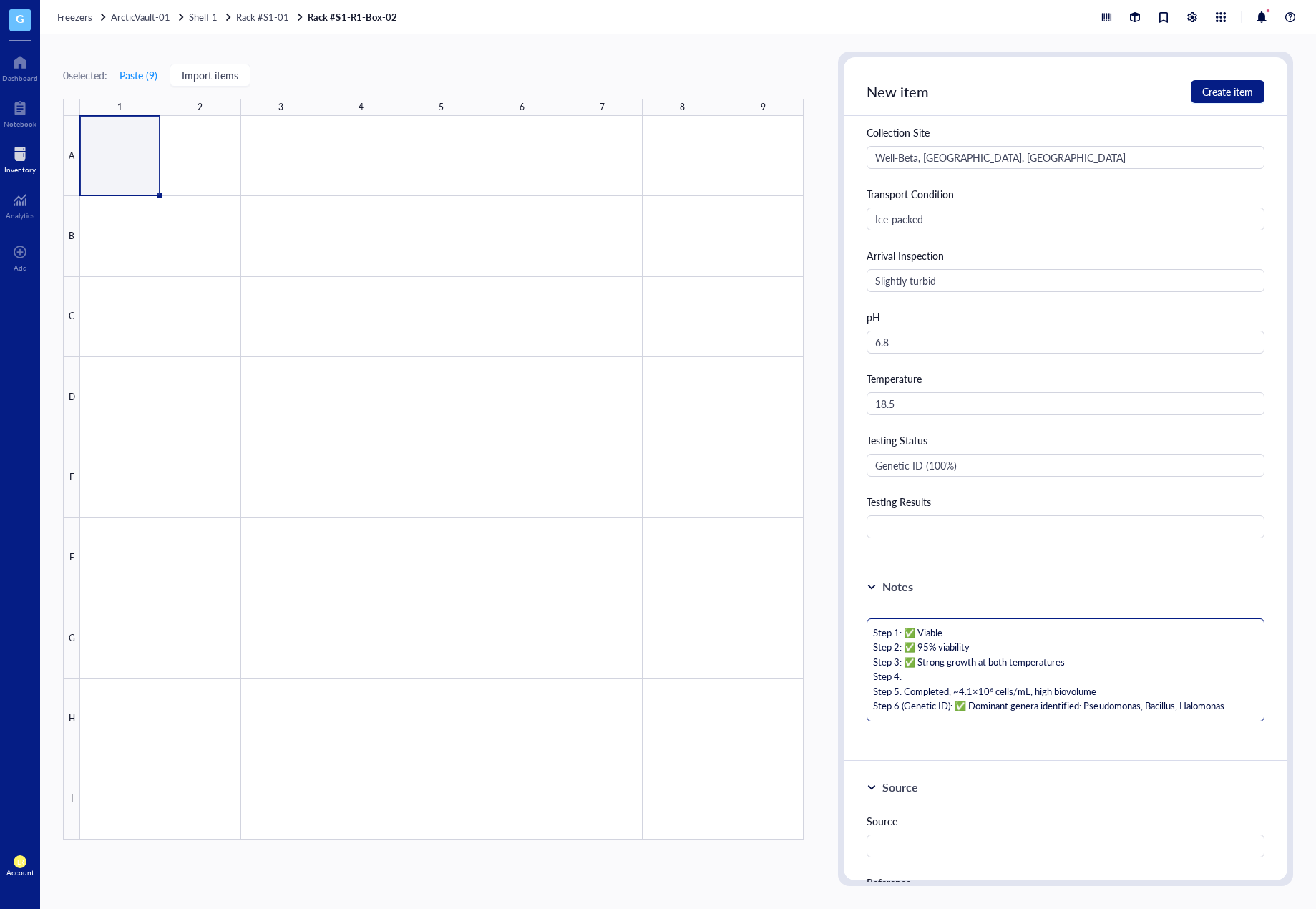
type textarea "Step 1: ✅ Viable Step 2: ✅ 95% viability Step 3: ✅ Strong growth at both temper…"
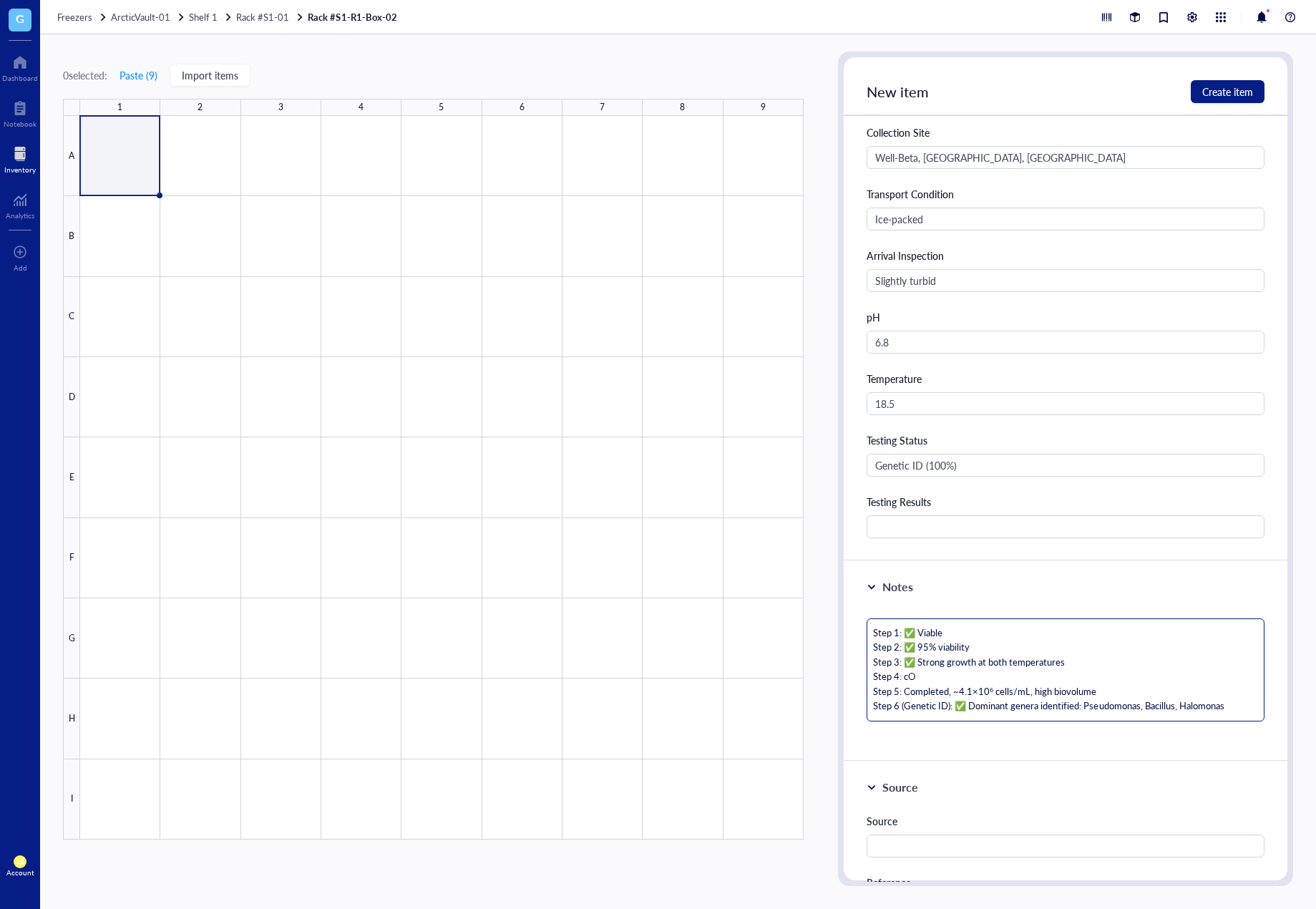
type textarea "Step 1: ✅ Viable Step 2: ✅ 95% viability Step 3: ✅ Strong growth at both temper…"
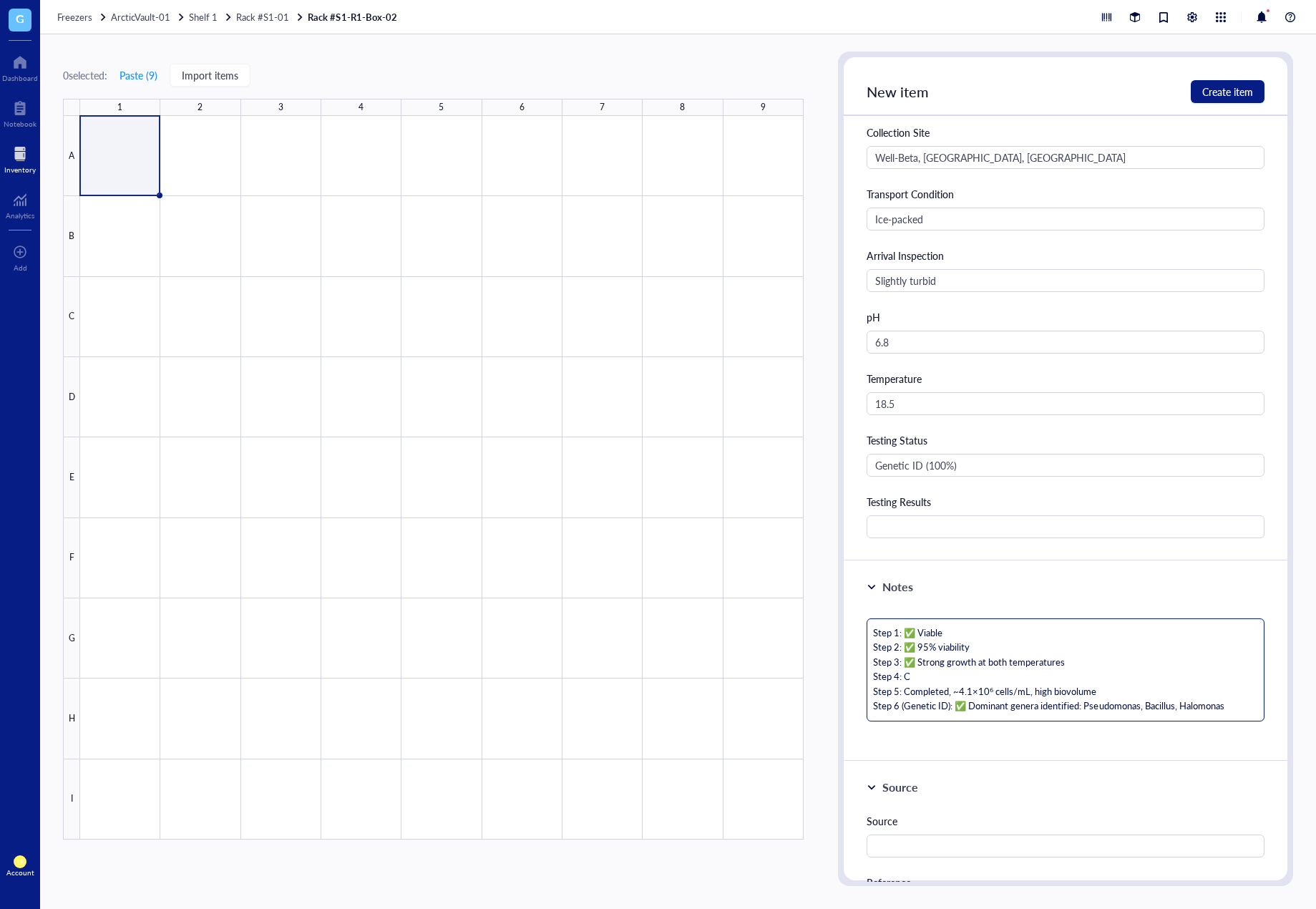
type textarea "Step 1: ✅ Viable Step 2: ✅ 95% viability Step 3: ✅ Strong growth at both temper…"
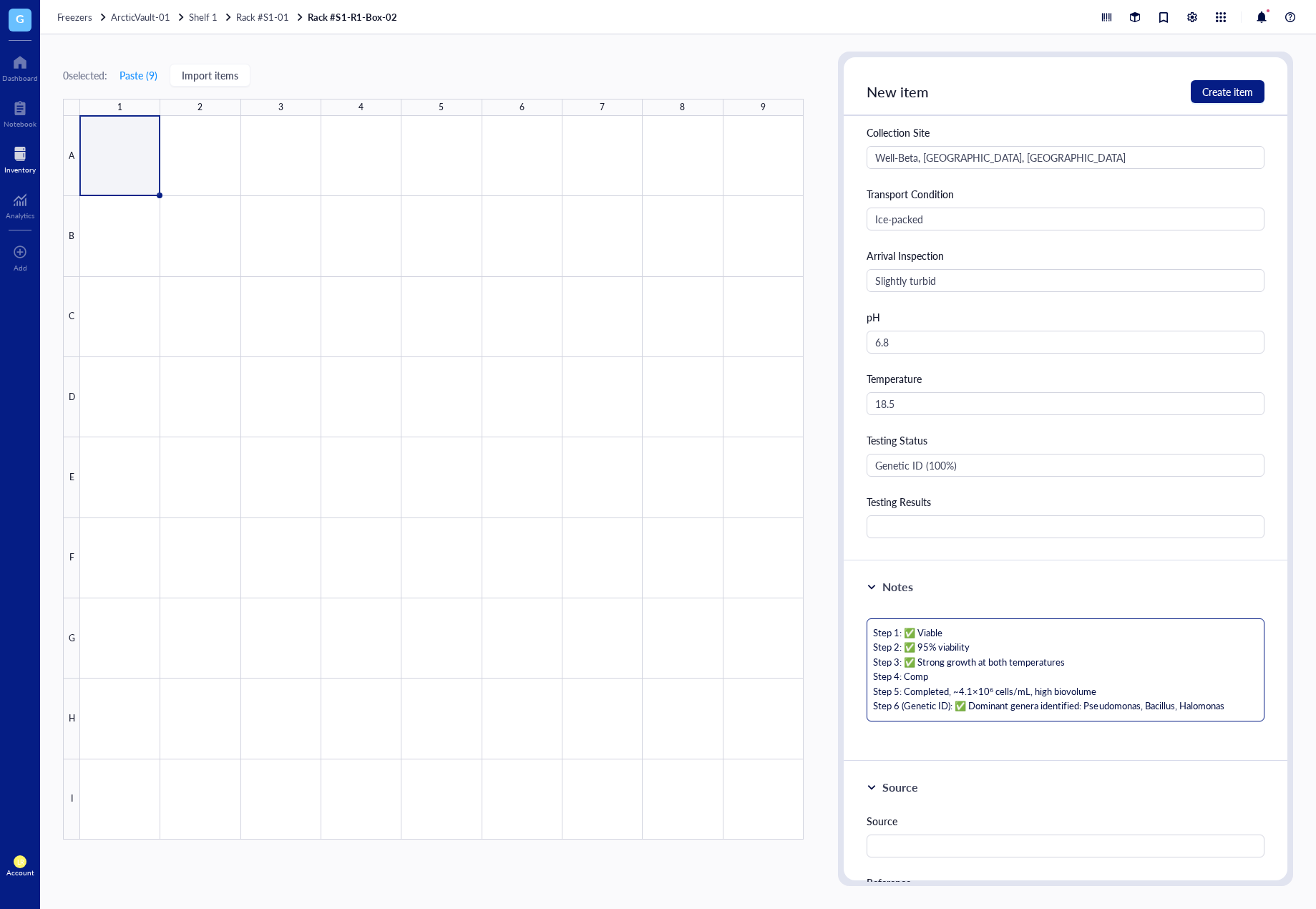
type textarea "Step 1: ✅ Viable Step 2: ✅ 95% viability Step 3: ✅ Strong growth at both temper…"
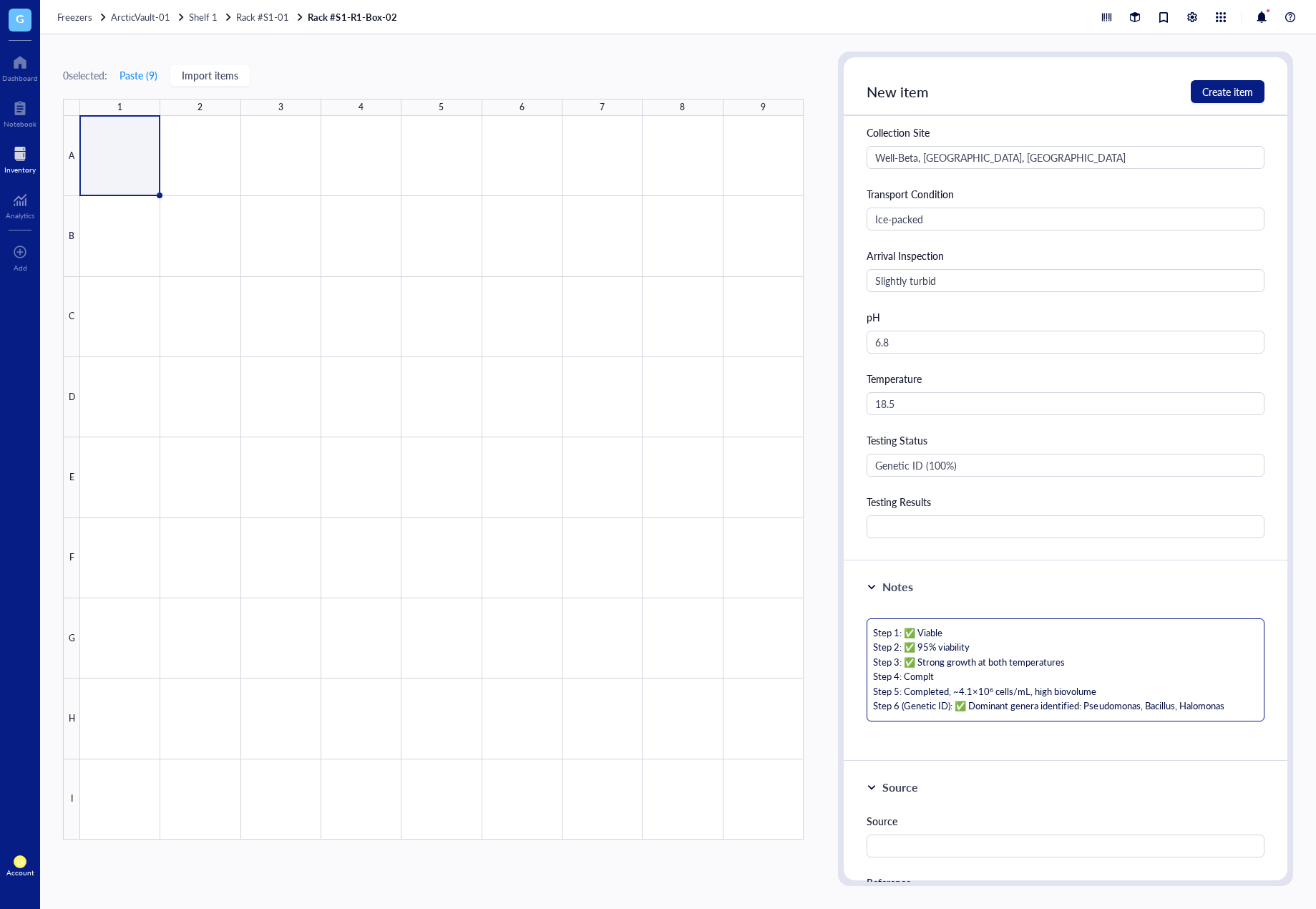
type textarea "Step 1: ✅ Viable Step 2: ✅ 95% viability Step 3: ✅ Strong growth at both temper…"
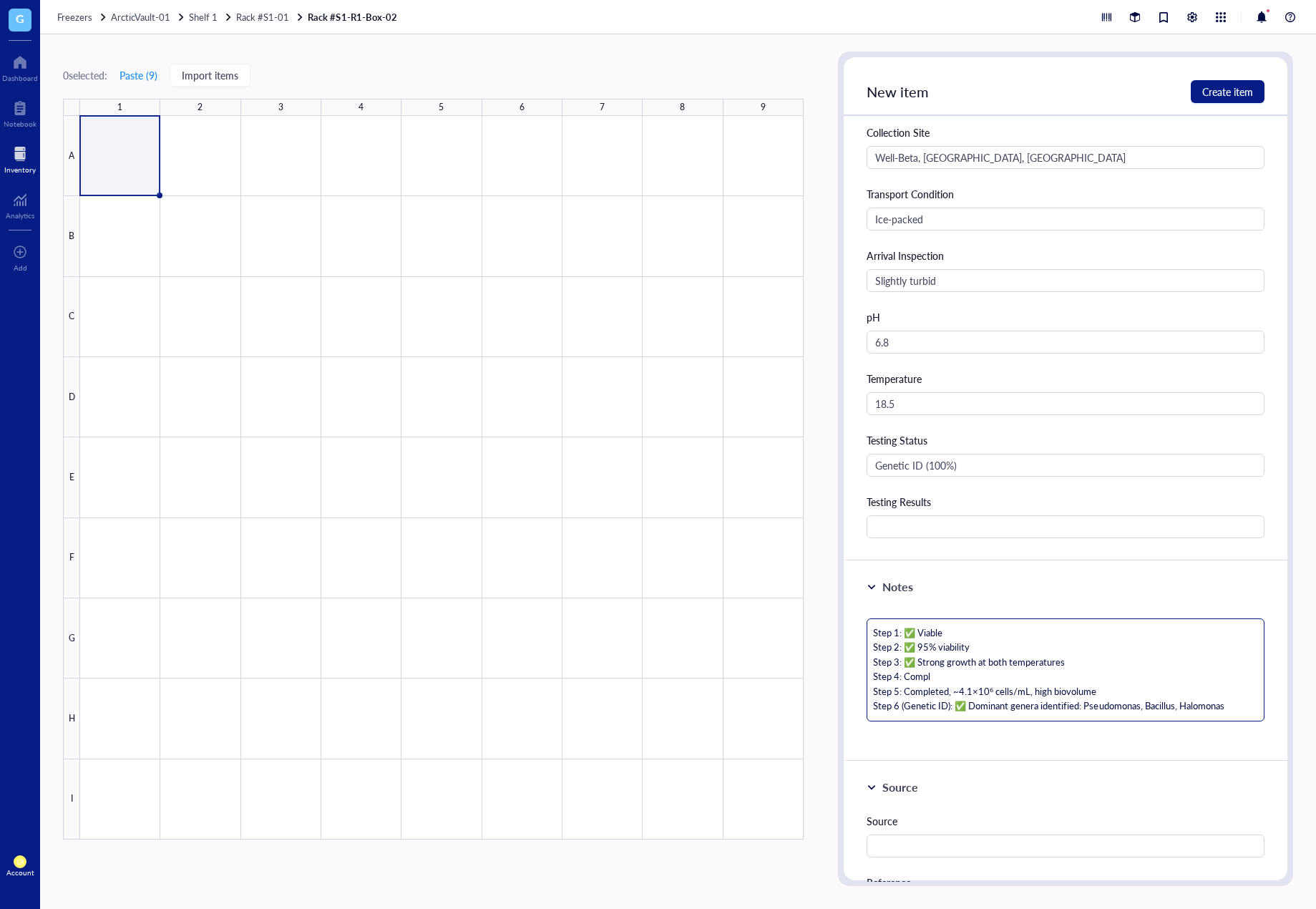
type textarea "Step 1: ✅ Viable Step 2: ✅ 95% viability Step 3: ✅ Strong growth at both temper…"
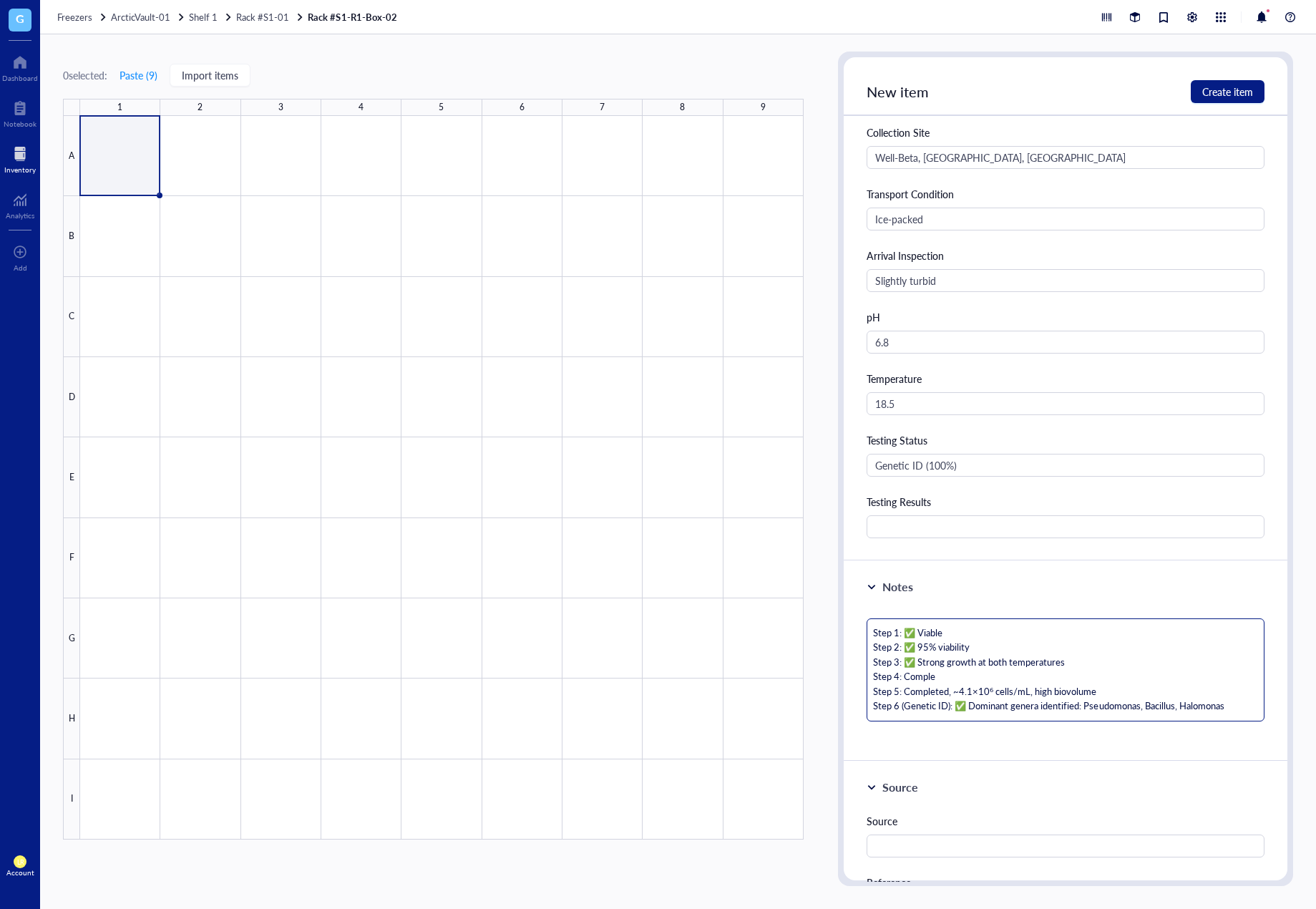
type textarea "Step 1: ✅ Viable Step 2: ✅ 95% viability Step 3: ✅ Strong growth at both temper…"
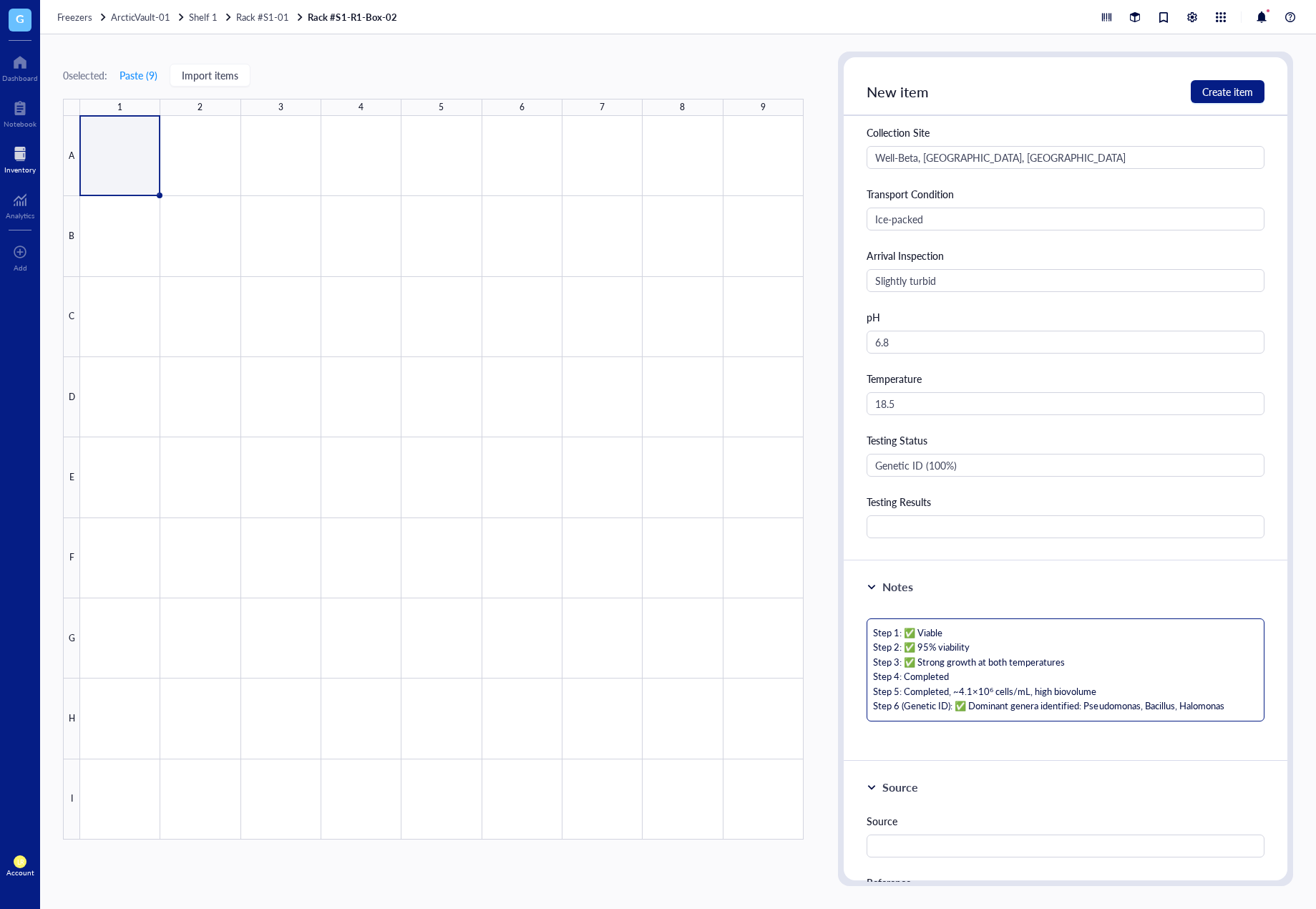
drag, startPoint x: 920, startPoint y: 665, endPoint x: 908, endPoint y: 665, distance: 12.0
click at [908, 665] on textarea "Step 1: ✅ Viable Step 2: ✅ 95% viability Step 3: ✅ Strong growth at both temper…" at bounding box center [1065, 671] width 398 height 103
type textarea "Step 1: ✅ Viable Step 2: ✅ 95% viability Step 3: Strong growth at both temperat…"
drag, startPoint x: 919, startPoint y: 652, endPoint x: 909, endPoint y: 652, distance: 10.0
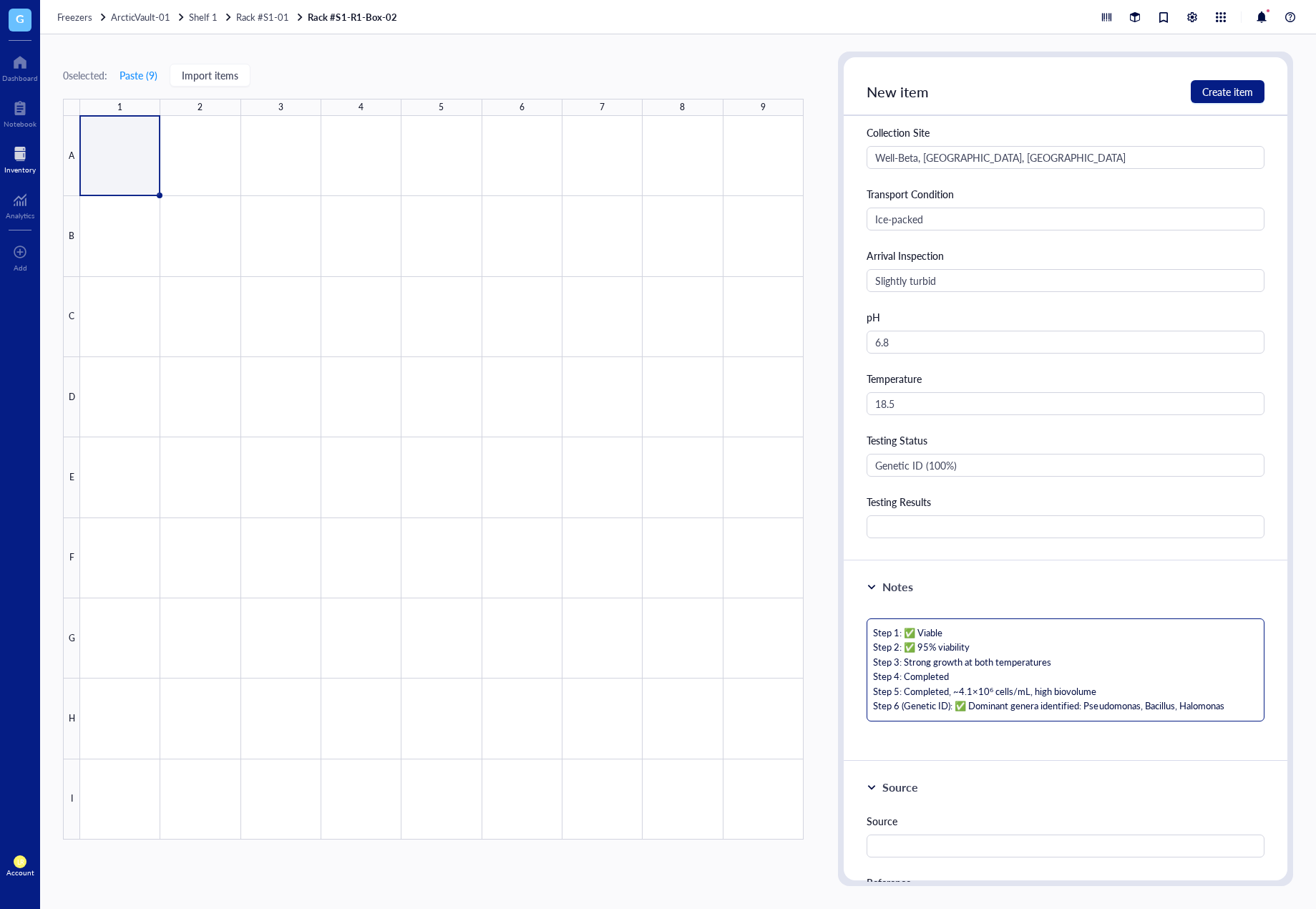
click at [909, 652] on textarea "Step 1: ✅ Viable Step 2: ✅ 95% viability Step 3: Strong growth at both temperat…" at bounding box center [1065, 671] width 398 height 103
type textarea "Step 1: ✅ Viable Step 2: 95% viability Step 3: Strong growth at both temperatur…"
drag, startPoint x: 919, startPoint y: 640, endPoint x: 910, endPoint y: 638, distance: 9.2
click at [910, 638] on textarea "Step 1: ✅ Viable Step 2: 95% viability Step 3: Strong growth at both temperatur…" at bounding box center [1065, 671] width 398 height 103
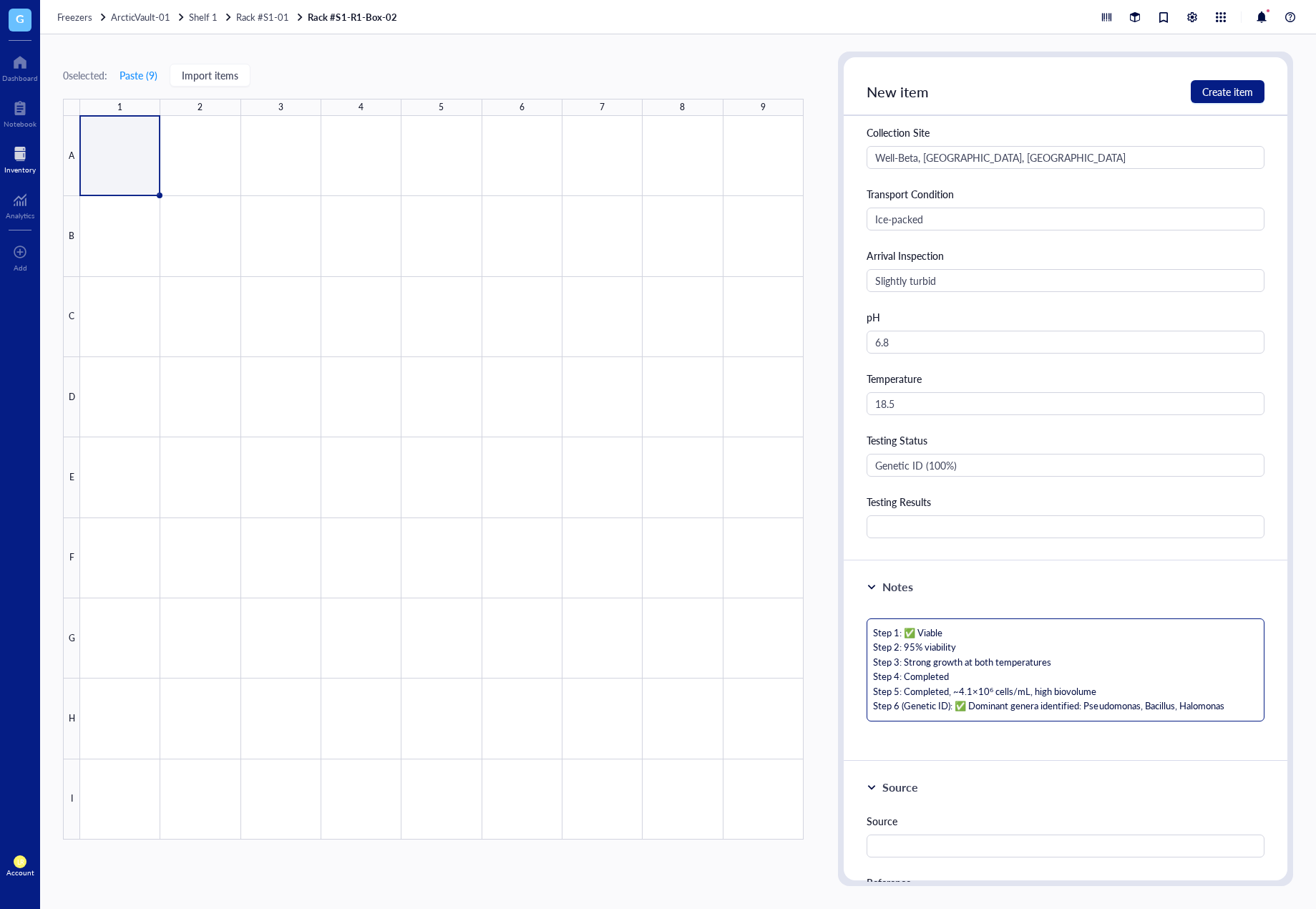
click at [917, 634] on textarea "Step 1: ✅ Viable Step 2: 95% viability Step 3: Strong growth at both temperatur…" at bounding box center [1065, 671] width 398 height 103
click at [920, 634] on textarea "Step 1: ✅ Viable Step 2: 95% viability Step 3: Strong growth at both temperatur…" at bounding box center [1065, 671] width 398 height 103
click at [908, 634] on textarea "Step 1: ✅ Viable Step 2: 95% viability Step 3: Strong growth at both temperatur…" at bounding box center [1065, 671] width 398 height 103
click at [919, 634] on textarea "Step 1: ✅ Viable Step 2: 95% viability Step 3: Strong growth at both temperatur…" at bounding box center [1065, 671] width 398 height 103
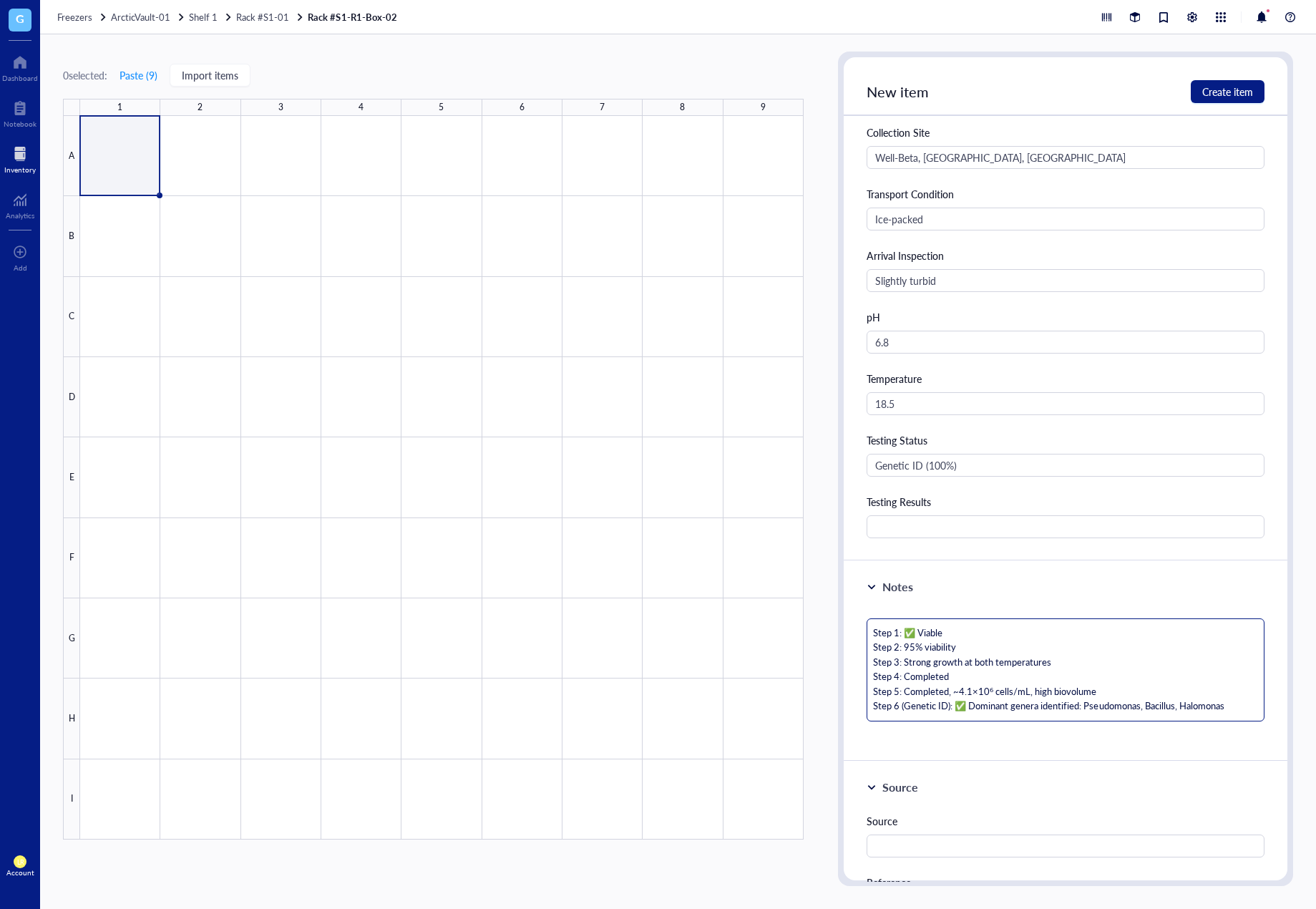
type textarea "Step 1: ✅Viable Step 2: 95% viability Step 3: Strong growth at both temperature…"
type textarea "Step 1: Viable Step 2: 95% viability Step 3: Strong growth at both temperatures…"
click at [971, 706] on textarea "Step 1: Viable Step 2: 95% viability Step 3: Strong growth at both temperatures…" at bounding box center [1065, 671] width 398 height 103
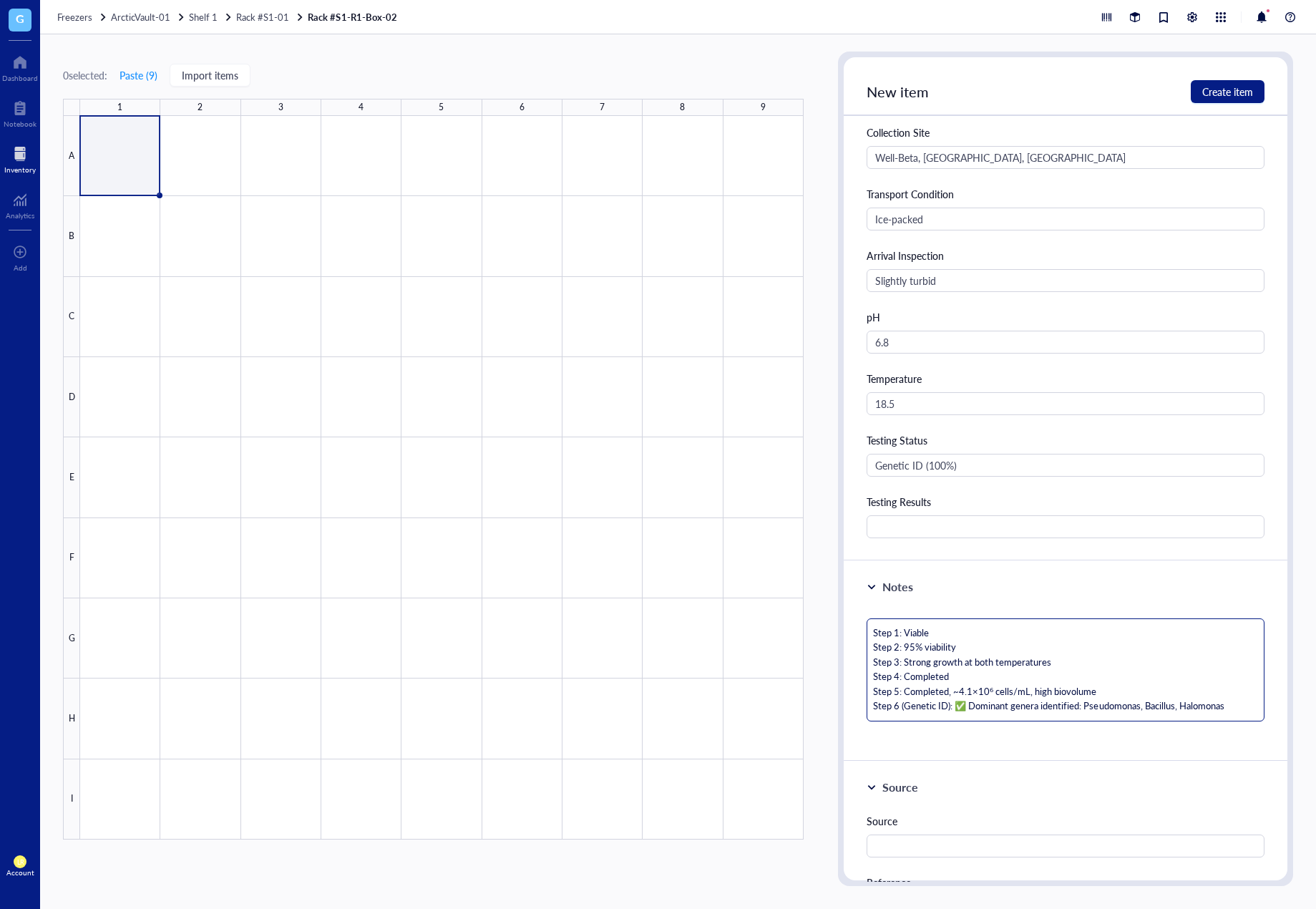
type textarea "Step 1: Viable Step 2: 95% viability Step 3: Strong growth at both temperatures…"
click at [1238, 91] on span "Create item" at bounding box center [1228, 91] width 51 height 11
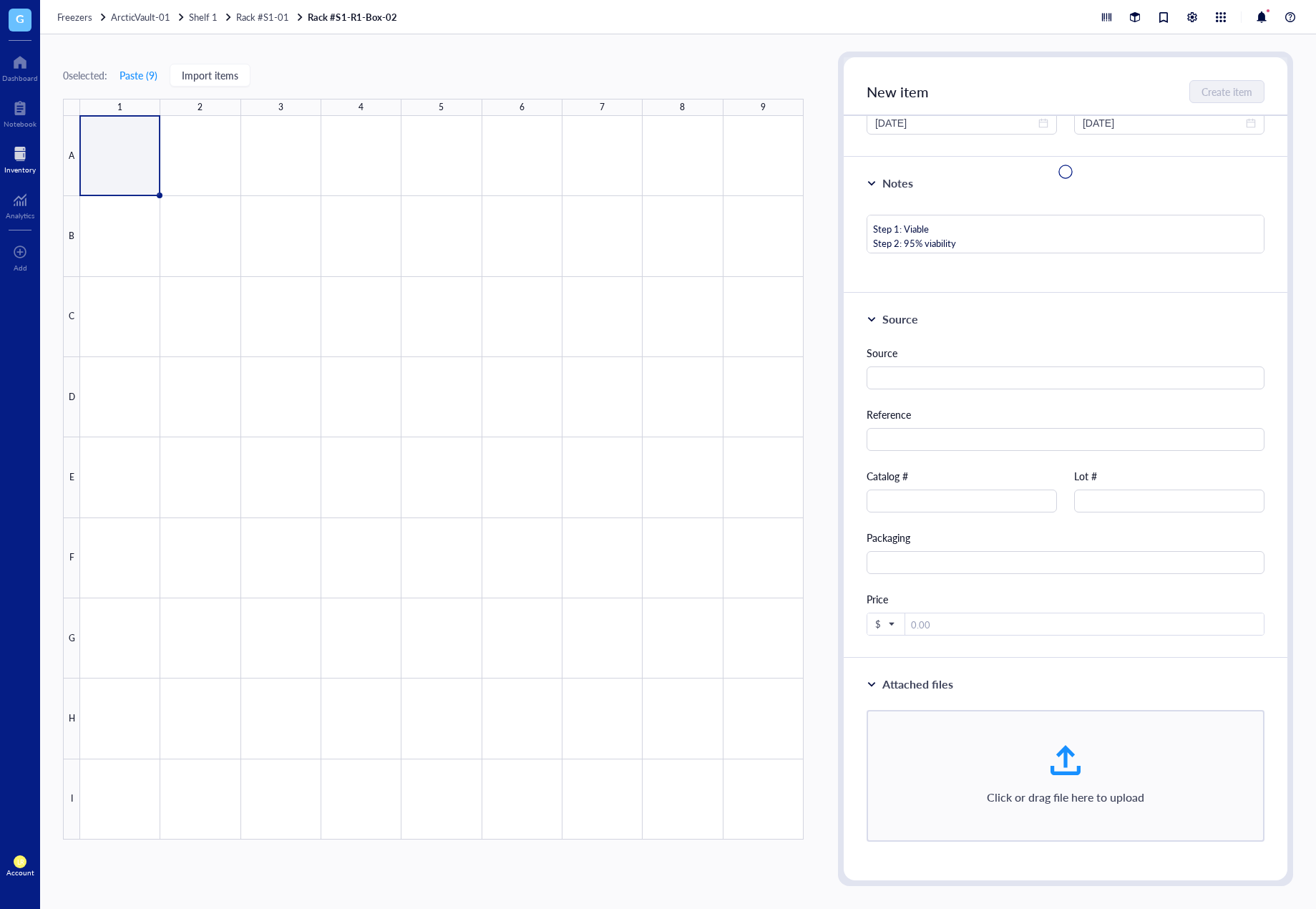
type textarea "Keep everyone on the same page…"
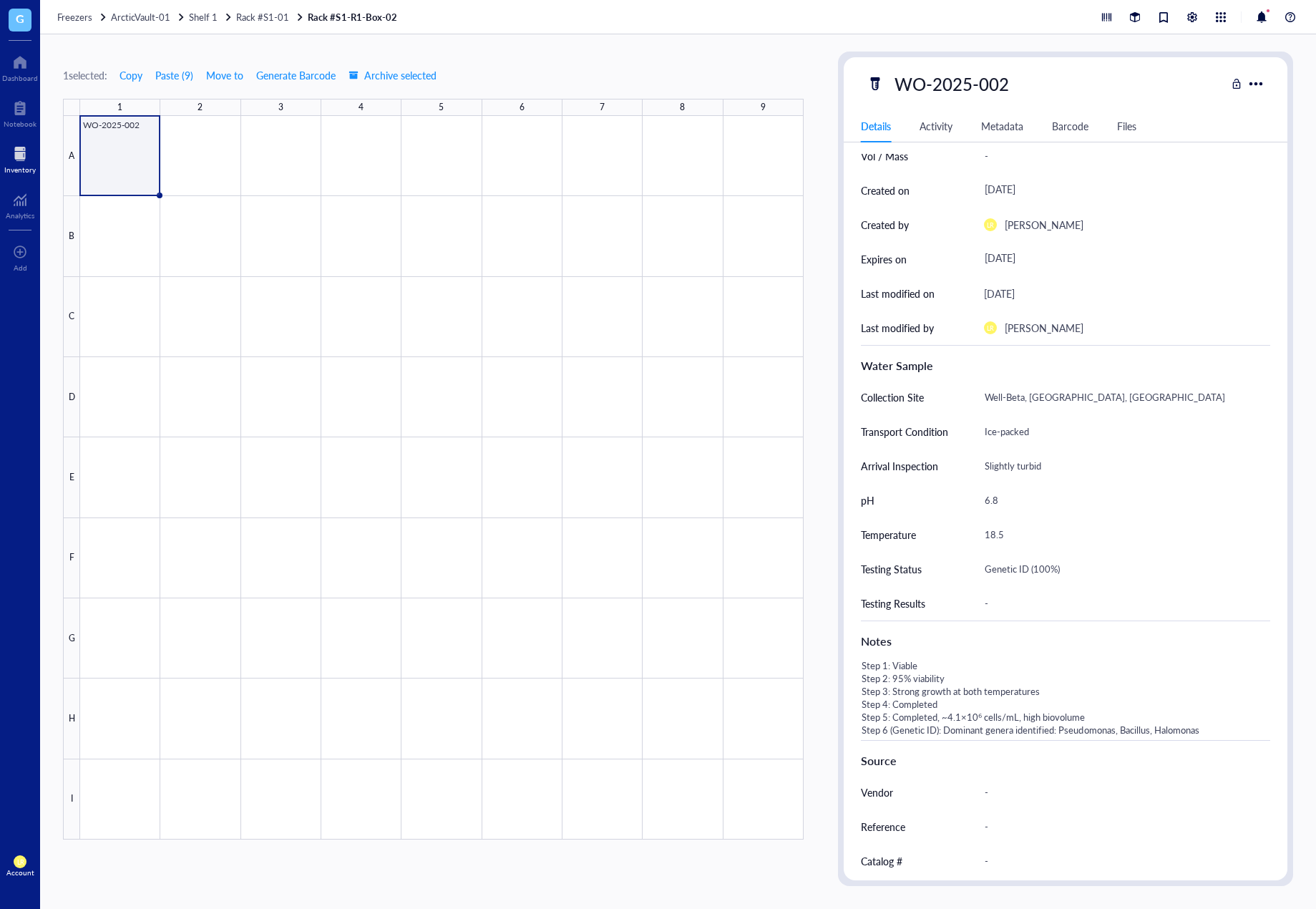
scroll to position [143, 0]
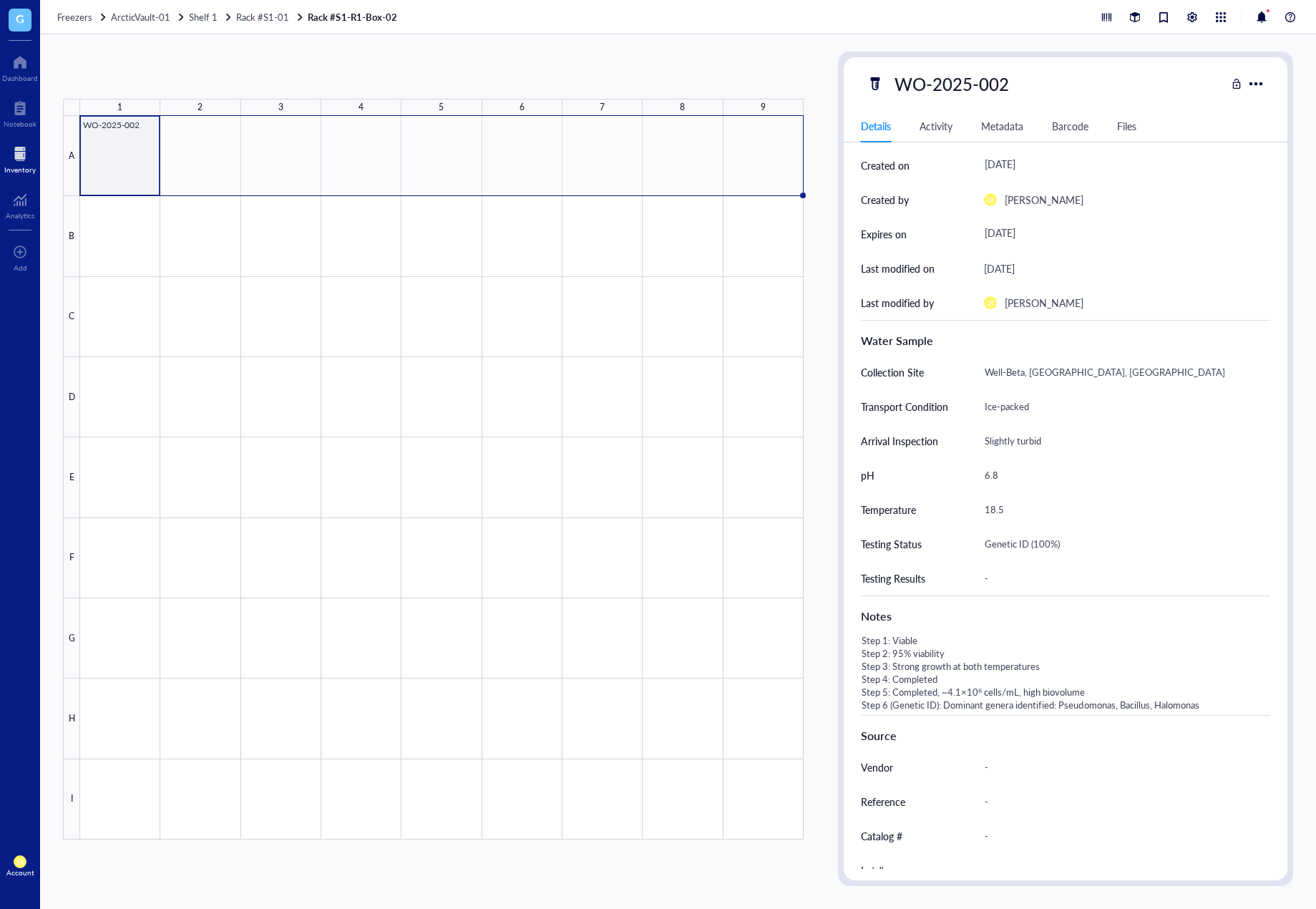
drag, startPoint x: 157, startPoint y: 194, endPoint x: 777, endPoint y: 163, distance: 620.8
click at [0, 0] on div "WO-2025-002" at bounding box center [0, 0] width 0 height 0
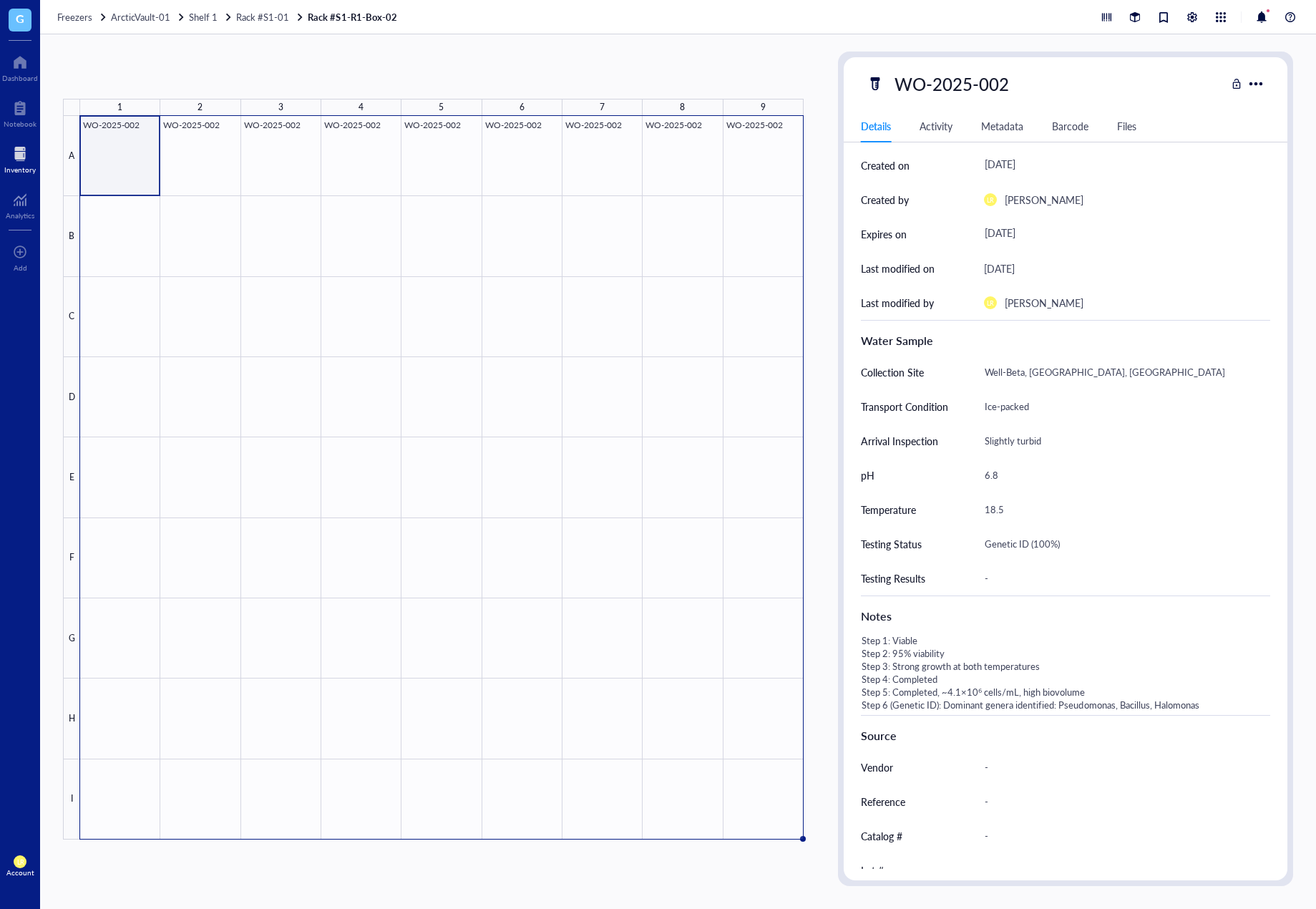
drag, startPoint x: 801, startPoint y: 195, endPoint x: 774, endPoint y: 830, distance: 635.6
click at [0, 0] on div "WO-2025-002 WO-2025-002 WO-2025-002 WO-2025-002 WO-2025-002 WO-2025-002 WO-2025…" at bounding box center [0, 0] width 0 height 0
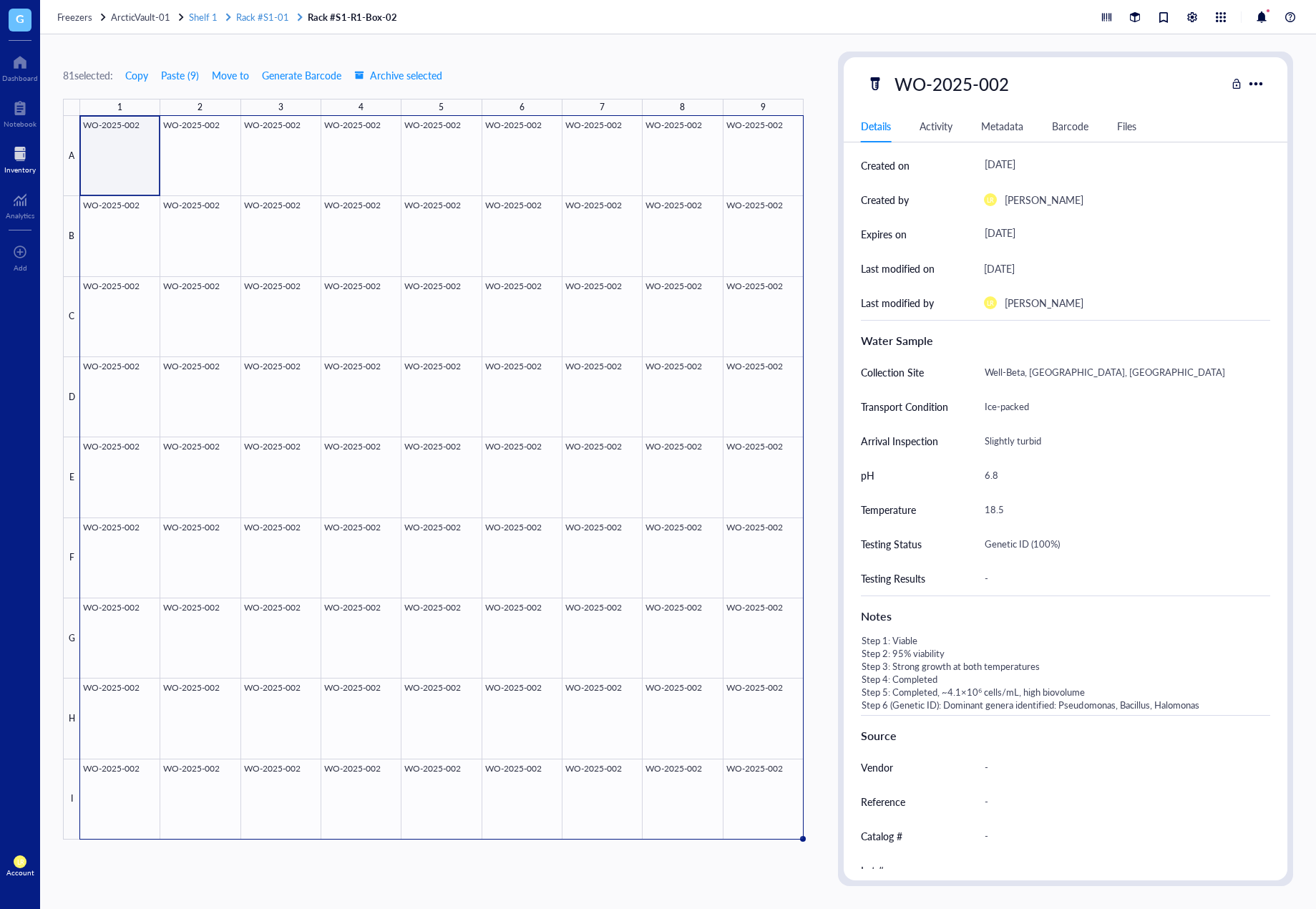
click at [253, 16] on span "Rack #S1-01" at bounding box center [262, 17] width 53 height 14
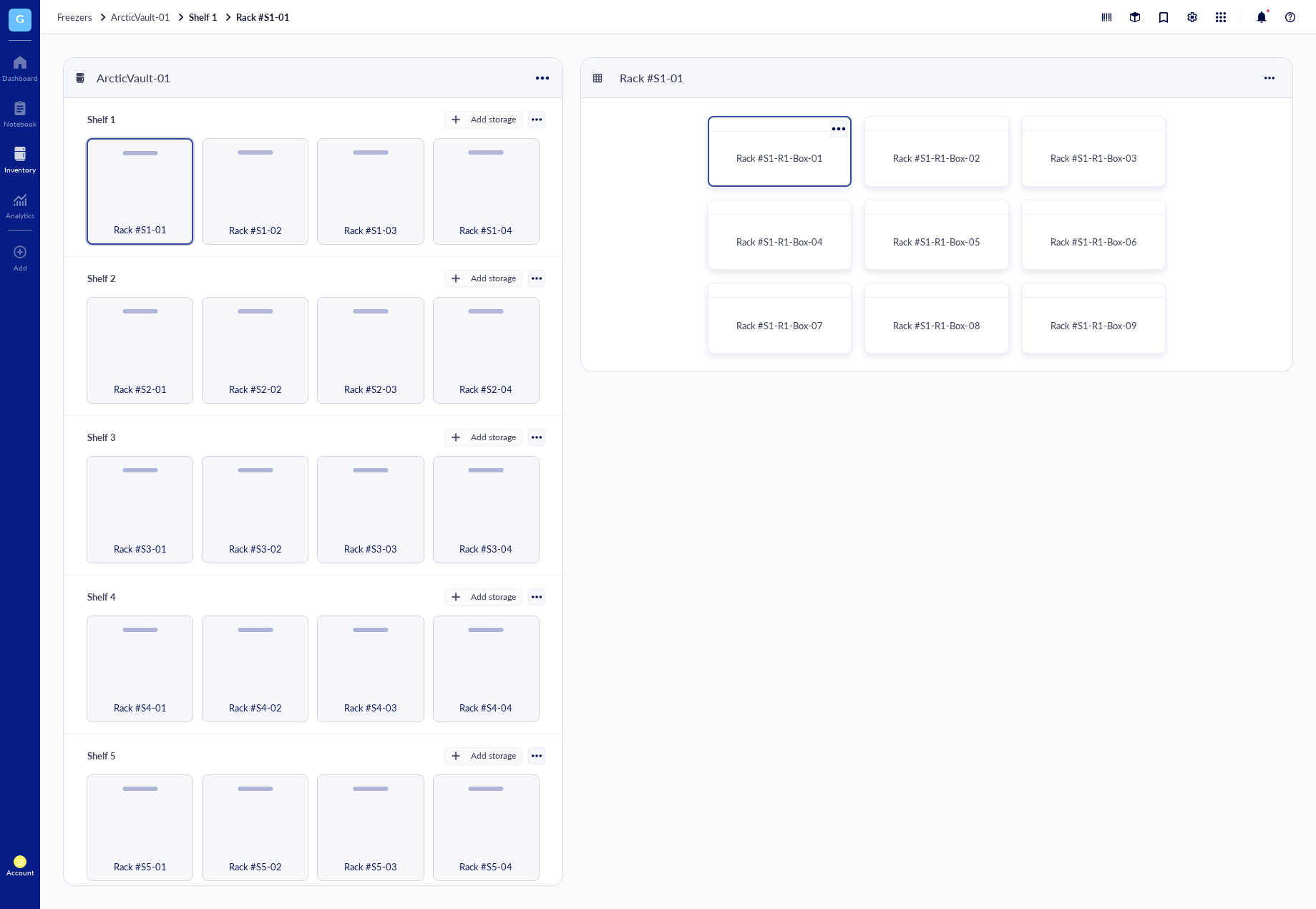
click at [723, 140] on div "Rack #S1-R1-Box-01" at bounding box center [779, 158] width 129 height 42
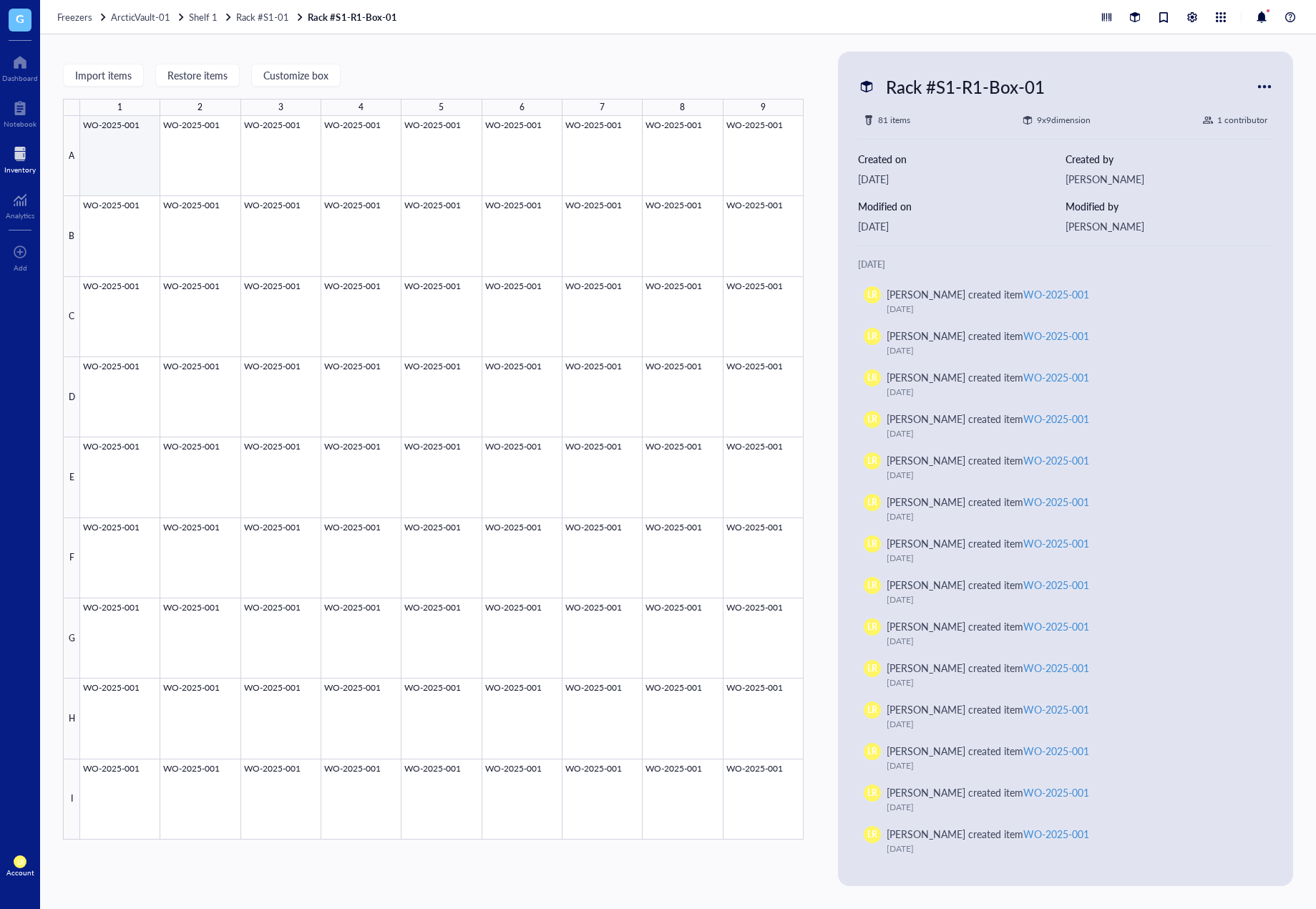
click at [145, 141] on div at bounding box center [442, 478] width 724 height 724
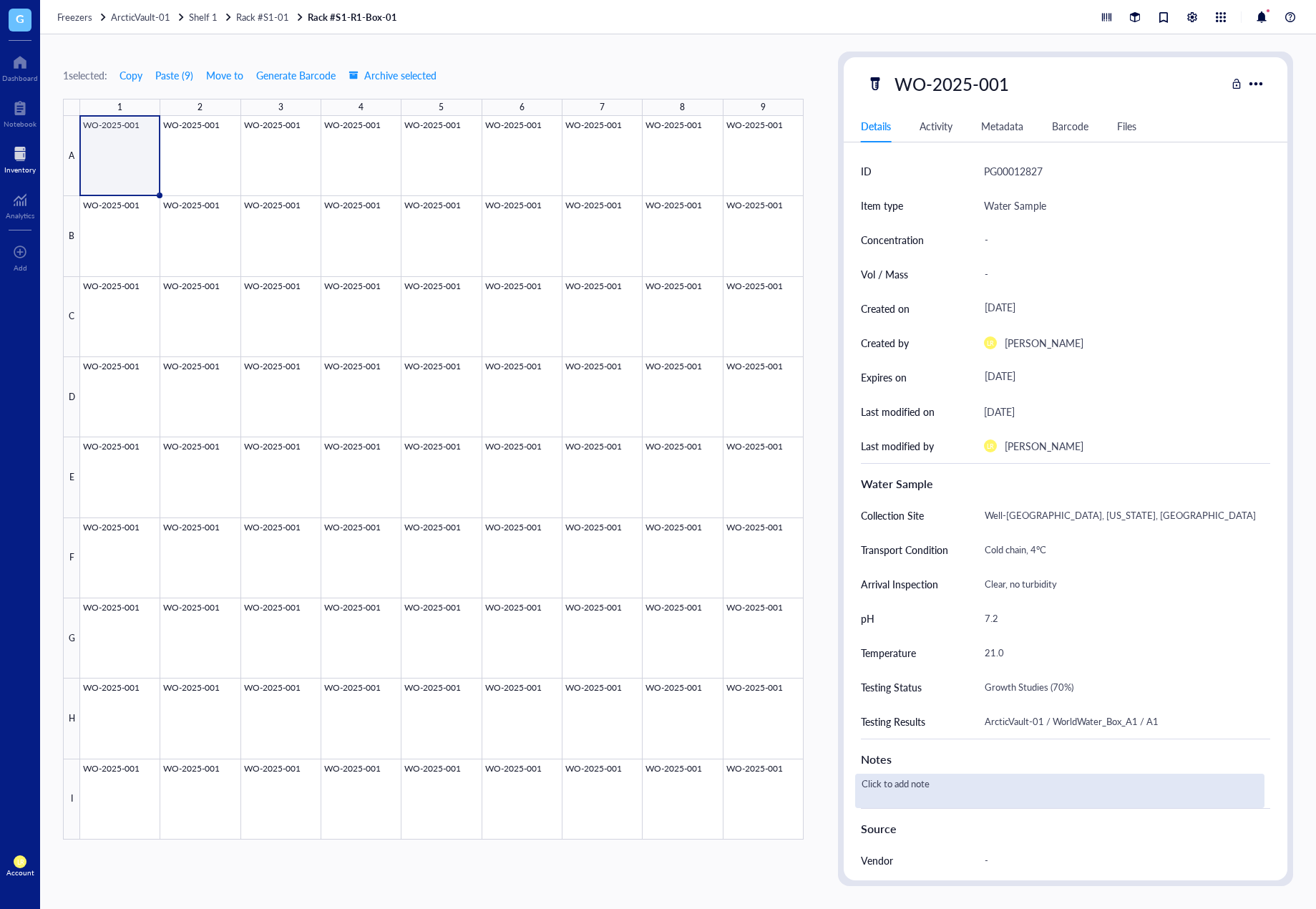
click at [1028, 790] on div "Click to add note" at bounding box center [1059, 791] width 409 height 34
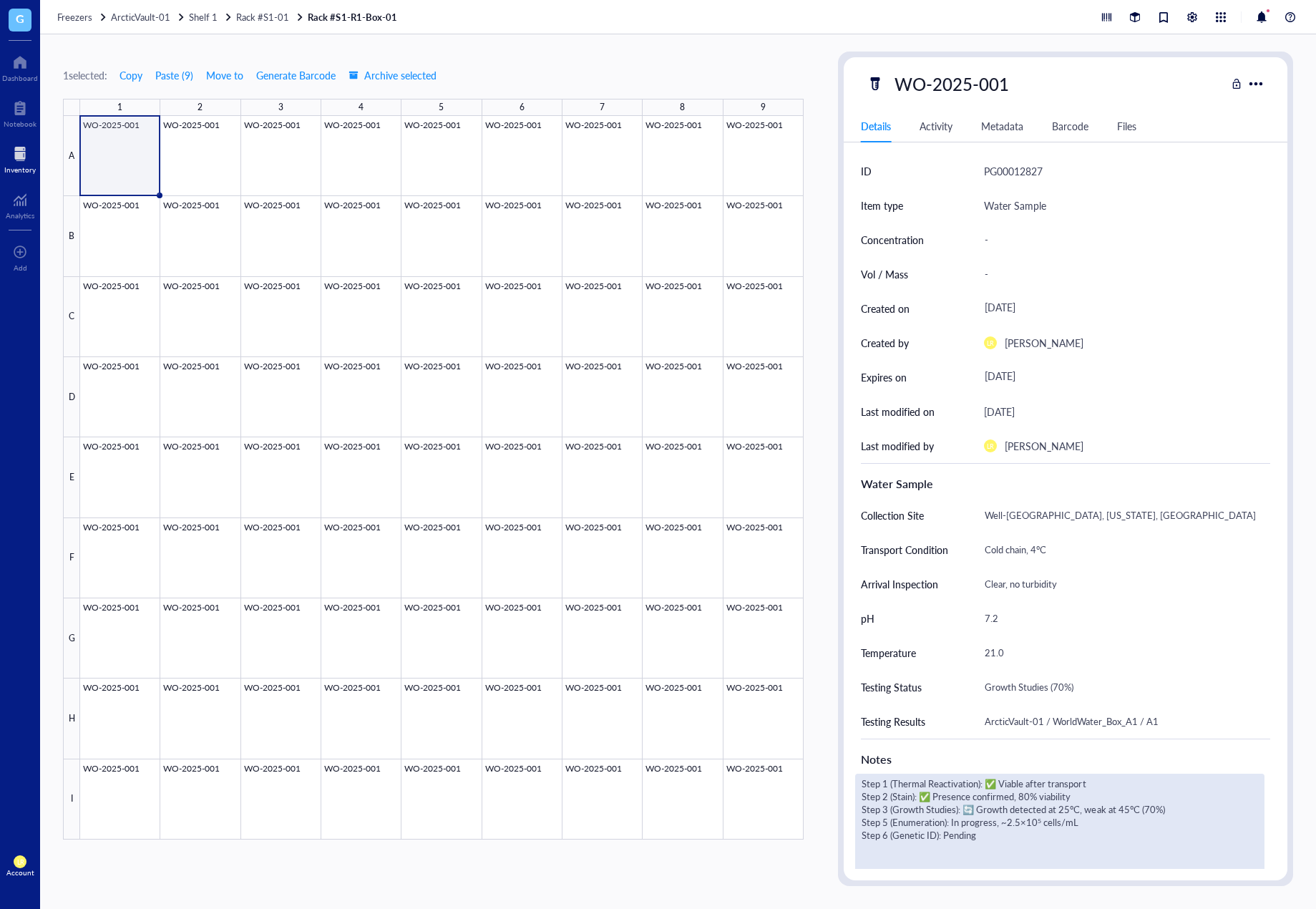
drag, startPoint x: 1003, startPoint y: 785, endPoint x: 987, endPoint y: 785, distance: 16.0
click at [987, 785] on textarea "Step 1 (Thermal Reactivation): ✅ Viable after transport Step 2 (Stain): ✅ Prese…" at bounding box center [1060, 919] width 408 height 289
drag, startPoint x: 935, startPoint y: 791, endPoint x: 924, endPoint y: 791, distance: 11.0
click at [924, 791] on textarea "Step 1 (Thermal Reactivation): Viable after transport Step 2 (Stain): ✅ Presenc…" at bounding box center [1060, 919] width 408 height 289
drag, startPoint x: 978, startPoint y: 805, endPoint x: 967, endPoint y: 806, distance: 11.0
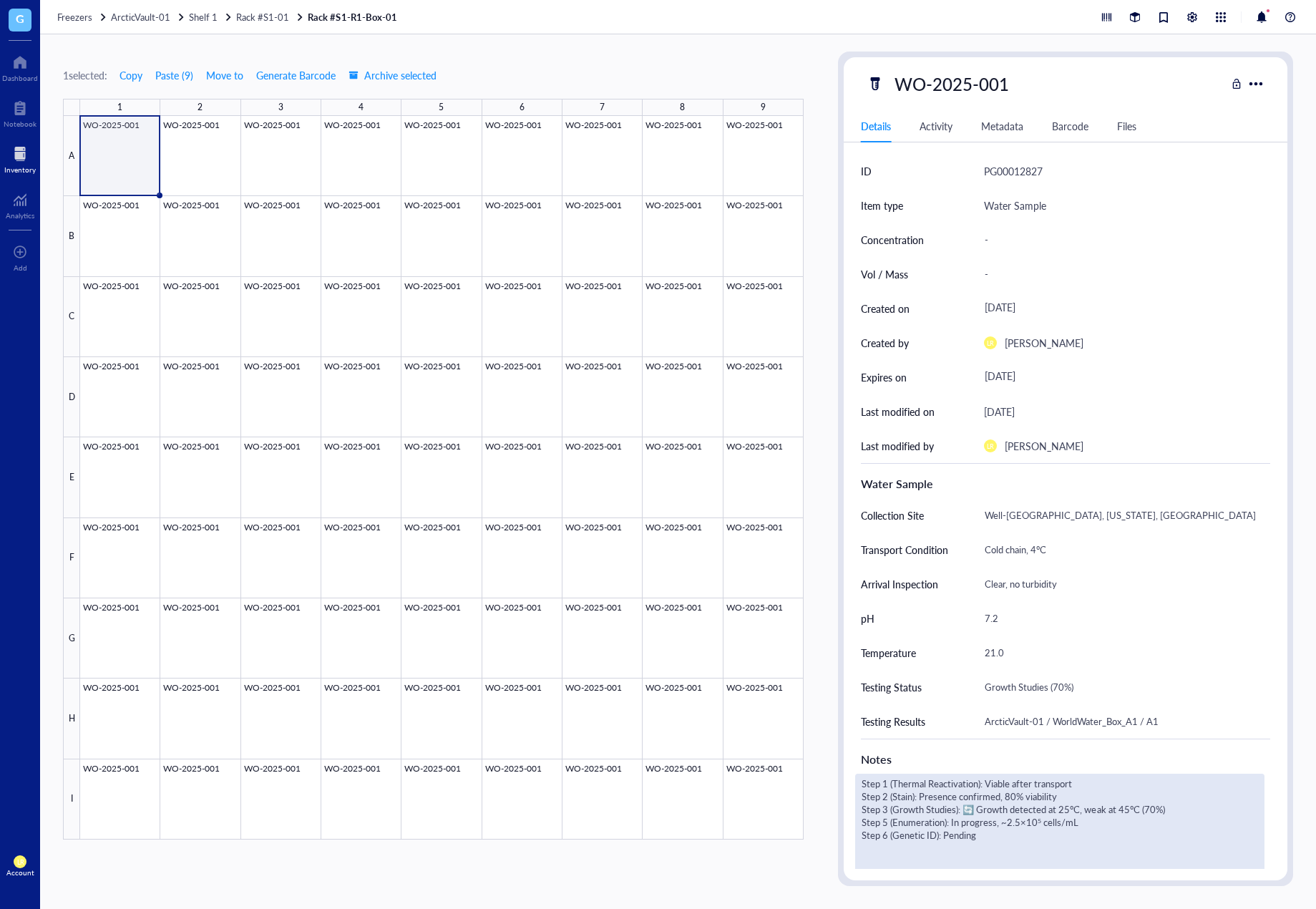
click at [967, 806] on textarea "Step 1 (Thermal Reactivation): Viable after transport Step 2 (Stain): Presence …" at bounding box center [1060, 919] width 408 height 289
click at [1168, 806] on textarea "Step 1 (Thermal Reactivation): Viable after transport Step 2 (Stain): Presence …" at bounding box center [1060, 919] width 408 height 289
type textarea "Step 1 (Thermal Reactivation): Viable after transport Step 2 (Stain): Presence …"
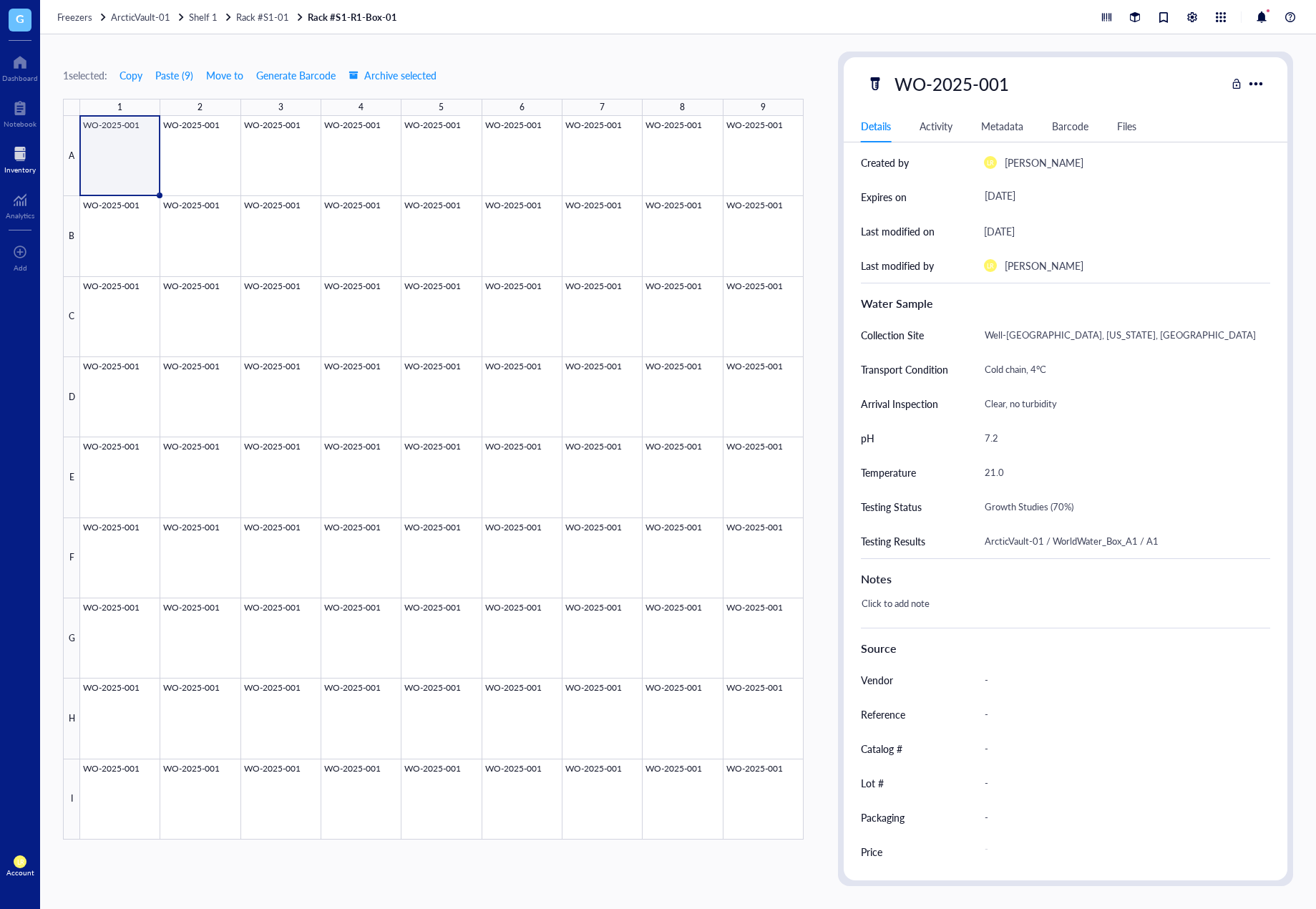
scroll to position [230, 0]
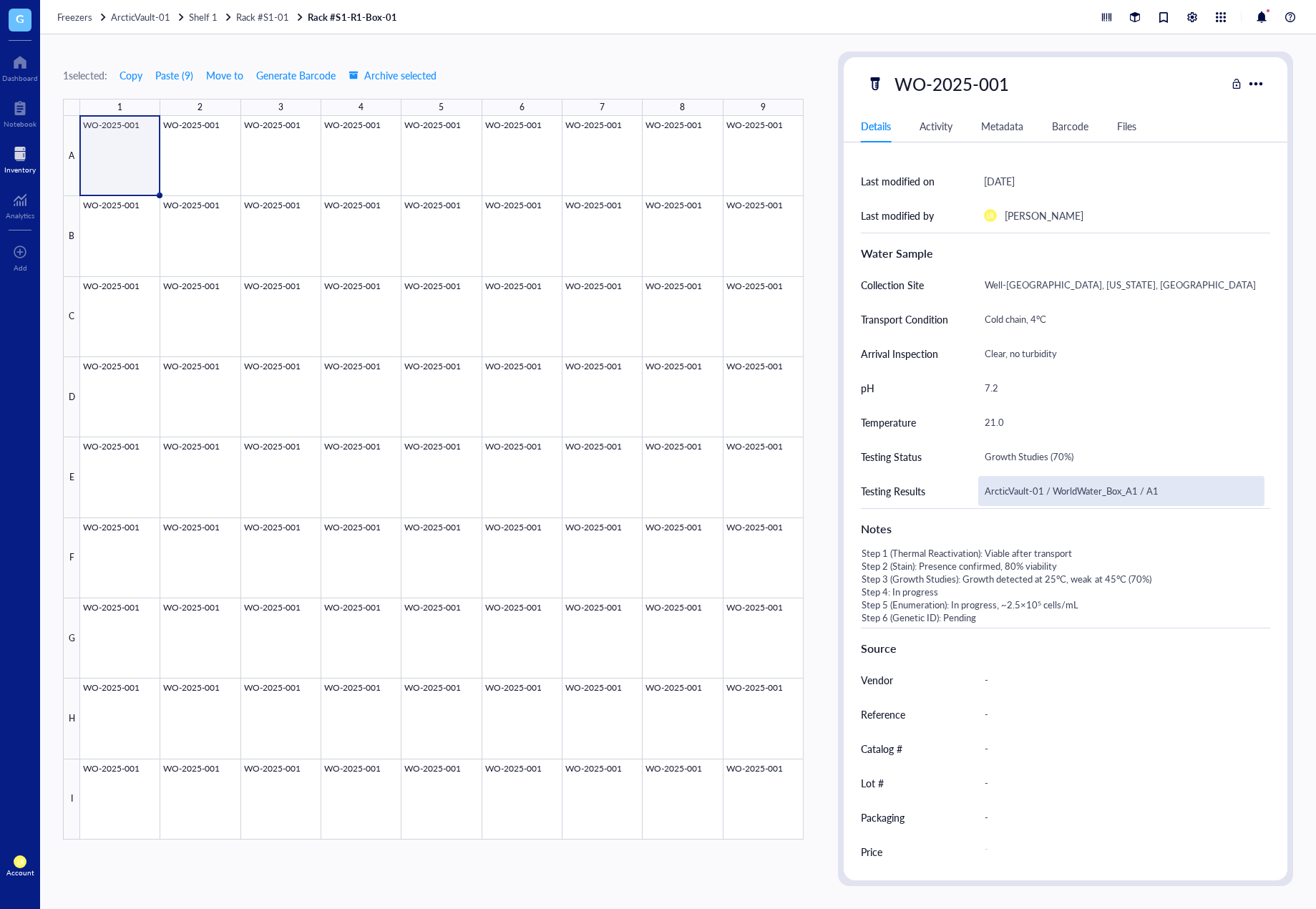
click at [1074, 499] on div "ArcticVault-01 / WorldWater_Box_A1 / A1" at bounding box center [1121, 491] width 286 height 30
drag, startPoint x: 1172, startPoint y: 494, endPoint x: 845, endPoint y: 480, distance: 327.3
click at [845, 480] on div "ID PG00012827 Item type Water Sample Concentration - Vol / Mass - Created on [D…" at bounding box center [1065, 396] width 444 height 946
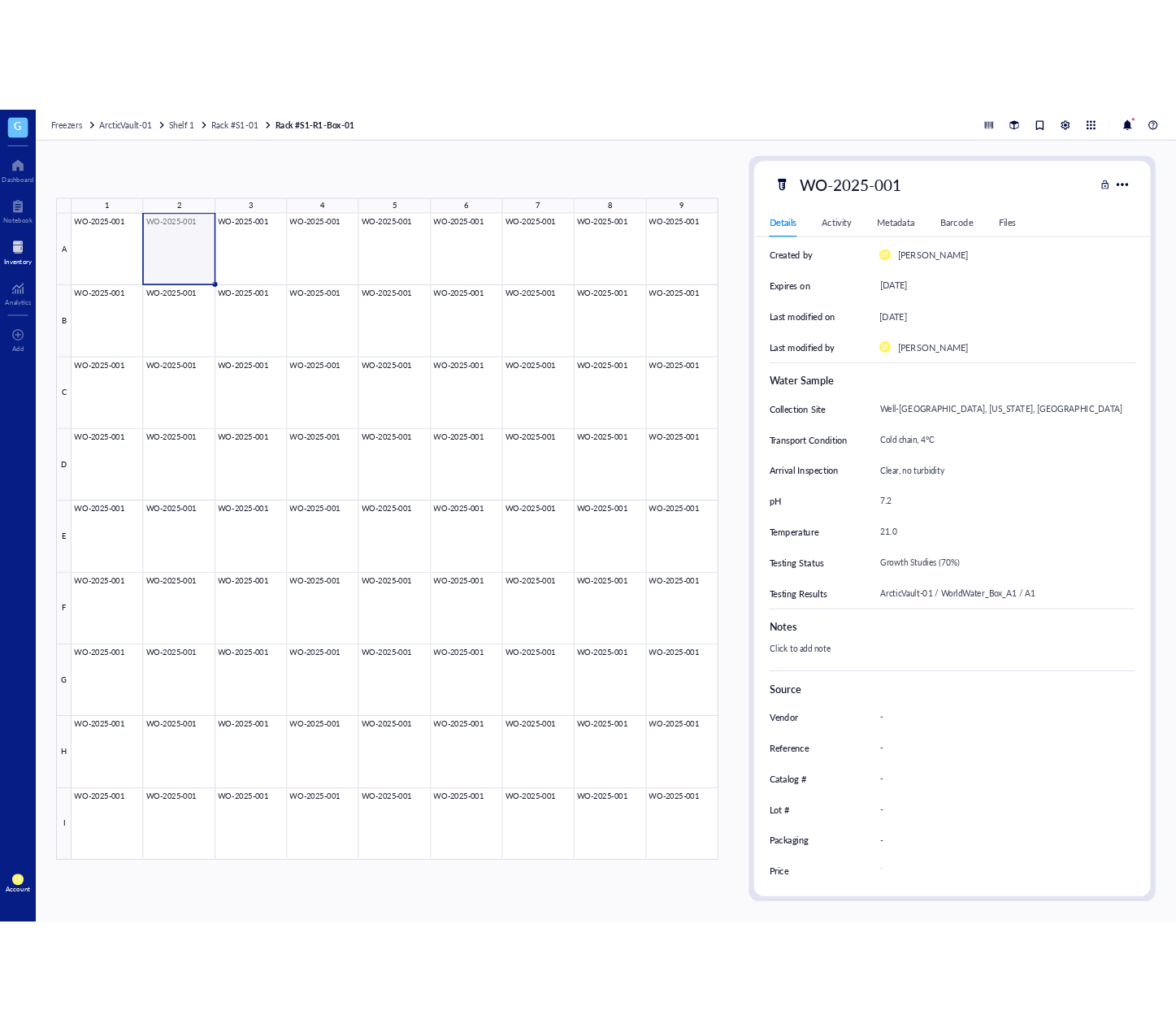
scroll to position [205, 0]
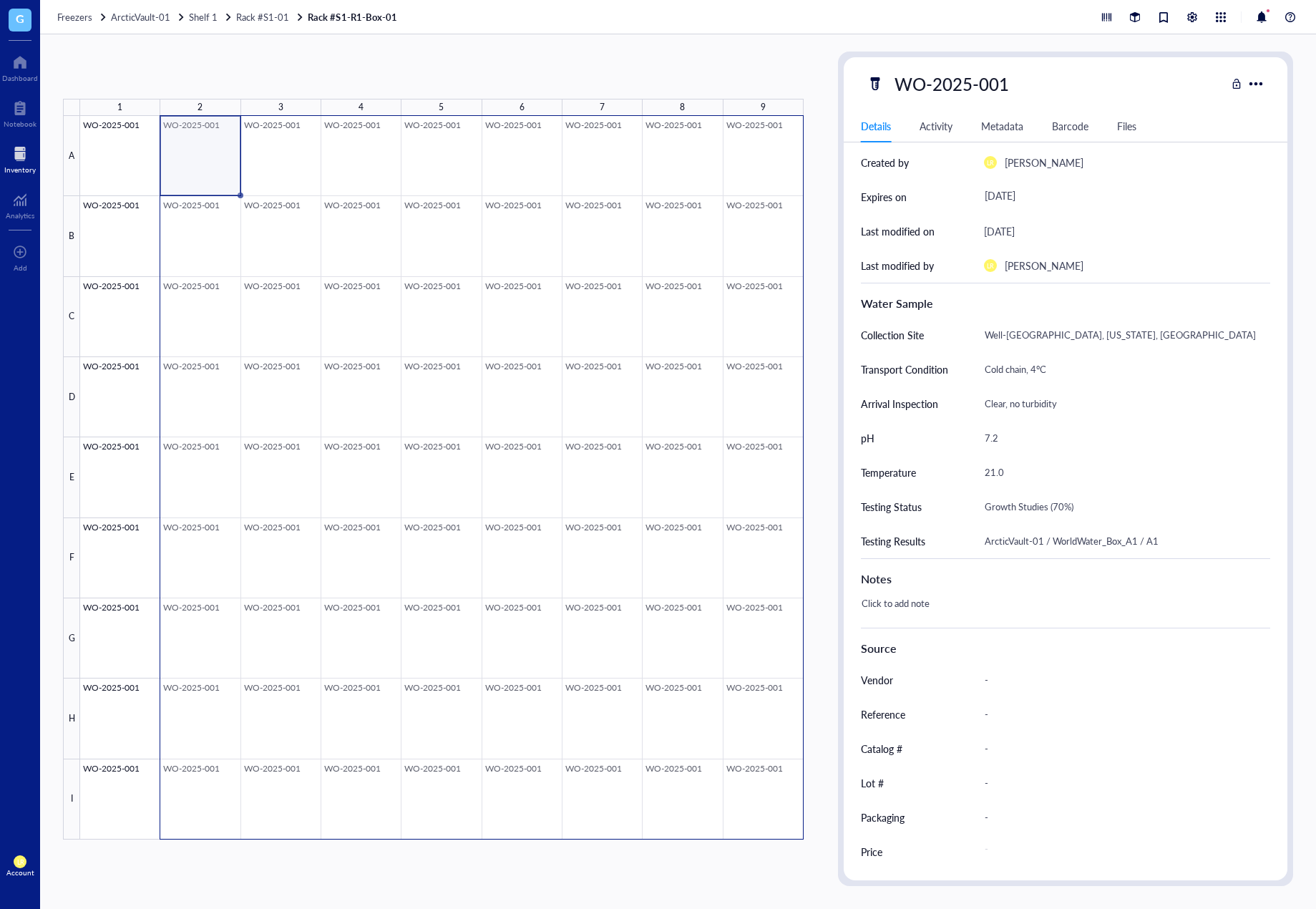
drag, startPoint x: 217, startPoint y: 176, endPoint x: 768, endPoint y: 809, distance: 839.2
click at [768, 809] on div at bounding box center [442, 478] width 724 height 724
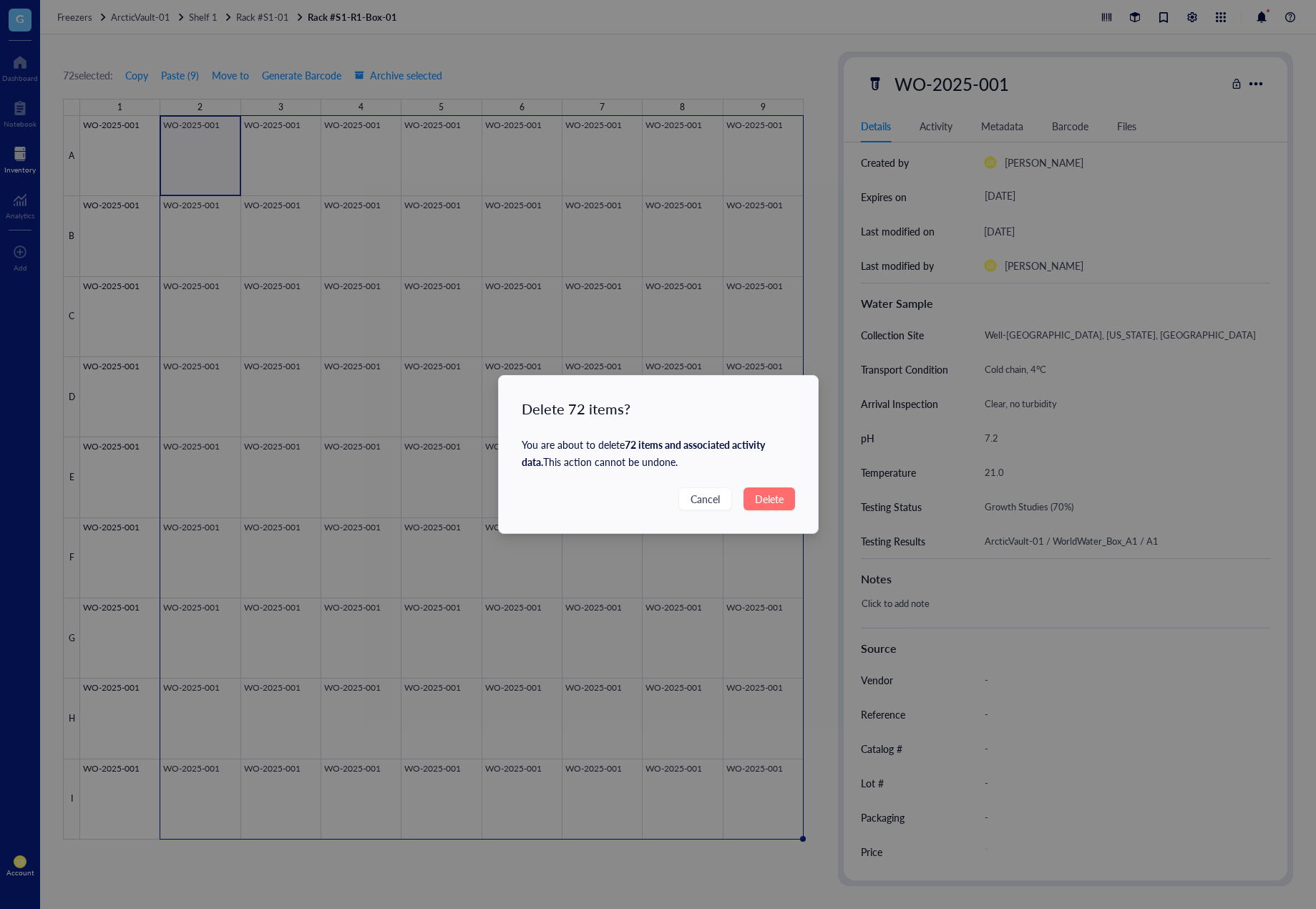
click at [767, 496] on span "Delete" at bounding box center [770, 499] width 29 height 16
click at [778, 502] on span "Delete" at bounding box center [770, 499] width 29 height 16
click at [684, 416] on div "Delete 72 items?" at bounding box center [658, 408] width 273 height 20
click at [758, 504] on div "Delete 72 items? You are about to delete 72 items and associated activity data …" at bounding box center [658, 454] width 1316 height 909
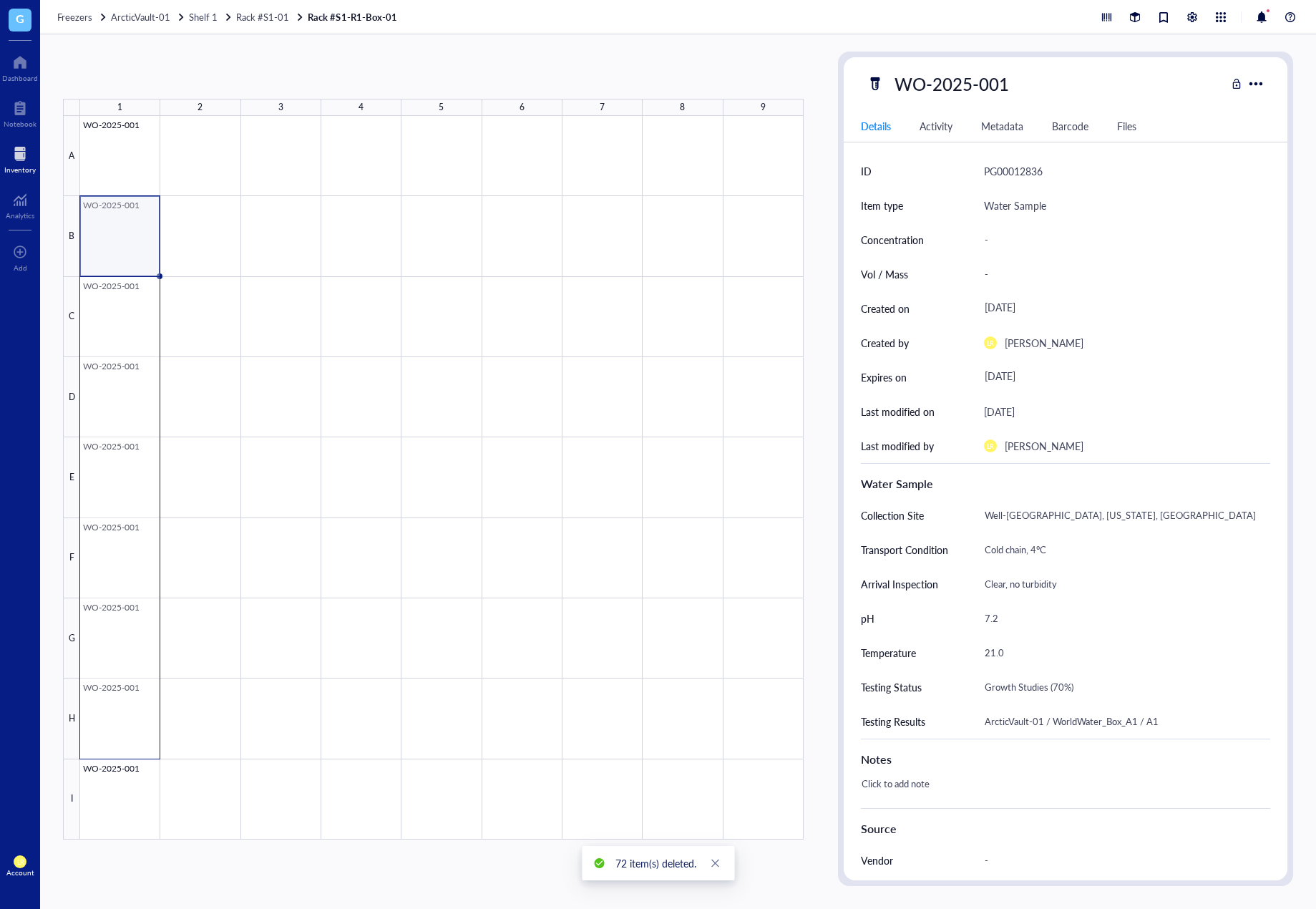
drag, startPoint x: 120, startPoint y: 259, endPoint x: 125, endPoint y: 779, distance: 520.0
click at [125, 779] on div at bounding box center [442, 478] width 724 height 724
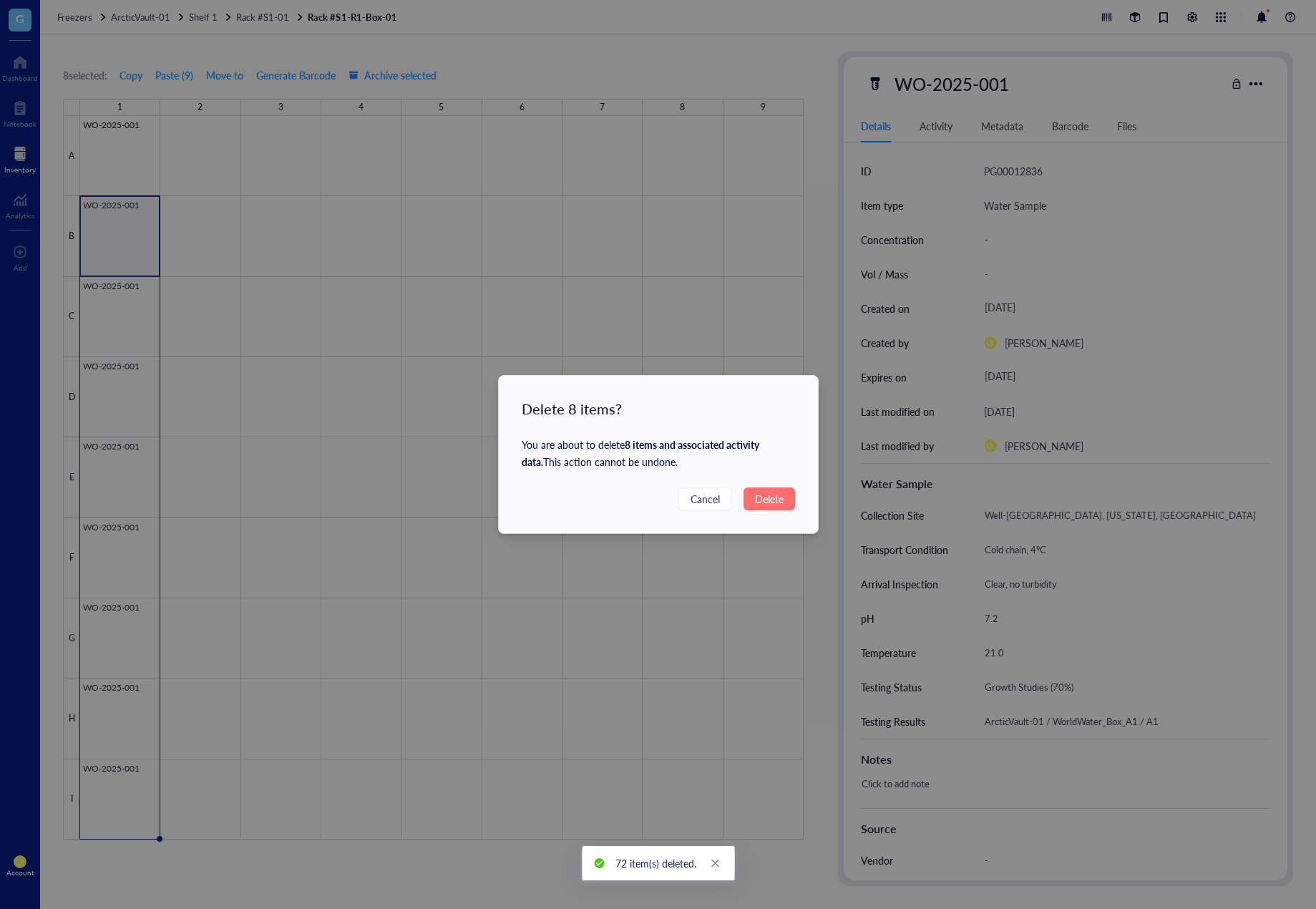
click at [757, 498] on span "Delete" at bounding box center [770, 499] width 29 height 16
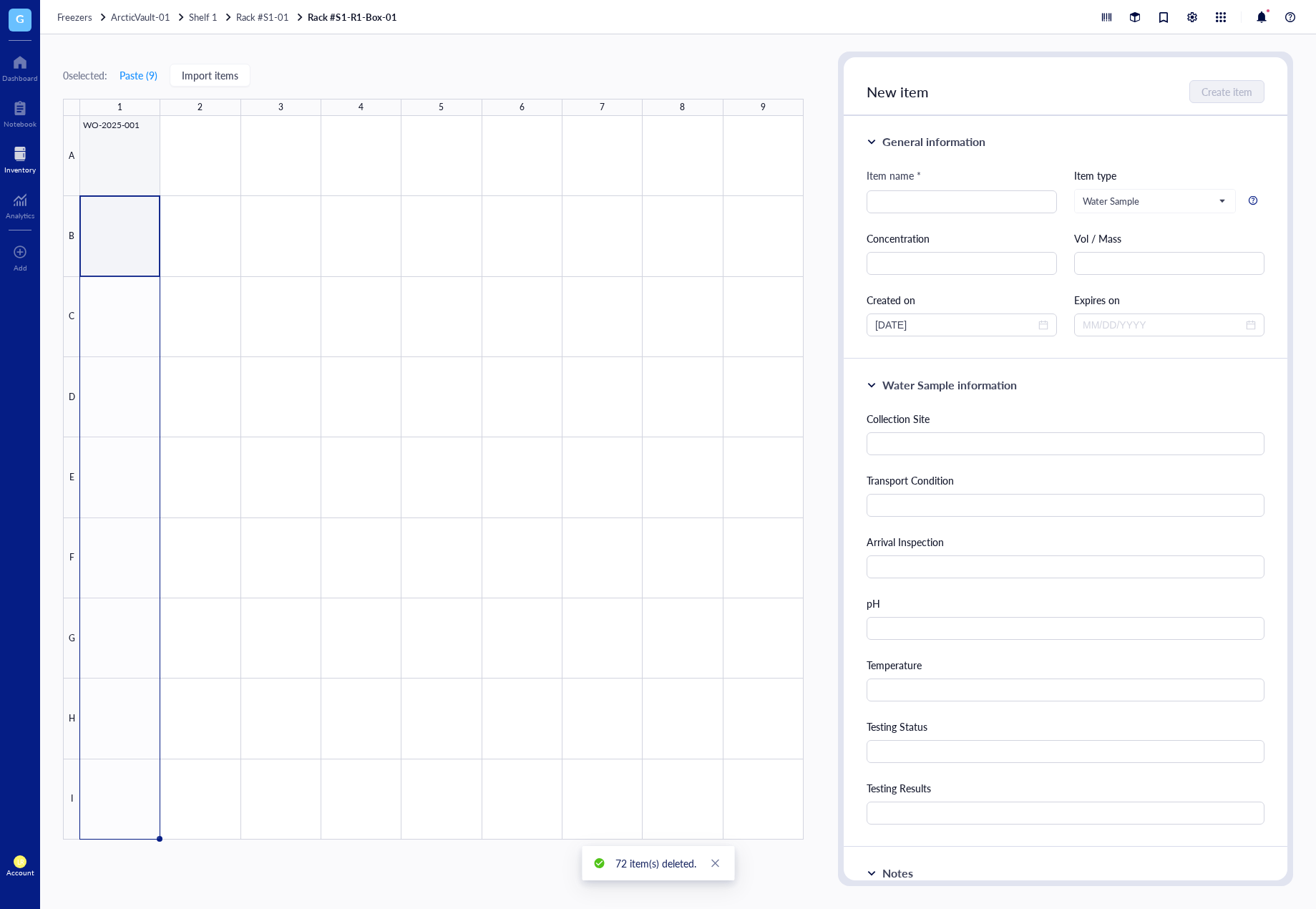
drag, startPoint x: 133, startPoint y: 169, endPoint x: 152, endPoint y: 187, distance: 26.2
click at [133, 169] on div at bounding box center [442, 478] width 724 height 724
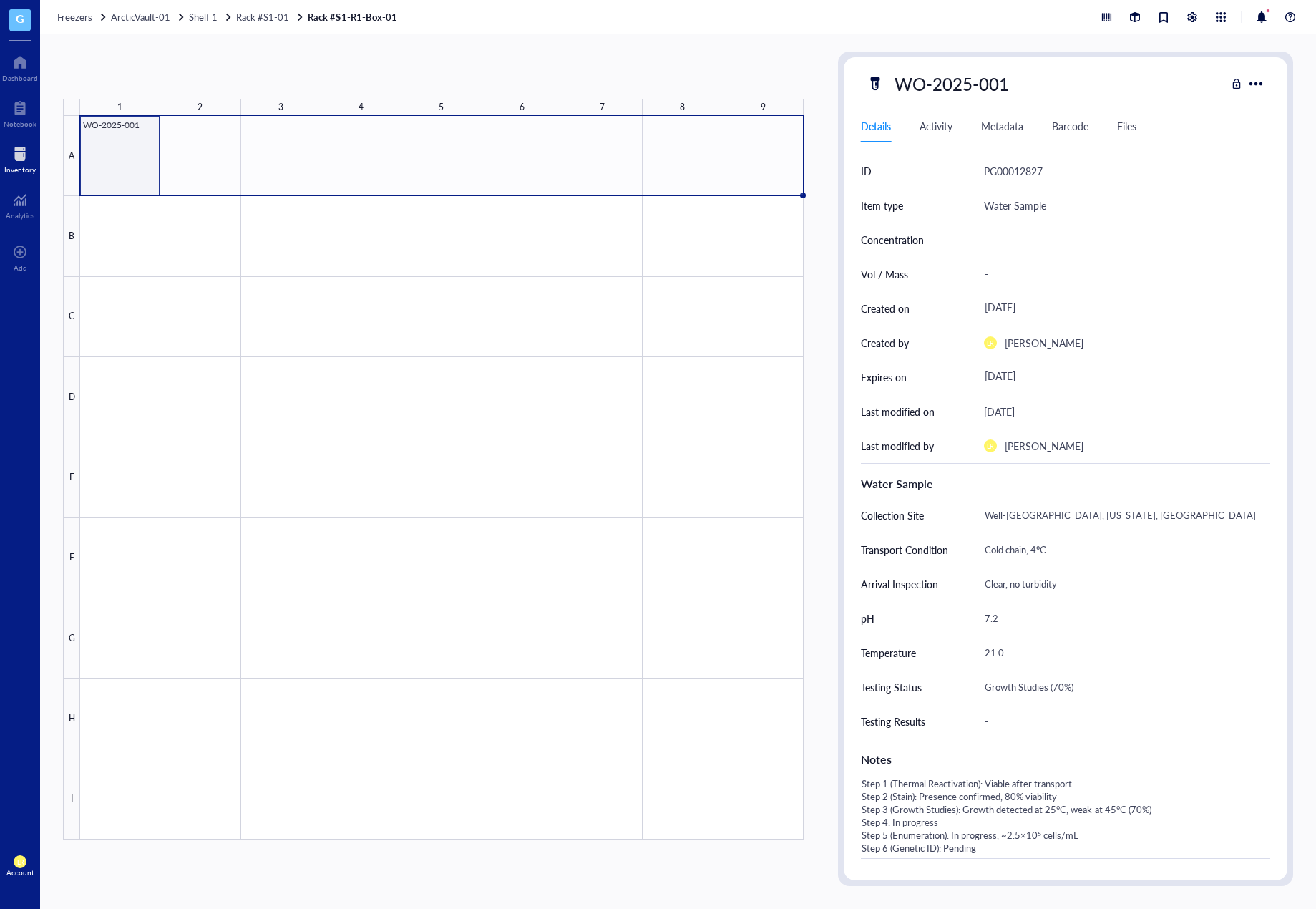
drag, startPoint x: 157, startPoint y: 194, endPoint x: 778, endPoint y: 199, distance: 621.0
click at [0, 0] on div "WO-2025-001" at bounding box center [0, 0] width 0 height 0
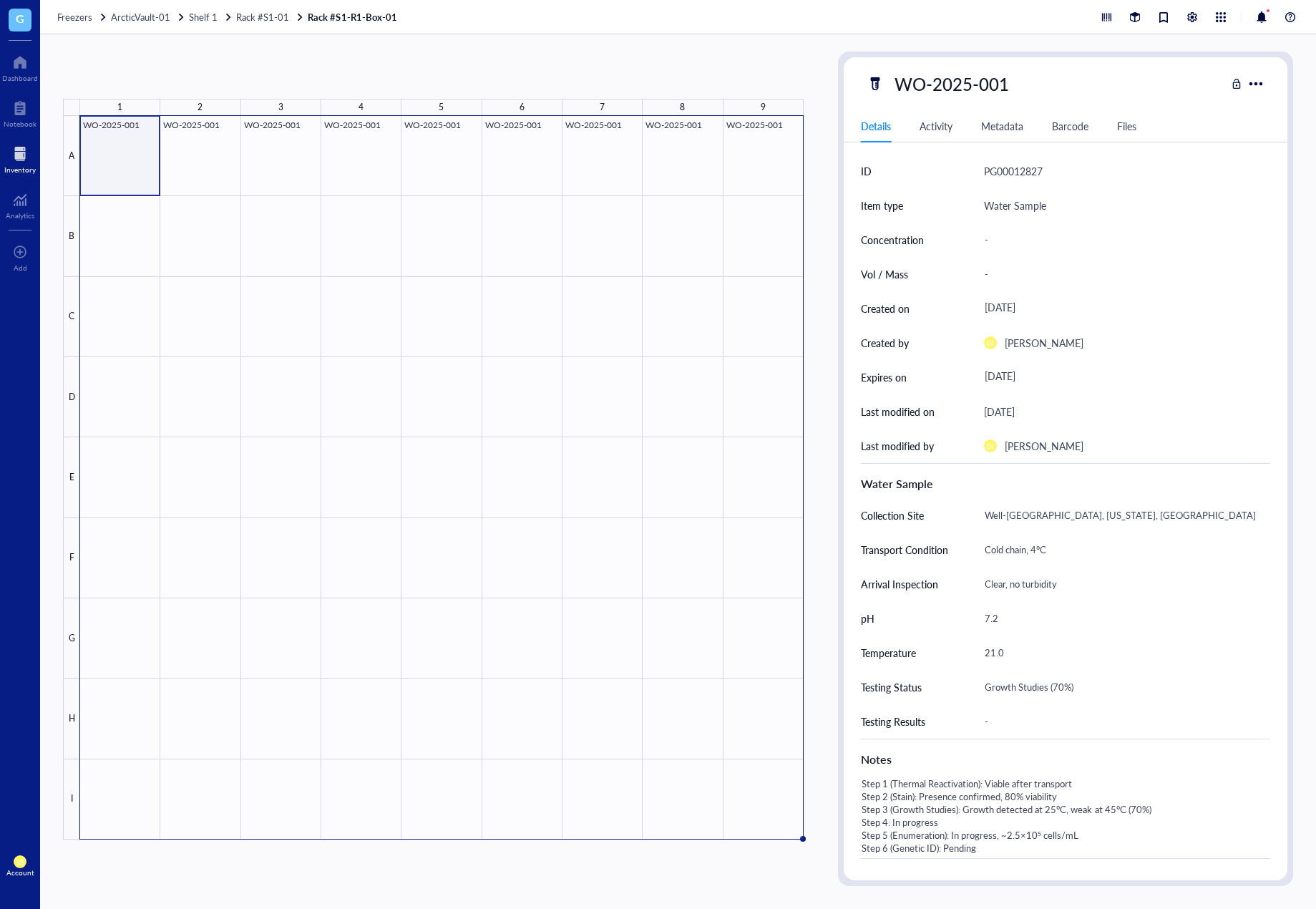
drag, startPoint x: 804, startPoint y: 195, endPoint x: 789, endPoint y: 822, distance: 627.2
click at [0, 0] on div "WO-2025-001 WO-2025-001 WO-2025-001 WO-2025-001 WO-2025-001 WO-2025-001 WO-2025…" at bounding box center [0, 0] width 0 height 0
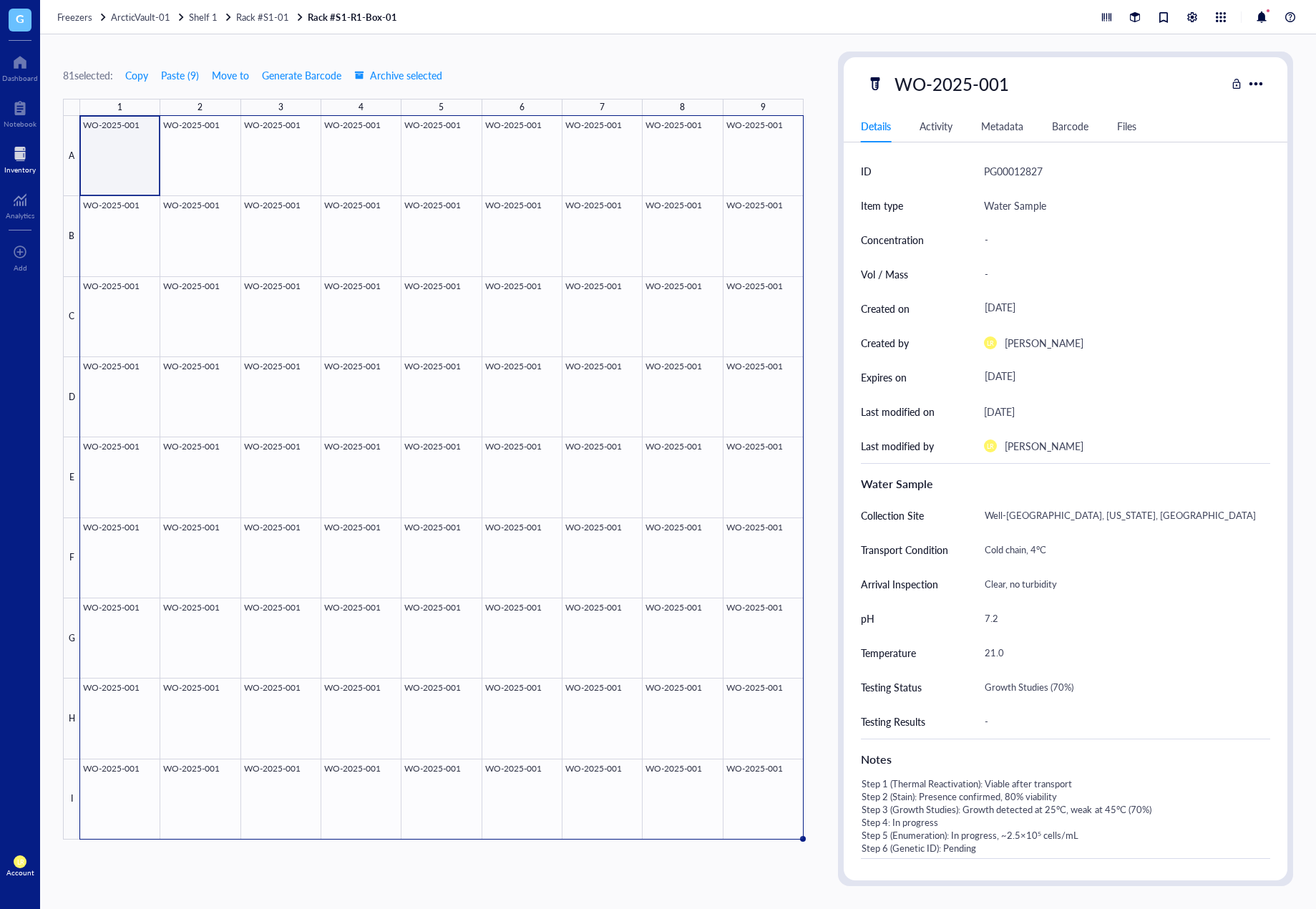
click at [826, 384] on div "81 selected: Copy Paste ( 9 ) Move to Generate Barcode Archive selected 1 2 3 4…" at bounding box center [677, 471] width 1276 height 875
drag, startPoint x: 336, startPoint y: 398, endPoint x: 346, endPoint y: 208, distance: 190.3
click at [336, 398] on div at bounding box center [442, 478] width 724 height 724
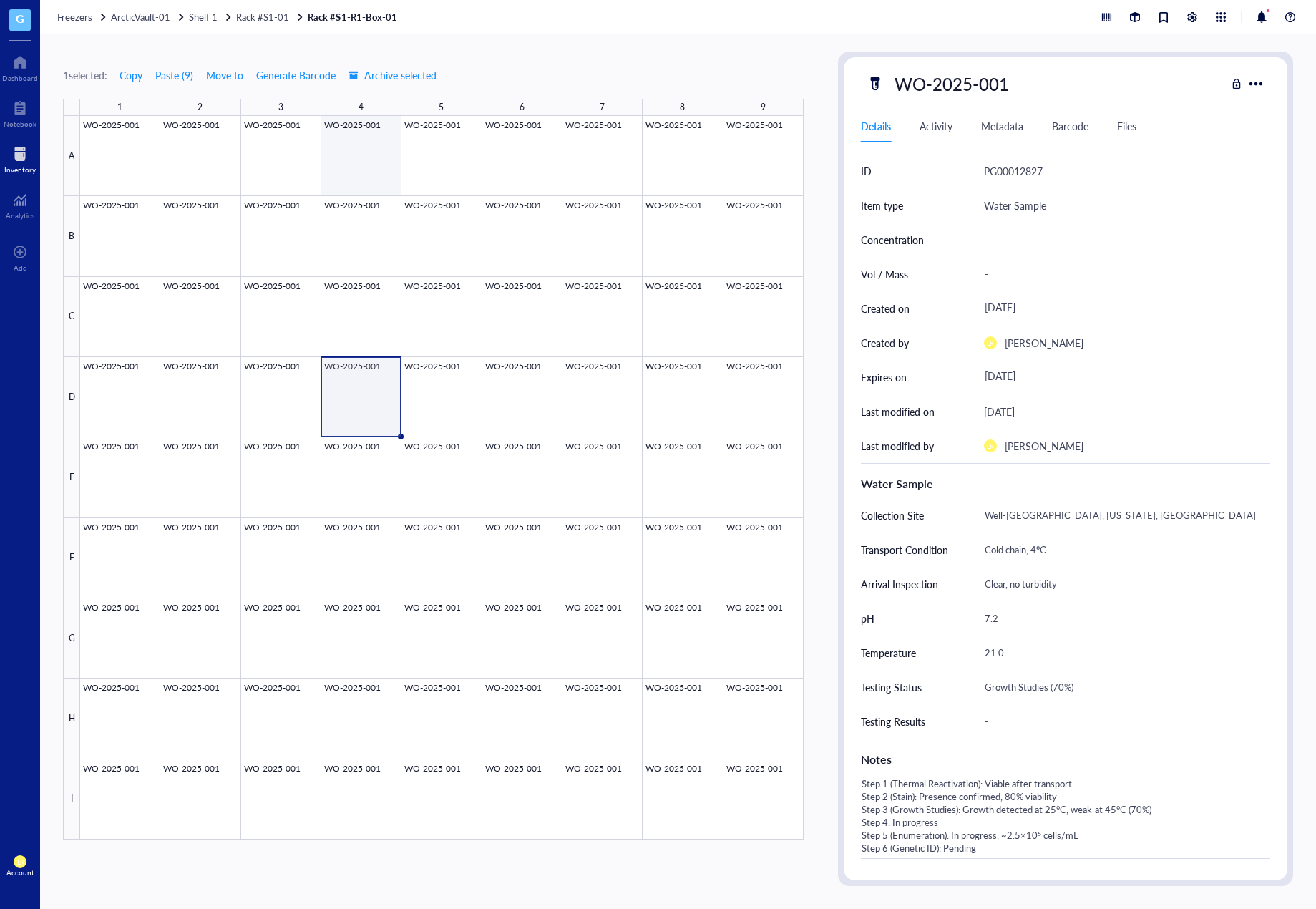
click at [341, 170] on div at bounding box center [442, 478] width 724 height 724
click at [1252, 83] on div at bounding box center [1256, 83] width 21 height 21
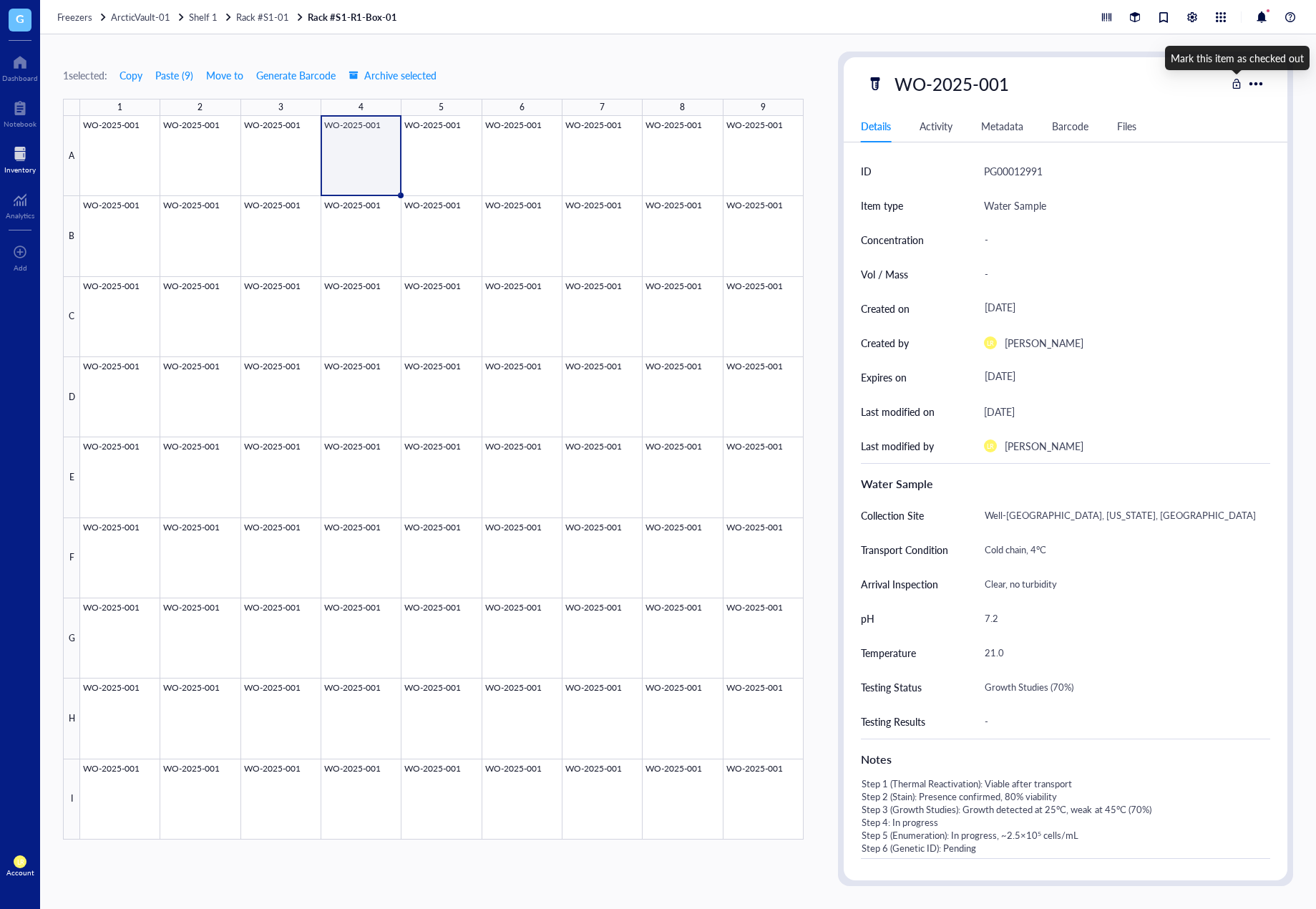
click at [1233, 82] on div at bounding box center [1237, 83] width 10 height 10
click at [1237, 88] on div at bounding box center [1237, 83] width 10 height 10
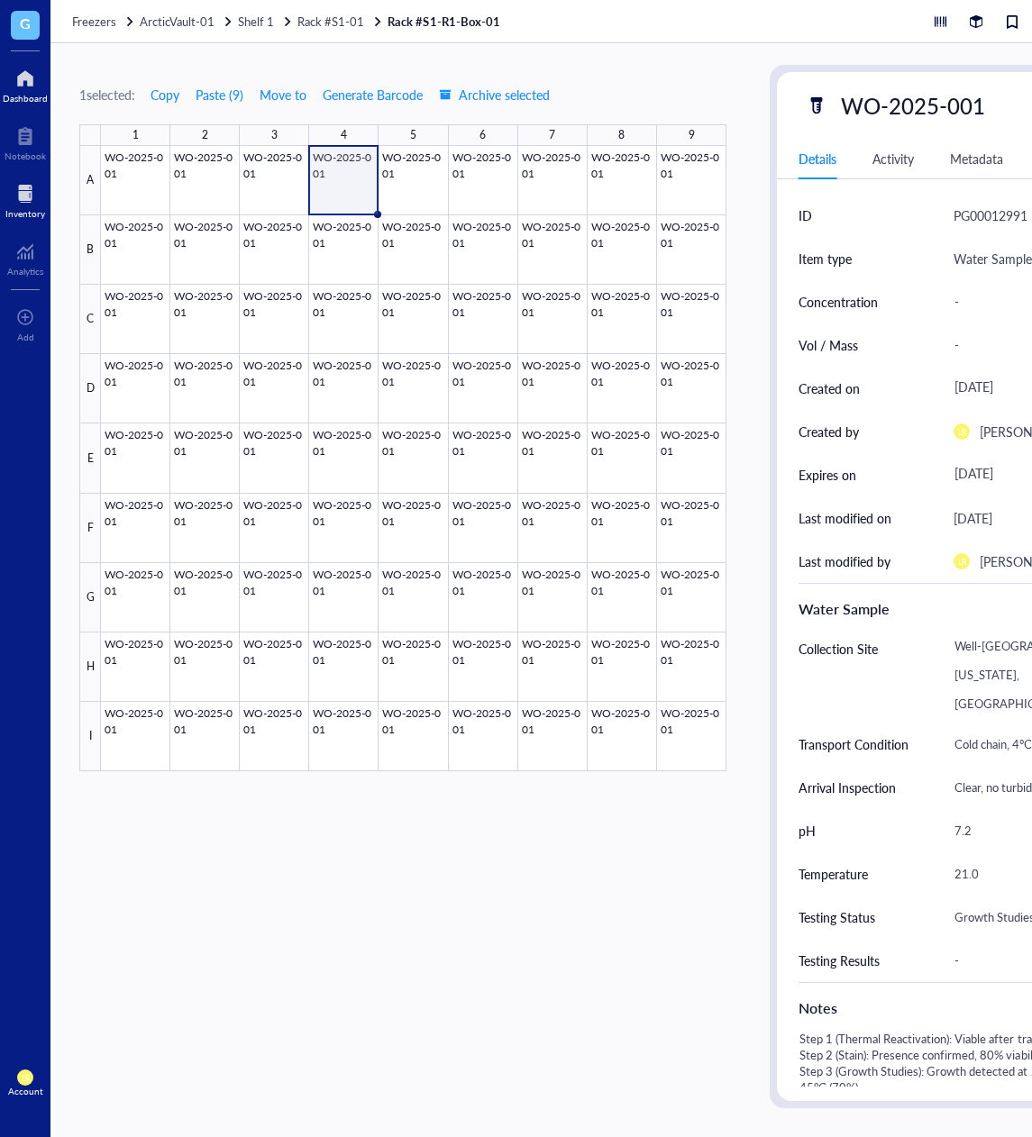
click at [35, 86] on div at bounding box center [25, 78] width 45 height 29
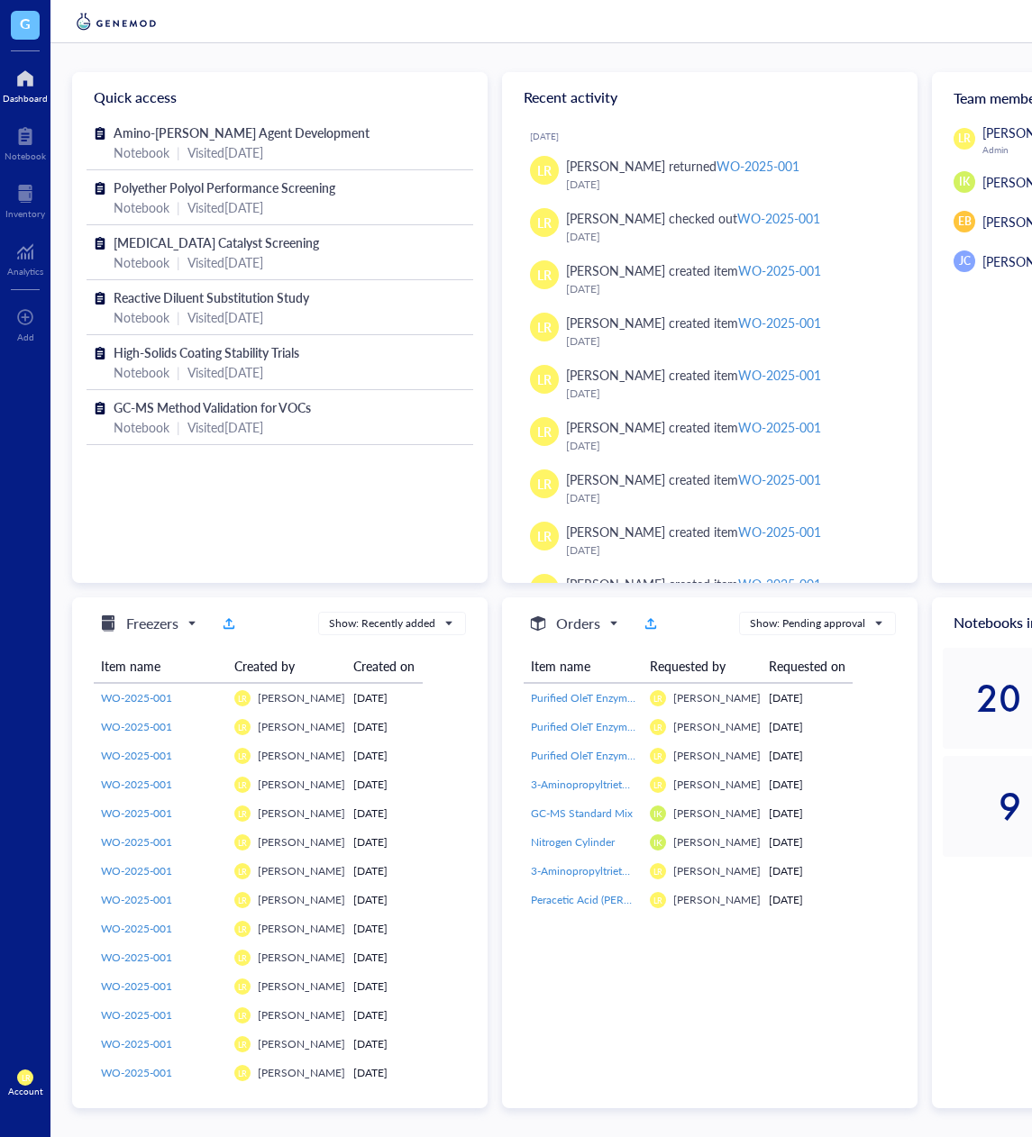
click at [948, 472] on div "LR [PERSON_NAME] Admin IK [PERSON_NAME] EB [PERSON_NAME] B [PERSON_NAME] [PERSO…" at bounding box center [1032, 353] width 200 height 460
click at [33, 218] on div "Inventory" at bounding box center [25, 213] width 40 height 11
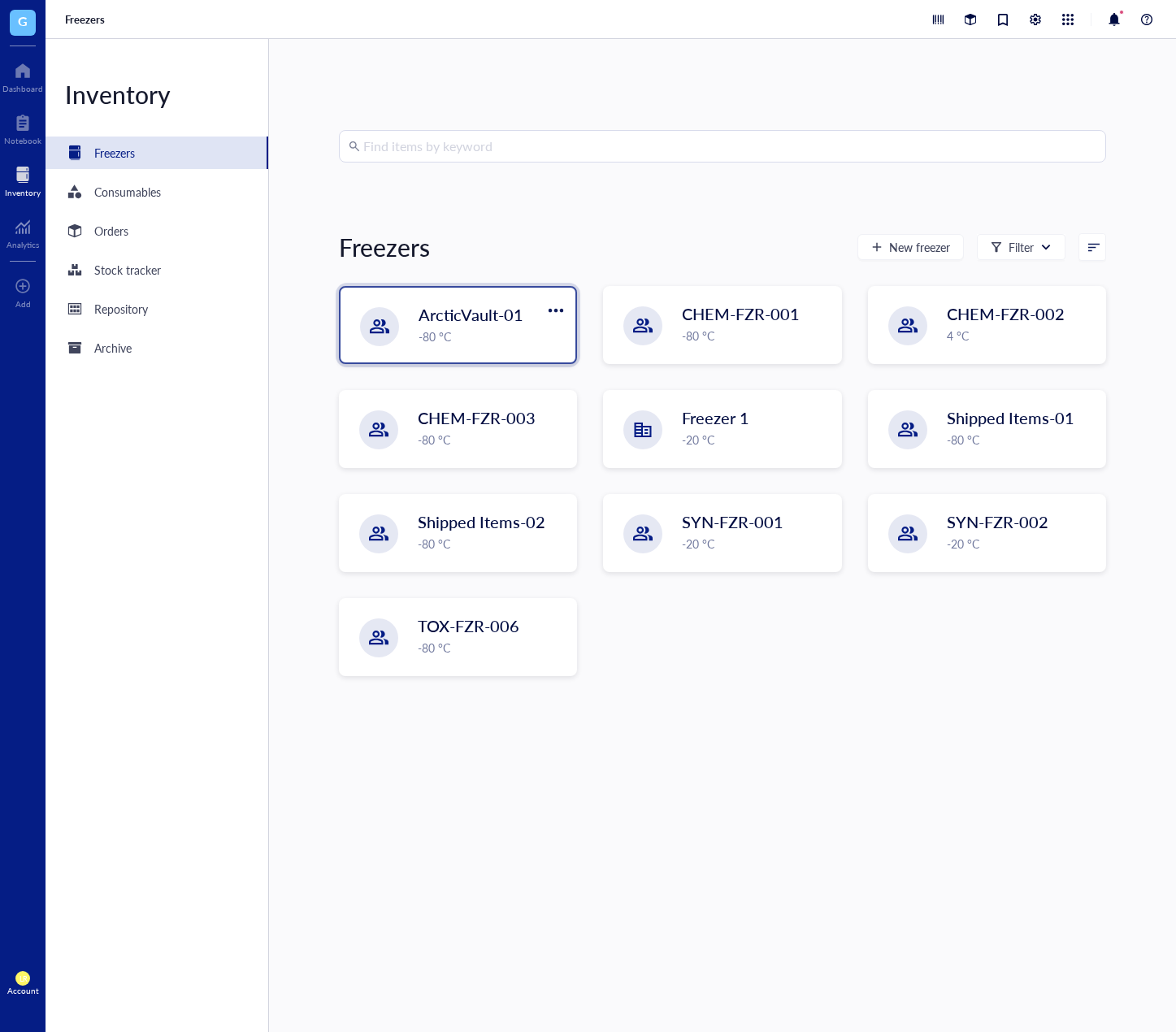
click at [442, 333] on div "-80 °C" at bounding box center [492, 336] width 147 height 18
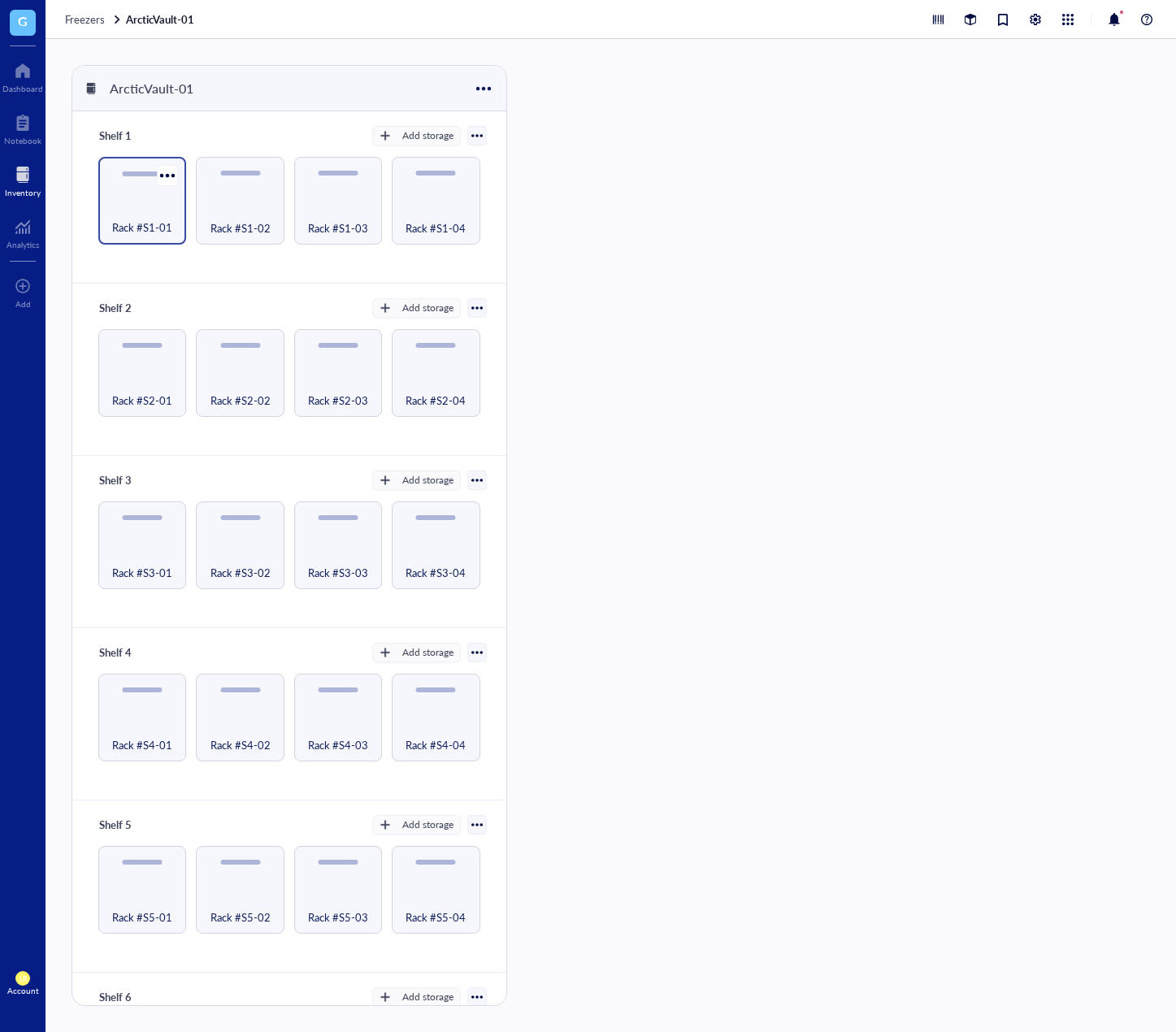
click at [149, 219] on span "Rack #S1-01" at bounding box center [142, 227] width 60 height 18
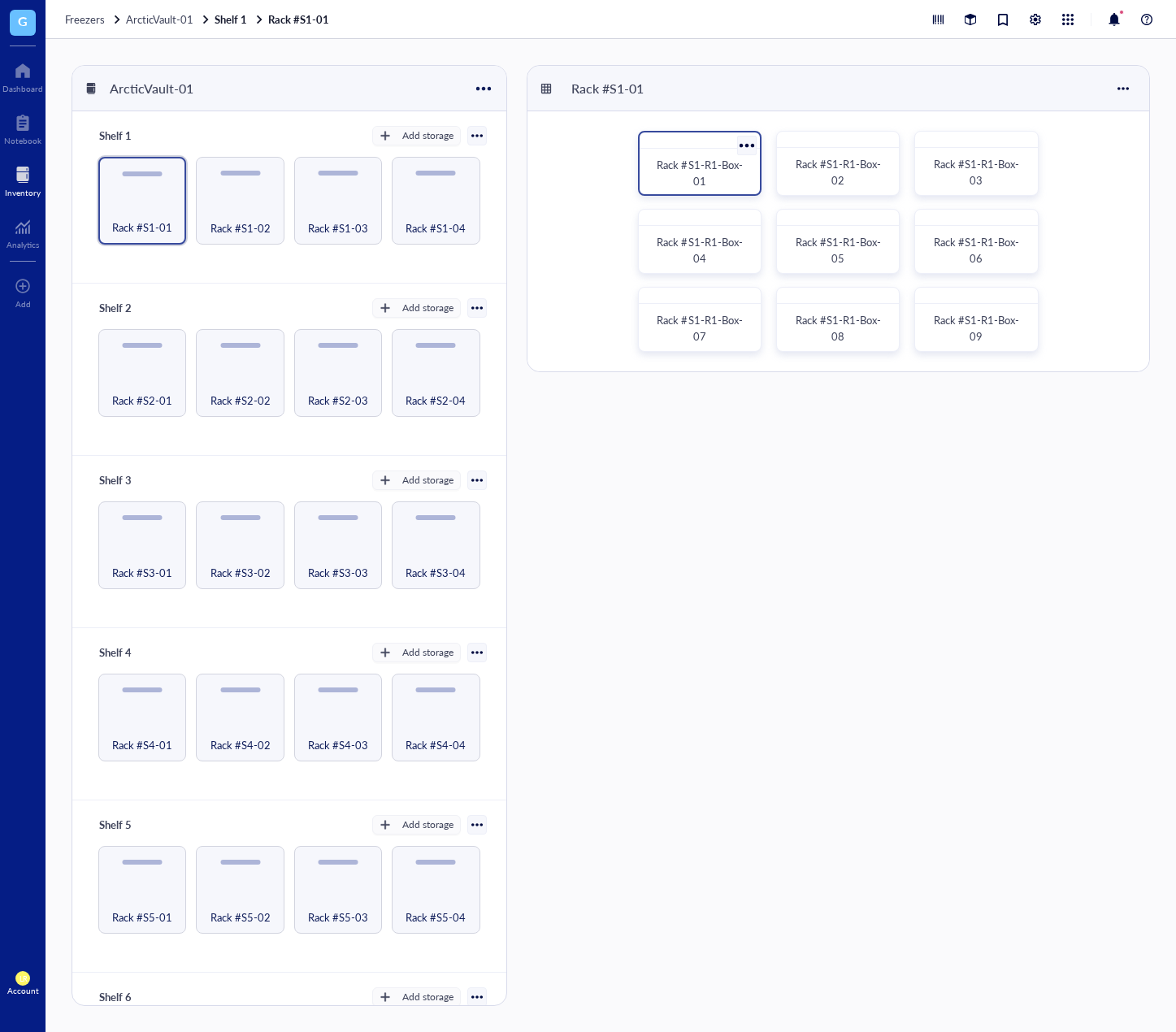
click at [664, 169] on span "Rack #S1-R1-Box-01" at bounding box center [699, 172] width 86 height 32
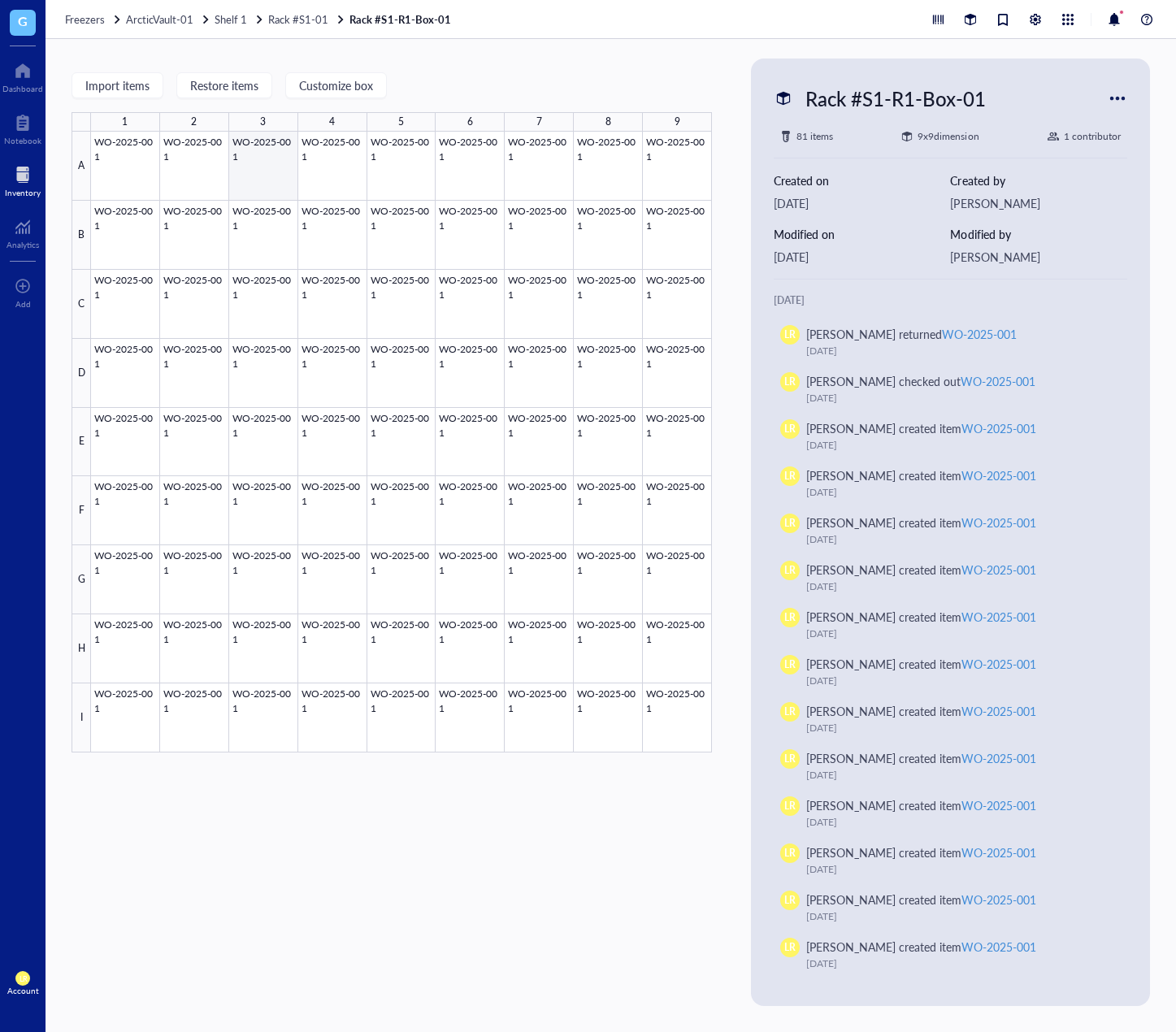
drag, startPoint x: 135, startPoint y: 173, endPoint x: 182, endPoint y: 174, distance: 47.0
click at [135, 173] on div at bounding box center [401, 442] width 620 height 621
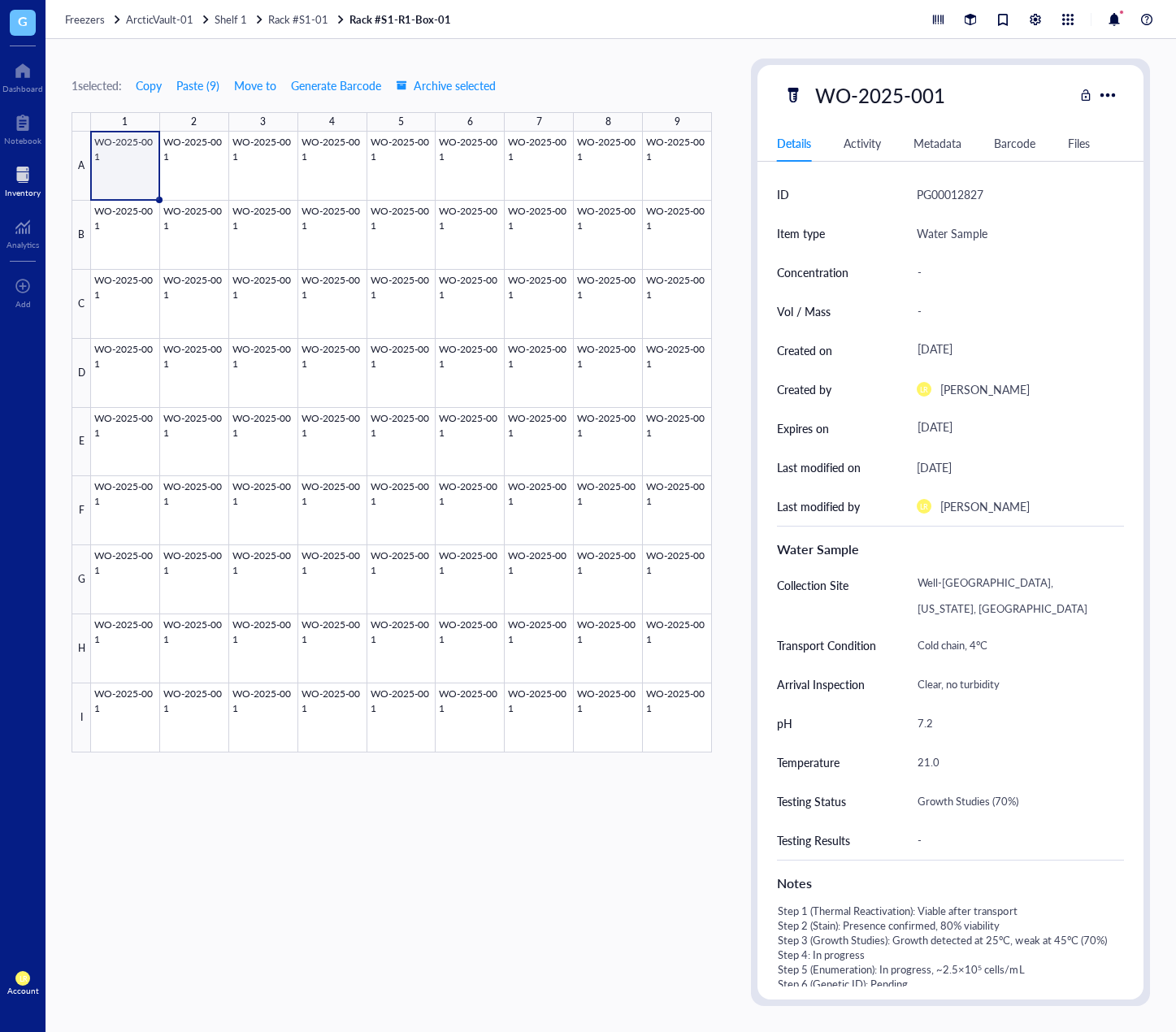
click at [946, 143] on div "Metadata" at bounding box center [937, 143] width 48 height 18
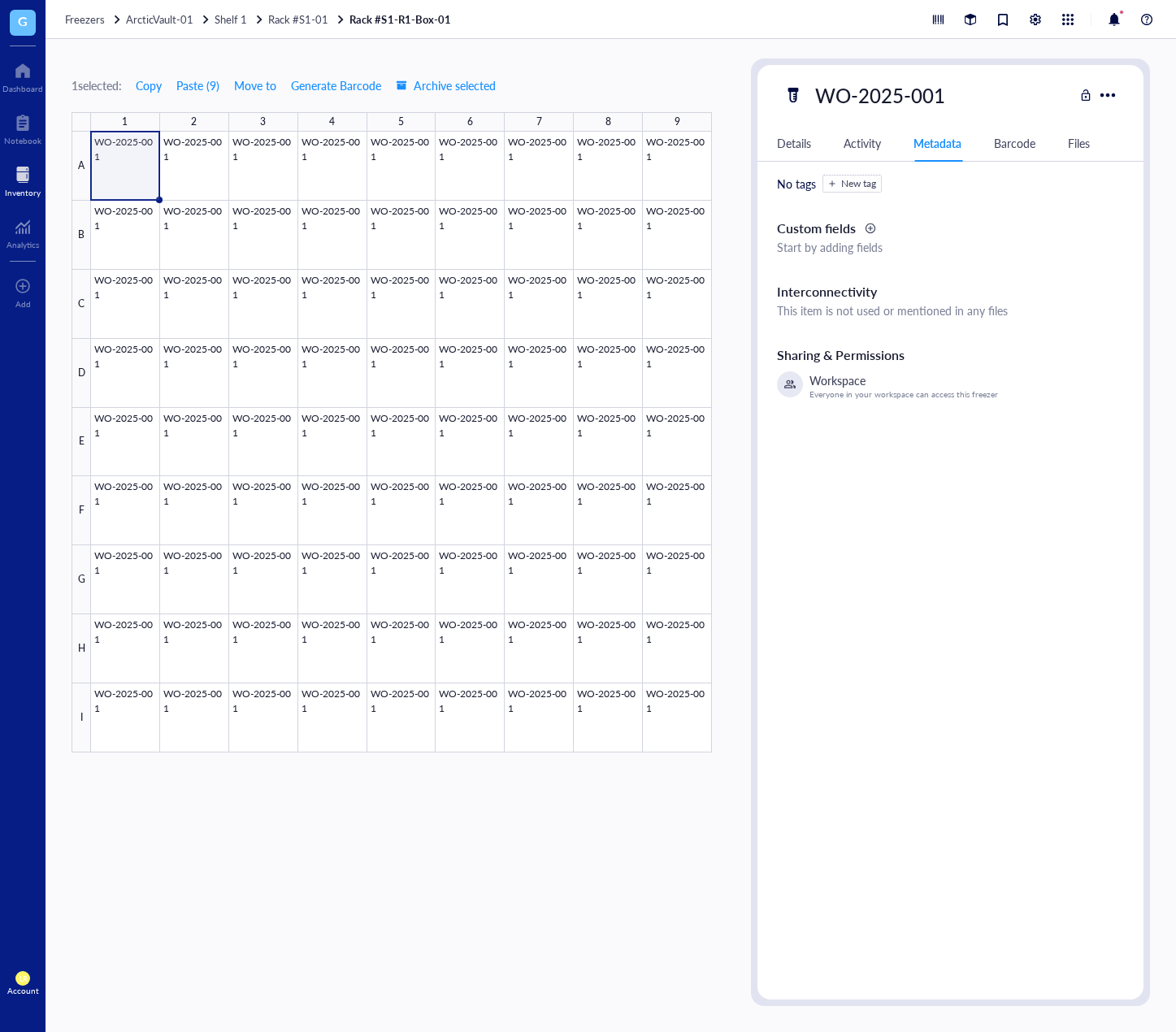
click at [998, 145] on div "Barcode" at bounding box center [1015, 143] width 41 height 18
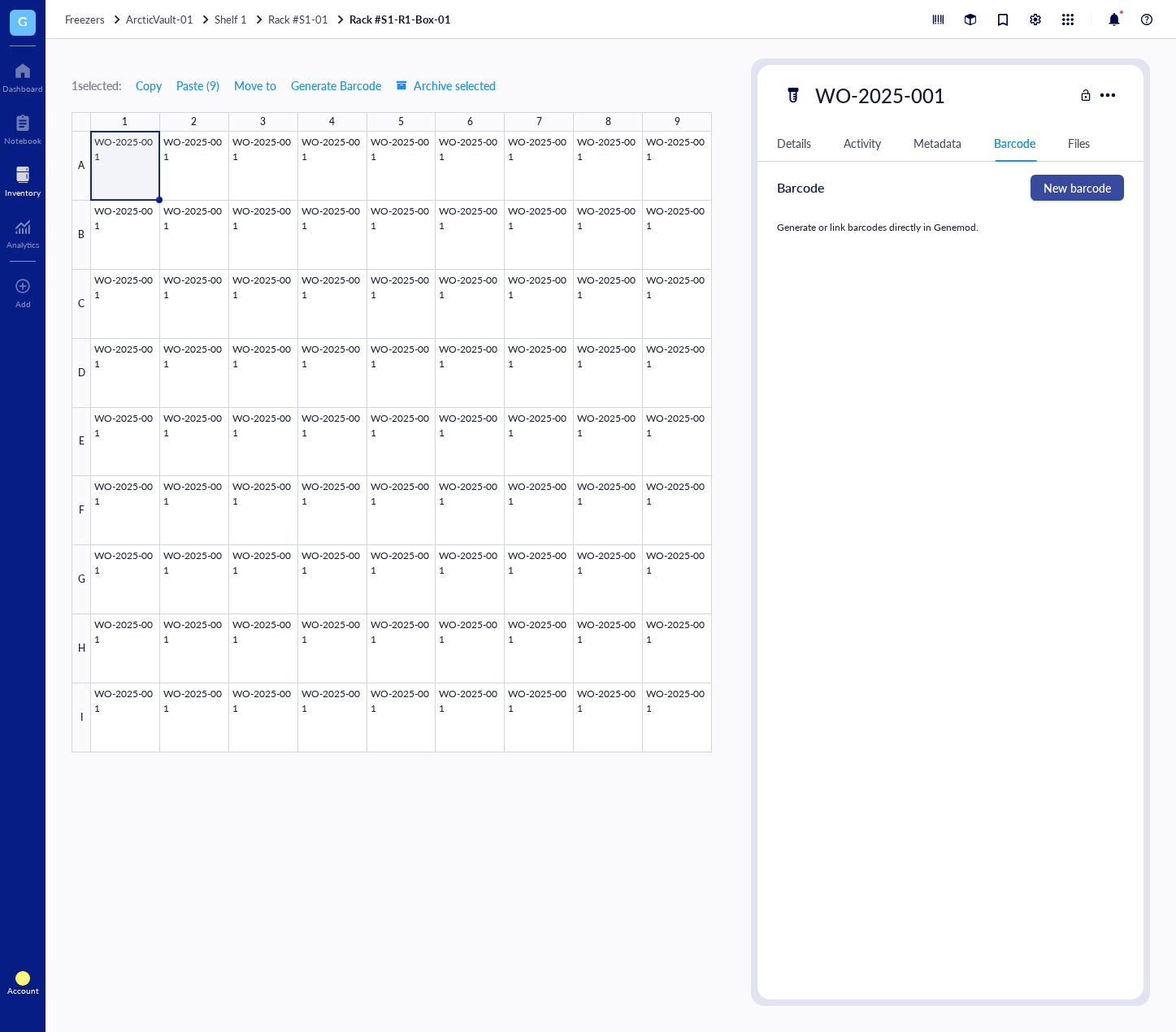
click at [1080, 178] on button "New barcode" at bounding box center [1078, 188] width 94 height 26
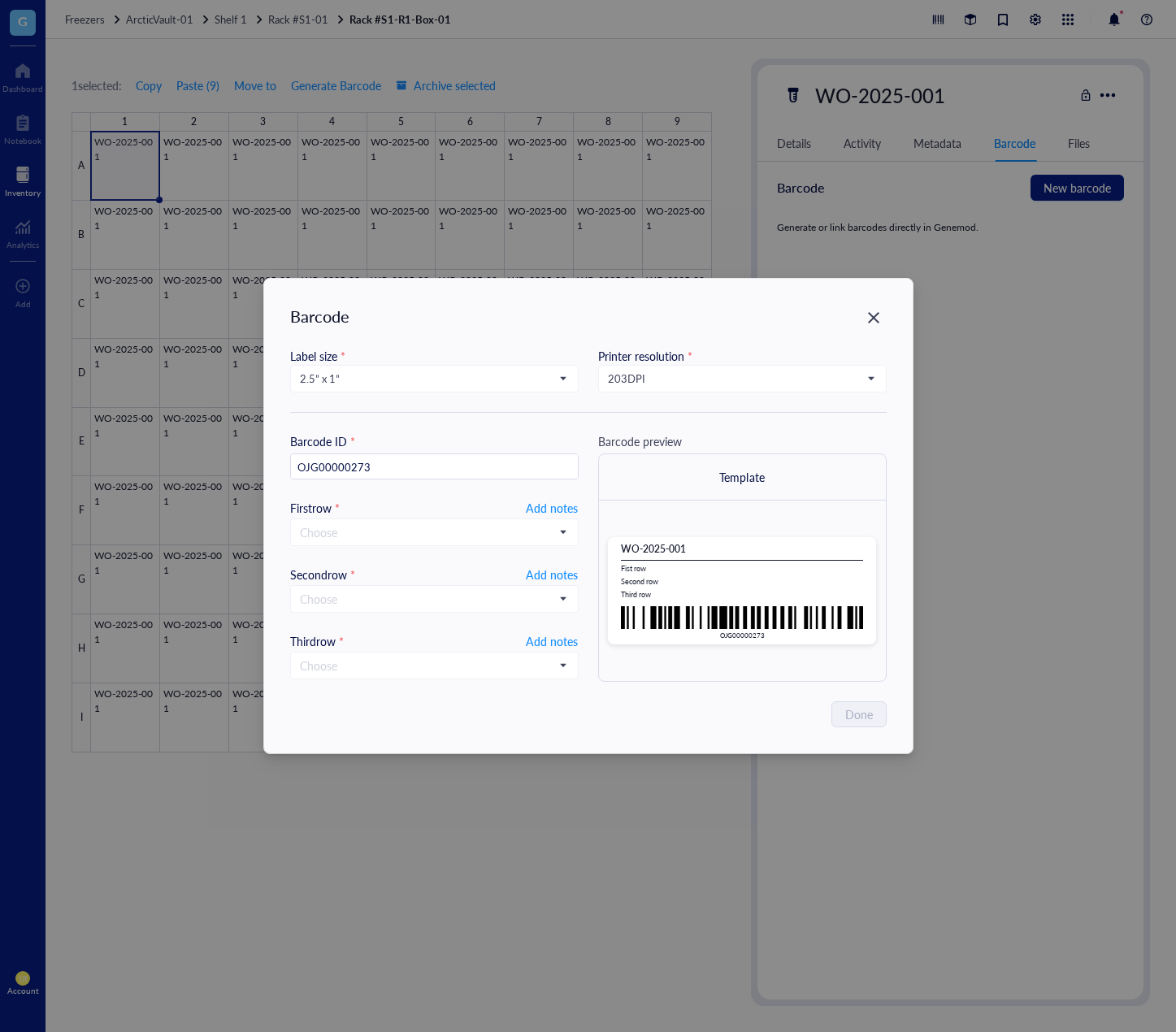
click at [1029, 465] on div "Barcode Label size * 2.5” x 1” Printer resolution * 203 DPI Barcode ID * OJG000…" at bounding box center [588, 516] width 1176 height 1032
click at [873, 304] on div "Barcode Label size * 2.5” x 1” Printer resolution * 203 DPI Barcode ID * OJG000…" at bounding box center [588, 516] width 648 height 475
click at [868, 320] on icon "Close" at bounding box center [873, 318] width 15 height 15
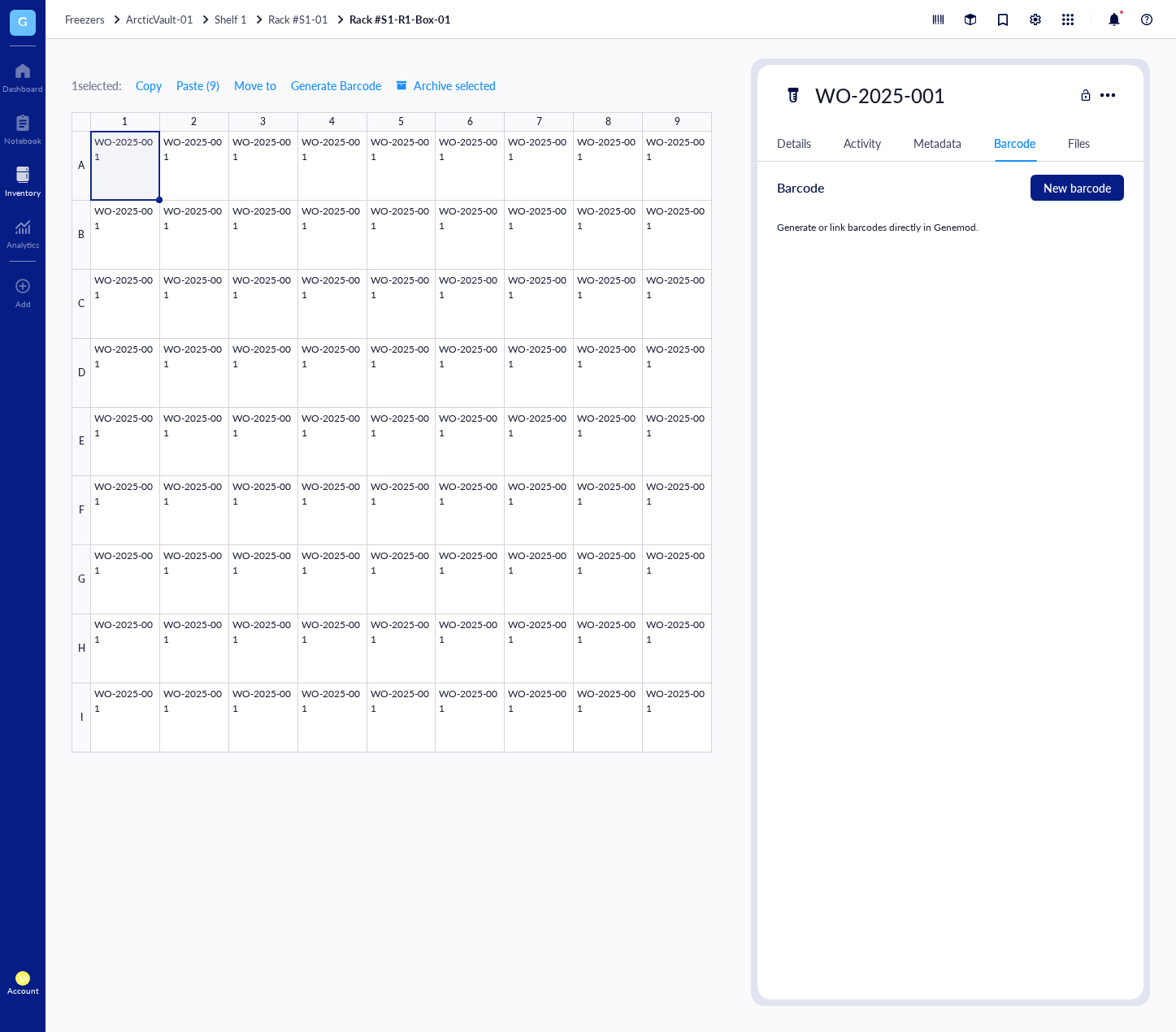
click at [779, 146] on div "Details" at bounding box center [794, 143] width 34 height 18
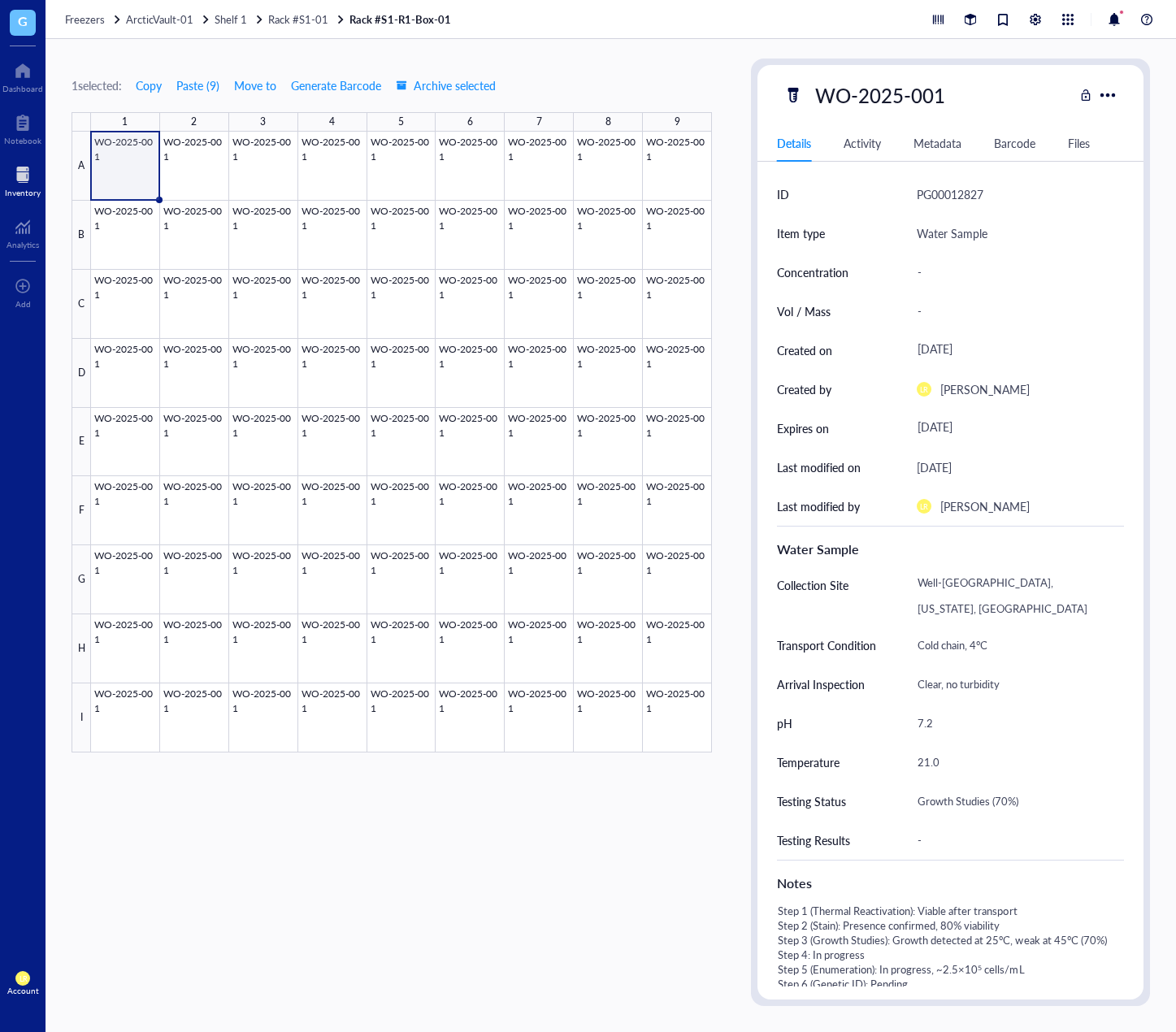
click at [632, 838] on div "1 selected: Copy Paste ( 9 ) Move to Generate Barcode Archive selected 1 2 3 4 …" at bounding box center [391, 532] width 640 height 948
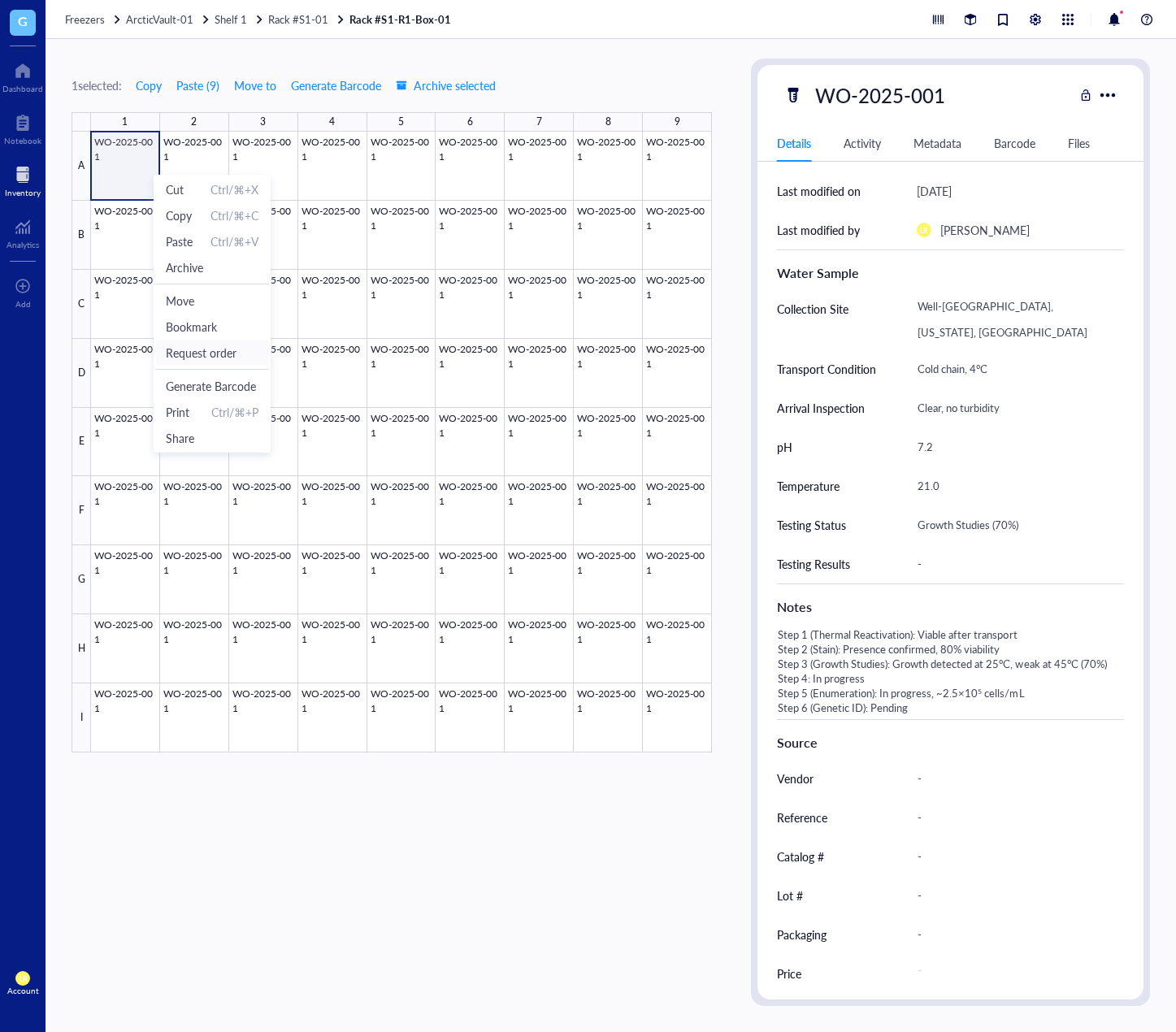
click at [226, 357] on span "Request order" at bounding box center [212, 353] width 93 height 18
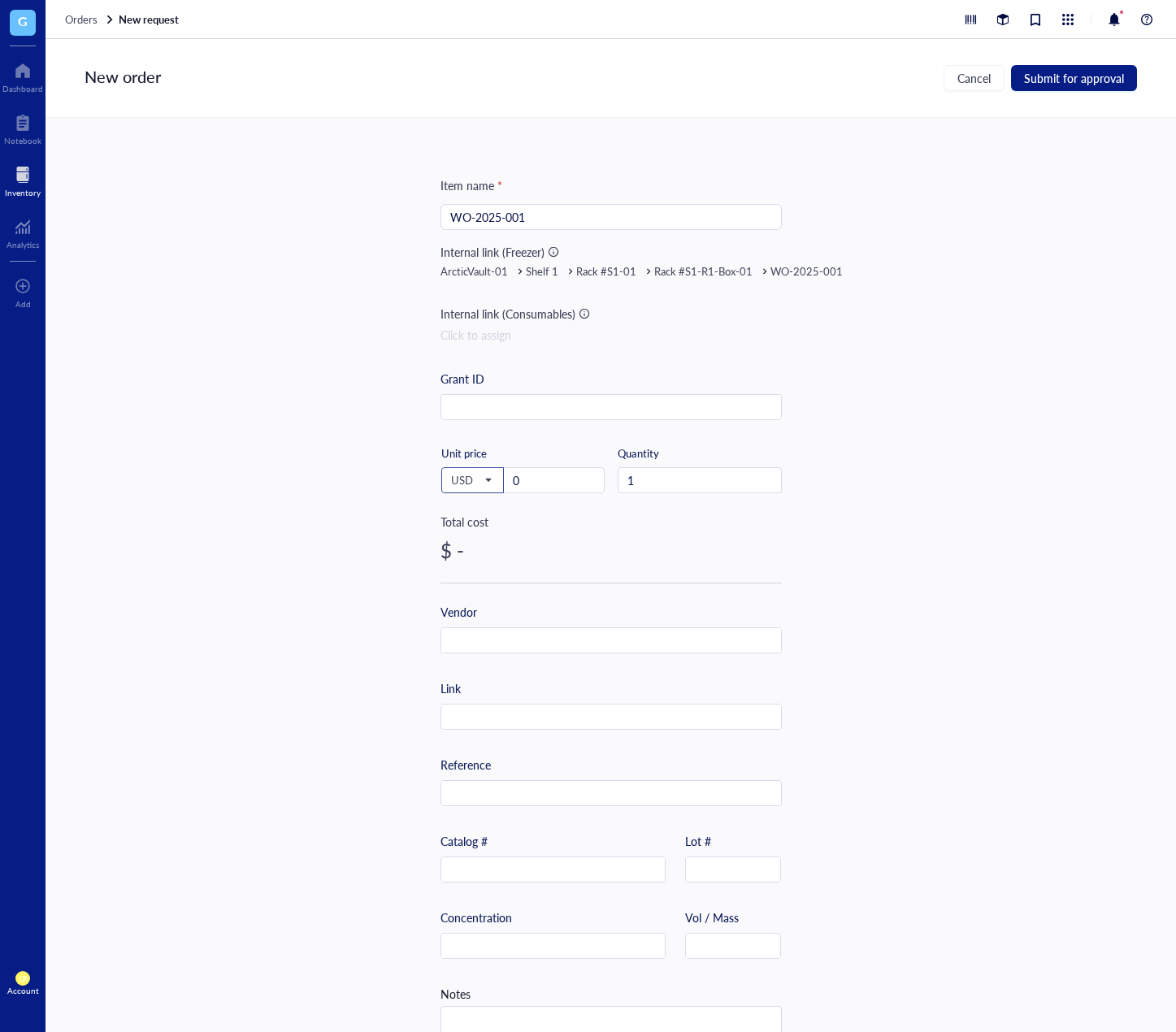
drag, startPoint x: 594, startPoint y: 489, endPoint x: 438, endPoint y: 474, distance: 156.7
click at [440, 474] on div "USD Unit price 0" at bounding box center [522, 480] width 164 height 67
drag, startPoint x: 537, startPoint y: 473, endPoint x: 455, endPoint y: 473, distance: 82.0
click at [455, 473] on div "USD Unit price 0" at bounding box center [522, 480] width 164 height 67
type input "50"
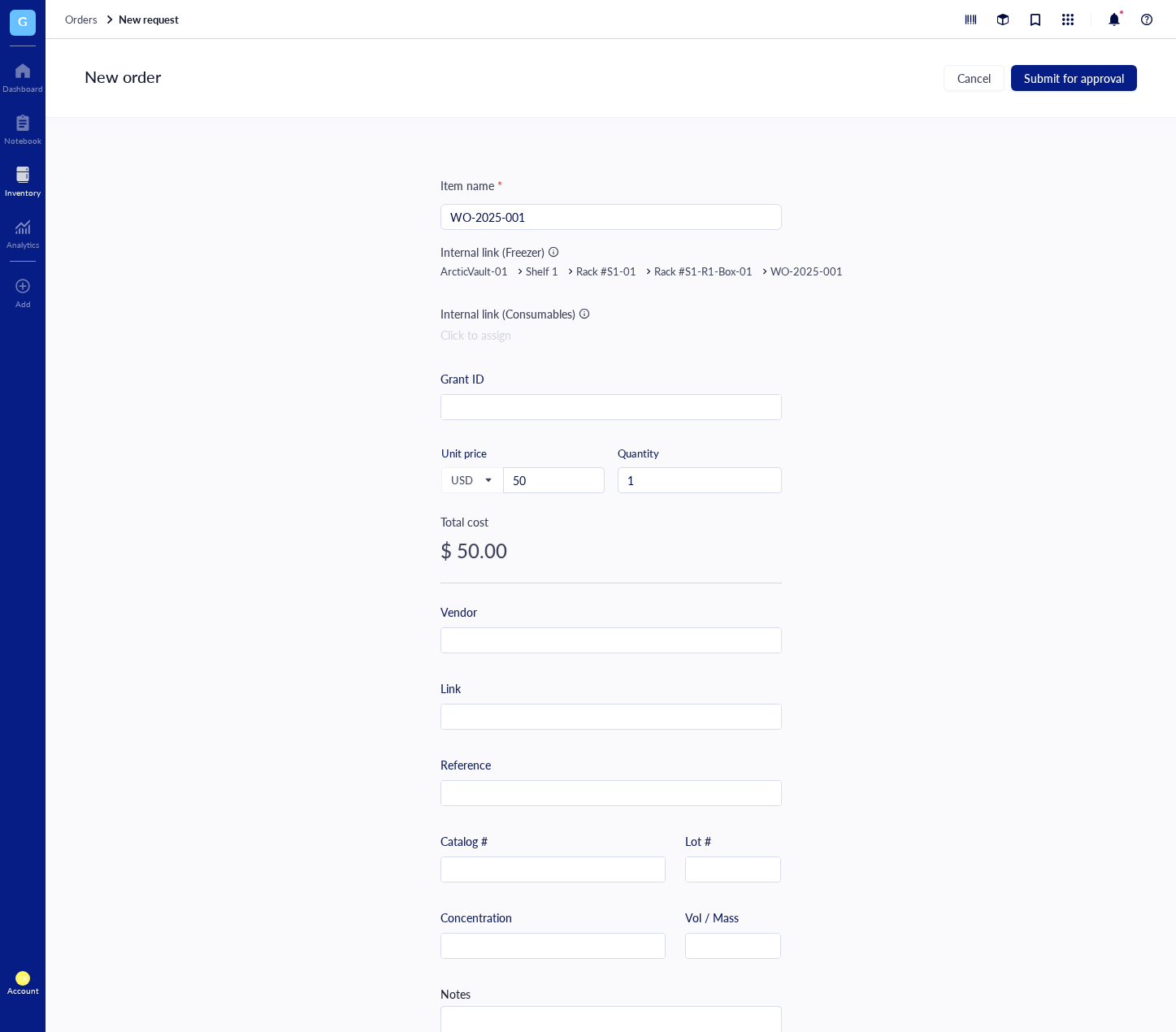
click at [779, 562] on div "Item name * WO-2025-001 Internal link (Freezer) ArcticVault-01 Shelf 1 Rack #S1…" at bounding box center [610, 576] width 1130 height 915
click at [1062, 71] on span "Submit for approval" at bounding box center [1073, 78] width 100 height 13
type textarea "Keep everyone on the same page…"
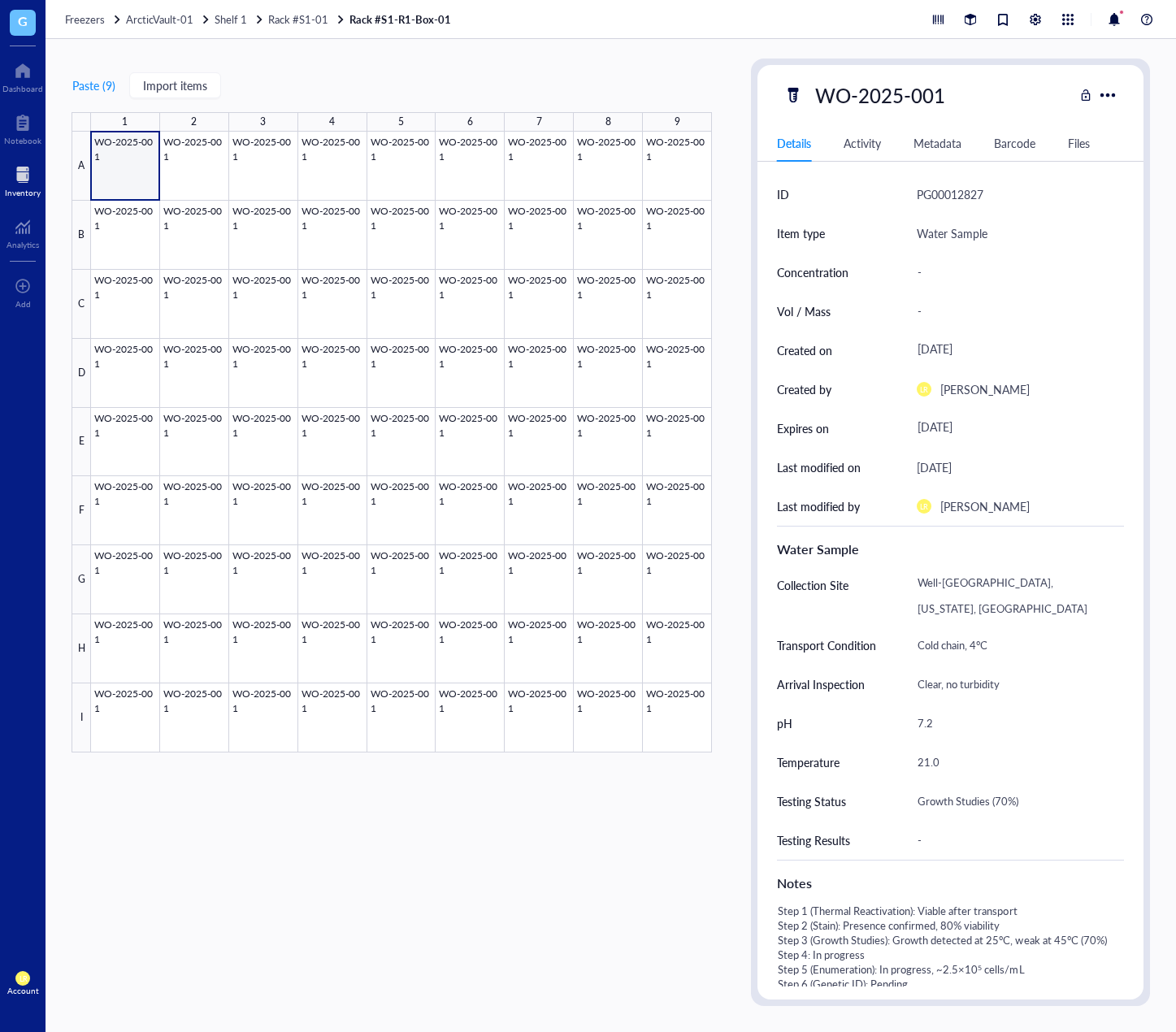
click at [642, 991] on div "Paste ( 9 ) Import items 1 2 3 4 5 6 7 8 9 A B C D E F G H I WO-2025-001 WO-202…" at bounding box center [391, 532] width 640 height 948
click at [16, 180] on div at bounding box center [23, 174] width 36 height 26
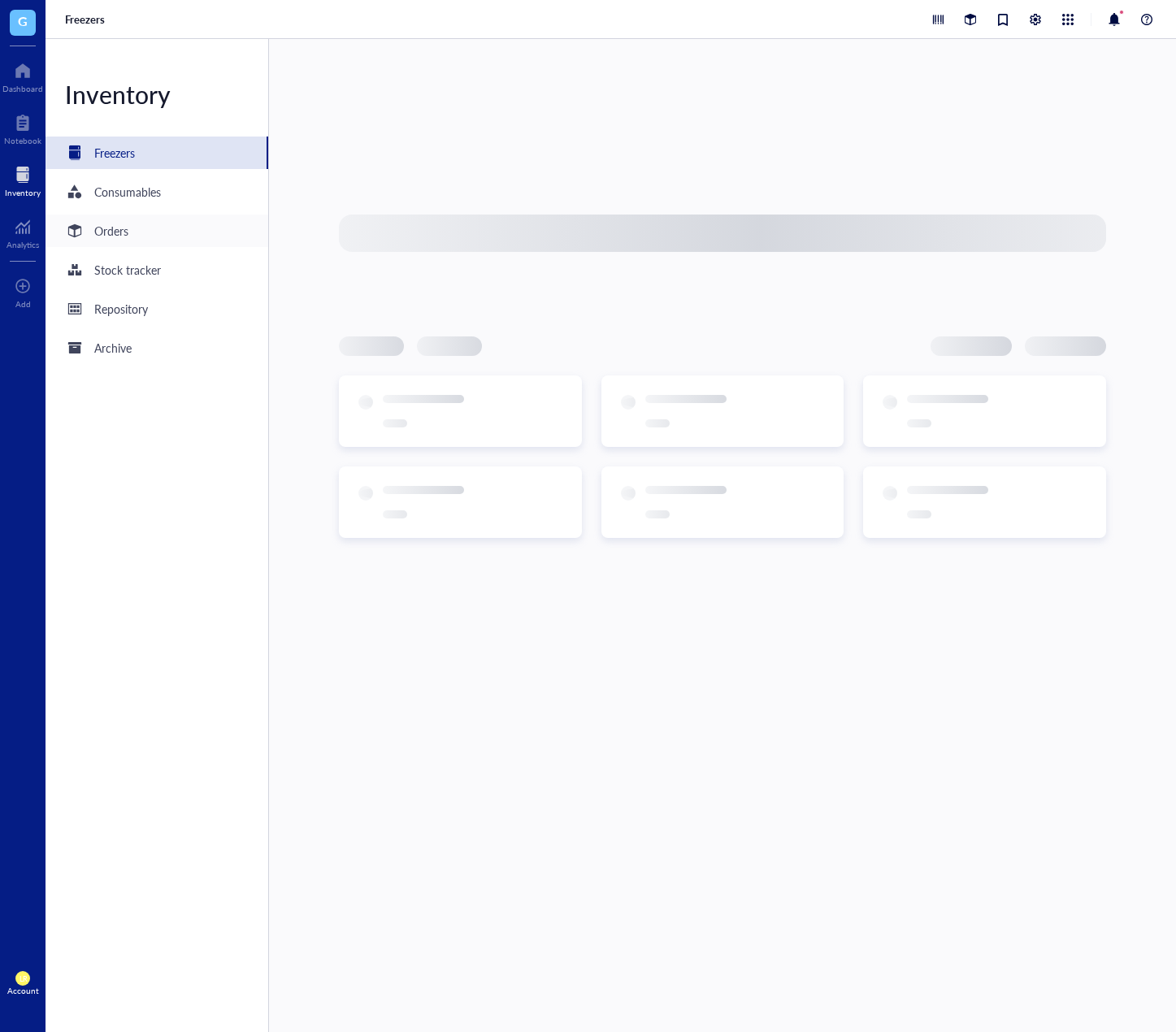
click at [96, 227] on div "Orders" at bounding box center [112, 231] width 34 height 18
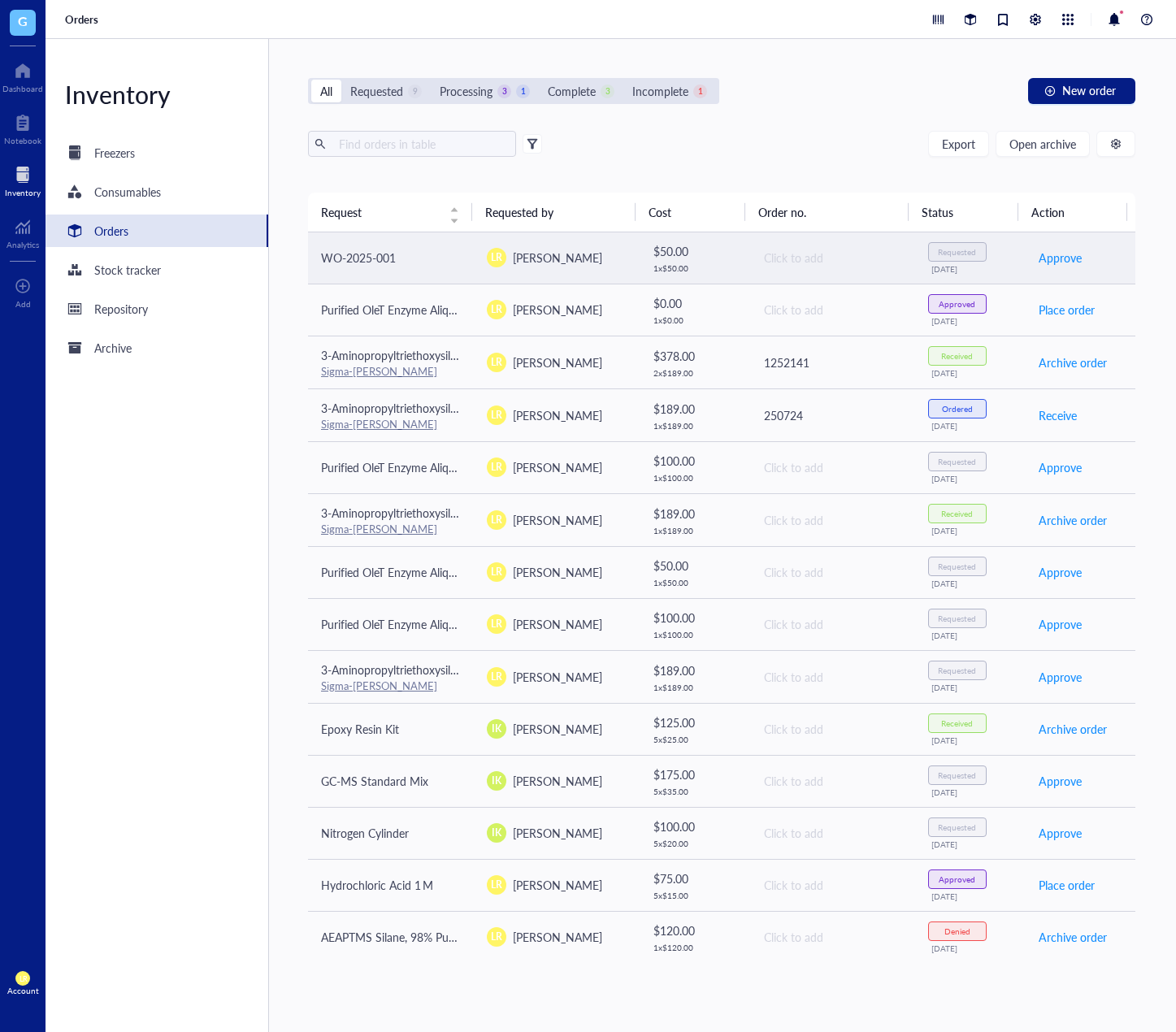
click at [470, 264] on td "WO-2025-001" at bounding box center [391, 259] width 166 height 52
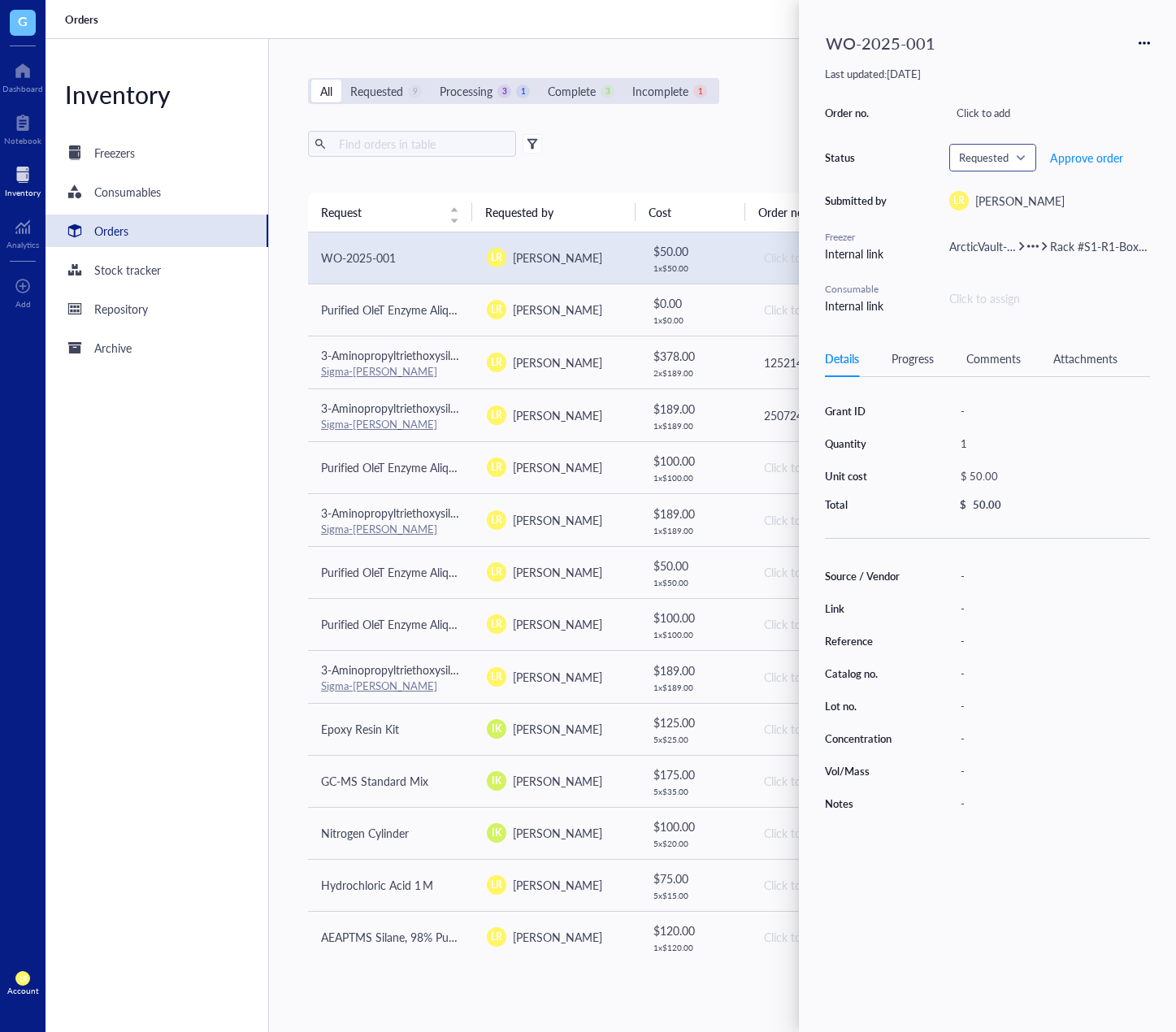
click at [1007, 156] on span "Requested" at bounding box center [990, 158] width 64 height 14
click at [1073, 152] on span "Approve order" at bounding box center [1086, 158] width 73 height 13
click at [1082, 161] on span "Approve order" at bounding box center [1086, 158] width 73 height 13
click at [1143, 38] on icon at bounding box center [1144, 42] width 12 height 12
click at [1112, 92] on span "Add to freezer" at bounding box center [1091, 93] width 93 height 18
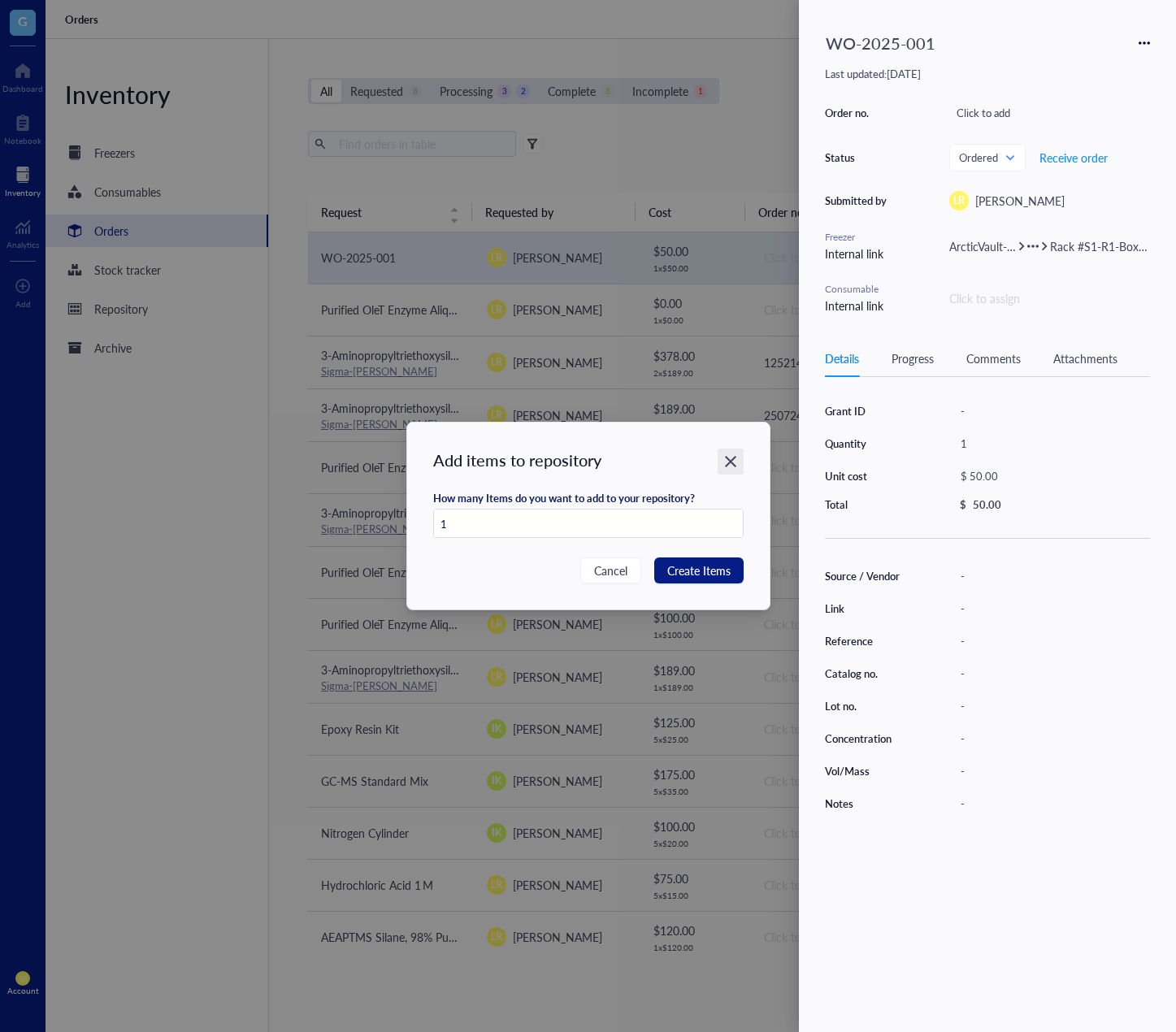
click at [735, 457] on icon "Close" at bounding box center [730, 462] width 12 height 12
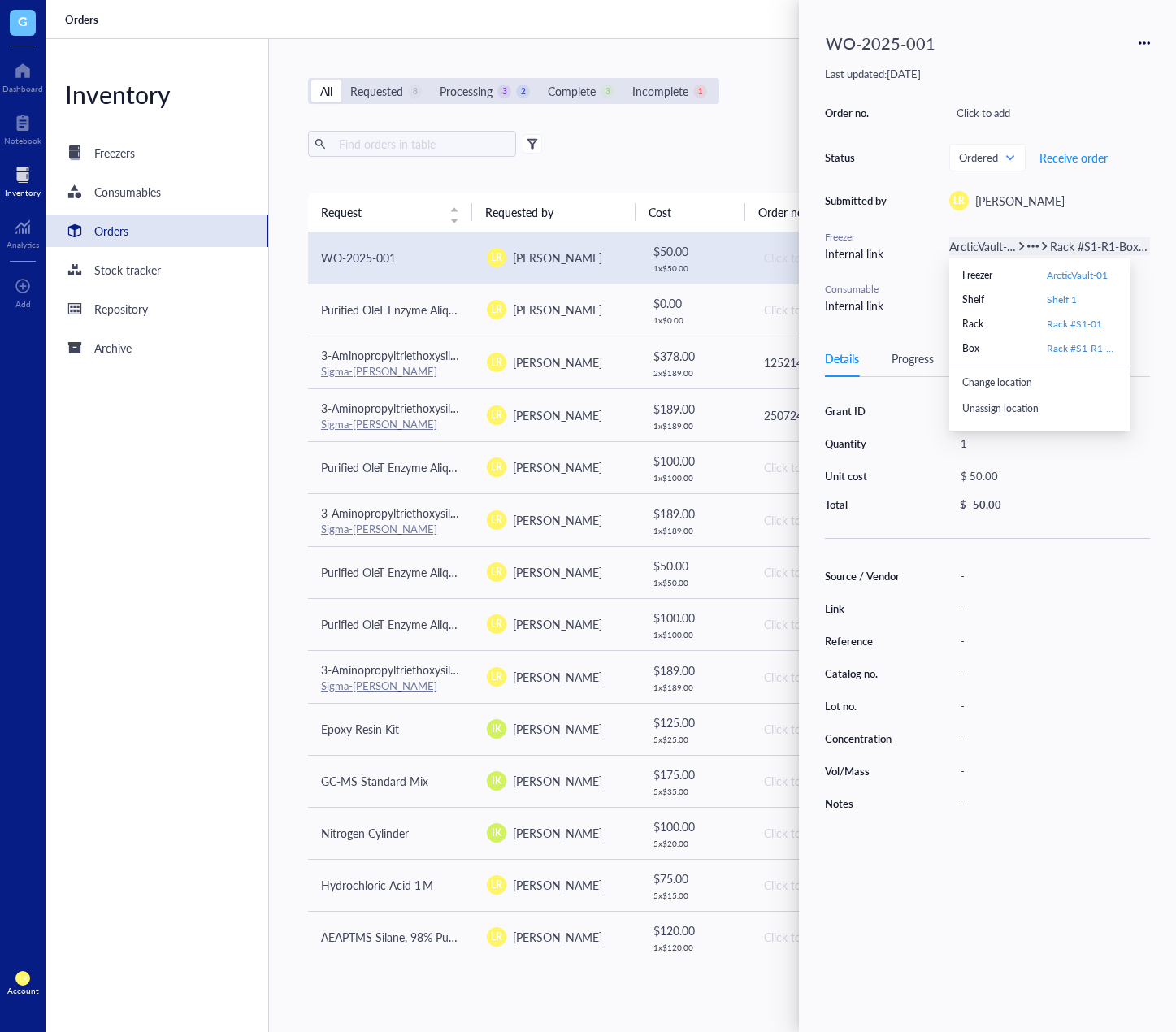
click at [1024, 251] on icon at bounding box center [1021, 246] width 12 height 12
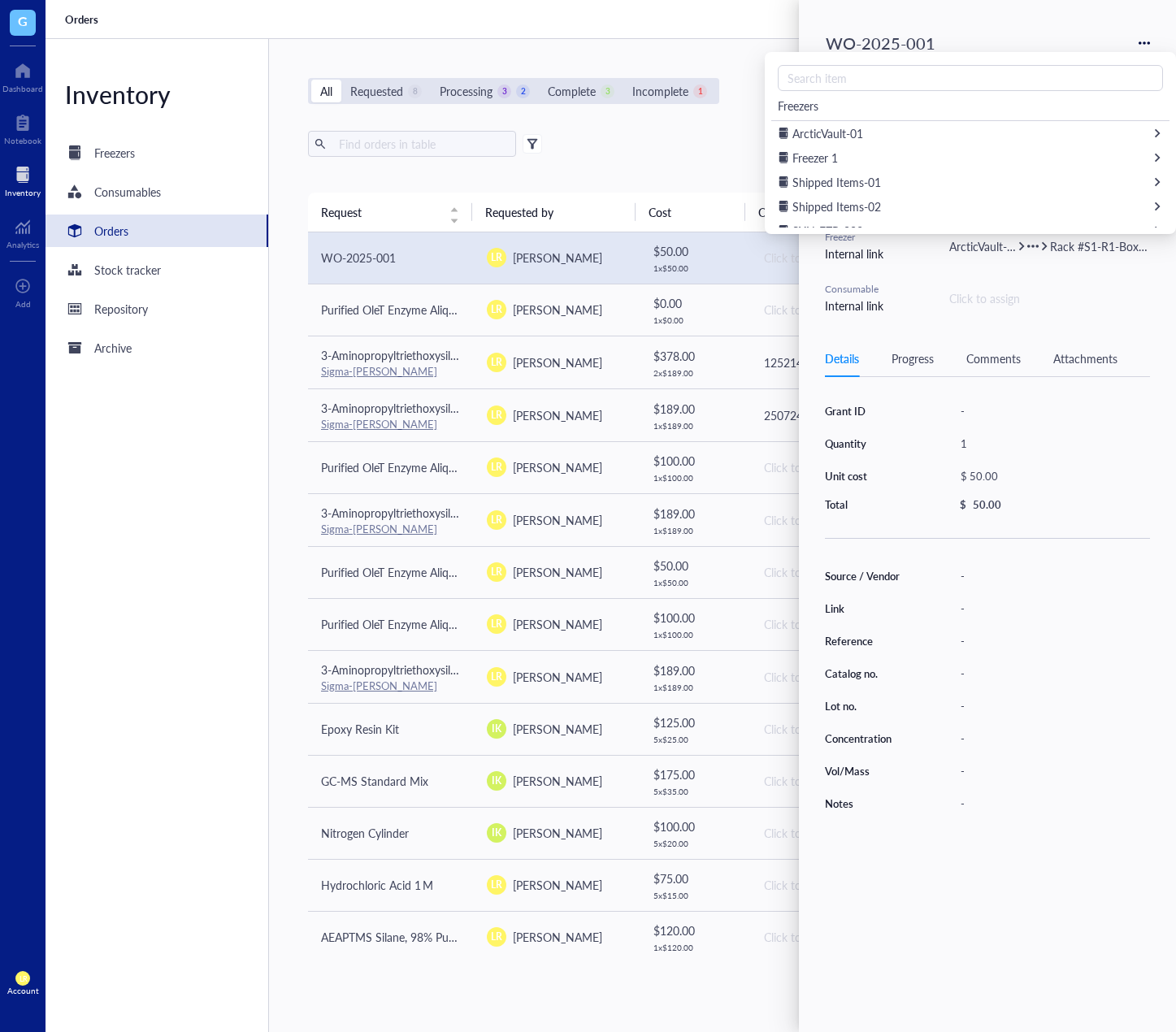
click at [1096, 309] on div "Order no. Click to add Status Ordered Requested Requested Processing Approved O…" at bounding box center [988, 208] width 325 height 213
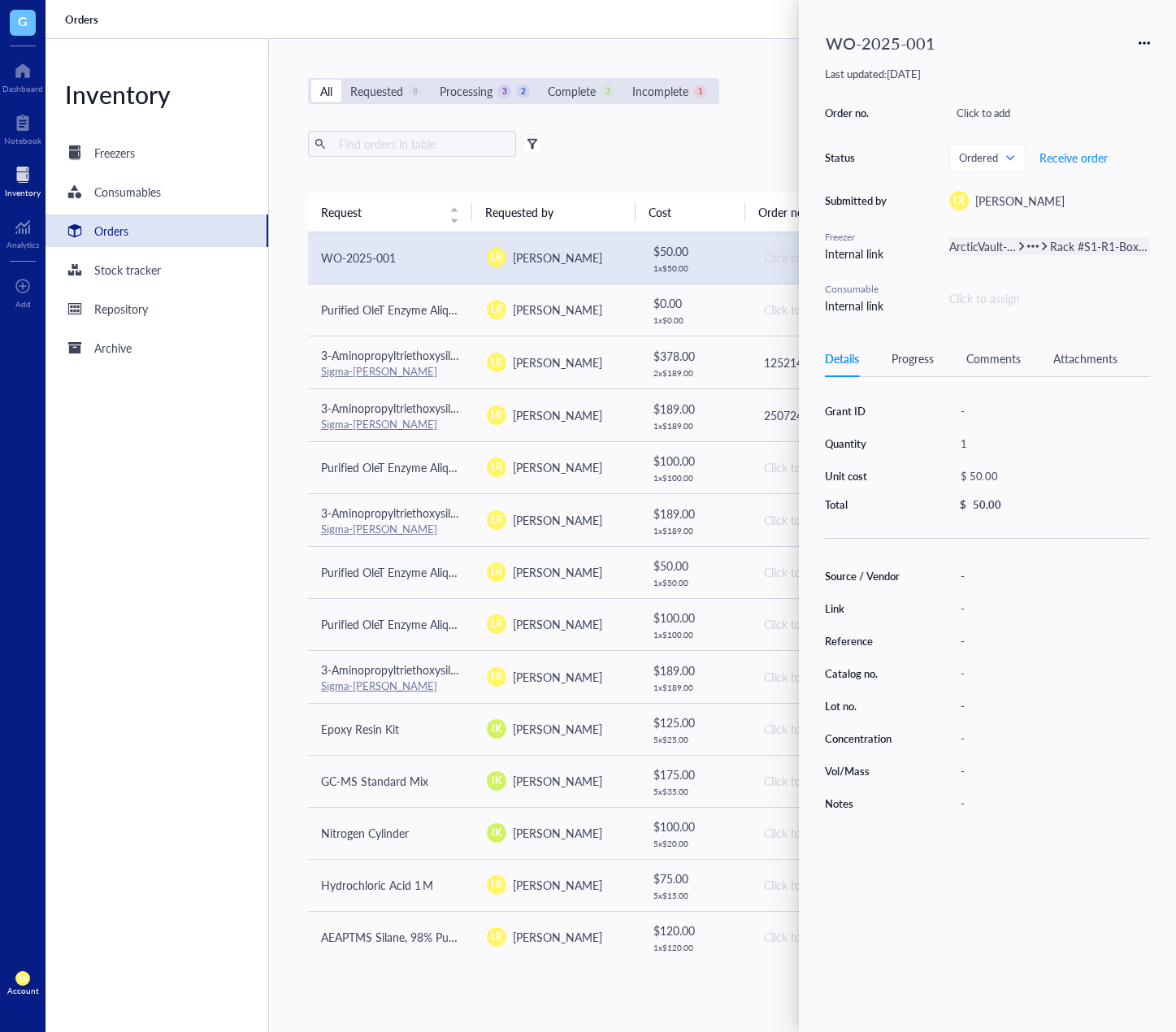
click at [1064, 244] on span "Rack #S1-R1-Box-01" at bounding box center [1102, 246] width 106 height 16
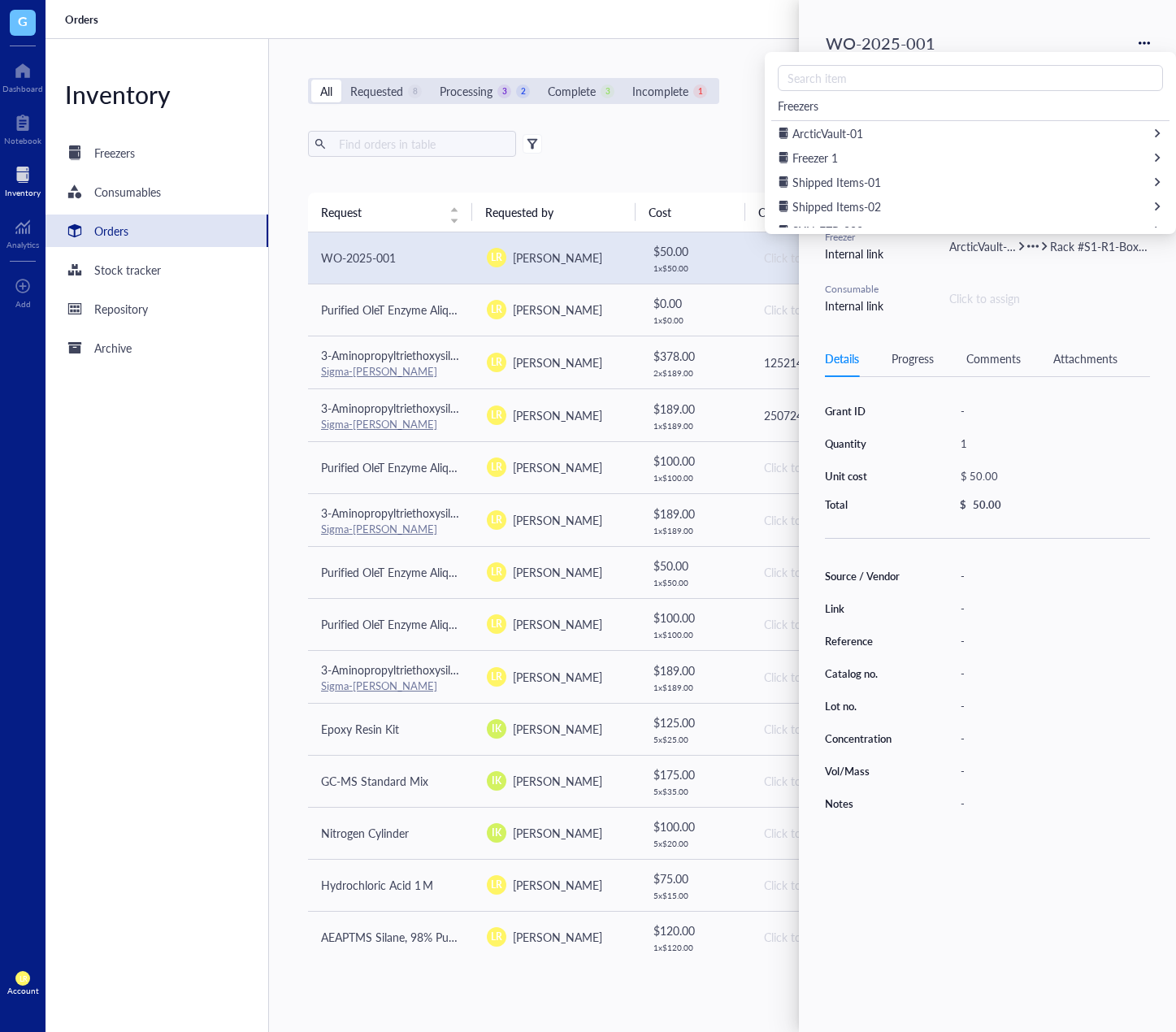
click at [1078, 289] on div "Order no. Click to add Status Ordered Requested Requested Processing Approved O…" at bounding box center [988, 208] width 325 height 213
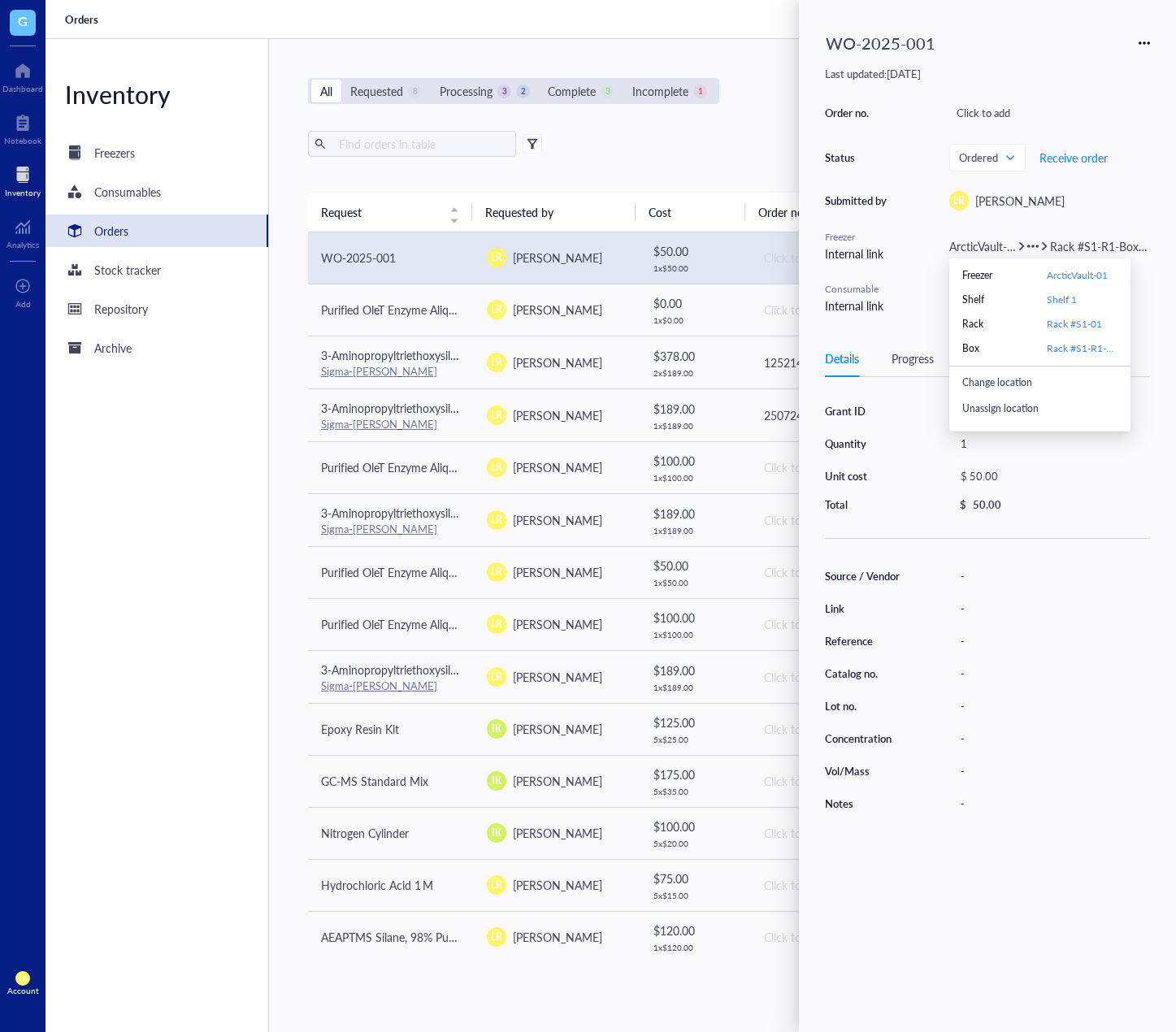
click at [1034, 381] on div "Change location" at bounding box center [1046, 382] width 169 height 26
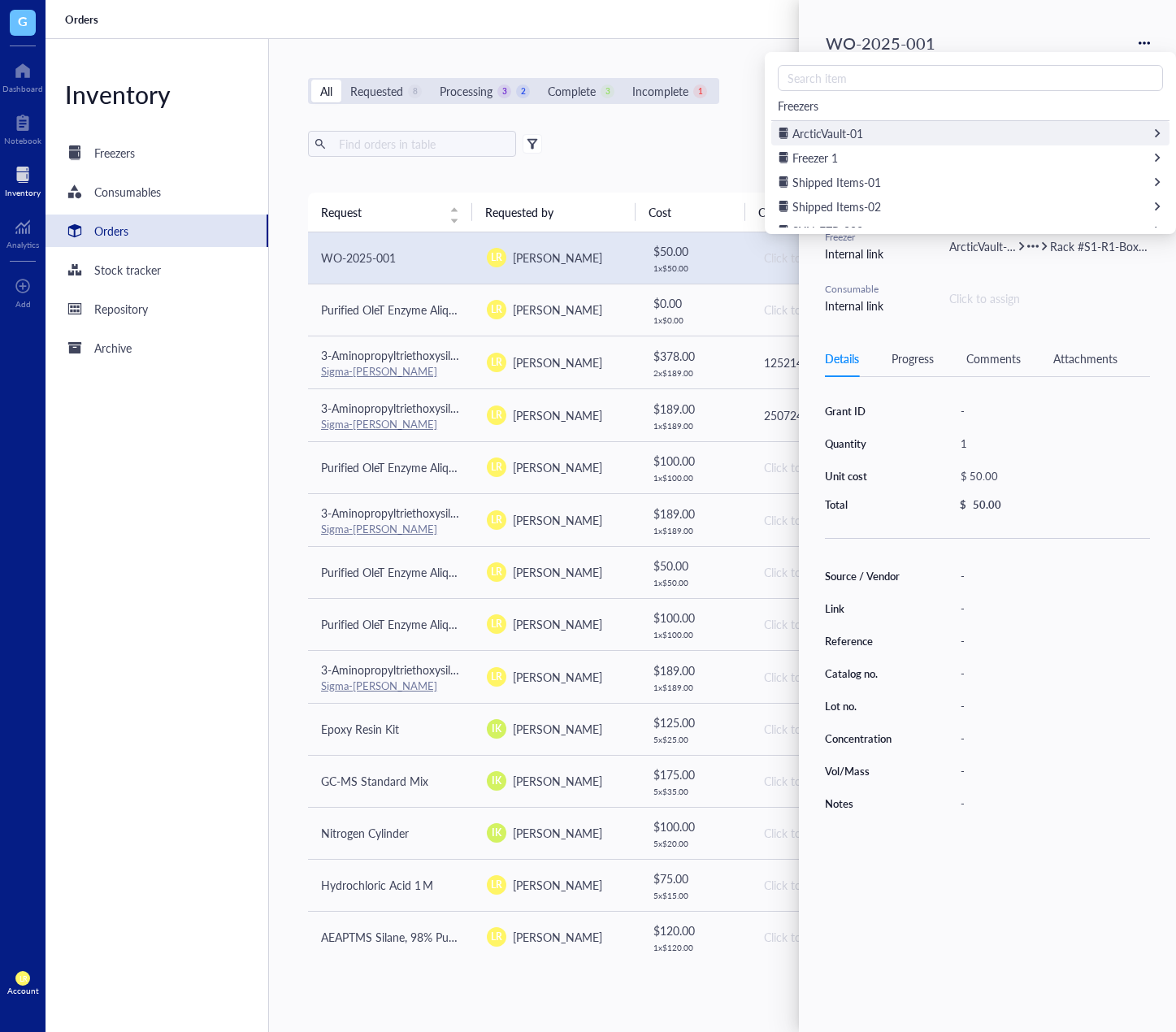
click at [881, 139] on div "ArcticVault-01" at bounding box center [970, 133] width 399 height 24
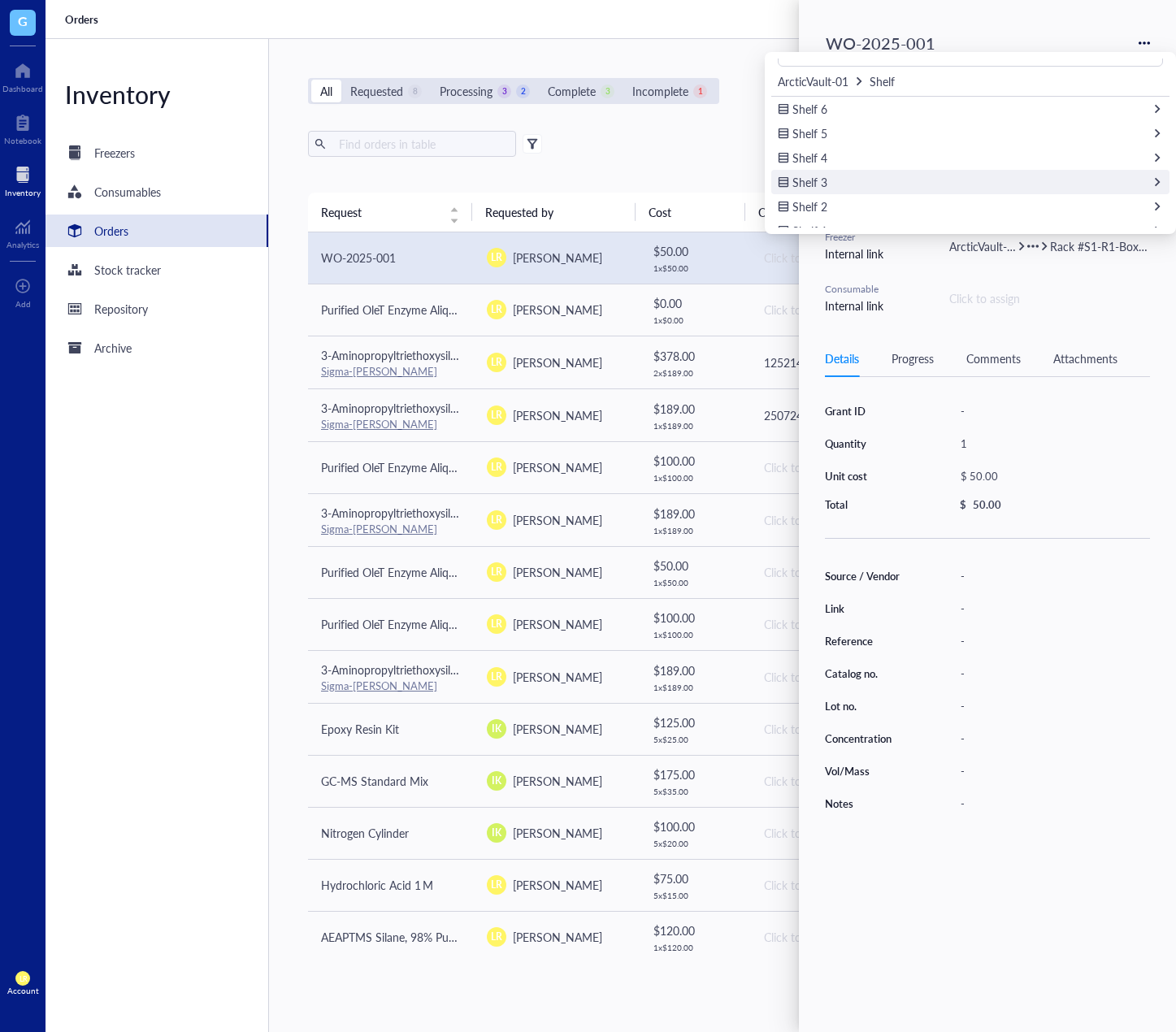
scroll to position [40, 0]
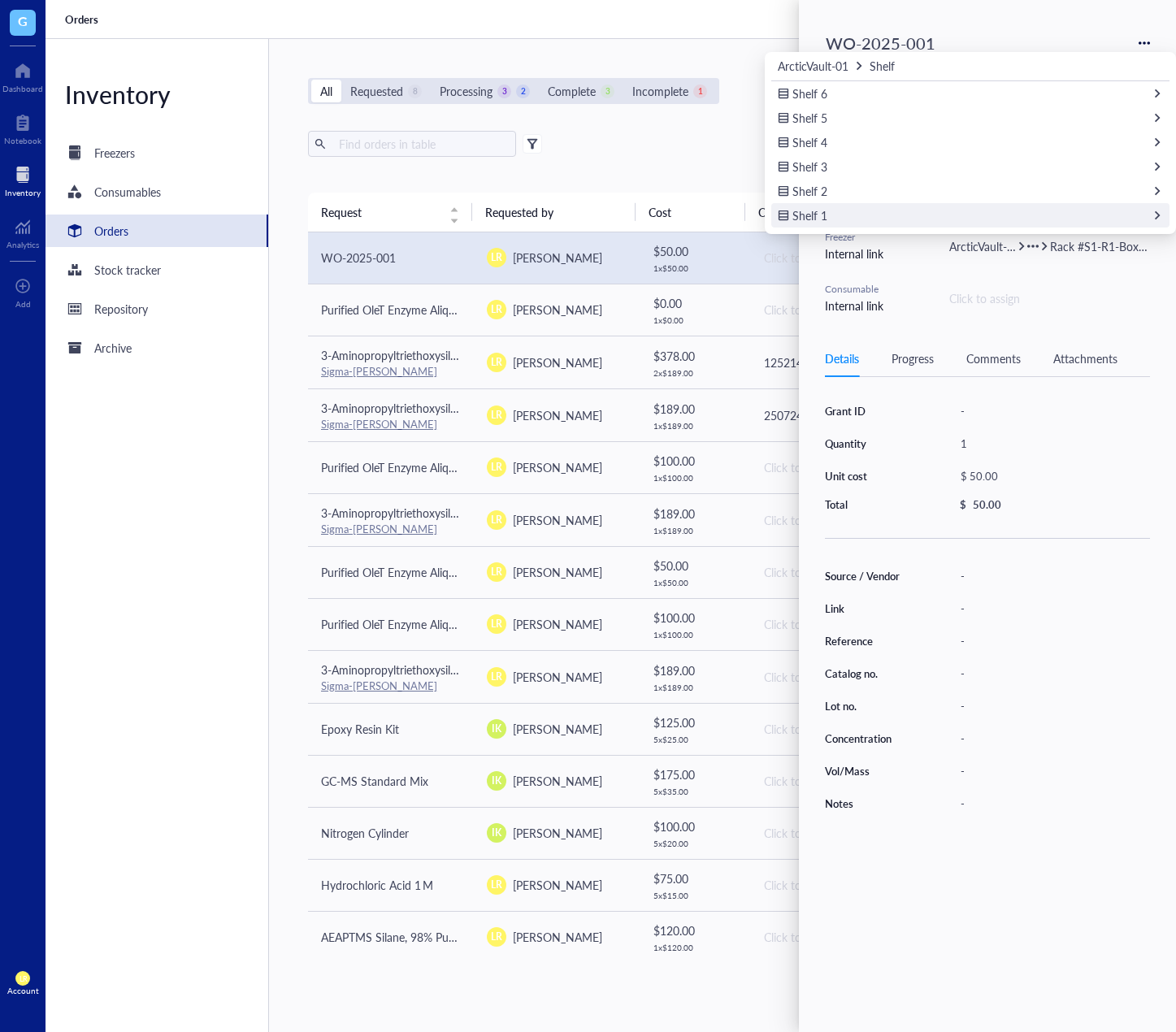
click at [914, 225] on div "Shelf 1" at bounding box center [970, 215] width 399 height 24
click at [926, 209] on div "Rack #S1-01" at bounding box center [970, 206] width 399 height 24
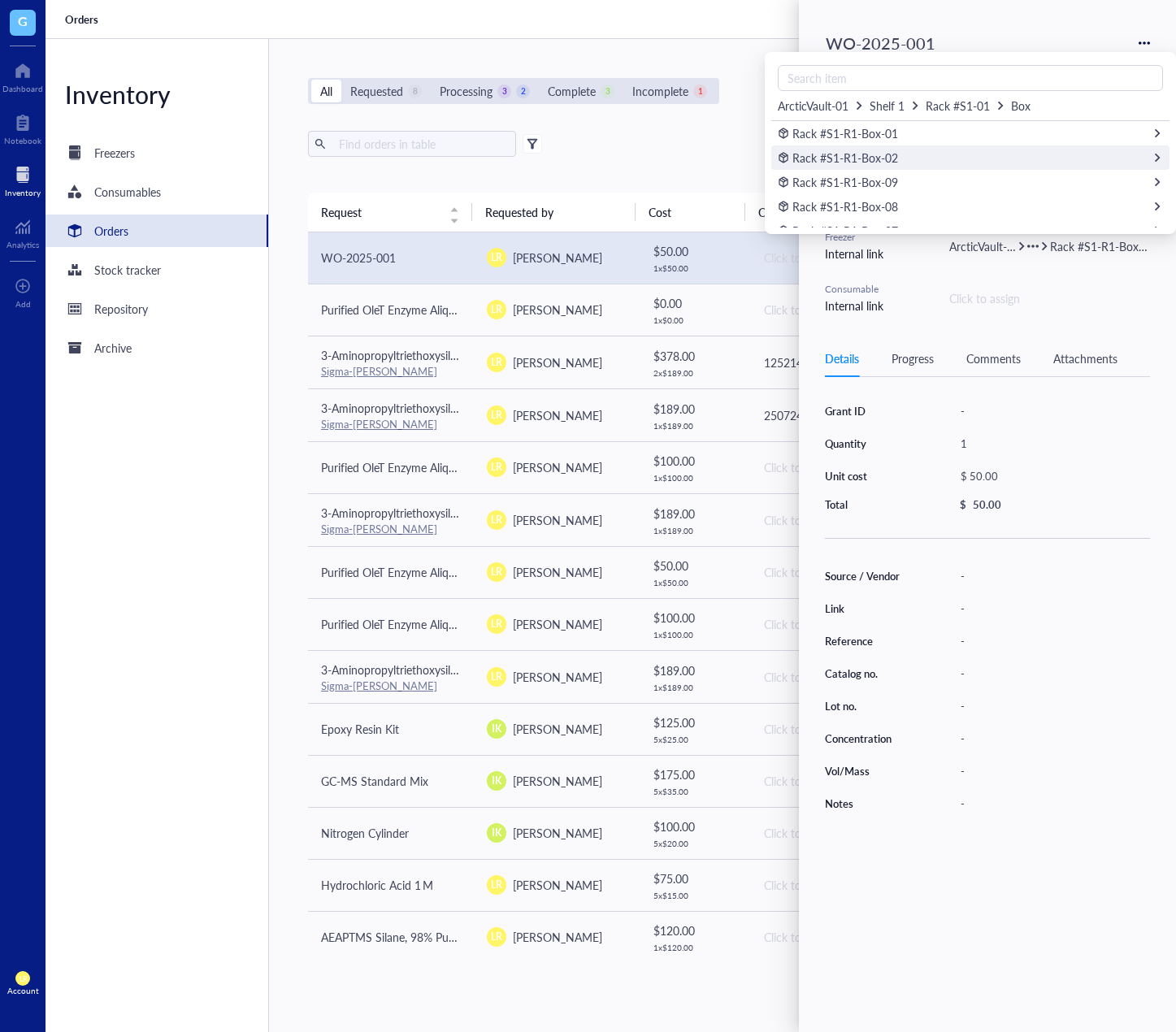
click at [942, 159] on div "Rack #S1-R1-Box-02" at bounding box center [970, 157] width 399 height 24
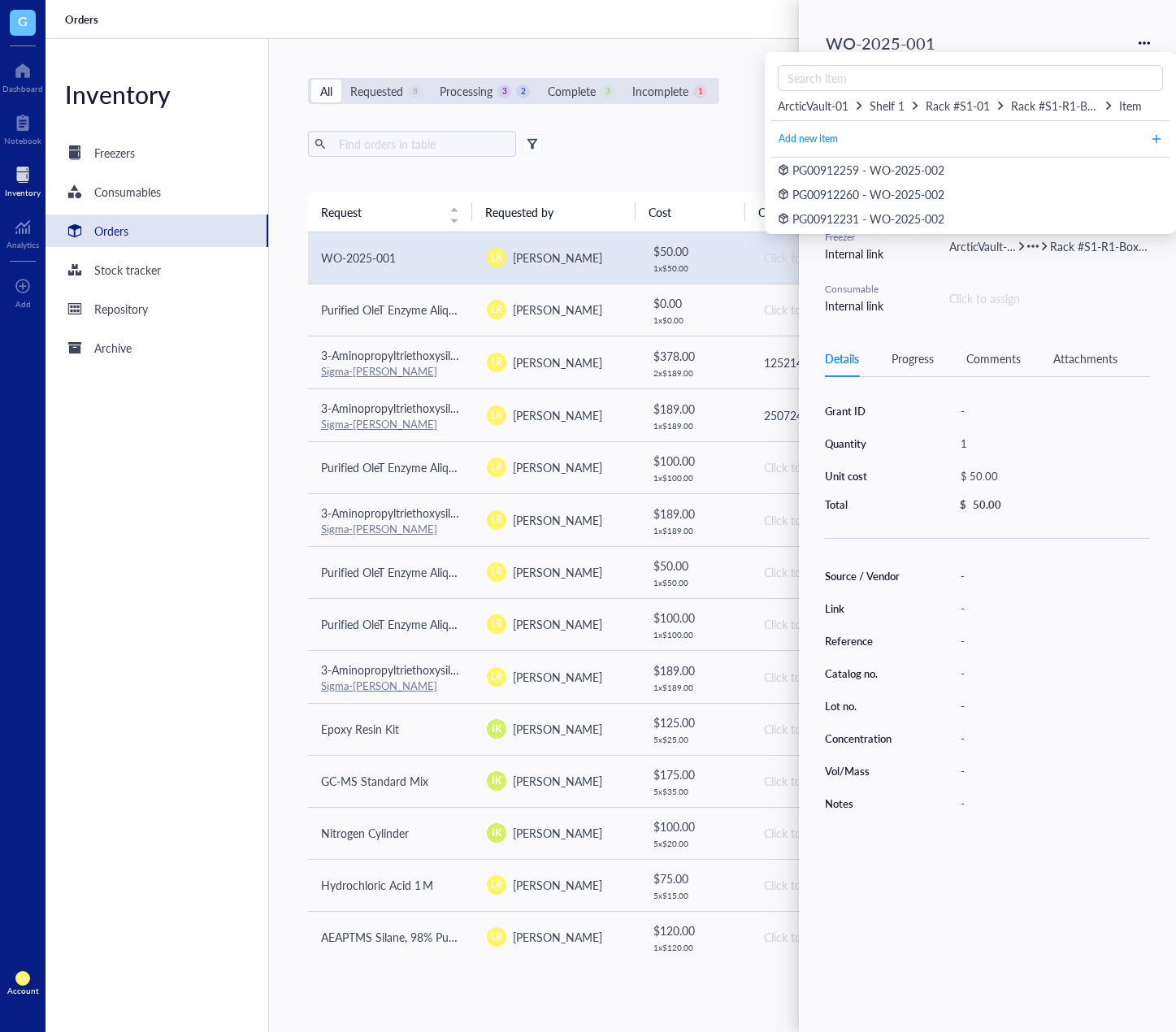
click at [1052, 103] on span "Rack #S1-R1-Box-02" at bounding box center [1063, 106] width 106 height 16
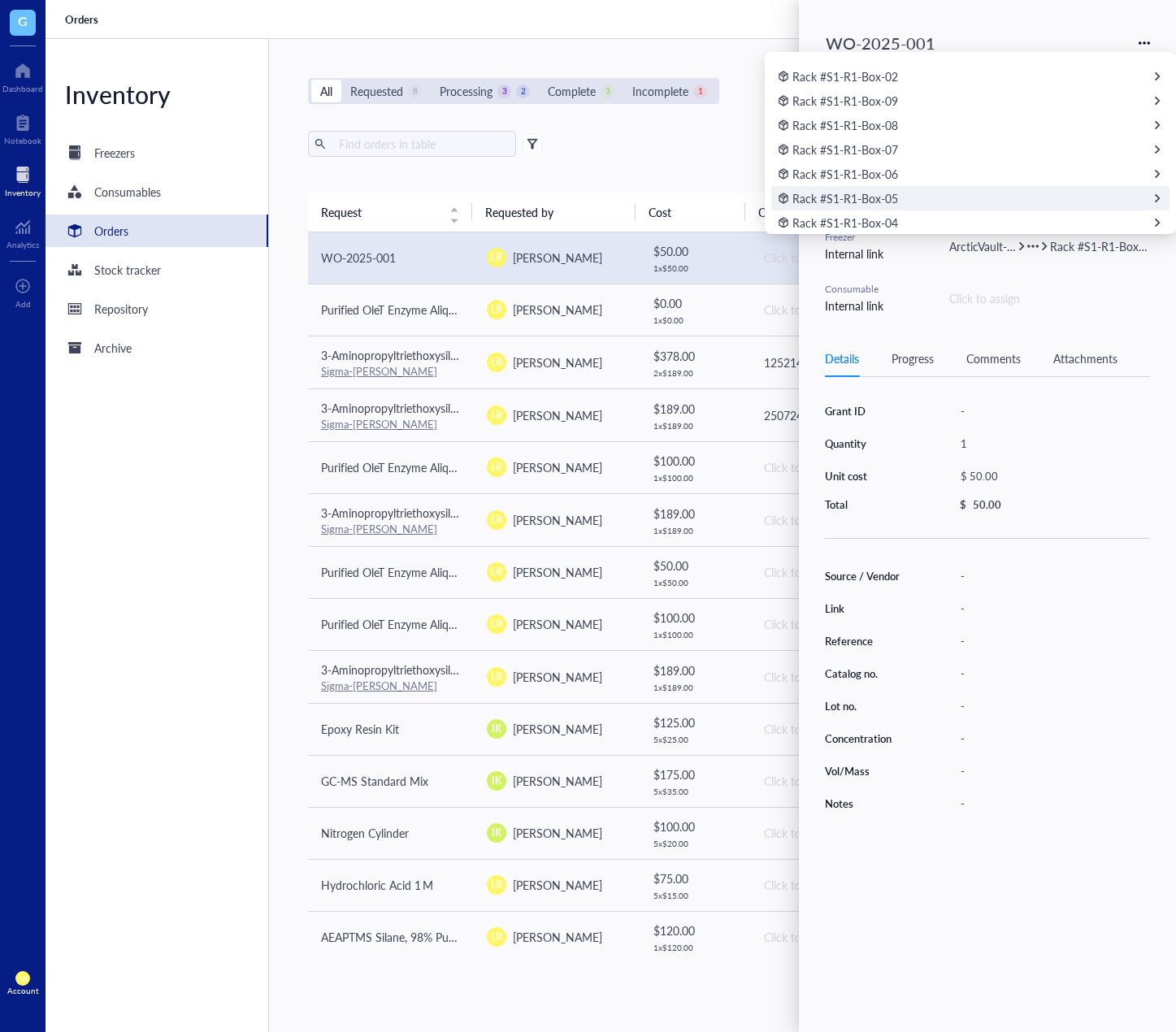
scroll to position [113, 0]
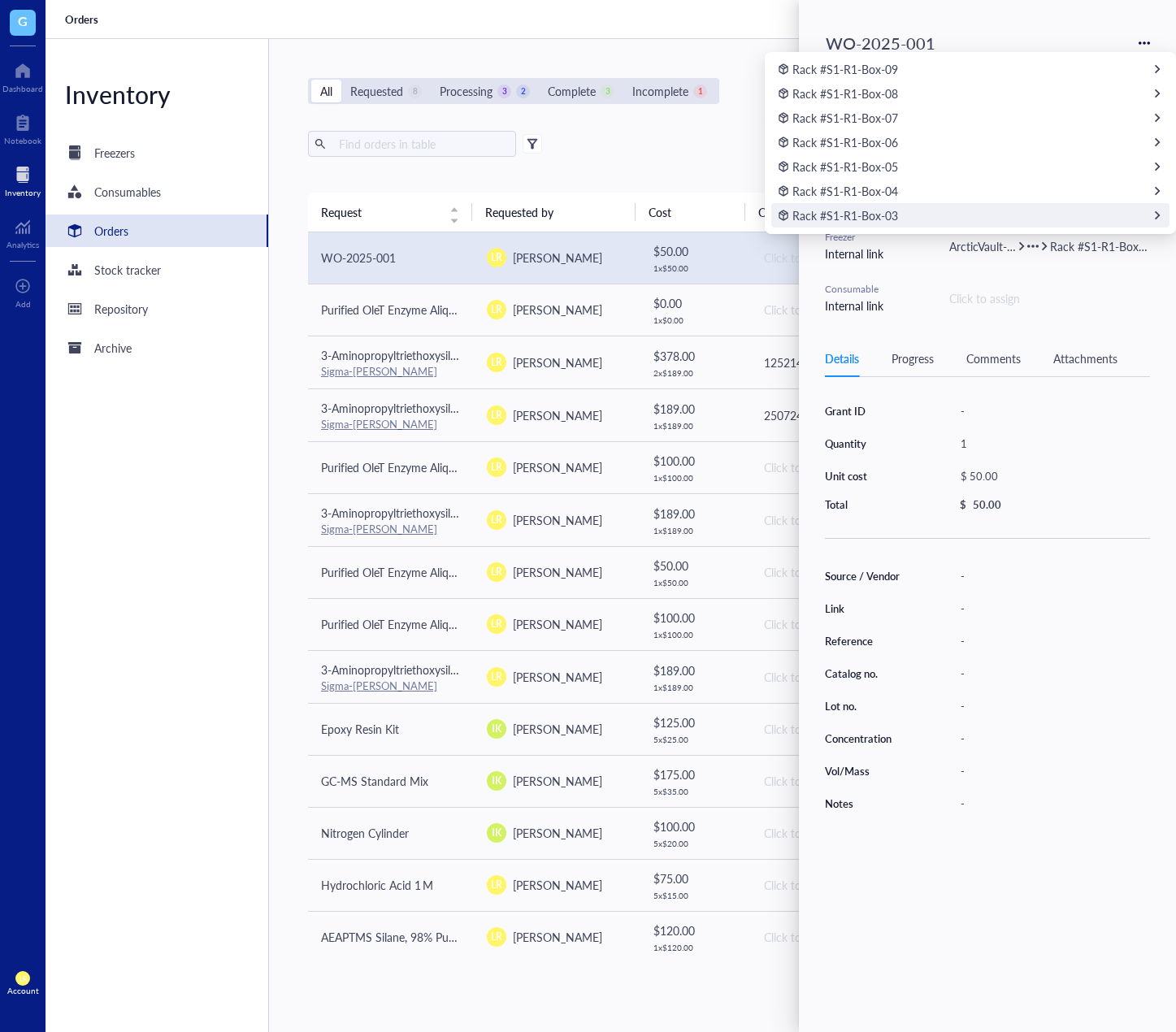
click at [948, 217] on div "Rack #S1-R1-Box-03" at bounding box center [970, 215] width 399 height 24
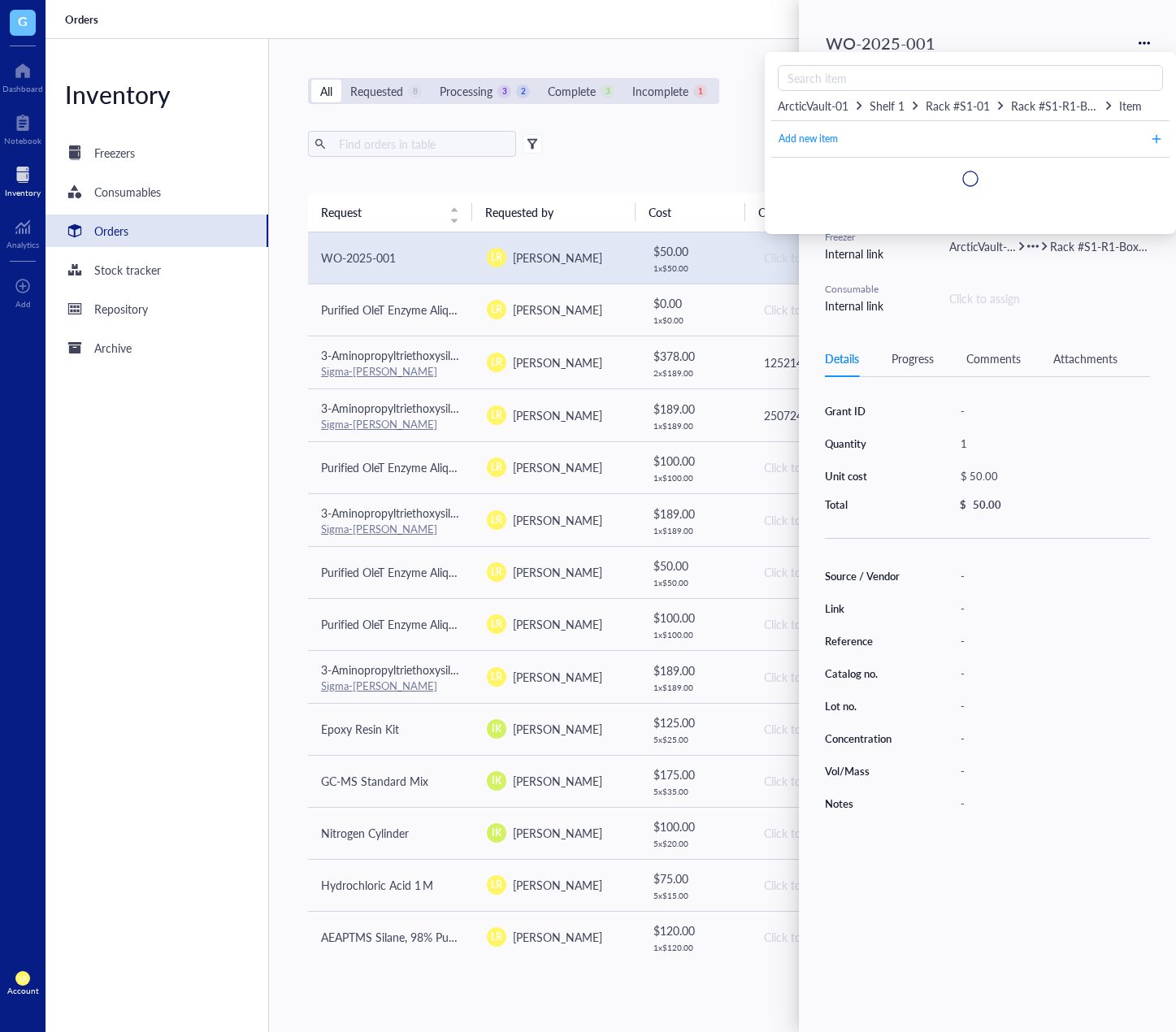
scroll to position [0, 0]
click at [831, 143] on span "Add new item" at bounding box center [808, 139] width 60 height 15
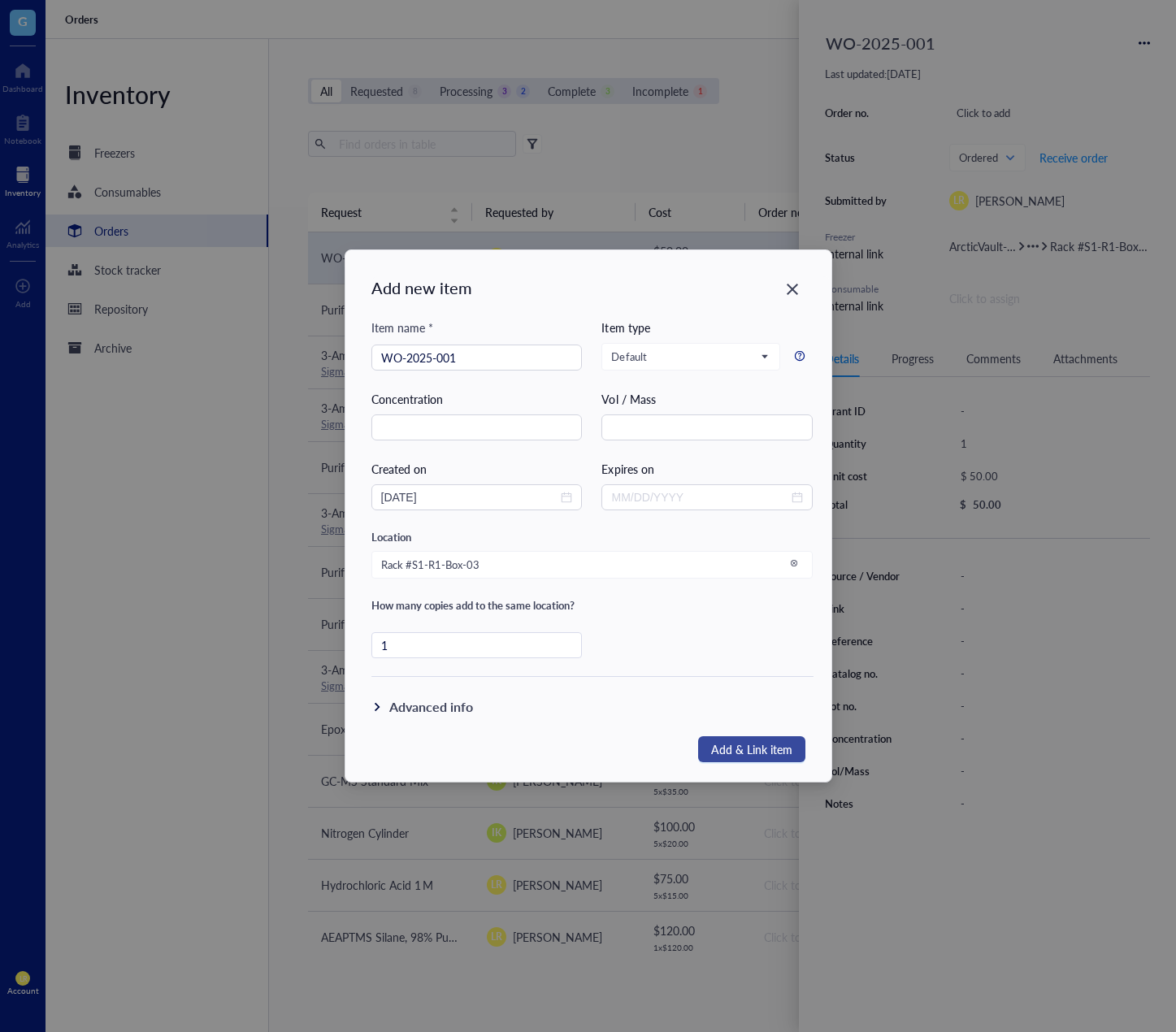
click at [724, 742] on span "Add & Link item" at bounding box center [751, 750] width 81 height 20
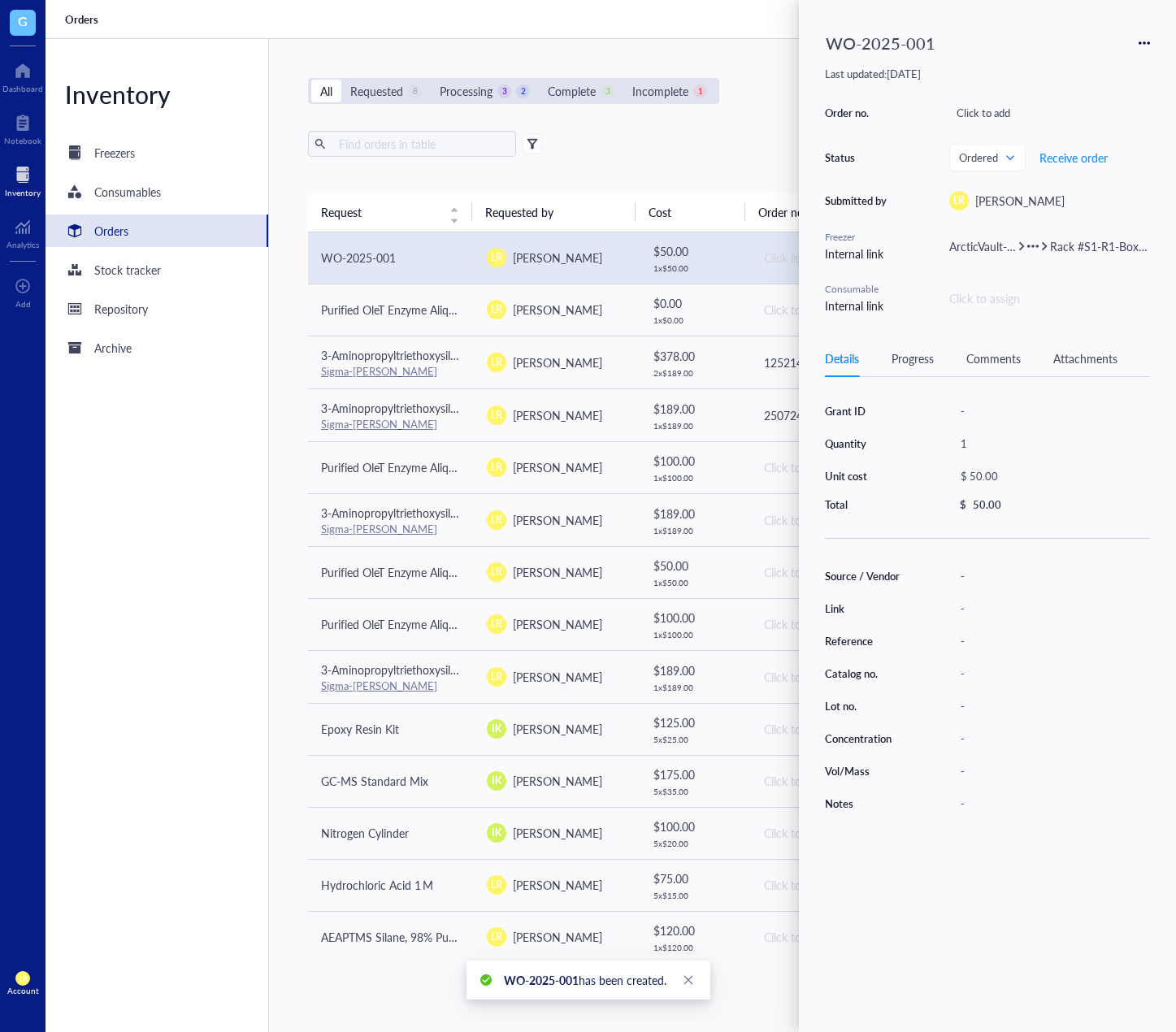
click at [30, 186] on div at bounding box center [23, 174] width 36 height 26
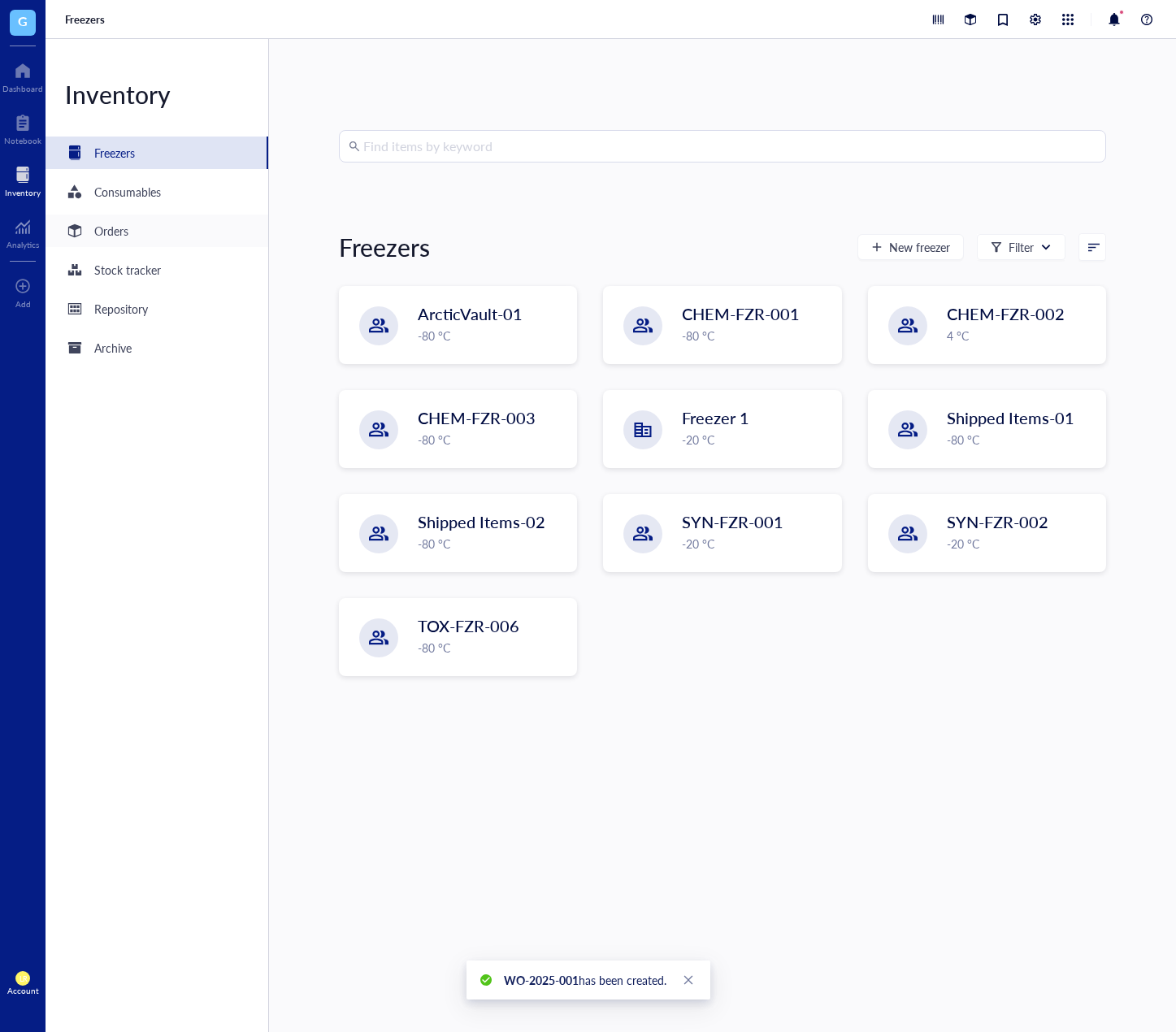
click at [143, 233] on div "Orders" at bounding box center [156, 231] width 223 height 32
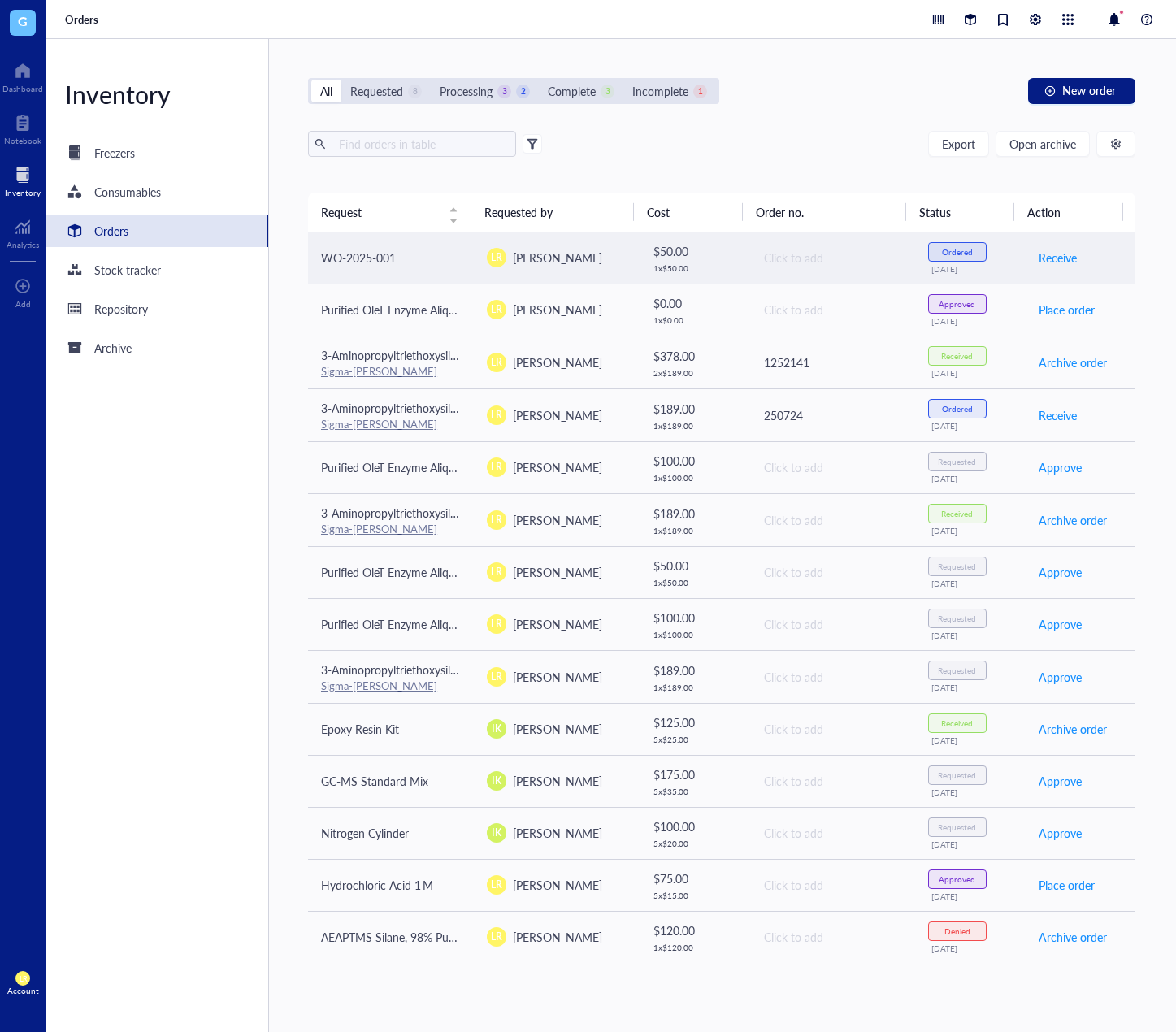
click at [832, 256] on div "Click to add" at bounding box center [832, 258] width 138 height 18
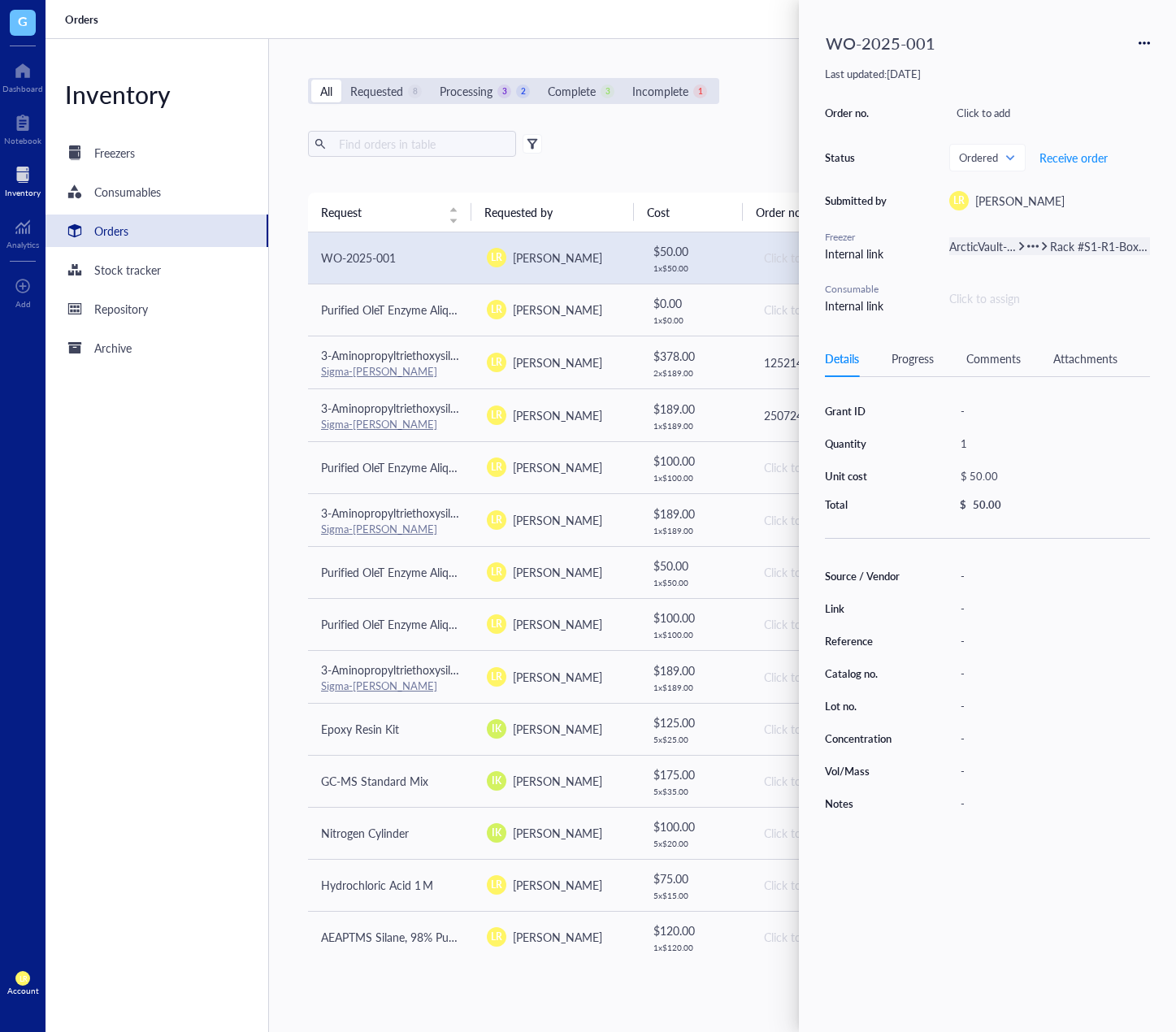
click at [1105, 251] on span "Rack #S1-R1-Box-03" at bounding box center [1102, 246] width 106 height 16
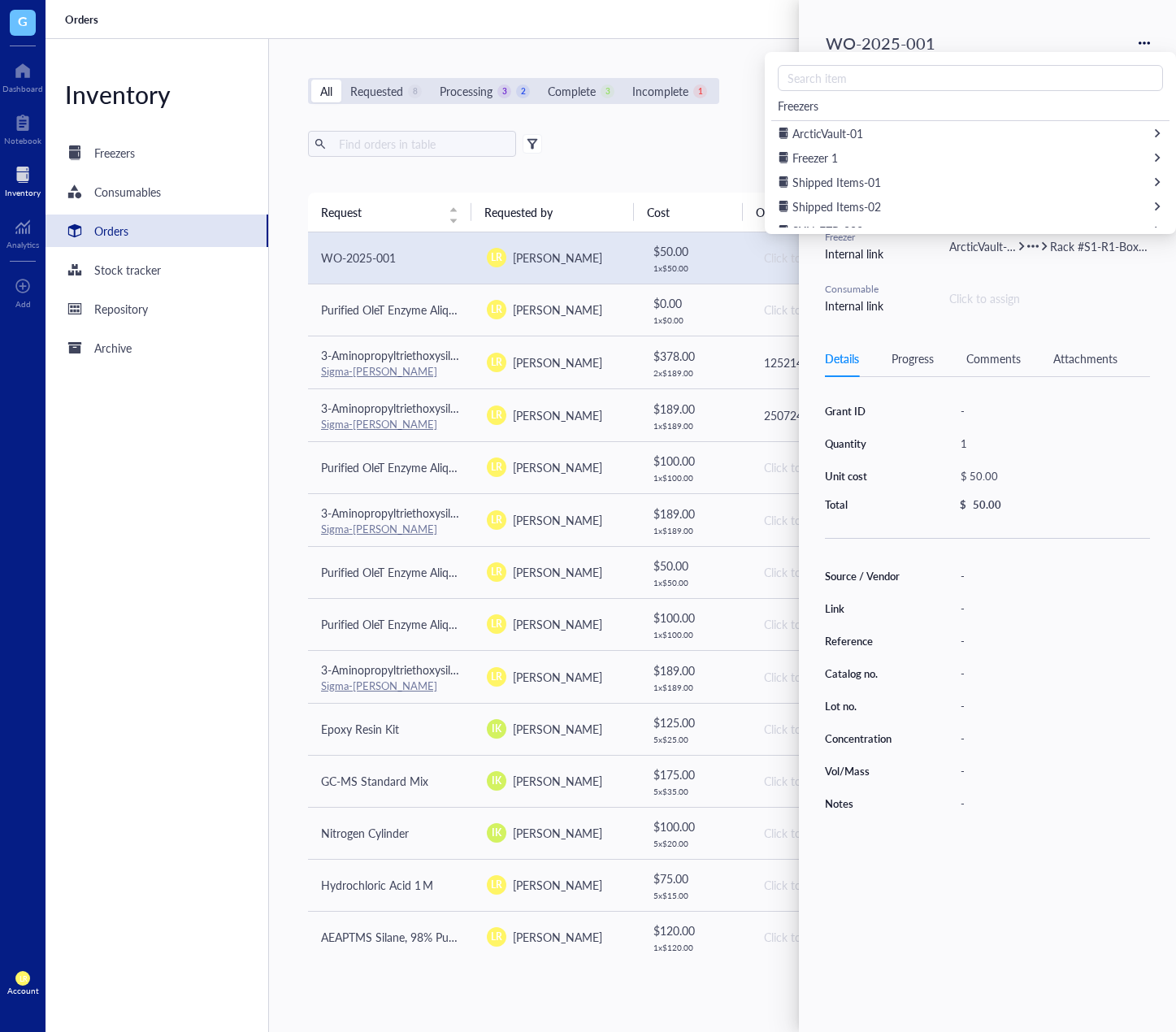
drag, startPoint x: 1032, startPoint y: 658, endPoint x: 1125, endPoint y: 597, distance: 111.2
click at [1032, 658] on div "Source / Vendor - Link - Reference - Catalog no. - Lot no. - Concentration - Vo…" at bounding box center [988, 690] width 325 height 251
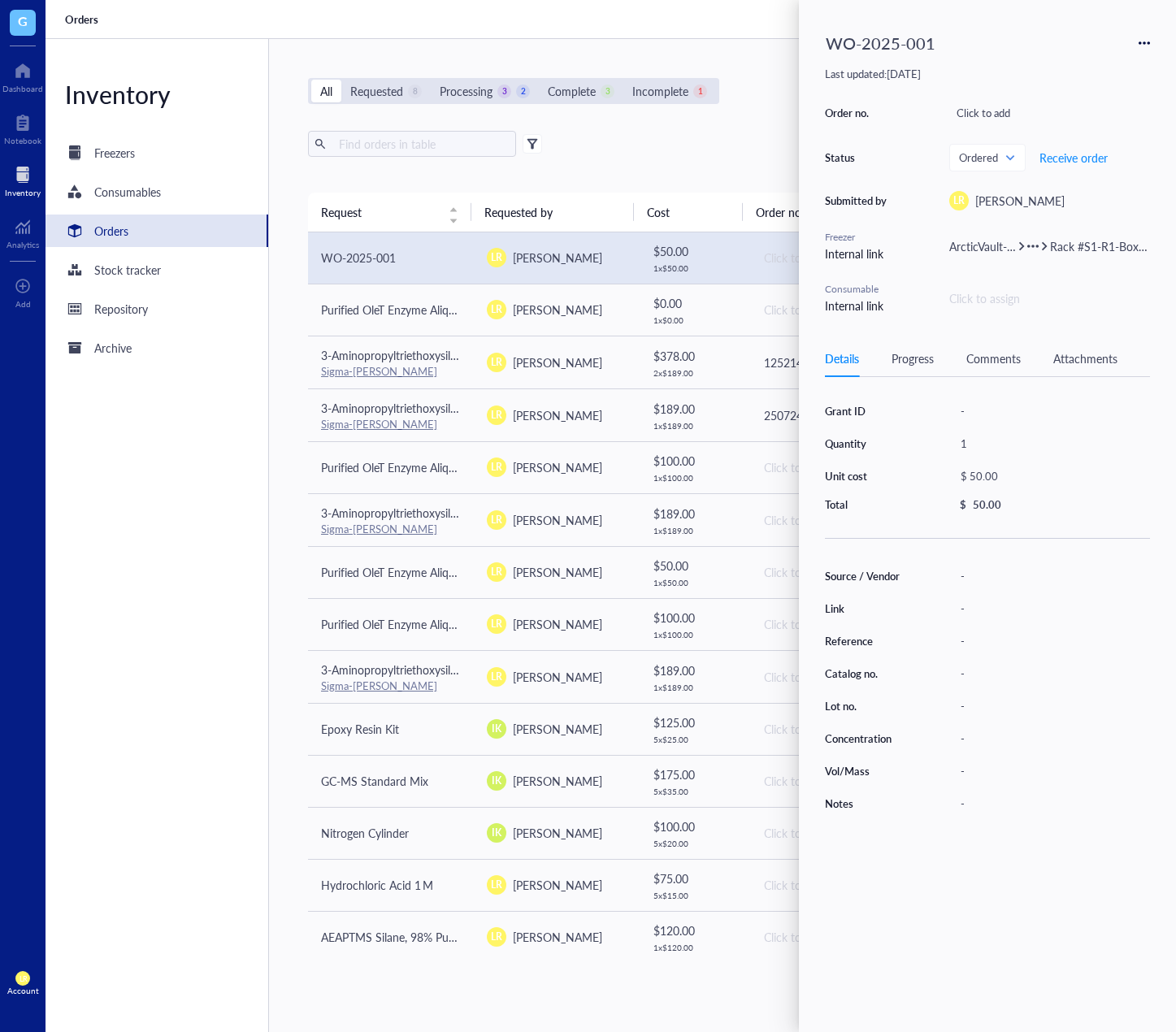
click at [23, 188] on div "Inventory" at bounding box center [23, 192] width 36 height 10
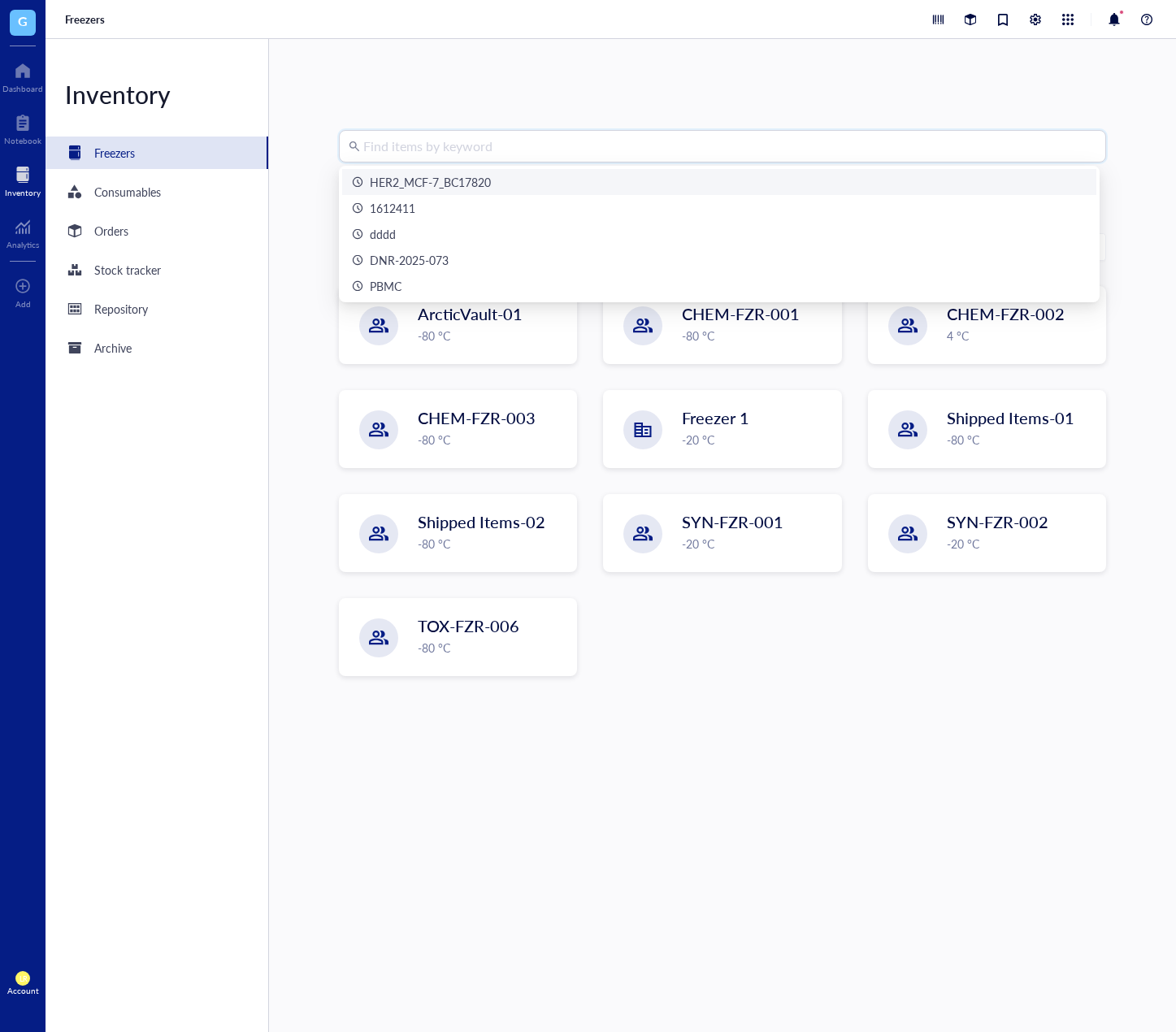
click at [458, 152] on input "search" at bounding box center [730, 146] width 733 height 31
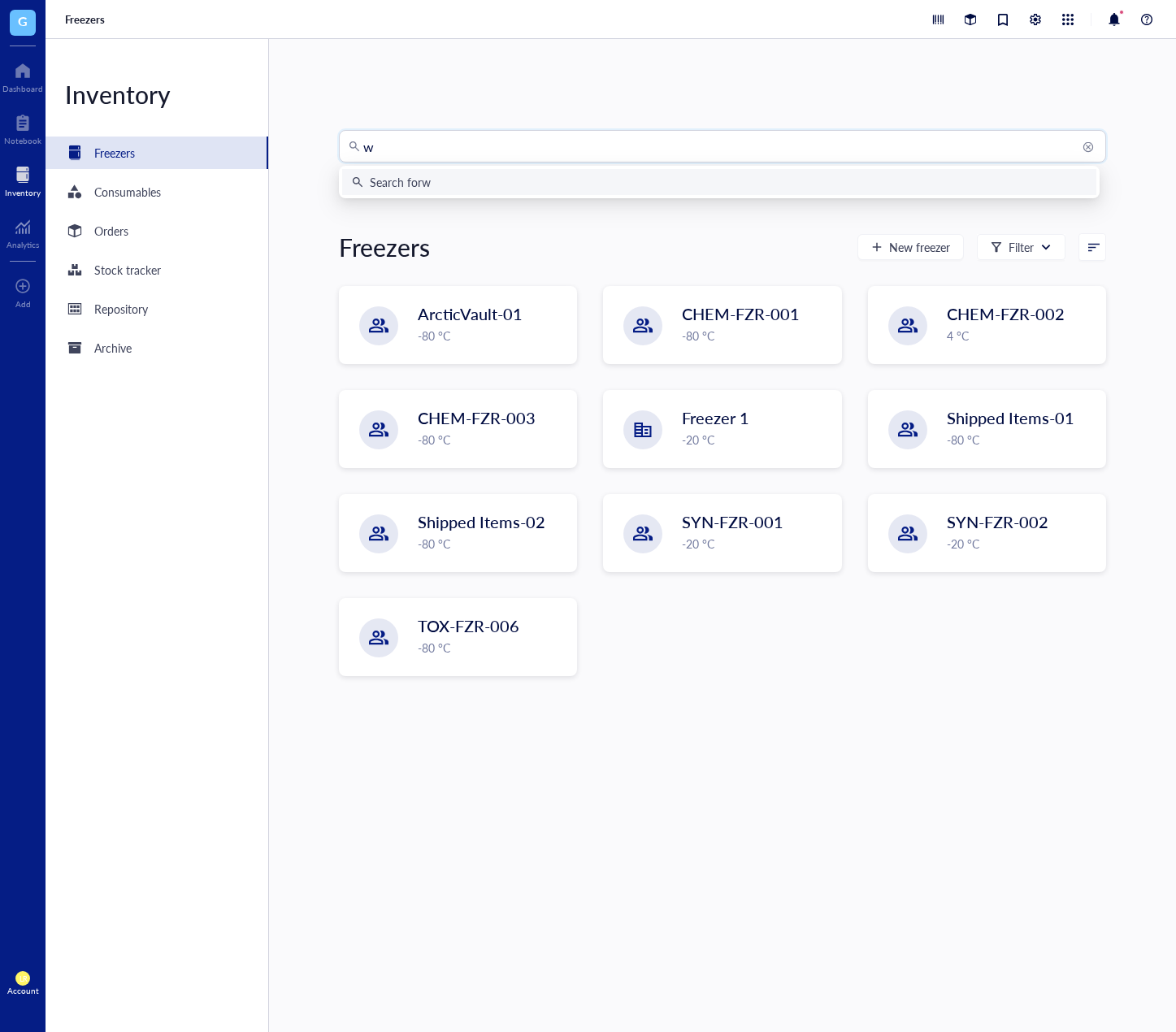
type input "wo"
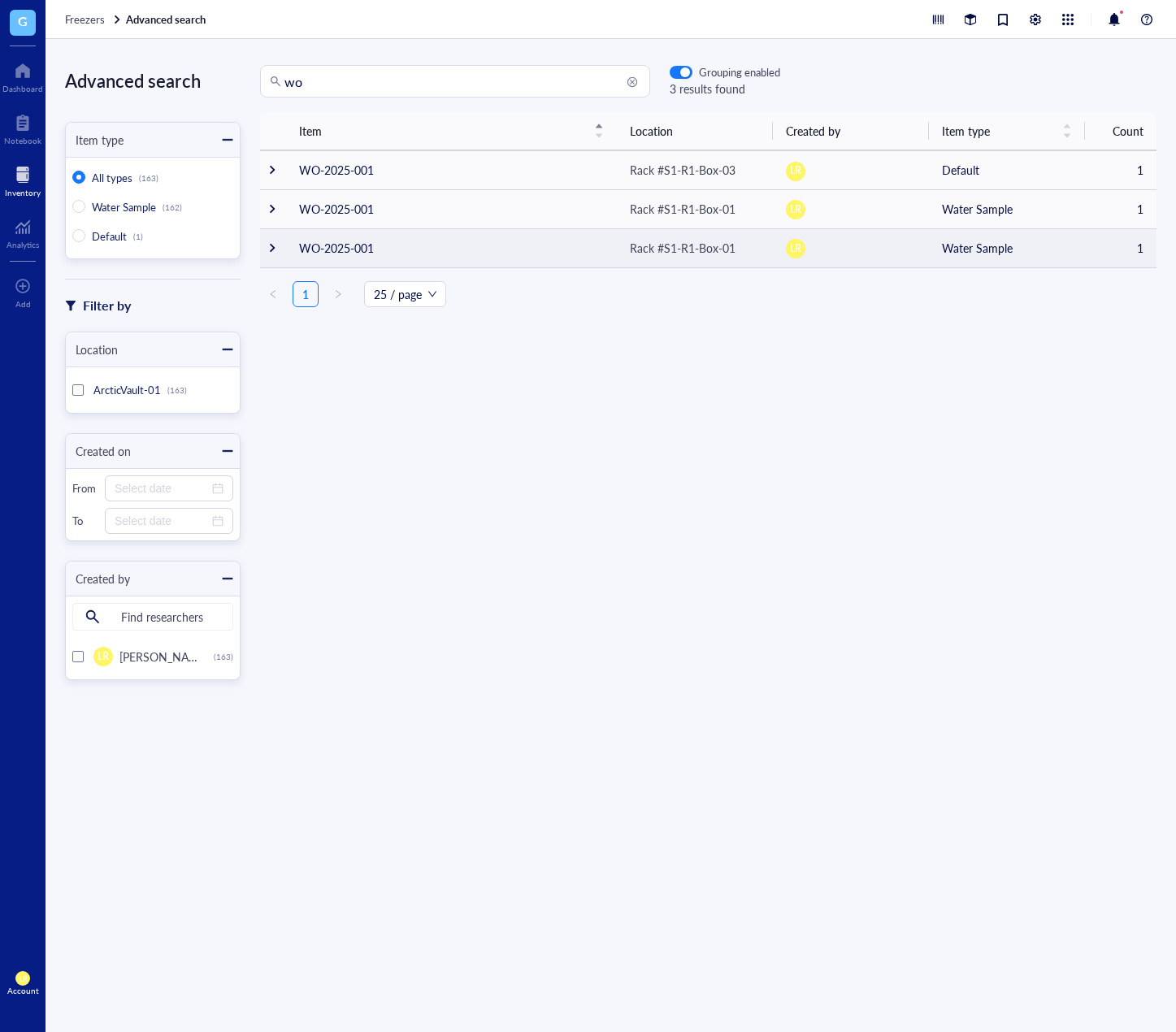
click at [271, 241] on div "Item Location Created by Item type Count WO-2025-001 Rack #S1-R1-Box-03 LR Defa…" at bounding box center [708, 209] width 896 height 195
click at [275, 254] on td at bounding box center [272, 247] width 26 height 39
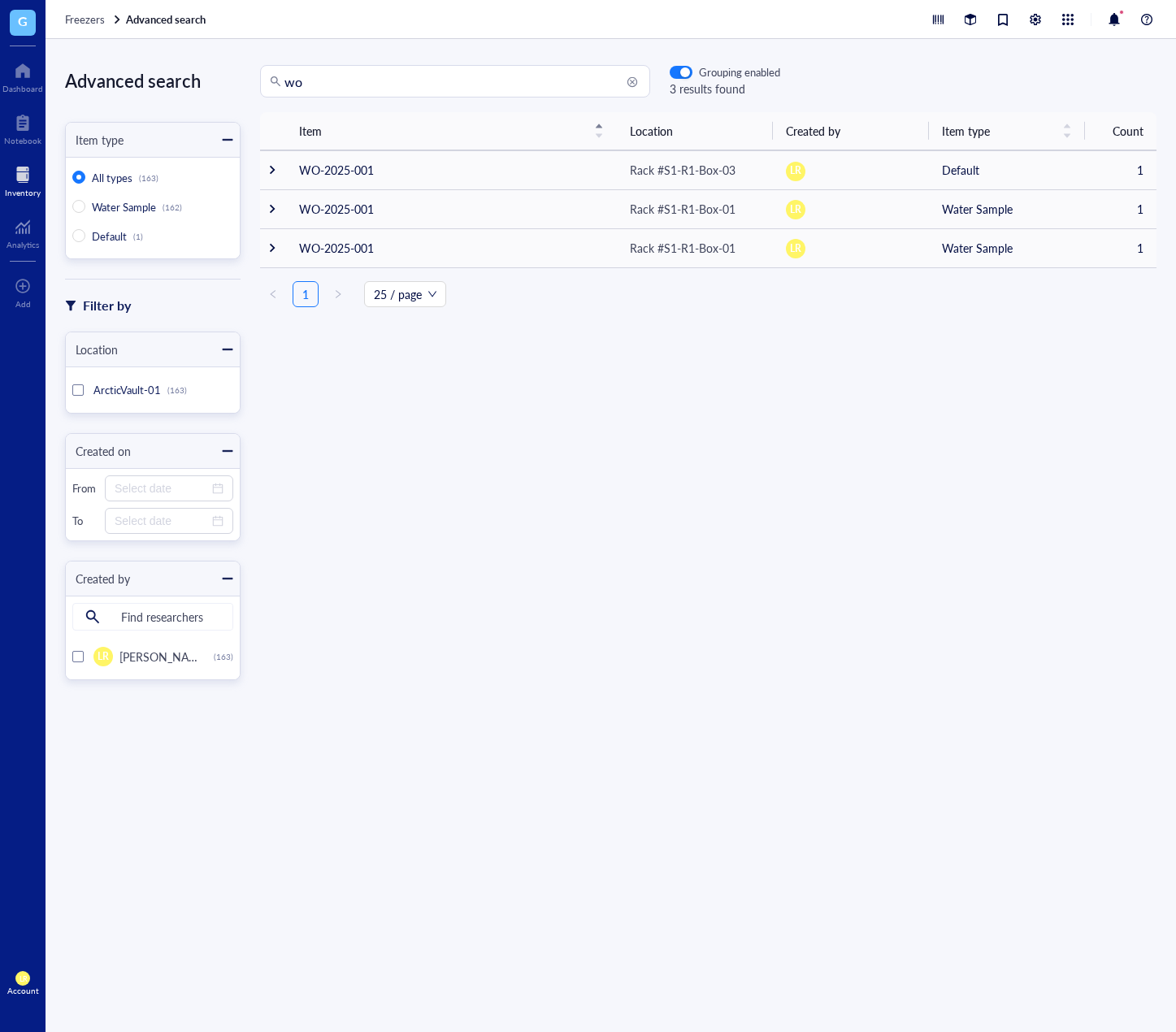
click at [696, 76] on div "Grouping enabled" at bounding box center [724, 72] width 111 height 14
click at [689, 75] on div "button" at bounding box center [684, 73] width 10 height 10
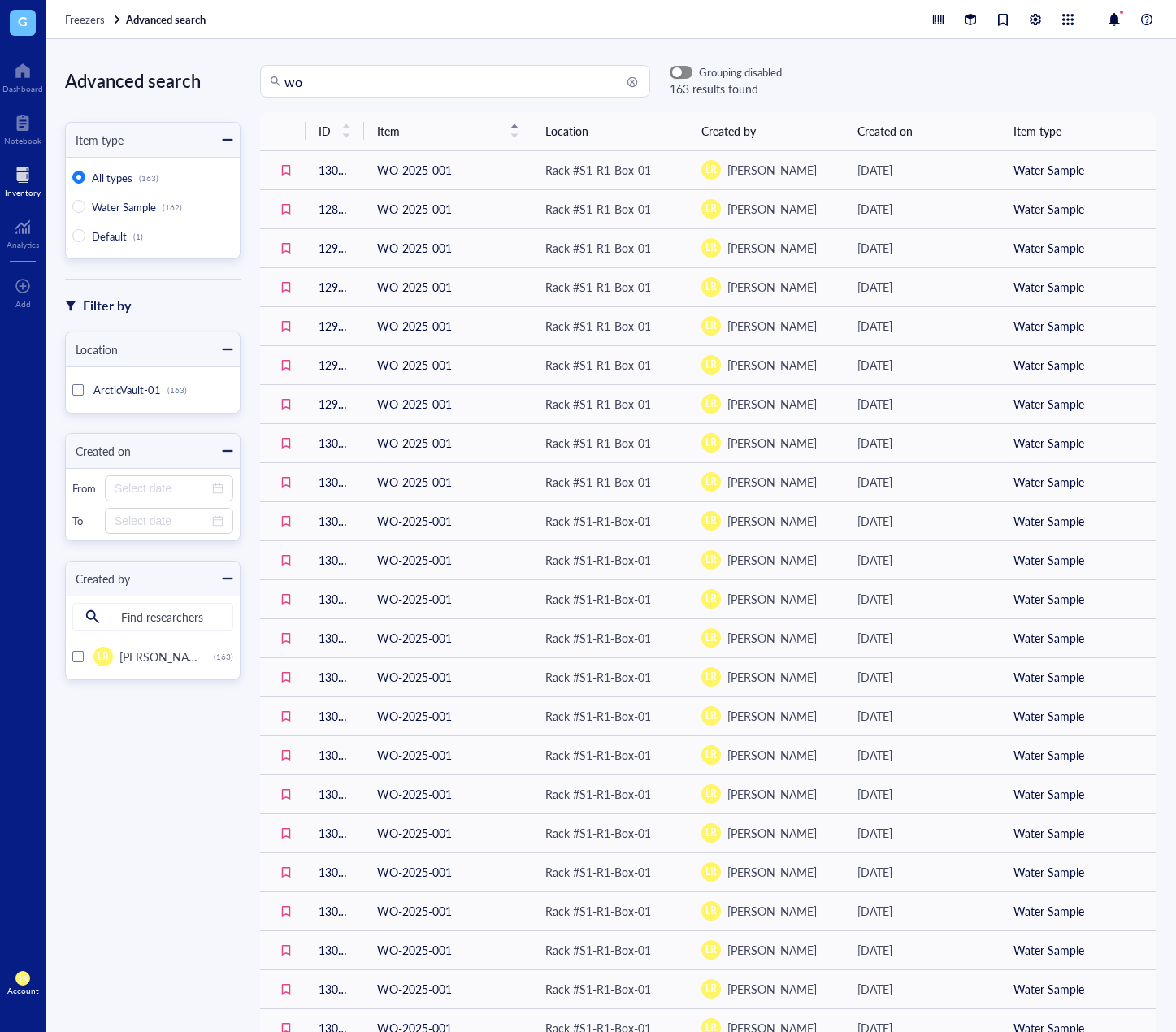
click at [686, 75] on span "button" at bounding box center [680, 72] width 21 height 12
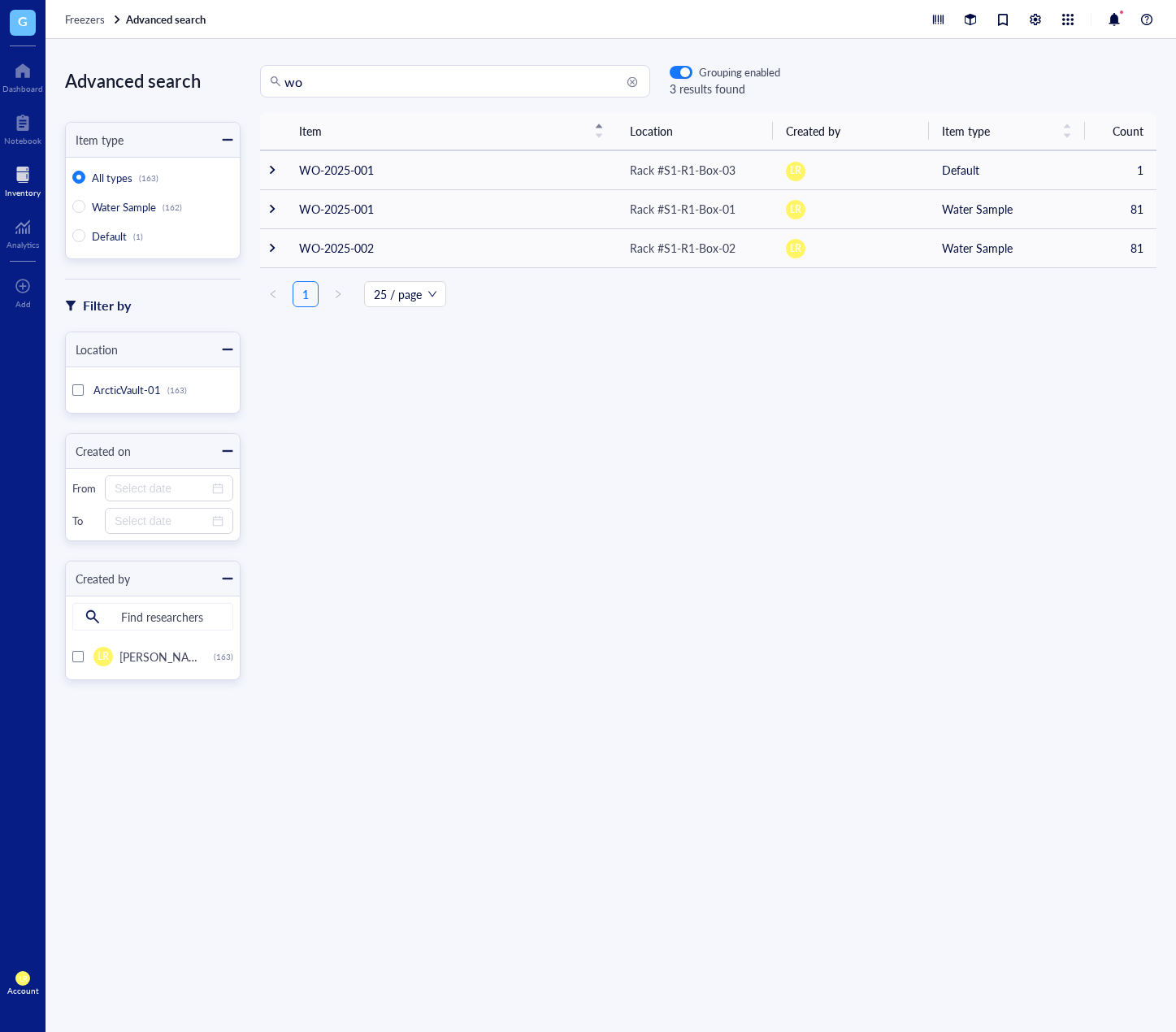
click at [465, 95] on input "wo" at bounding box center [462, 81] width 356 height 31
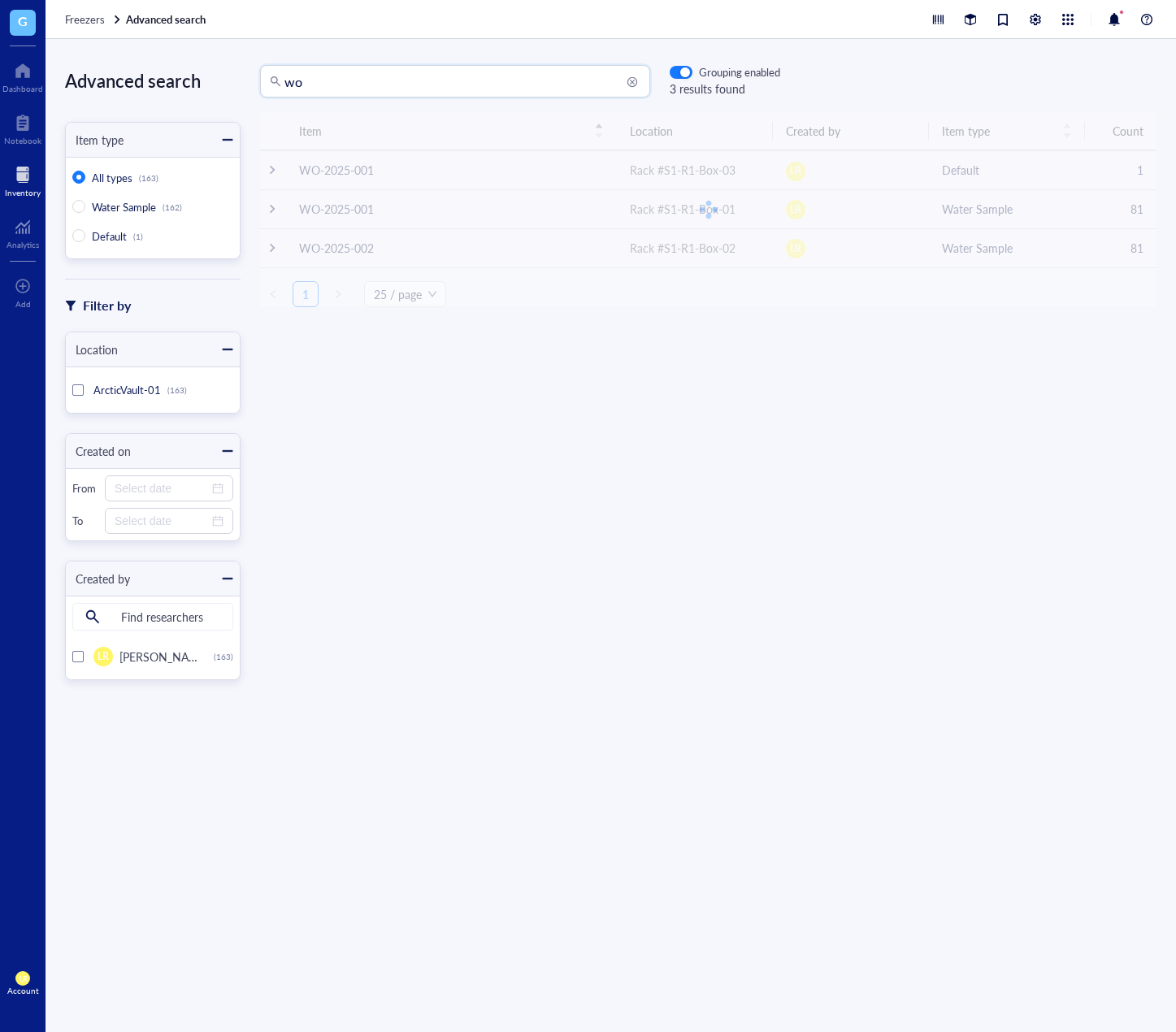
drag, startPoint x: 457, startPoint y: 86, endPoint x: 188, endPoint y: 78, distance: 269.1
click at [195, 78] on div "Advanced search Item type All types (163) Water Sample (162) Default (1) Filter…" at bounding box center [610, 535] width 1130 height 993
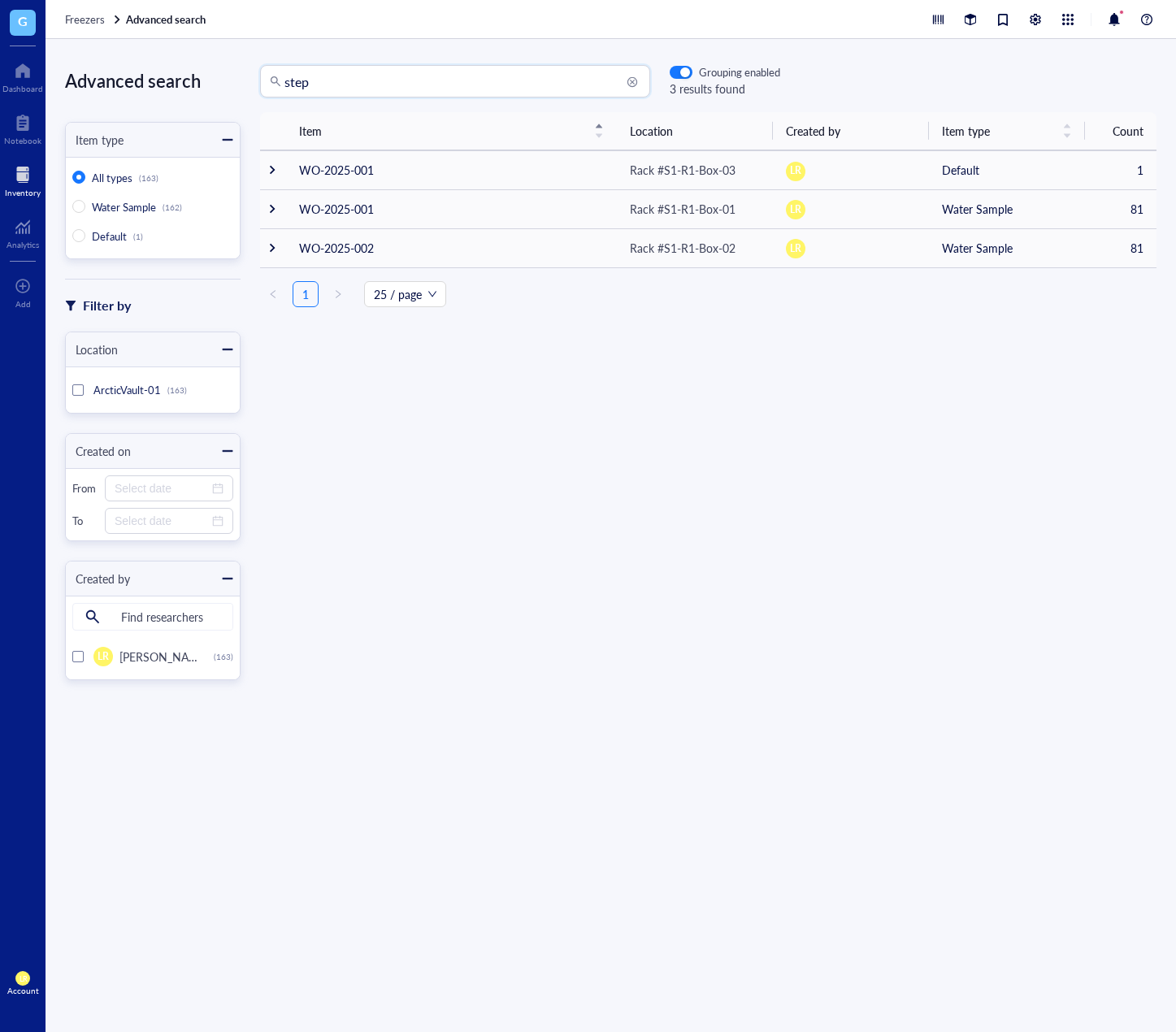
type input "step"
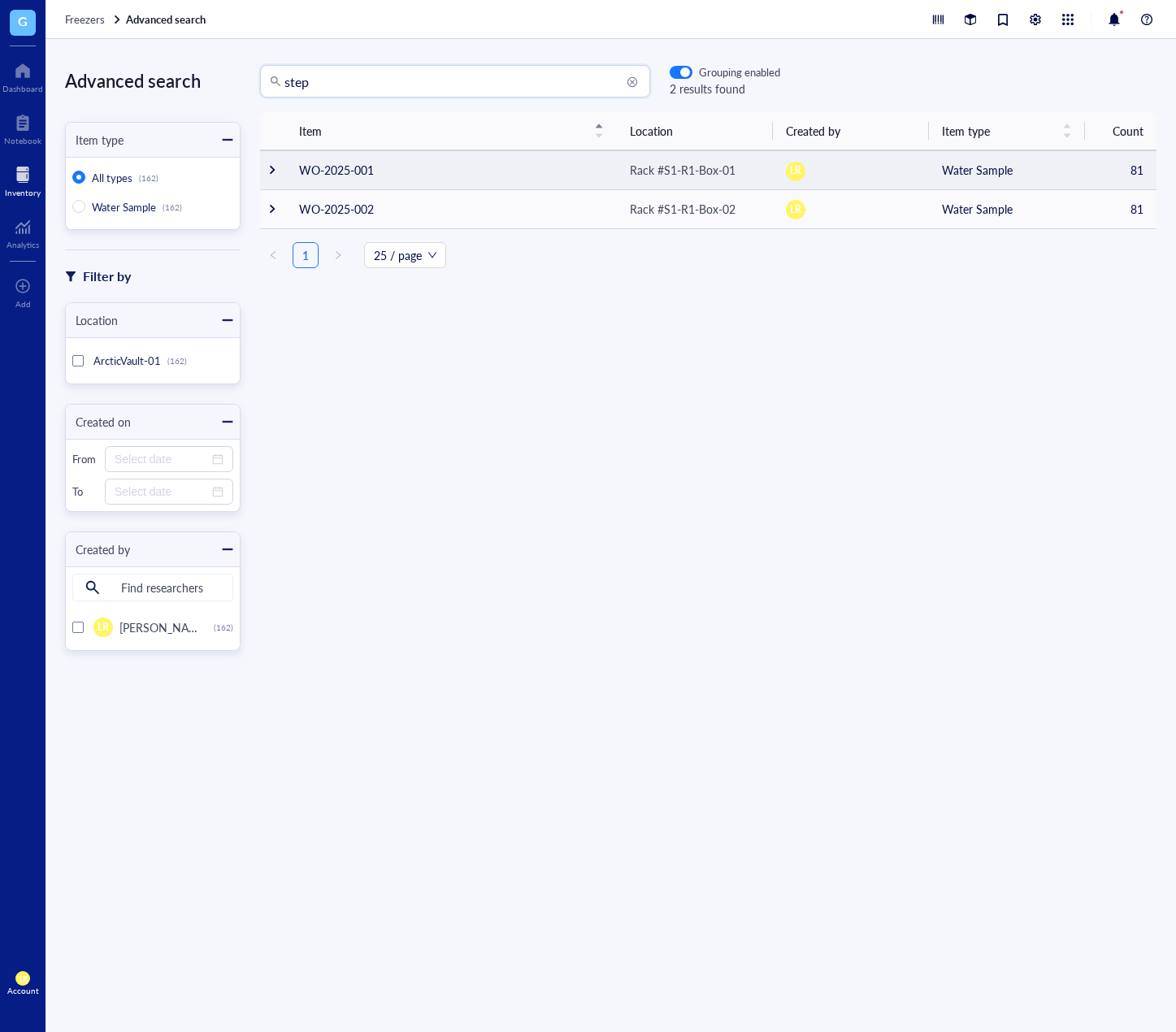
click at [275, 170] on div at bounding box center [272, 170] width 12 height 12
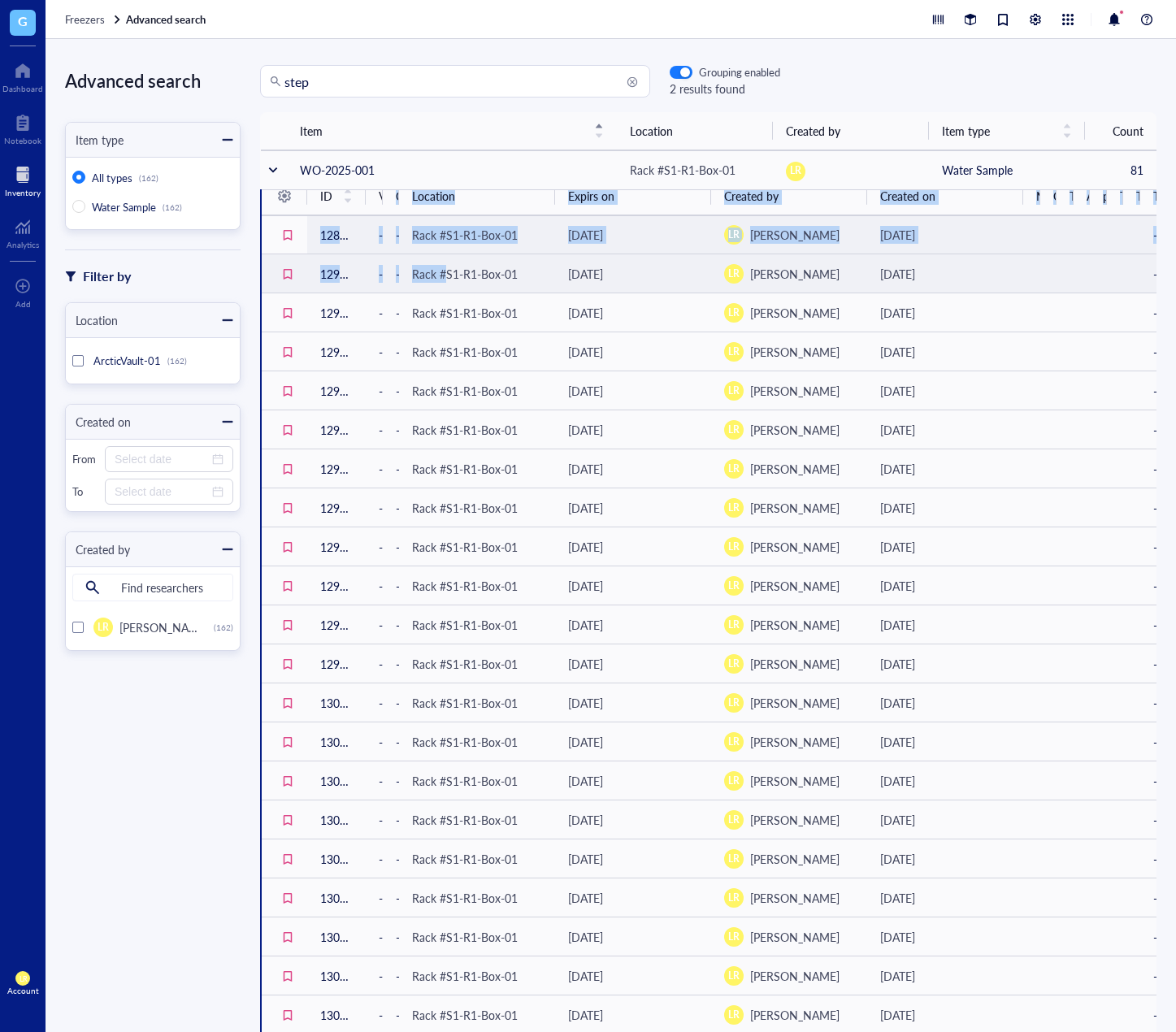
drag, startPoint x: 390, startPoint y: 194, endPoint x: 449, endPoint y: 286, distance: 109.3
click at [447, 281] on table "ID Volume Concentration Location Expirs on Created by Created on Notes Collecti…" at bounding box center [709, 684] width 895 height 1014
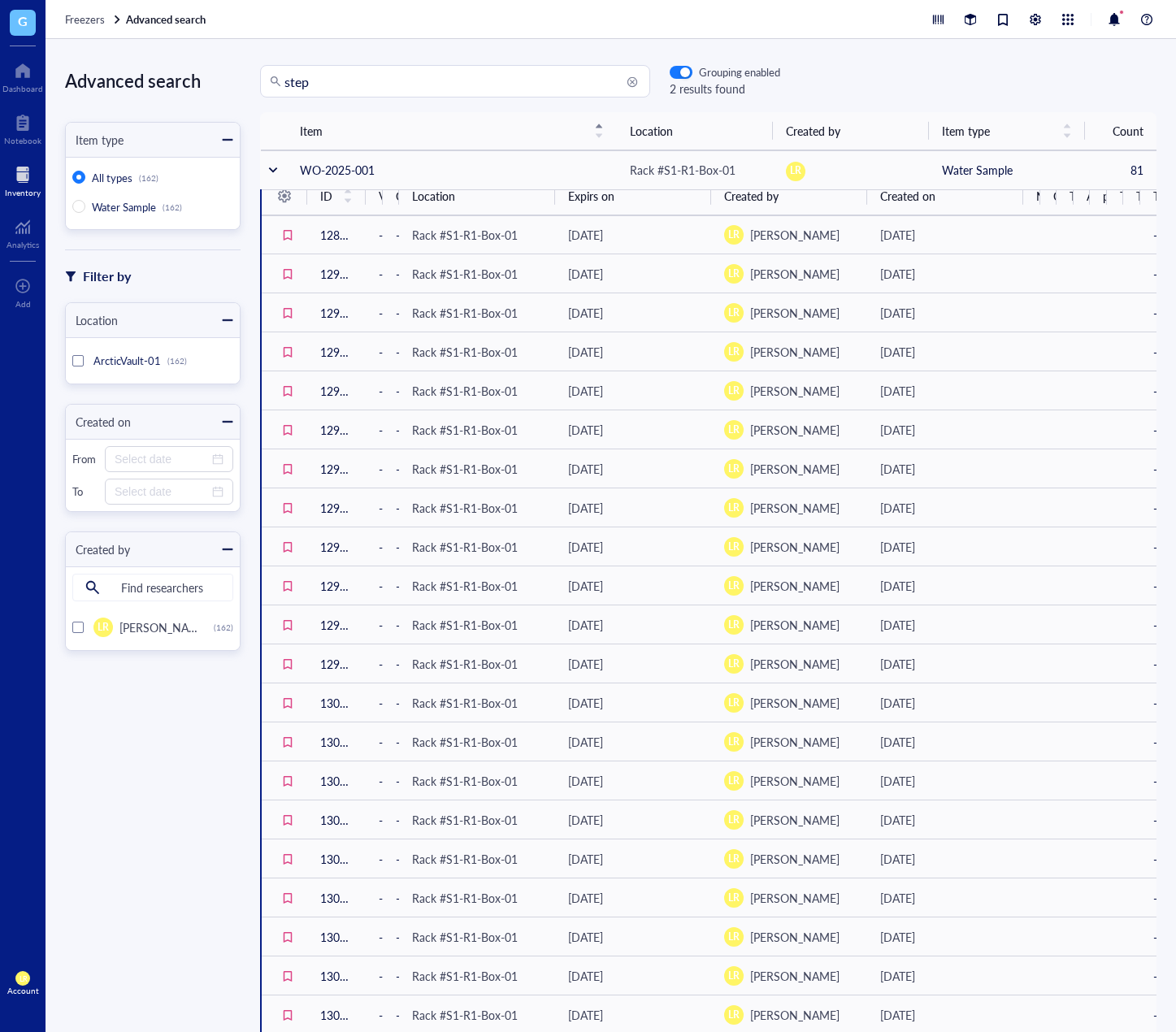
click at [219, 753] on div "Advanced search Item type All types (162) Water Sample (162) Filter by Location…" at bounding box center [142, 535] width 195 height 941
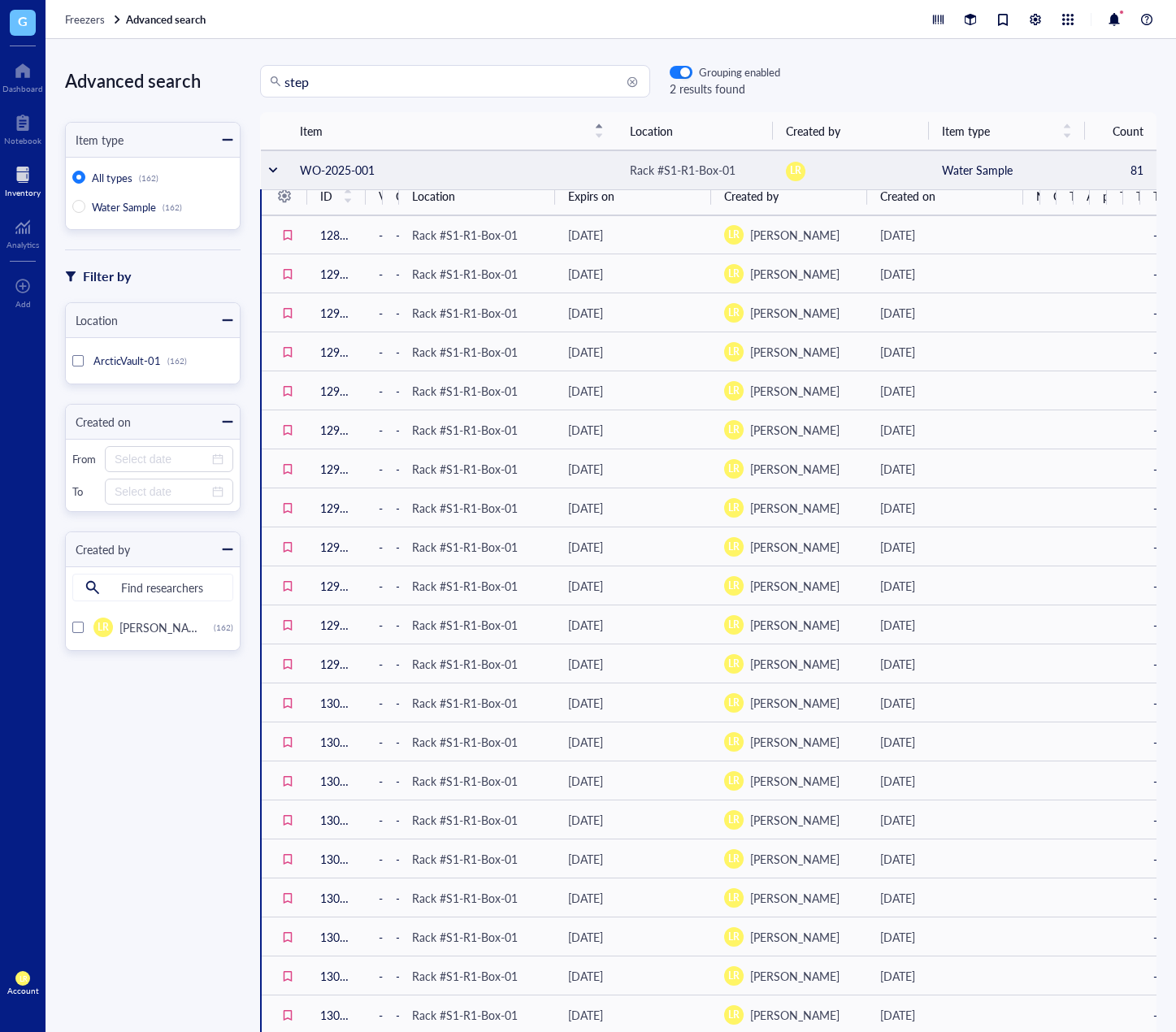
click at [269, 170] on div at bounding box center [272, 170] width 12 height 12
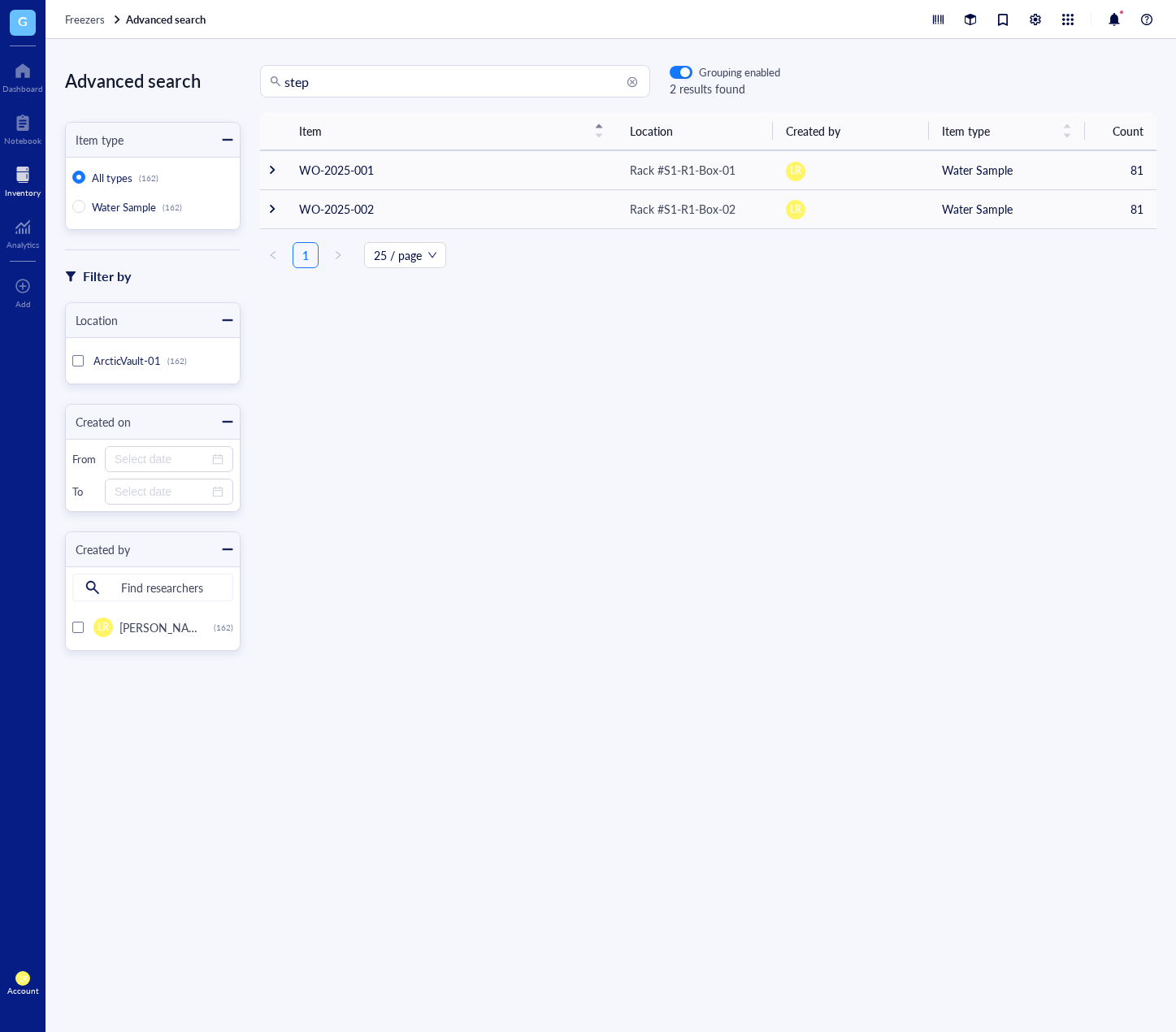
click at [424, 453] on div "Item Location Created by Item type Count WO-2025-001 Rack #S1-R1-Box-01 LR Wate…" at bounding box center [708, 543] width 935 height 863
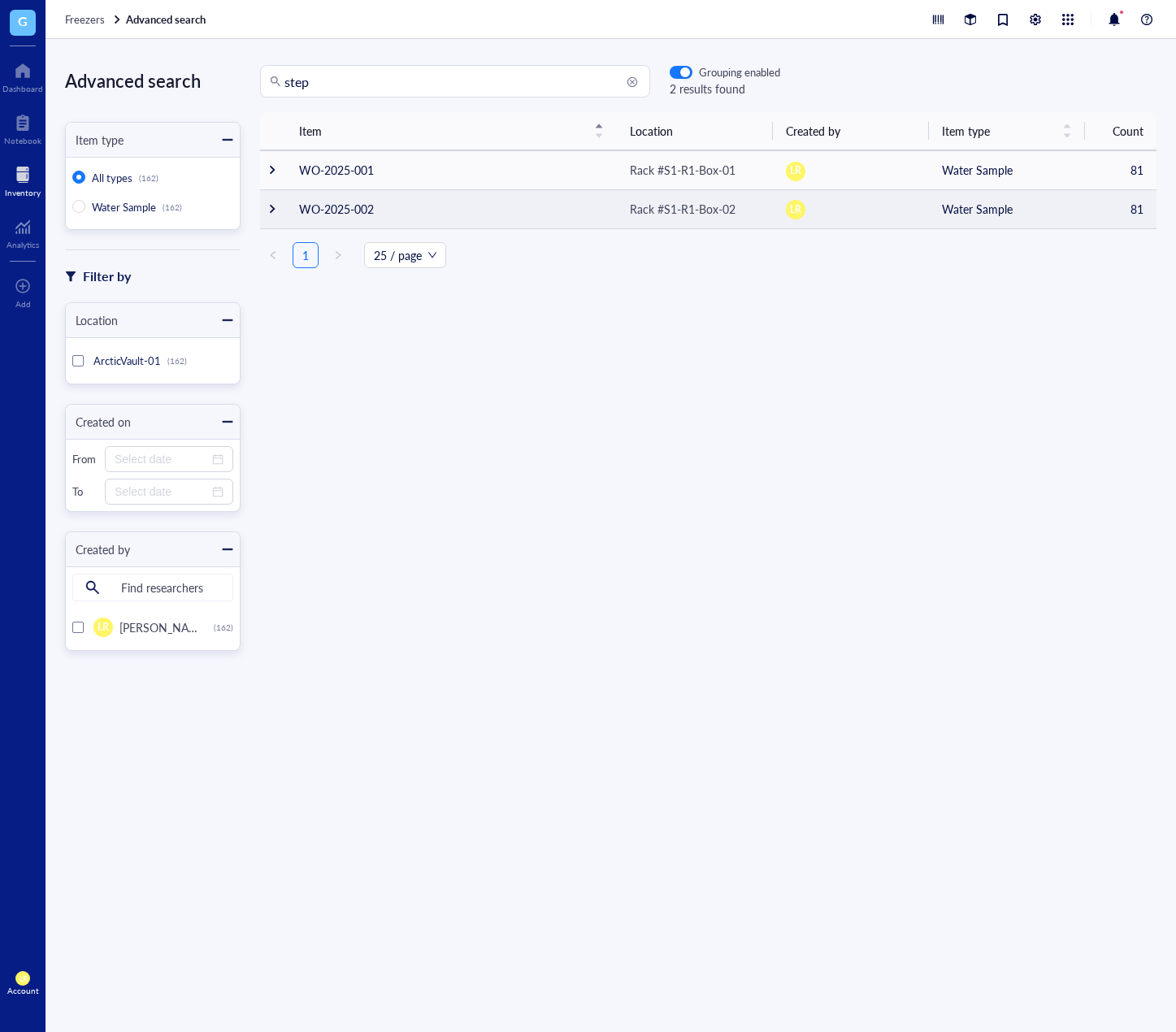
click at [277, 211] on div at bounding box center [272, 208] width 12 height 12
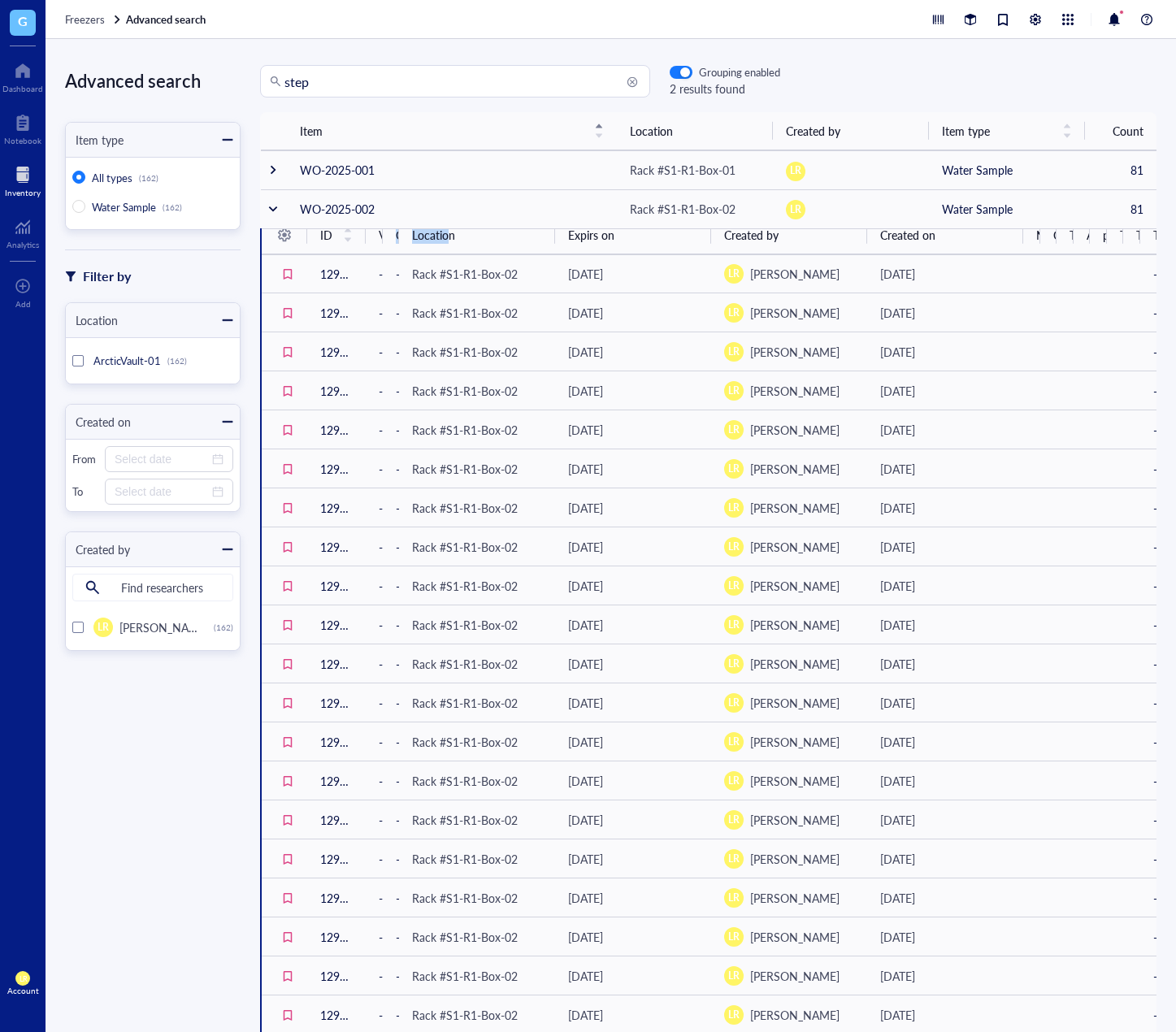
drag, startPoint x: 381, startPoint y: 233, endPoint x: 416, endPoint y: 251, distance: 39.4
click at [450, 232] on tr "ID Volume Concentration Location Expirs on Created by Created on Notes Collecti…" at bounding box center [709, 235] width 895 height 38
click at [416, 236] on th "Location" at bounding box center [476, 235] width 156 height 38
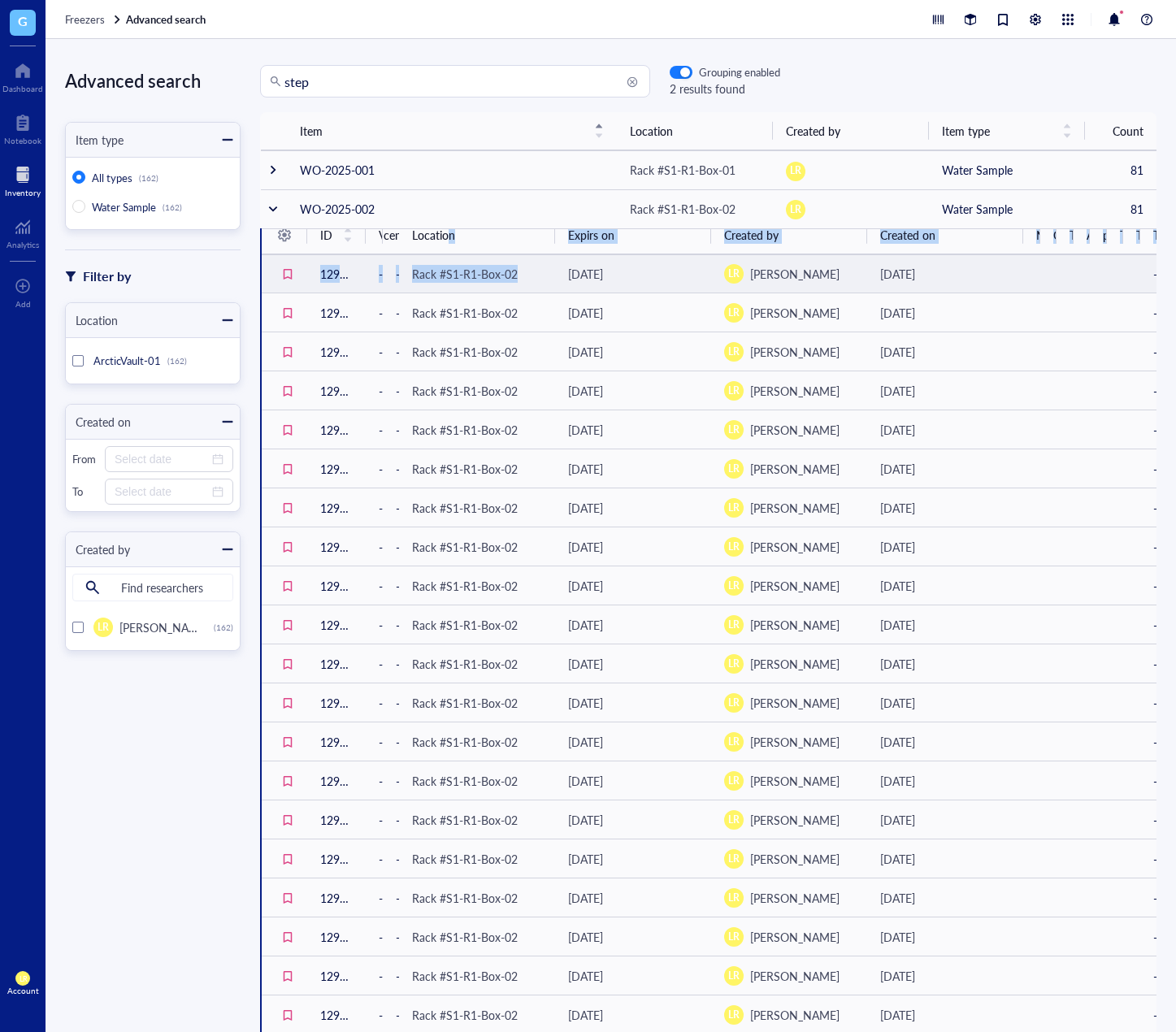
drag, startPoint x: 451, startPoint y: 245, endPoint x: 620, endPoint y: 274, distance: 171.5
click at [565, 264] on table "ID Volume Concentration Location Expirs on Created by Created on Notes Collecti…" at bounding box center [709, 723] width 895 height 1014
click at [969, 263] on td "[DATE]" at bounding box center [944, 273] width 156 height 39
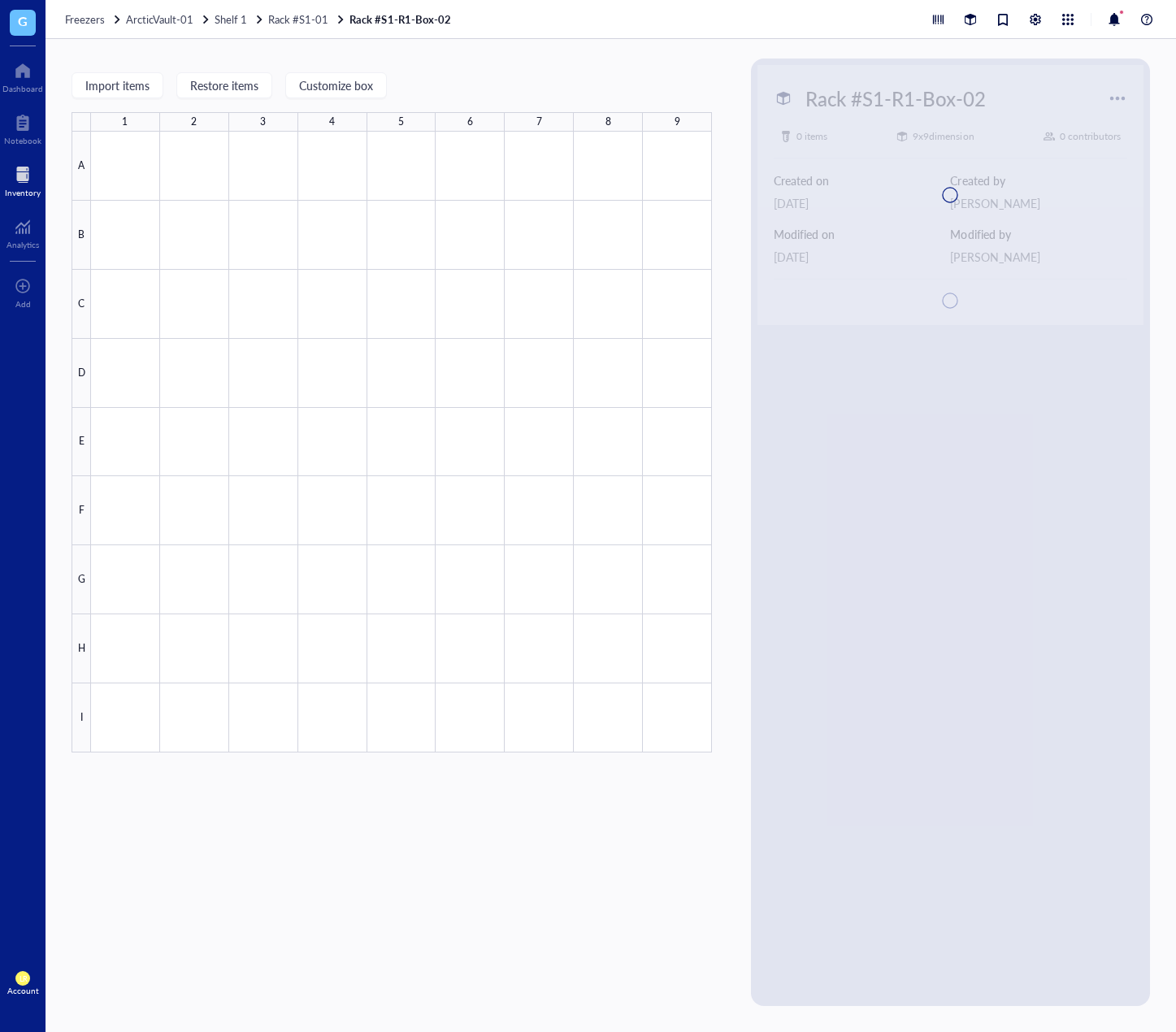
click at [1043, 247] on div at bounding box center [951, 195] width 386 height 260
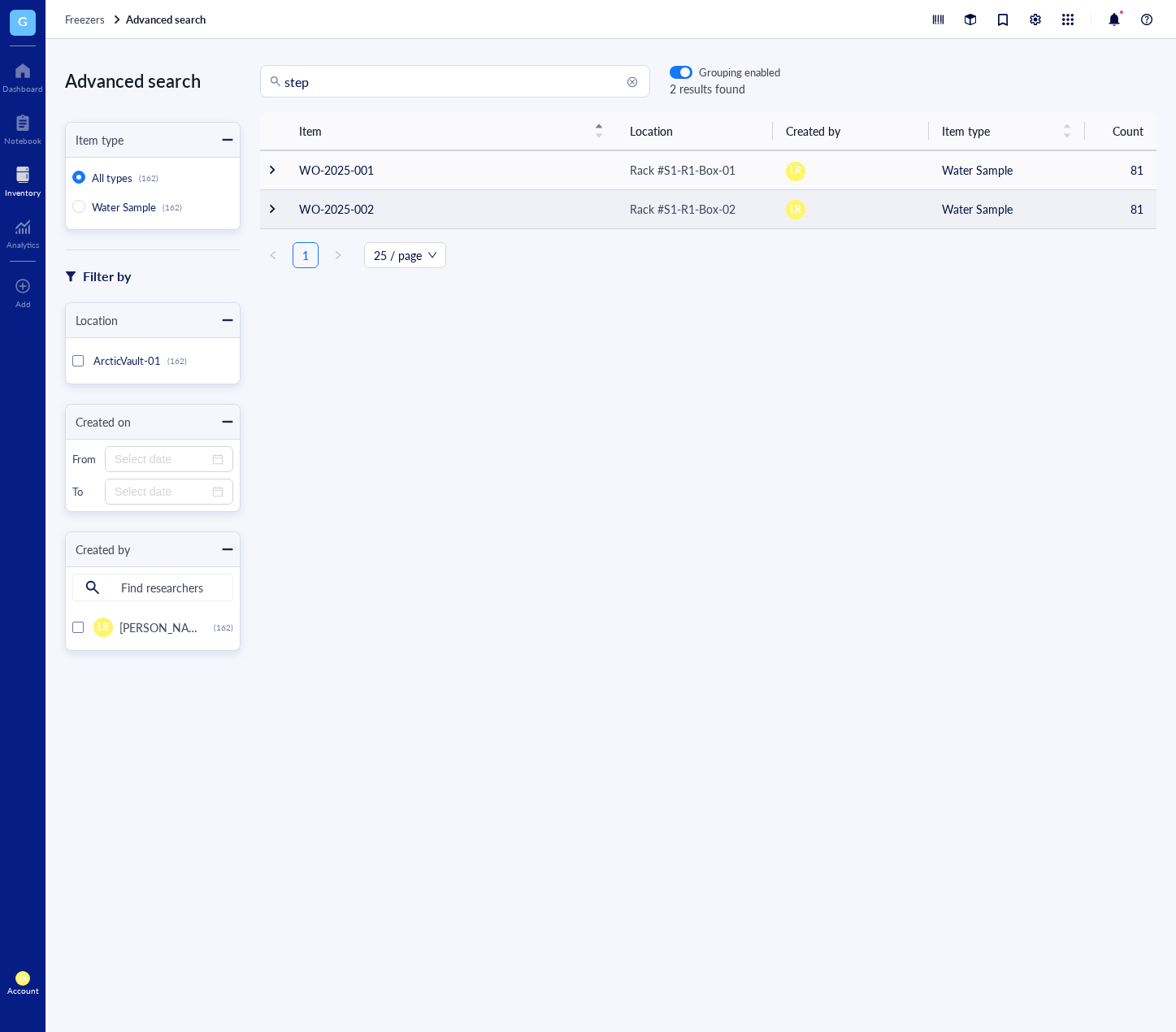
click at [426, 217] on td "WO-2025-002" at bounding box center [451, 208] width 331 height 39
click at [275, 201] on td at bounding box center [272, 208] width 26 height 39
click at [271, 207] on div at bounding box center [272, 208] width 12 height 12
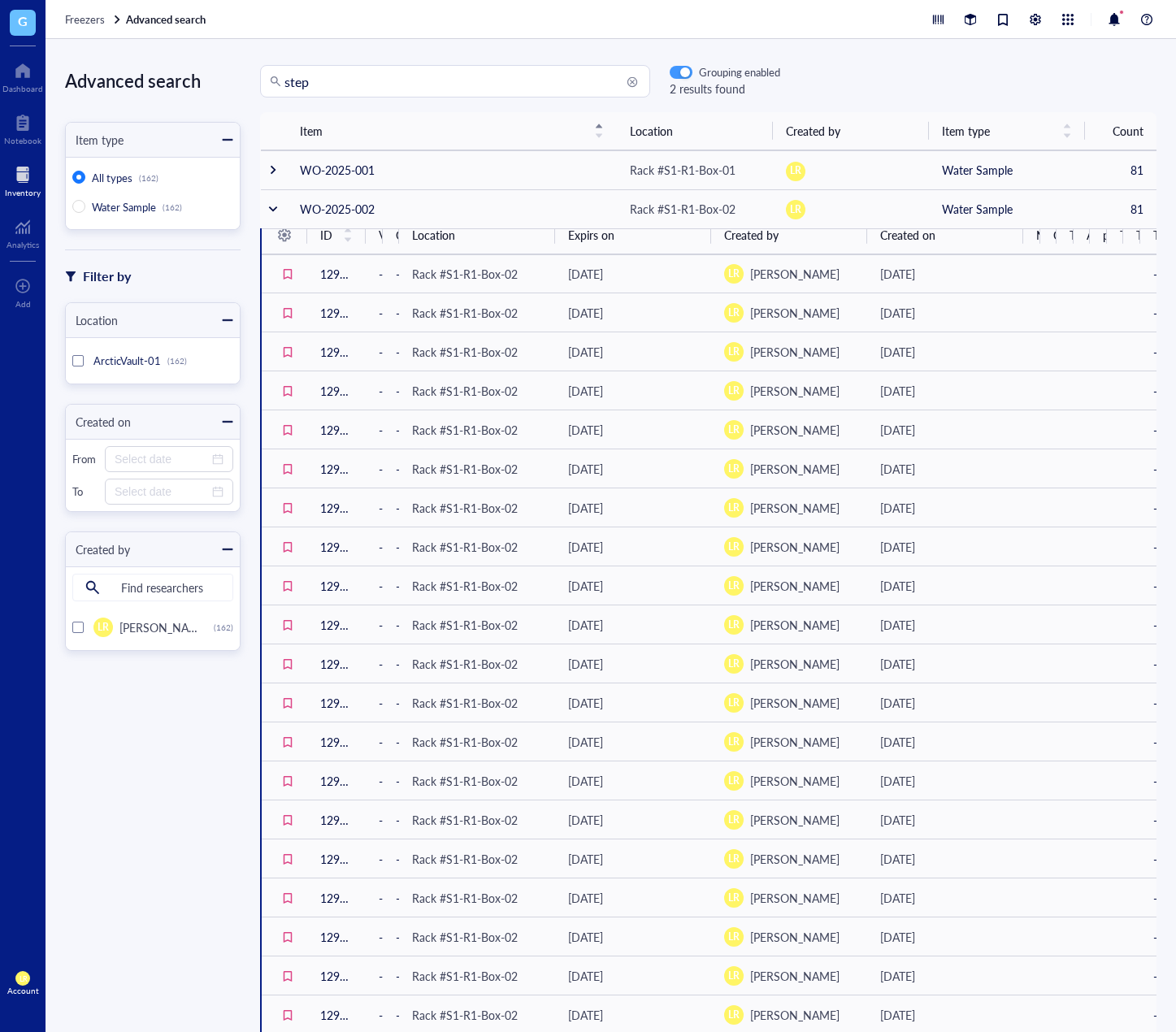
click at [684, 73] on div "button" at bounding box center [684, 73] width 10 height 10
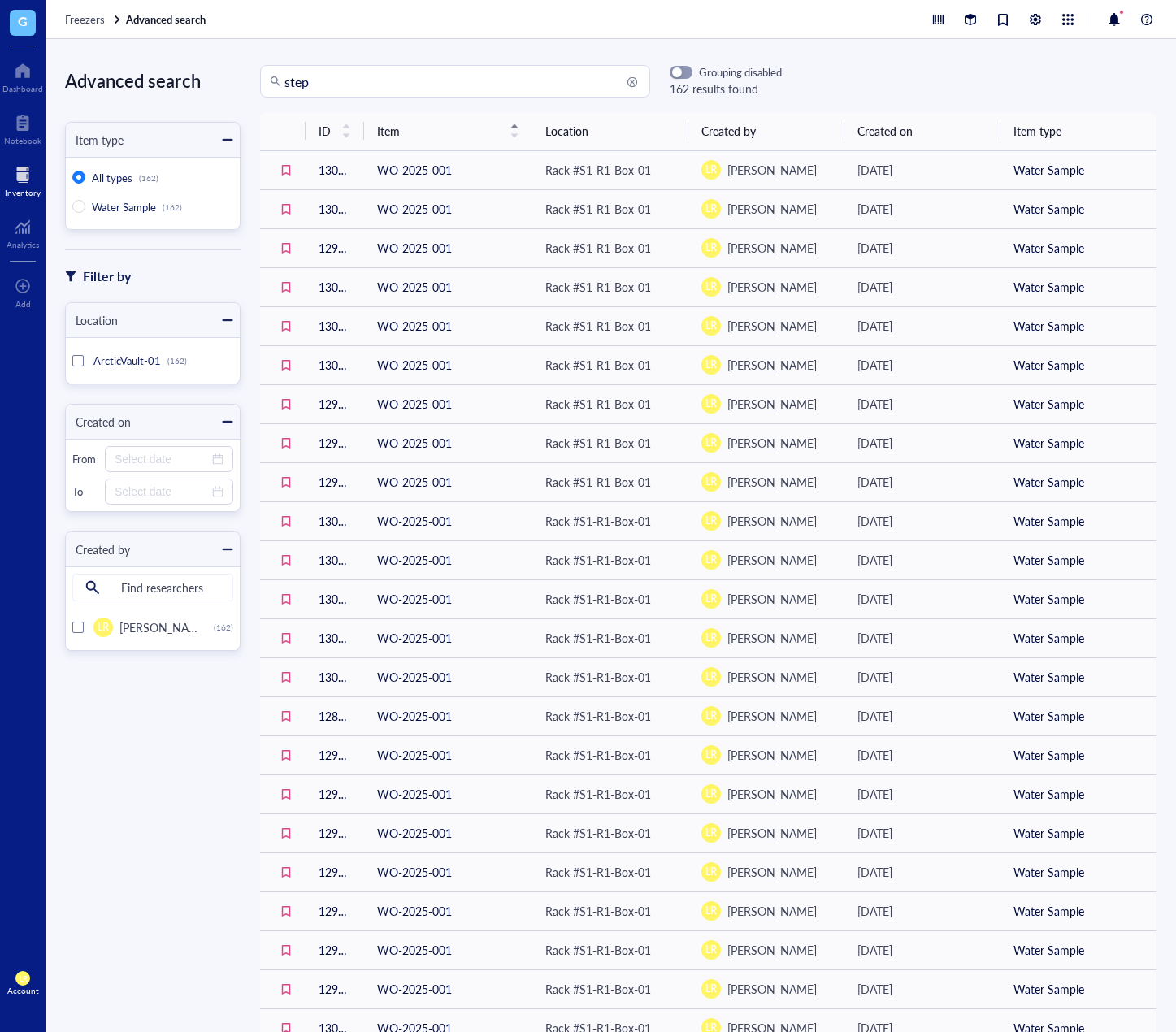
click at [152, 760] on div "Advanced search Item type All types (162) Water Sample (162) Filter by Location…" at bounding box center [142, 535] width 195 height 941
click at [11, 184] on div at bounding box center [23, 174] width 36 height 26
